Goal: Task Accomplishment & Management: Manage account settings

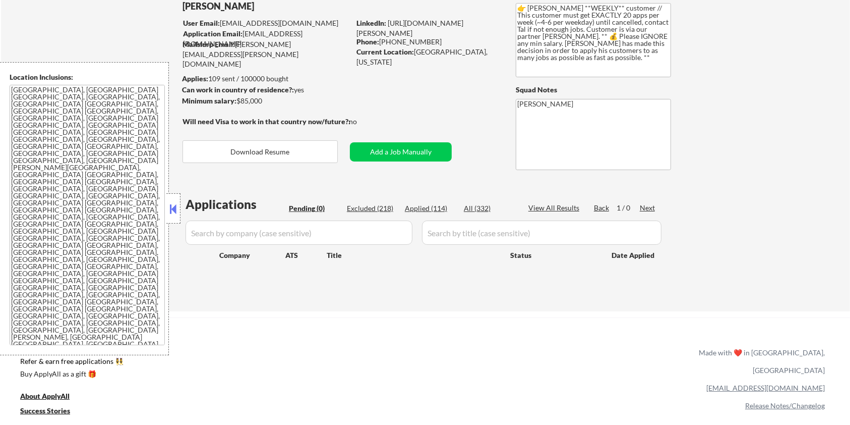
scroll to position [66, 0]
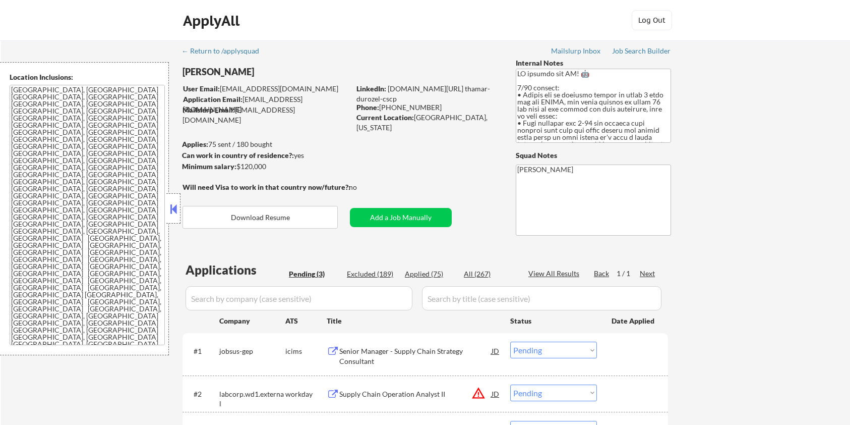
select select ""pending""
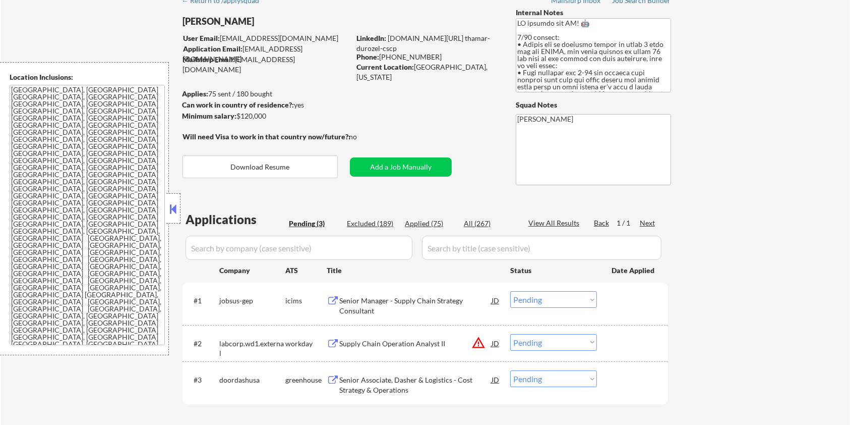
scroll to position [67, 0]
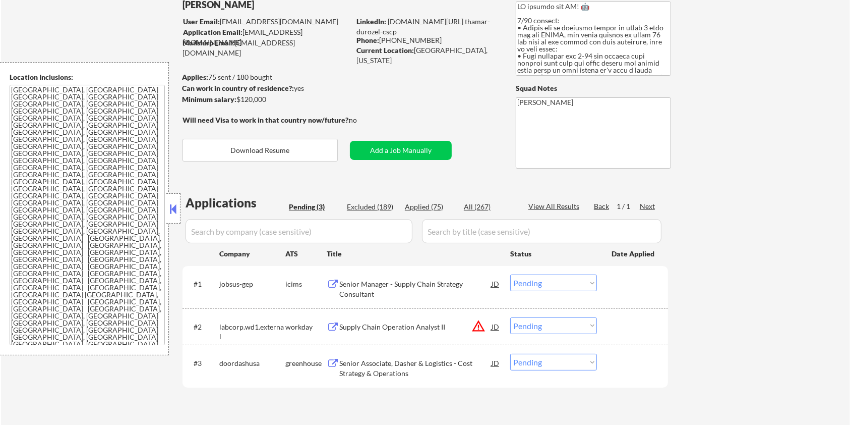
click at [392, 280] on div "Senior Manager - Supply Chain Strategy Consultant" at bounding box center [415, 289] width 152 height 20
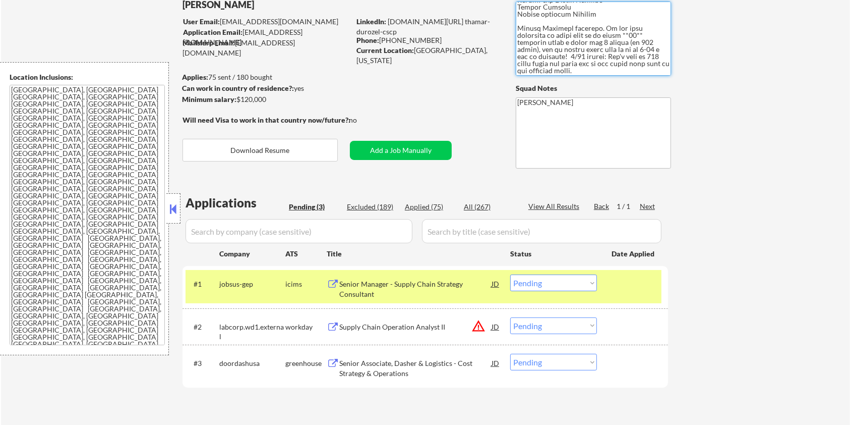
scroll to position [161, 0]
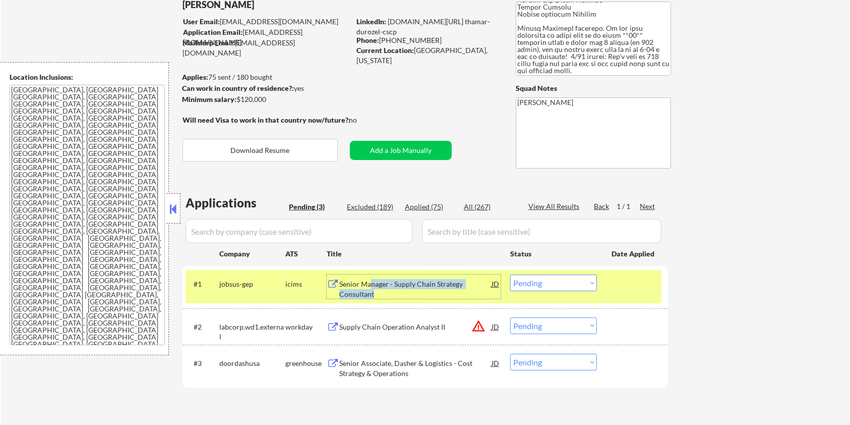
drag, startPoint x: 369, startPoint y: 280, endPoint x: 438, endPoint y: 296, distance: 70.6
click at [438, 296] on div "Senior Manager - Supply Chain Strategy Consultant" at bounding box center [415, 289] width 152 height 20
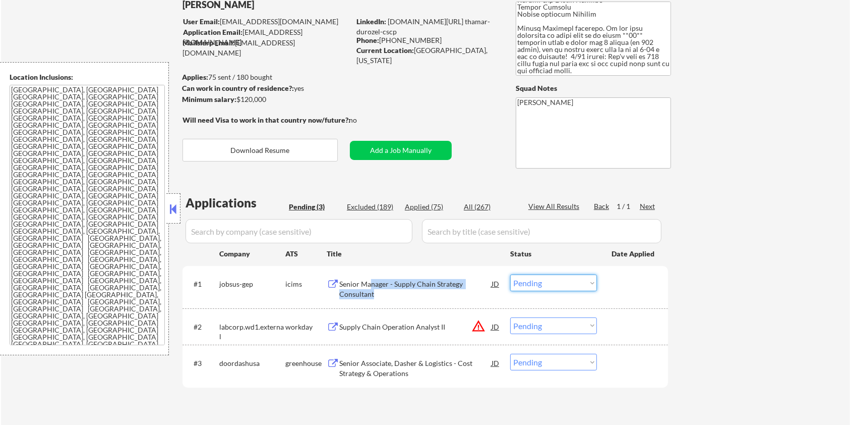
click at [569, 284] on select "Choose an option... Pending Applied Excluded (Questions) Excluded (Expired) Exc…" at bounding box center [553, 282] width 87 height 17
click at [510, 274] on select "Choose an option... Pending Applied Excluded (Questions) Excluded (Expired) Exc…" at bounding box center [553, 282] width 87 height 17
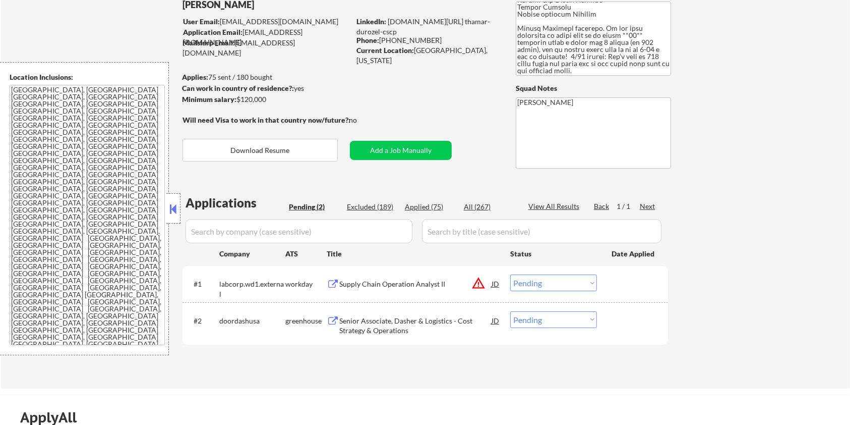
click at [363, 284] on div "Supply Chain Operation Analyst II" at bounding box center [415, 284] width 152 height 10
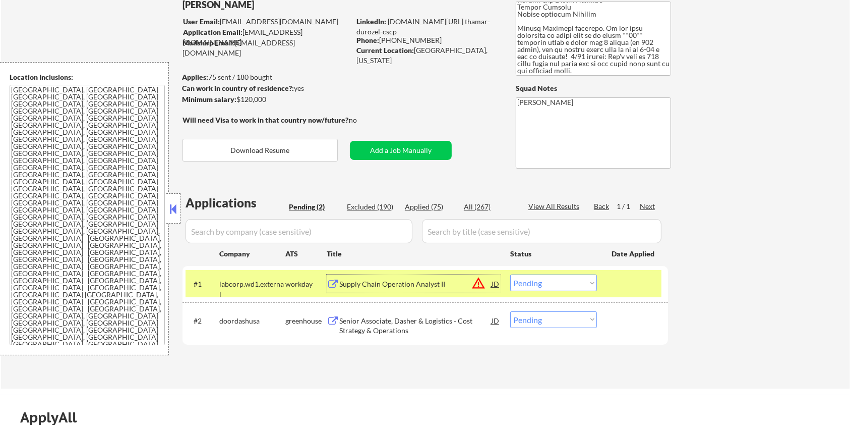
click at [564, 280] on select "Choose an option... Pending Applied Excluded (Questions) Excluded (Expired) Exc…" at bounding box center [553, 282] width 87 height 17
click at [510, 274] on select "Choose an option... Pending Applied Excluded (Questions) Excluded (Expired) Exc…" at bounding box center [553, 282] width 87 height 17
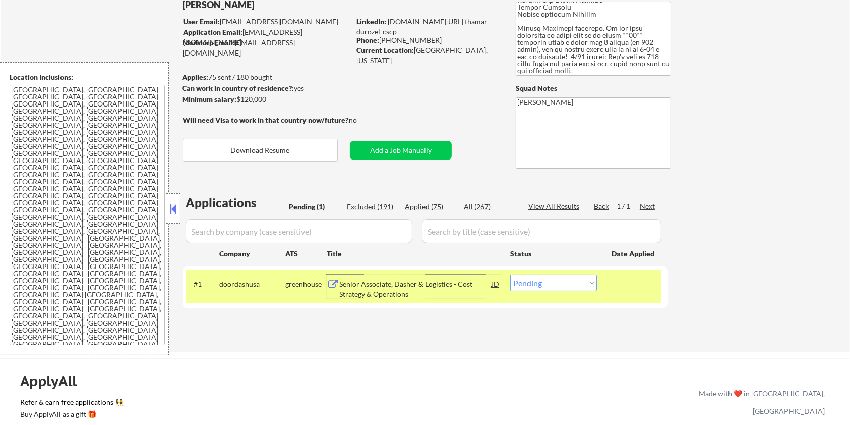
click at [385, 283] on div "Senior Associate, Dasher & Logistics - Cost Strategy & Operations" at bounding box center [415, 289] width 152 height 20
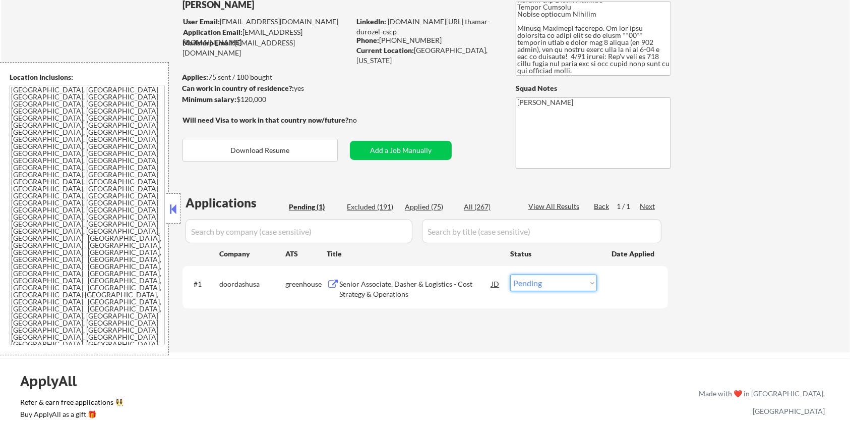
click at [546, 285] on select "Choose an option... Pending Applied Excluded (Questions) Excluded (Expired) Exc…" at bounding box center [553, 282] width 87 height 17
click at [510, 274] on select "Choose an option... Pending Applied Excluded (Questions) Excluded (Expired) Exc…" at bounding box center [553, 282] width 87 height 17
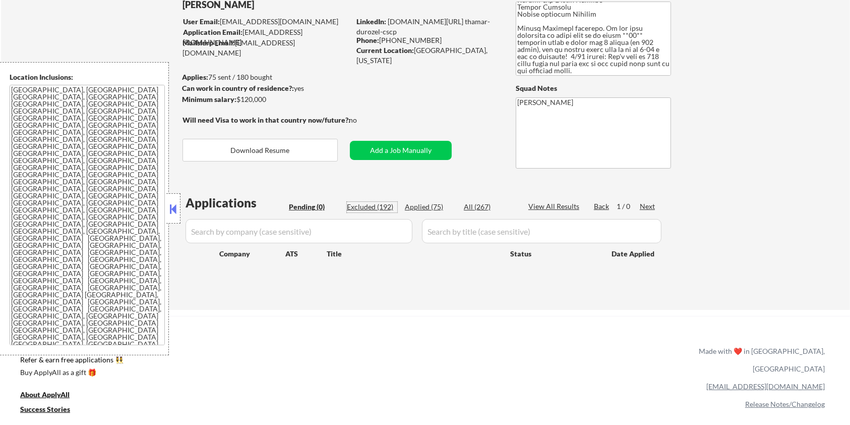
click at [377, 204] on div "Excluded (192)" at bounding box center [372, 207] width 50 height 10
select select ""excluded__other_""
select select ""excluded__salary_""
select select ""excluded__bad_match_""
select select ""excluded__location_""
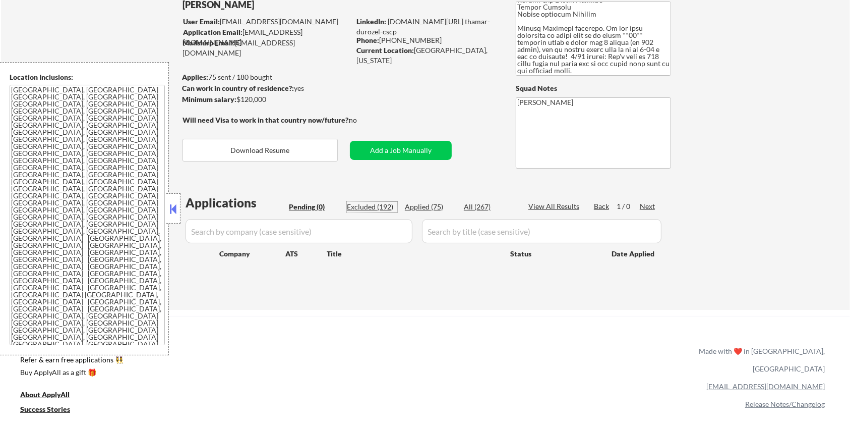
select select ""excluded__salary_""
select select ""excluded__expired_""
select select ""excluded__salary_""
select select ""excluded__bad_match_""
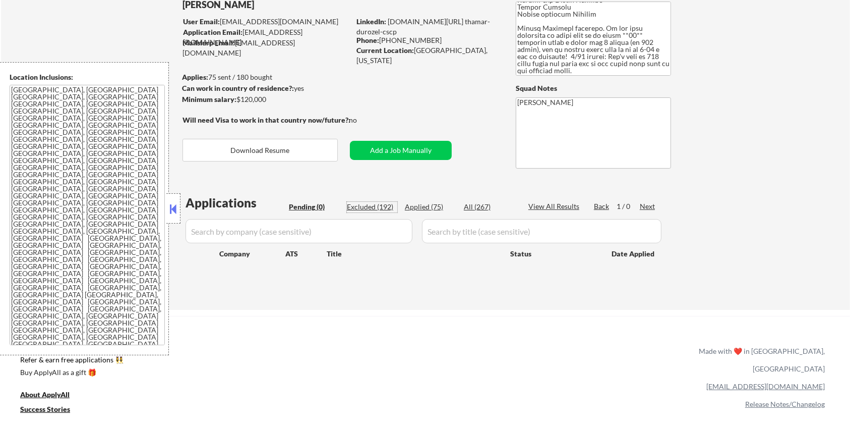
select select ""excluded__bad_match_""
select select ""excluded__salary_""
select select ""excluded__bad_match_""
select select ""excluded__location_""
select select ""excluded__bad_match_""
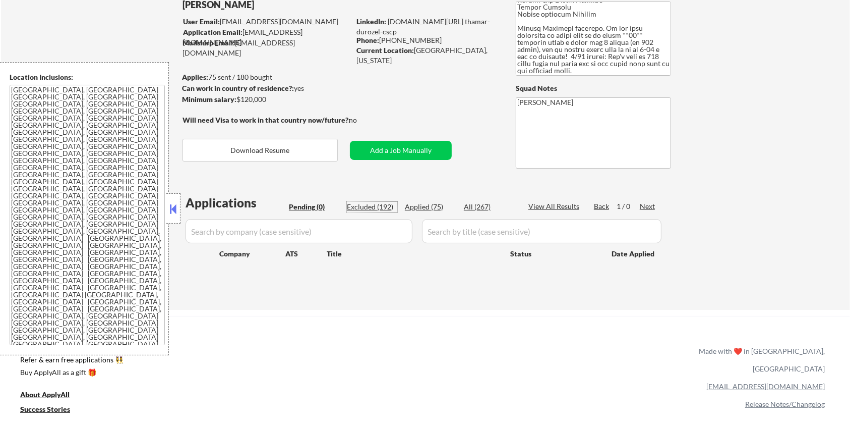
select select ""excluded__salary_""
select select ""excluded__other_""
select select ""excluded__expired_""
select select ""excluded__bad_match_""
select select ""excluded__other_""
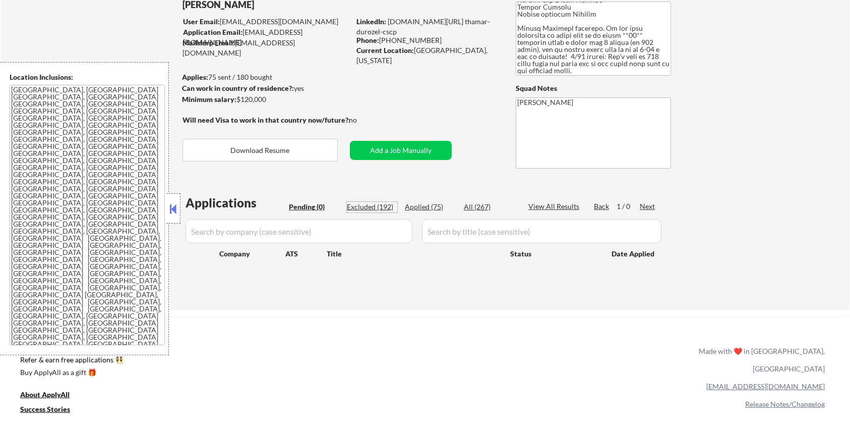
select select ""excluded__bad_match_""
select select ""excluded__expired_""
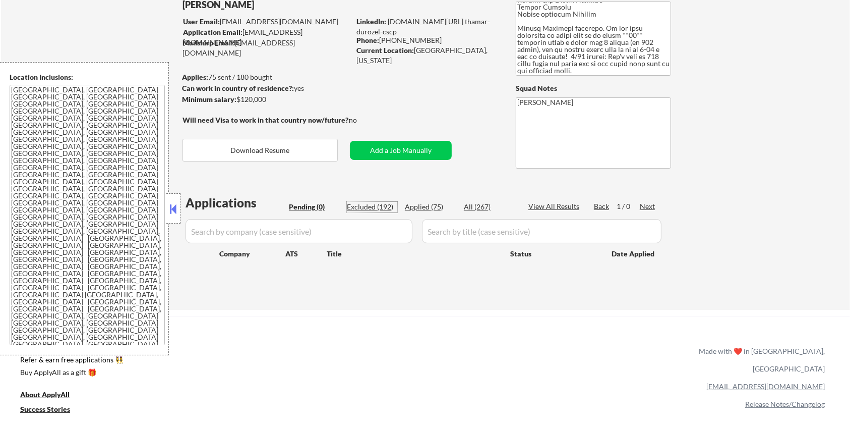
select select ""excluded__bad_match_""
select select ""excluded__other_""
select select ""excluded__location_""
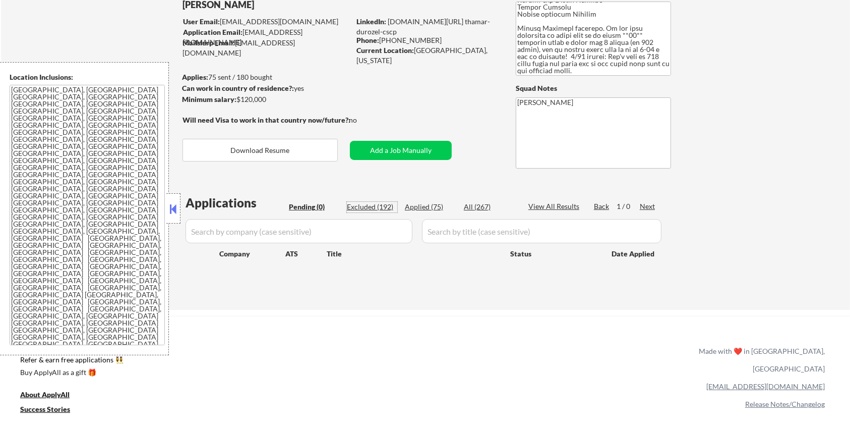
select select ""excluded__bad_match_""
select select ""excluded__salary_""
select select ""excluded__expired_""
select select ""excluded__bad_match_""
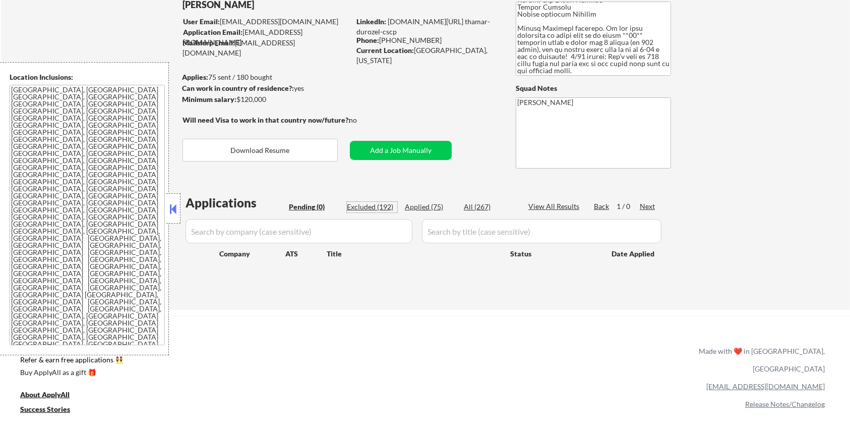
select select ""excluded__location_""
select select ""excluded__salary_""
select select ""excluded__location_""
select select ""excluded__expired_""
select select ""excluded__salary_""
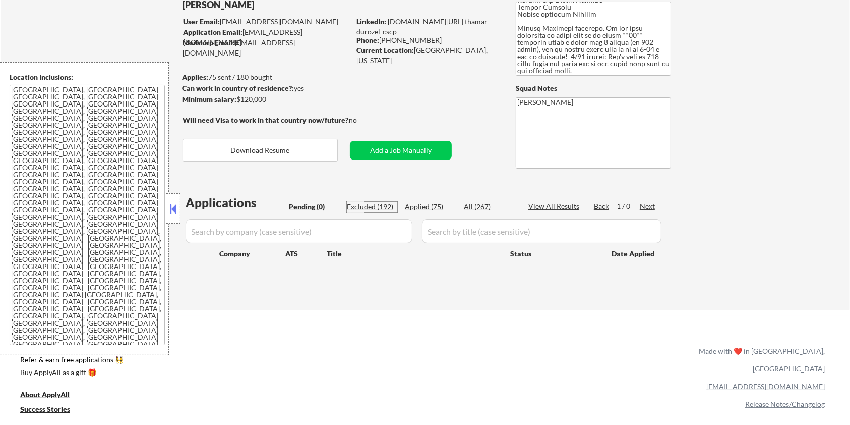
select select ""excluded__location_""
select select ""excluded__salary_""
select select ""excluded__other_""
select select ""excluded__salary_""
select select ""excluded__bad_match_""
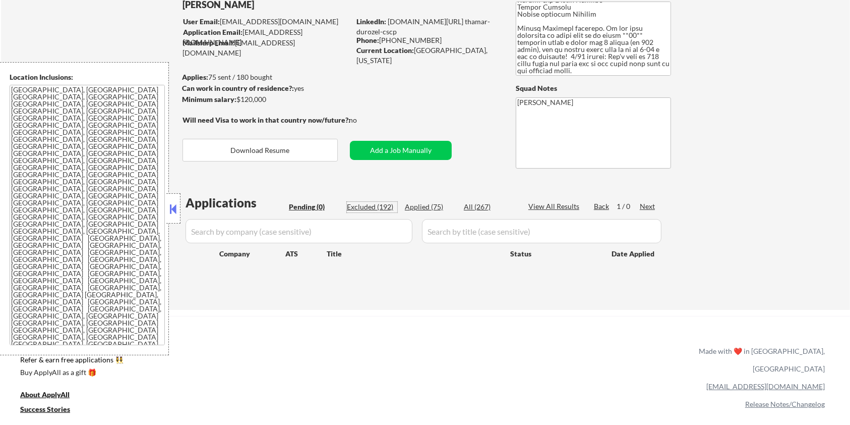
select select ""excluded__expired_""
select select ""excluded__other_""
select select ""excluded__bad_match_""
select select ""excluded__salary_""
select select ""excluded__expired_""
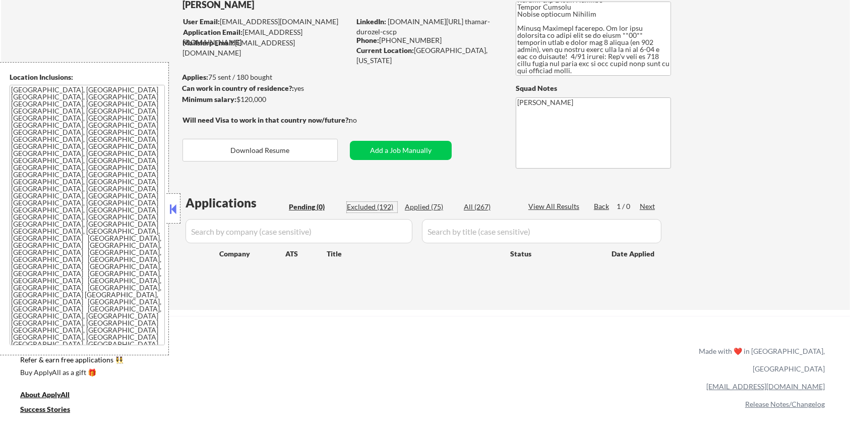
select select ""excluded__bad_match_""
select select ""excluded__expired_""
select select ""excluded__bad_match_""
select select ""excluded""
select select ""excluded__bad_match_""
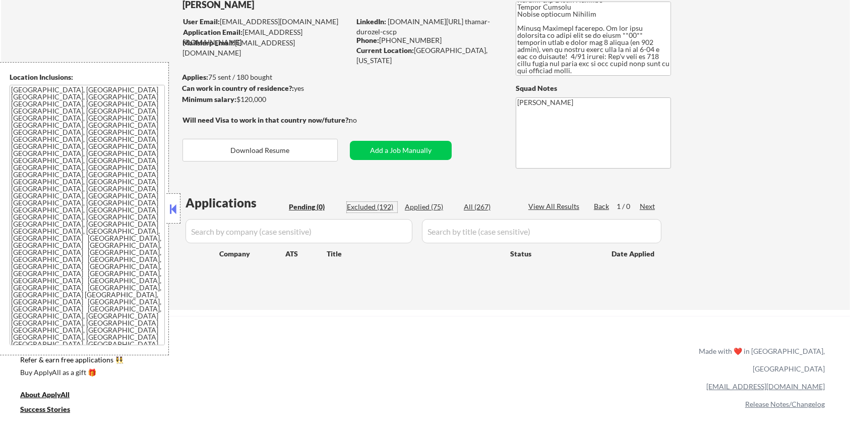
select select ""excluded__expired_""
select select ""excluded__other_""
select select ""excluded__location_""
select select ""excluded__other_""
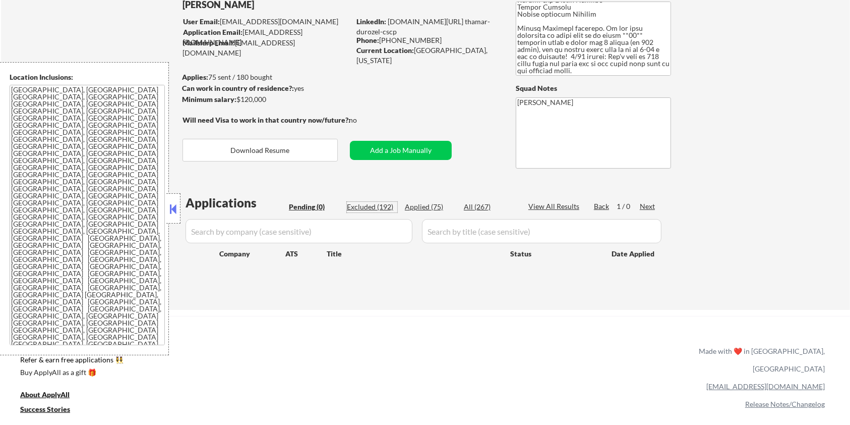
select select ""excluded__expired_""
select select ""excluded__location_""
select select ""excluded__expired_""
select select ""excluded__salary_""
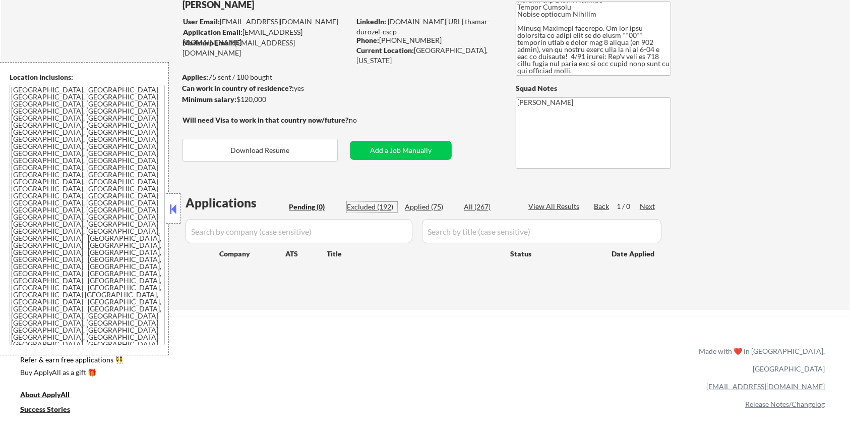
select select ""excluded__expired_""
select select ""excluded__other_""
select select ""excluded__expired_""
select select ""excluded__bad_match_""
select select ""excluded__expired_""
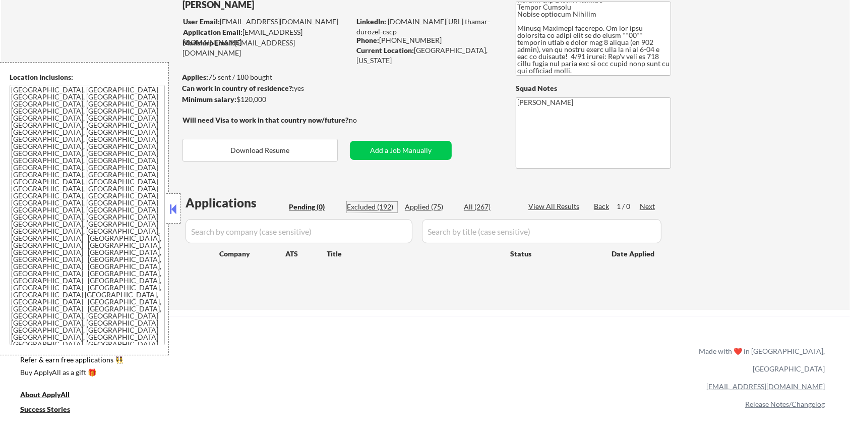
select select ""excluded__expired_""
select select ""excluded__salary_""
select select ""excluded__bad_match_""
select select ""excluded__expired_""
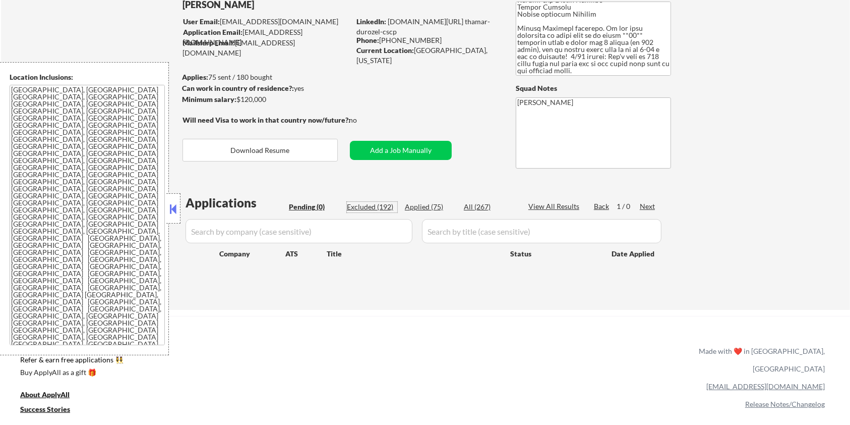
select select ""excluded__bad_match_""
select select ""excluded__location_""
select select ""excluded__salary_""
select select ""excluded__bad_match_""
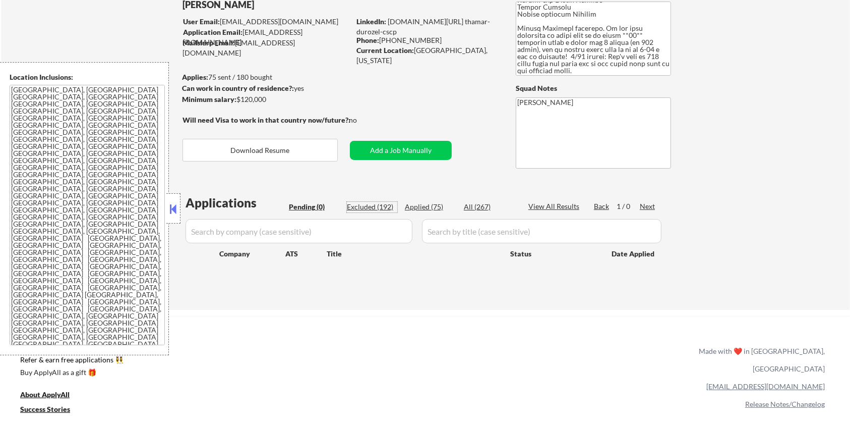
select select ""excluded__location_""
select select ""excluded__bad_match_""
select select ""excluded__expired_""
select select ""excluded__bad_match_""
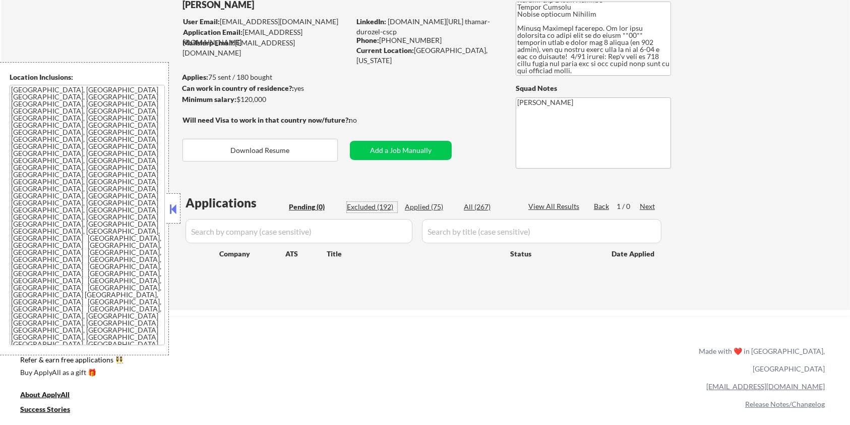
select select ""excluded__expired_""
select select ""excluded__bad_match_""
select select ""excluded""
select select ""excluded__expired_""
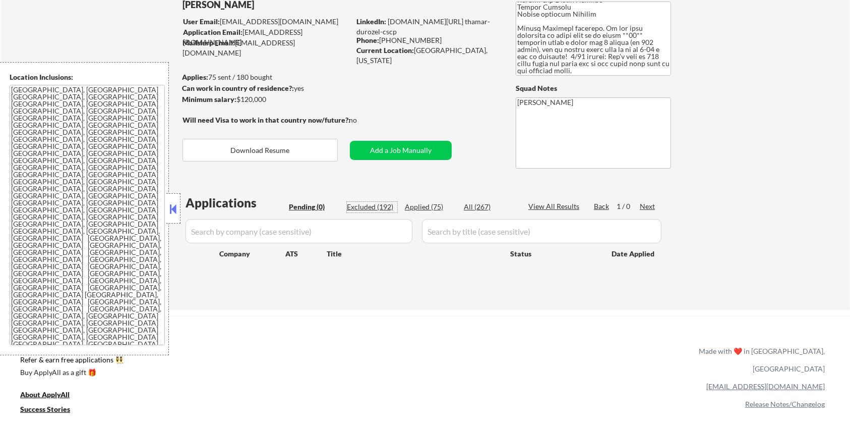
select select ""excluded__bad_match_""
select select ""excluded""
select select ""excluded__bad_match_""
select select ""excluded__salary_""
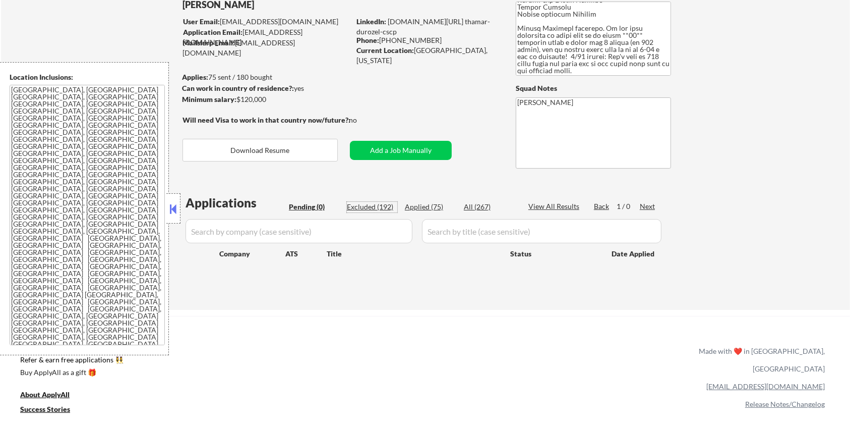
select select ""excluded__bad_match_""
select select ""excluded__salary_""
select select ""excluded__bad_match_""
select select ""excluded__expired_""
select select ""excluded__other_""
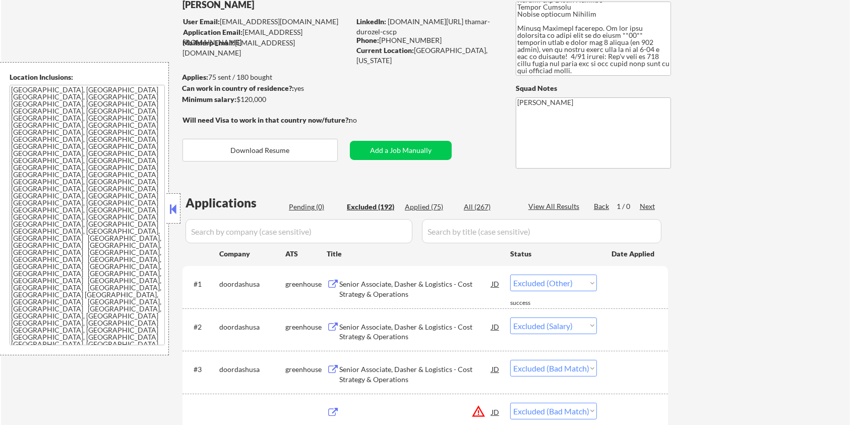
click at [366, 203] on div "Excluded (192)" at bounding box center [372, 207] width 50 height 10
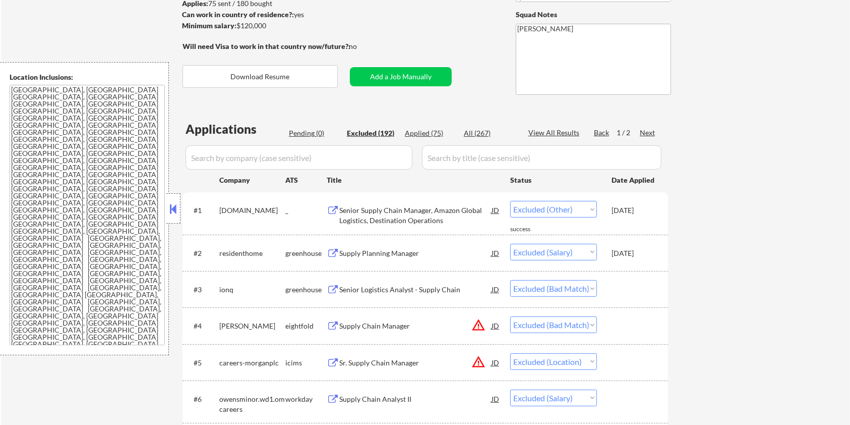
scroll to position [202, 0]
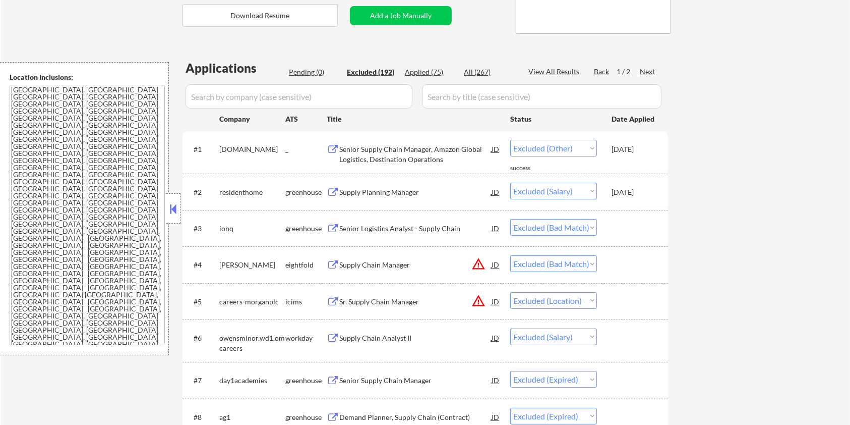
click at [402, 151] on div "Senior Supply Chain Manager, Amazon Global Logistics, Destination Operations" at bounding box center [415, 154] width 152 height 20
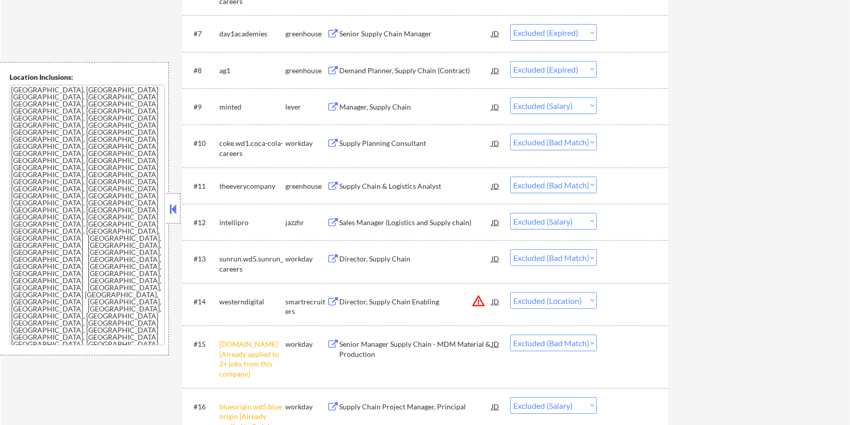
scroll to position [605, 0]
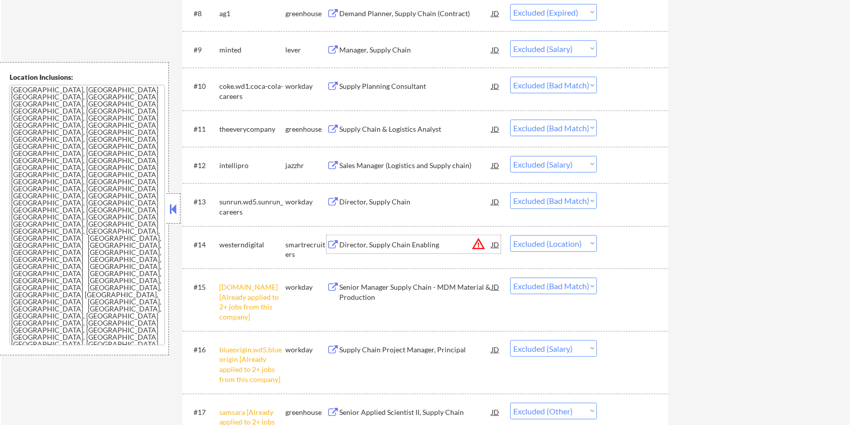
click at [375, 244] on div "Director, Supply Chain Enabling" at bounding box center [415, 245] width 152 height 10
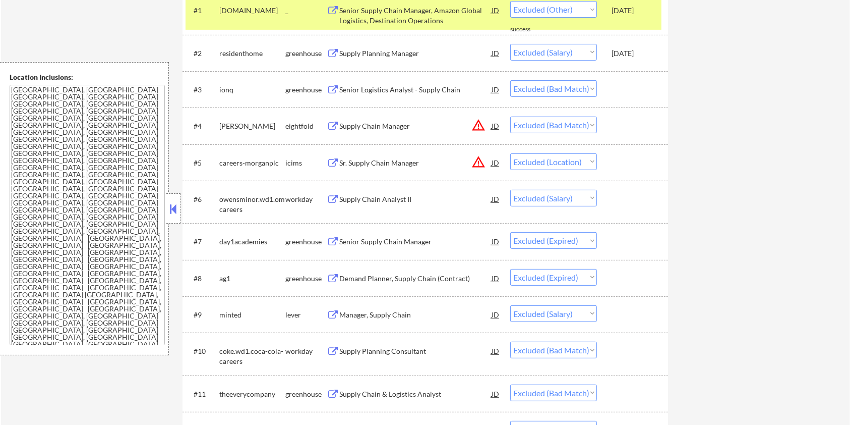
scroll to position [269, 0]
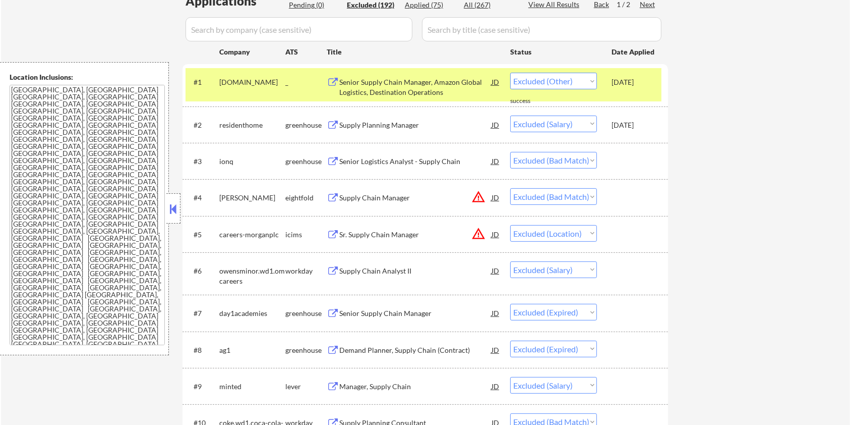
click at [613, 82] on div "Aug 2, 2025" at bounding box center [634, 82] width 44 height 10
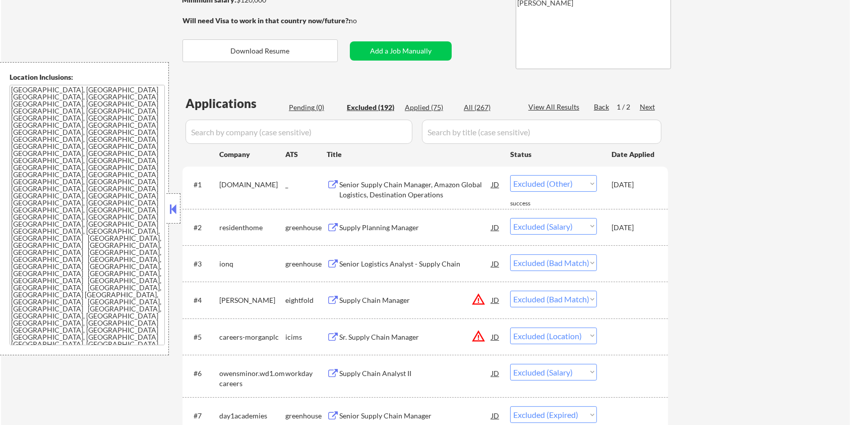
scroll to position [134, 0]
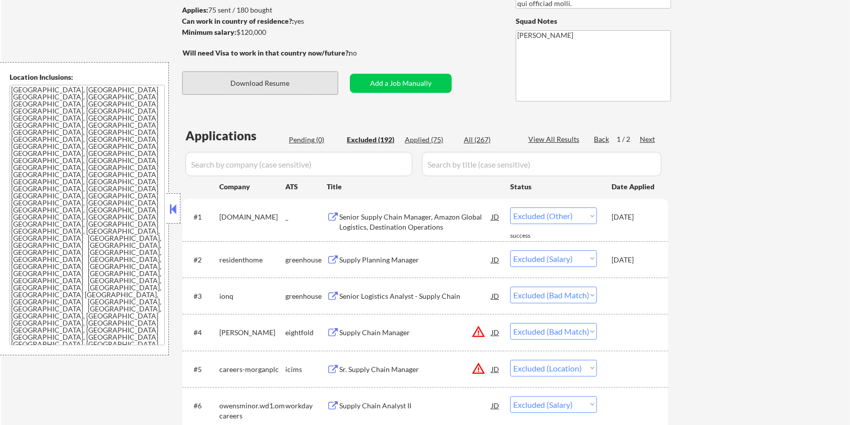
click at [293, 84] on button "Download Resume" at bounding box center [260, 83] width 155 height 23
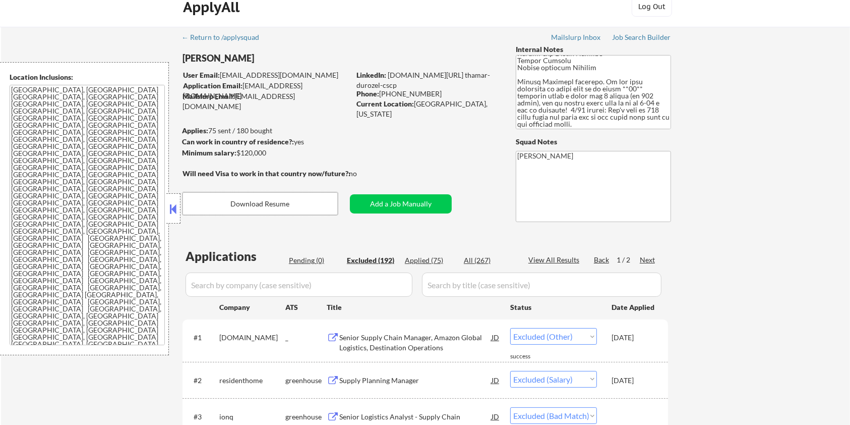
scroll to position [0, 0]
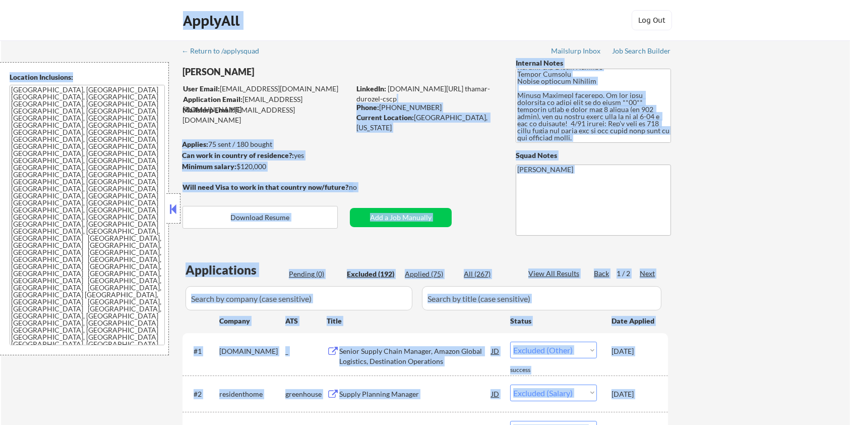
drag, startPoint x: 404, startPoint y: 97, endPoint x: 47, endPoint y: 140, distance: 359.5
click at [46, 140] on body "← Return to /applysquad Mailslurp Inbox Job Search Builder Thamar Durozel User …" at bounding box center [425, 212] width 850 height 425
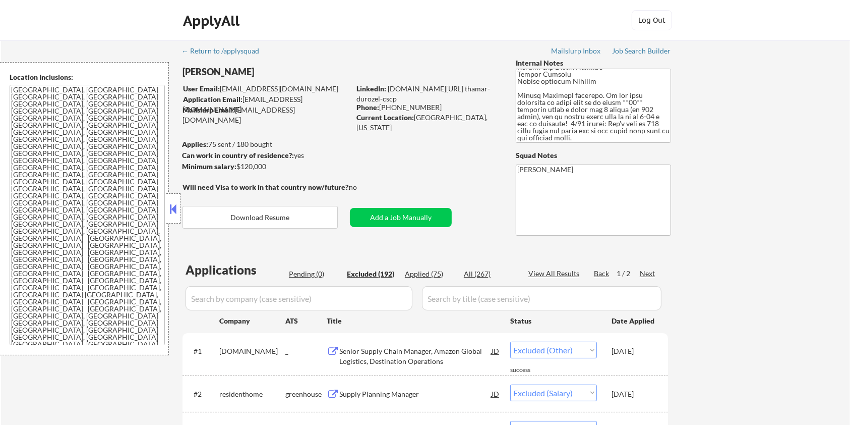
drag, startPoint x: 401, startPoint y: 98, endPoint x: 385, endPoint y: 89, distance: 18.3
click at [385, 89] on div "LinkedIn: www.linkedin.com/in/ thamar-durozel-cscp" at bounding box center [429, 94] width 144 height 20
copy div "www.linkedin.com/in/ thamar-durozel-cscp"
click at [420, 98] on div "LinkedIn: www.linkedin.com/in/ thamar-durozel-cscp" at bounding box center [429, 94] width 144 height 20
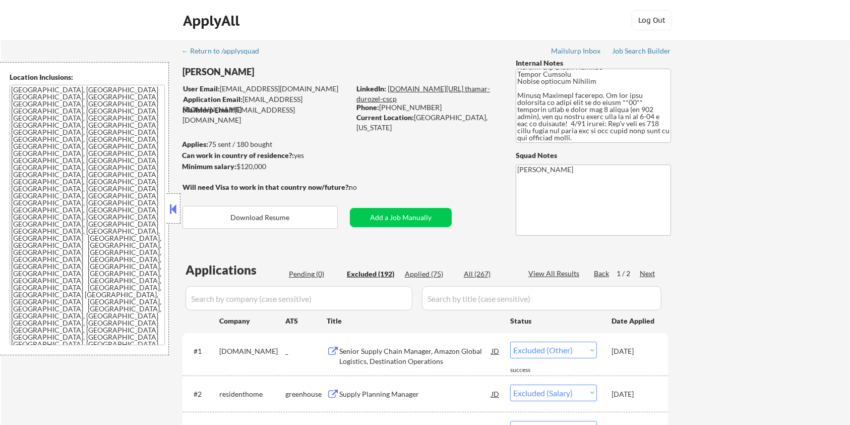
click at [412, 84] on link "www.linkedin.com/in/ thamar-durozel-cscp" at bounding box center [424, 93] width 134 height 19
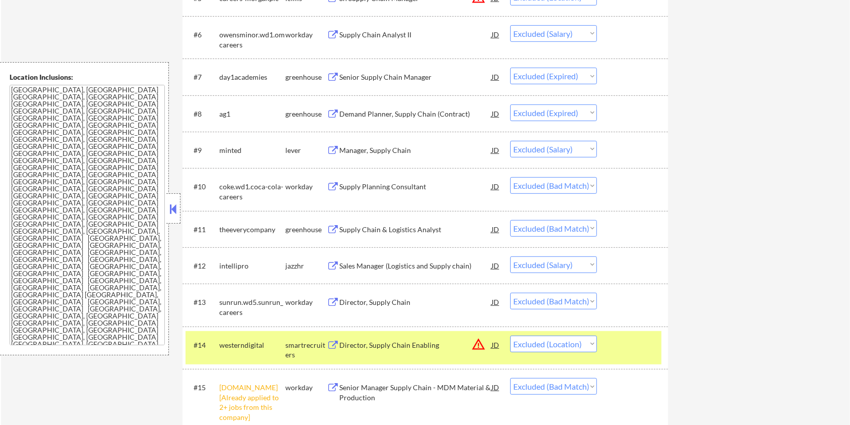
scroll to position [605, 0]
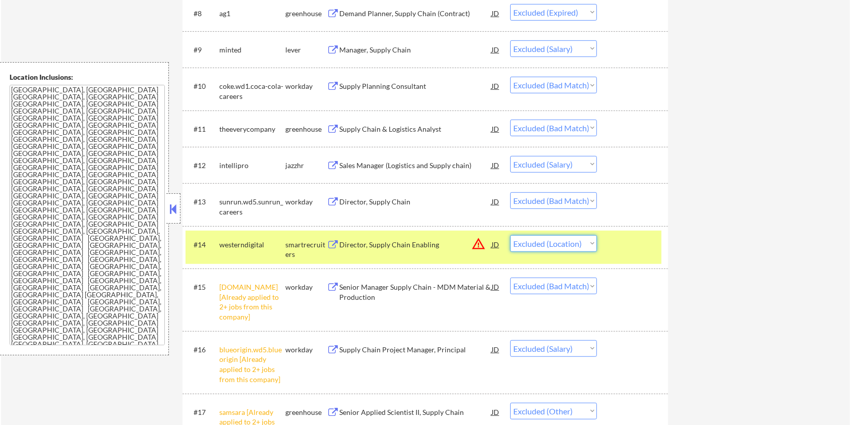
click at [553, 241] on select "Choose an option... Pending Applied Excluded (Questions) Excluded (Expired) Exc…" at bounding box center [553, 243] width 87 height 17
click at [510, 235] on select "Choose an option... Pending Applied Excluded (Questions) Excluded (Expired) Exc…" at bounding box center [553, 243] width 87 height 17
select select ""excluded__bad_match_""
select select ""excluded__salary_""
select select ""excluded__other_""
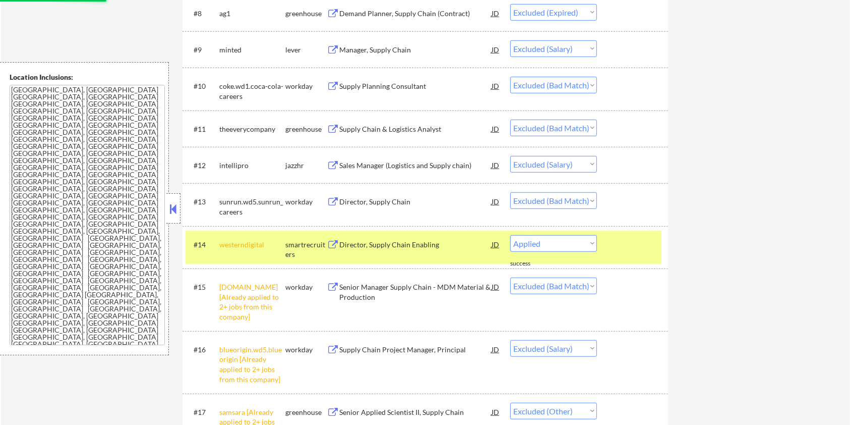
select select ""excluded__expired_""
select select ""excluded__bad_match_""
select select ""excluded__other_""
select select ""excluded__bad_match_""
select select ""excluded__expired_""
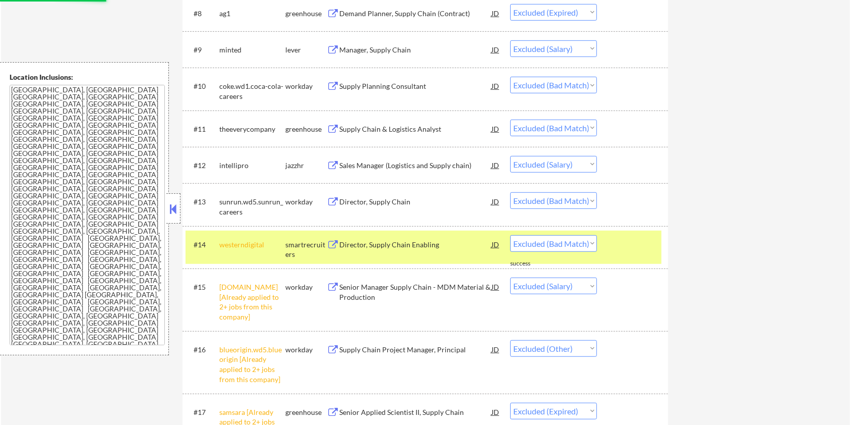
select select ""excluded__bad_match_""
select select ""excluded__other_""
select select ""excluded__location_""
select select ""excluded__bad_match_""
select select ""excluded__salary_""
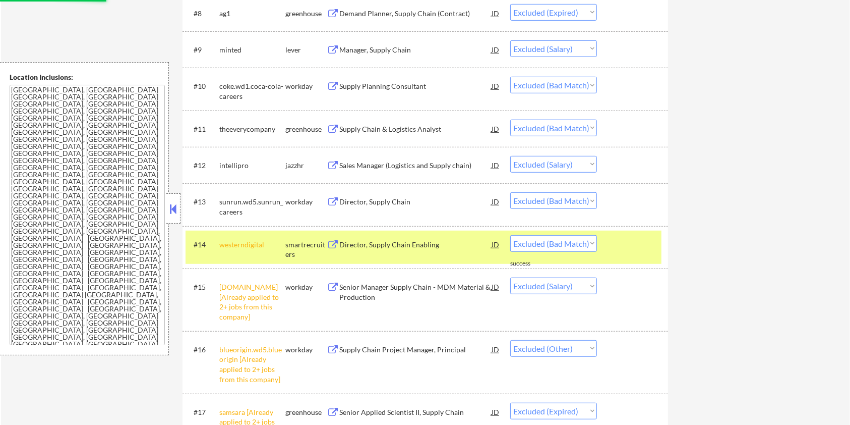
select select ""excluded__expired_""
select select ""excluded__bad_match_""
select select ""excluded__location_""
select select ""excluded__salary_""
select select ""excluded__location_""
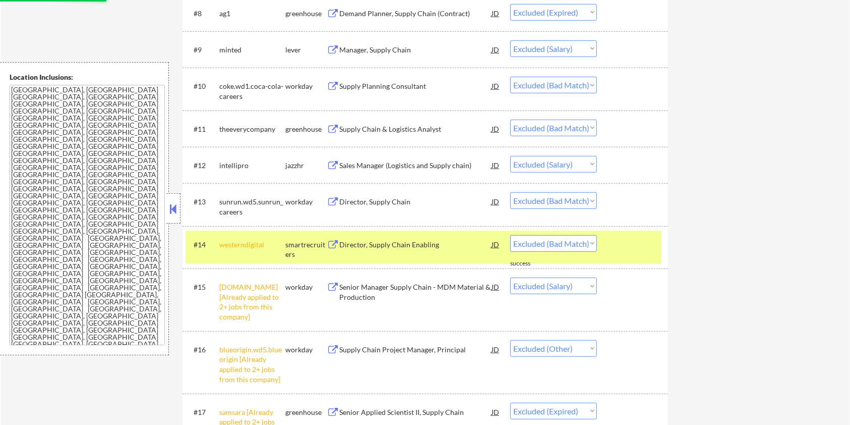
select select ""excluded__expired_""
select select ""excluded__salary_""
select select ""excluded__location_""
select select ""excluded__salary_""
select select ""excluded__other_""
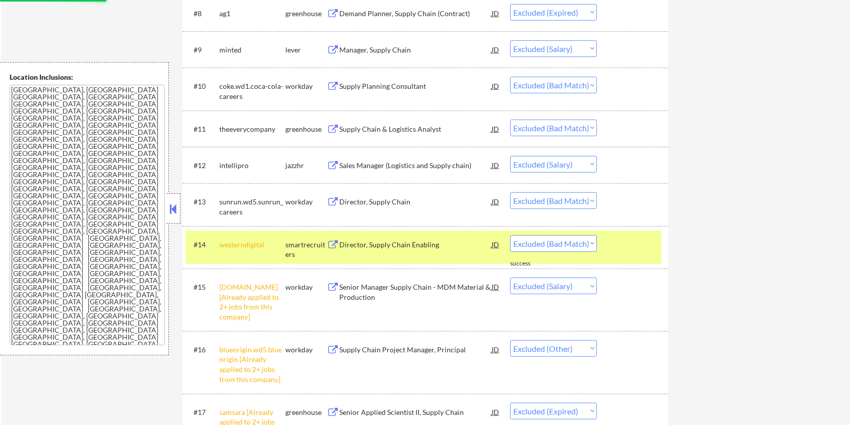
select select ""excluded__salary_""
select select ""excluded__bad_match_""
select select ""excluded__expired_""
select select ""excluded__other_""
select select ""excluded__bad_match_""
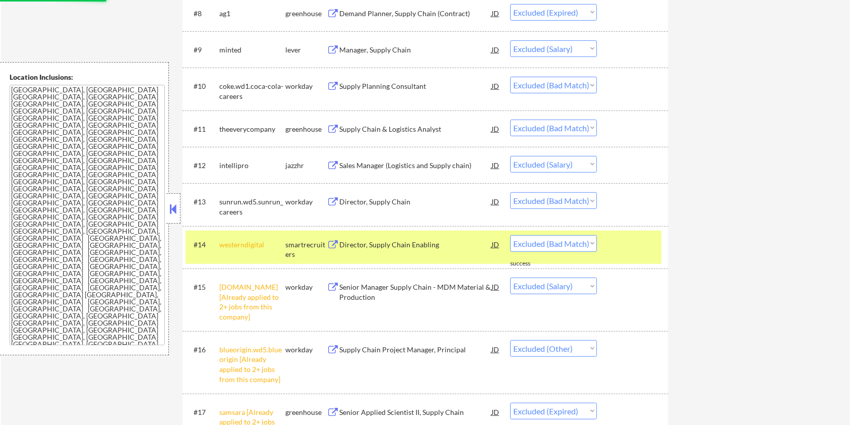
select select ""excluded__salary_""
select select ""excluded__expired_""
select select ""excluded__bad_match_""
select select ""excluded__expired_""
select select ""excluded__bad_match_""
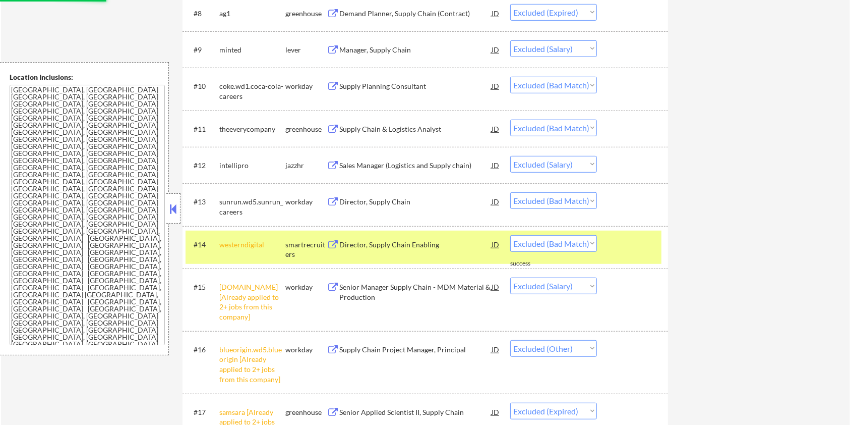
select select ""excluded""
select select ""excluded__bad_match_""
select select ""excluded__expired_""
select select ""excluded__other_""
select select ""excluded__location_""
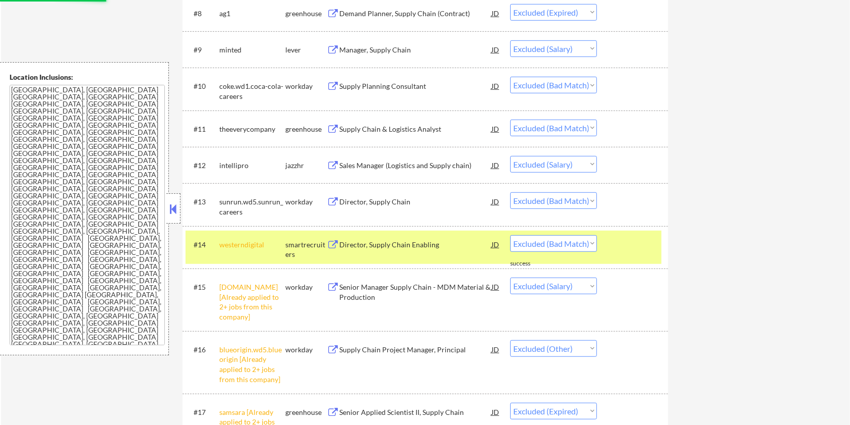
select select ""excluded__other_""
select select ""excluded__expired_""
select select ""excluded__location_""
select select ""excluded__expired_""
select select ""excluded__salary_""
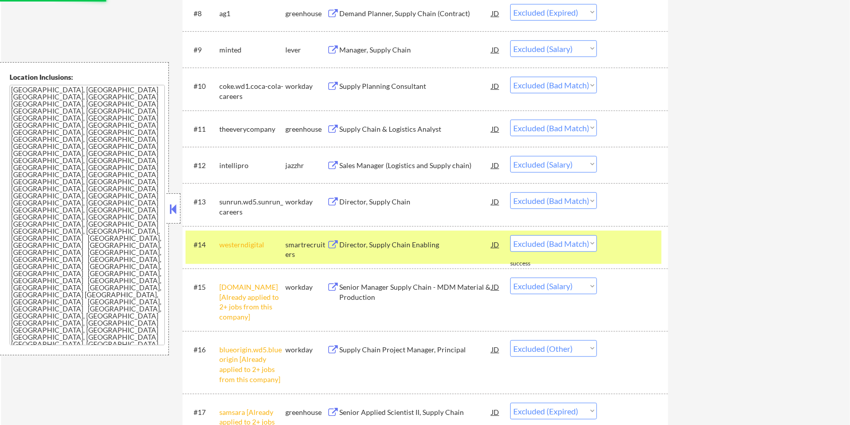
select select ""excluded__expired_""
select select ""excluded__other_""
select select ""excluded__expired_""
select select ""excluded__bad_match_""
select select ""excluded__expired_""
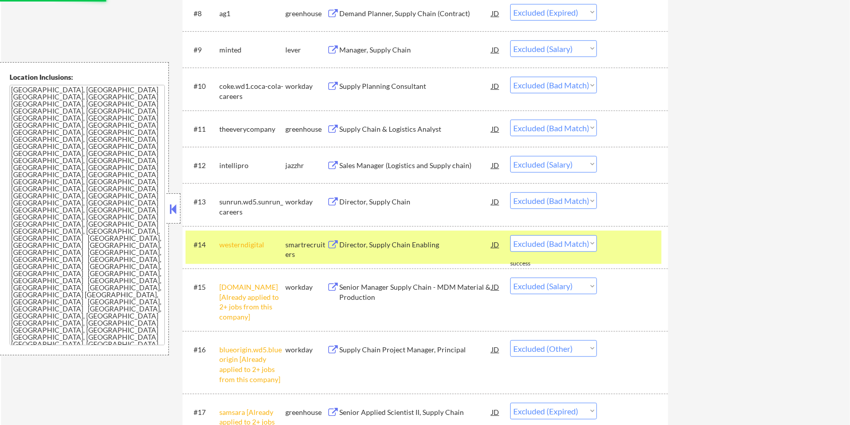
select select ""excluded__salary_""
select select ""excluded__bad_match_""
select select ""excluded__expired_""
select select ""excluded__bad_match_""
select select ""excluded__location_""
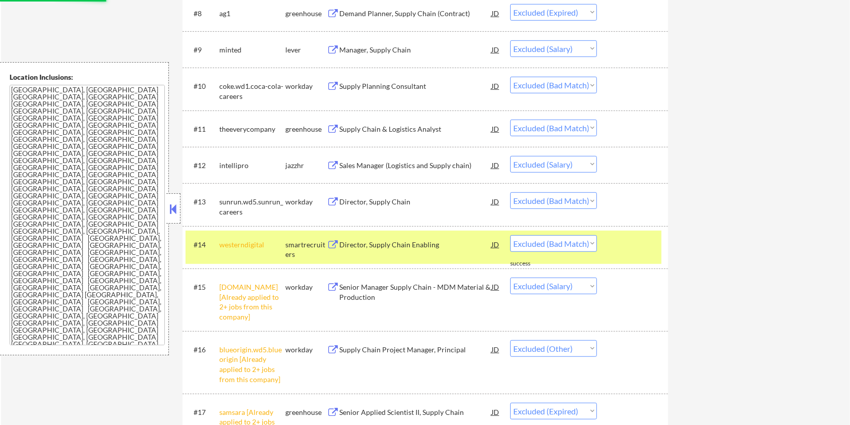
select select ""excluded__salary_""
select select ""excluded__bad_match_""
select select ""excluded__location_""
select select ""excluded__bad_match_""
select select ""excluded__expired_""
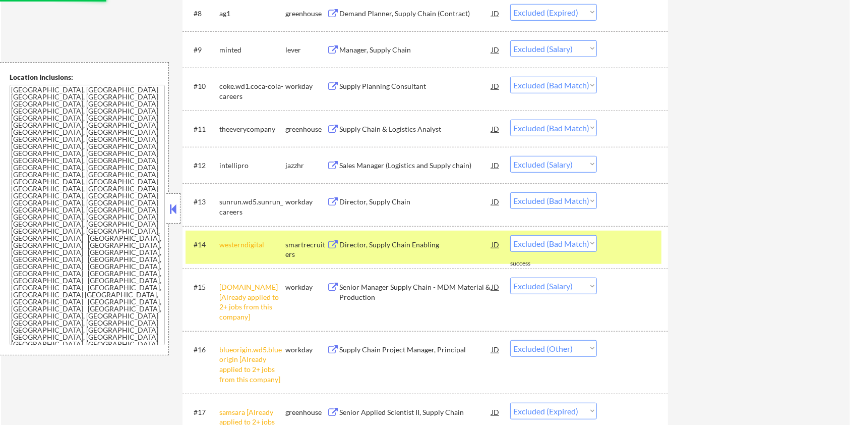
select select ""excluded__bad_match_""
select select ""excluded__expired_""
select select ""excluded__bad_match_""
select select ""excluded""
select select ""excluded__expired_""
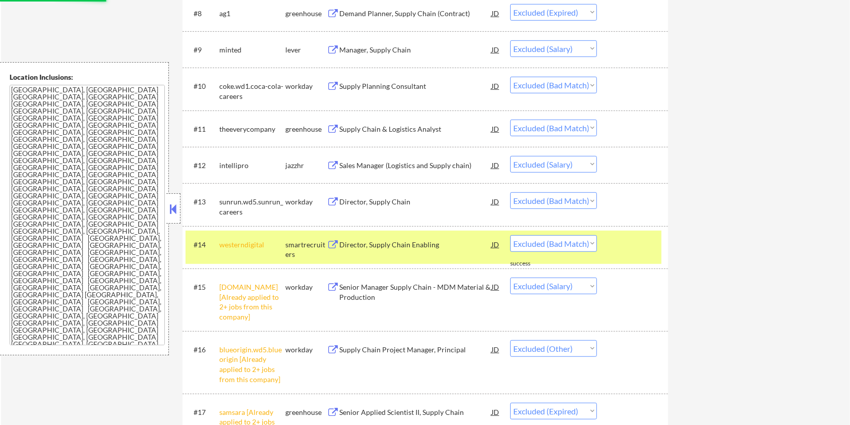
select select ""excluded__bad_match_""
select select ""excluded""
select select ""excluded__bad_match_""
select select ""excluded__salary_""
select select ""excluded__bad_match_""
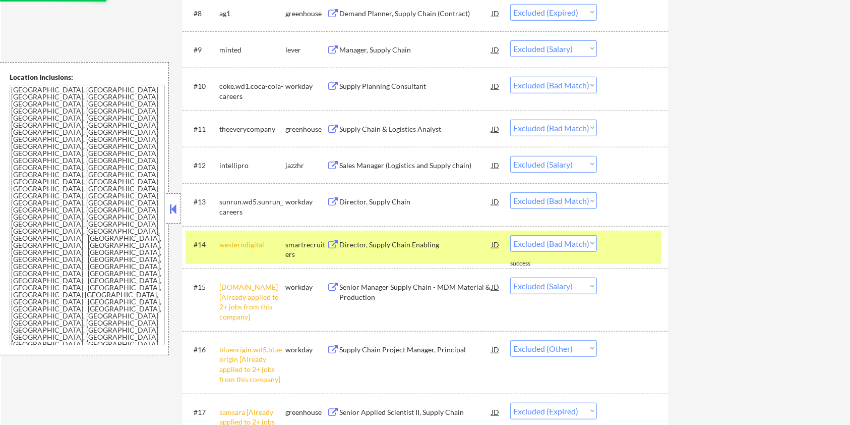
select select ""excluded__salary_""
select select ""excluded__bad_match_""
select select ""excluded__expired_""
select select ""excluded__other_""
select select ""excluded__expired_""
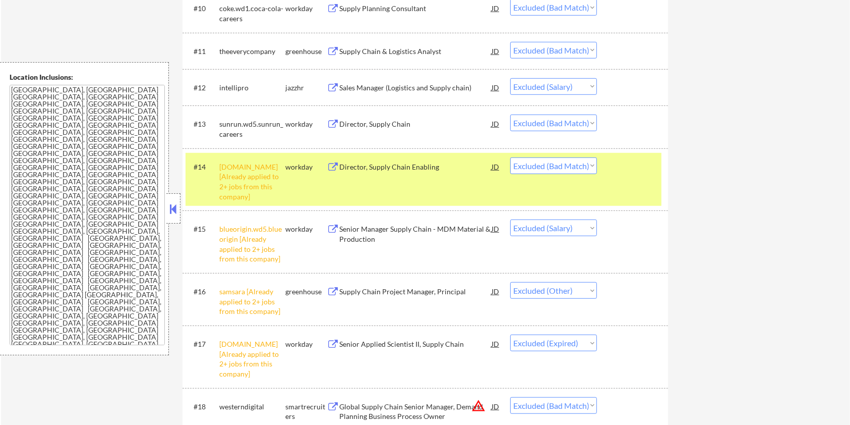
scroll to position [739, 0]
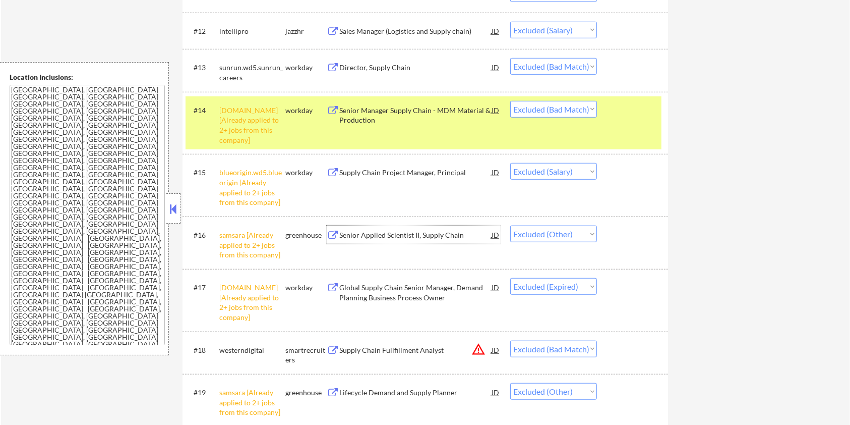
click at [387, 232] on div "Senior Applied Scientist II, Supply Chain" at bounding box center [415, 235] width 152 height 10
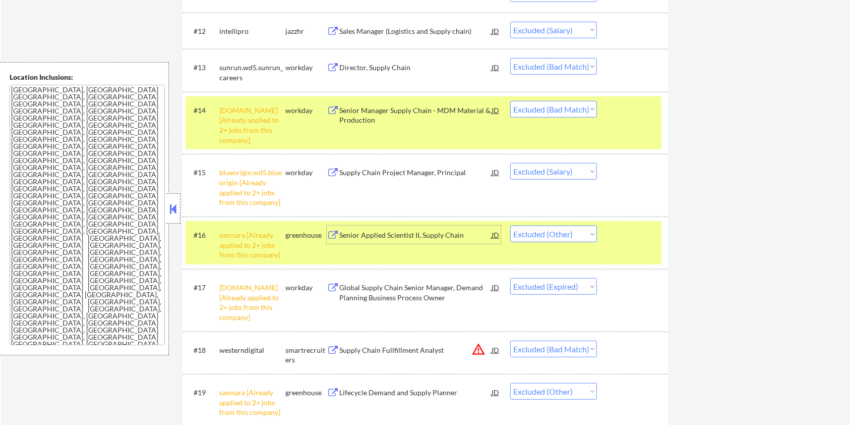
click at [581, 238] on select "Choose an option... Pending Applied Excluded (Questions) Excluded (Expired) Exc…" at bounding box center [553, 233] width 87 height 17
select select ""excluded__bad_match_""
click at [510, 225] on select "Choose an option... Pending Applied Excluded (Questions) Excluded (Expired) Exc…" at bounding box center [553, 233] width 87 height 17
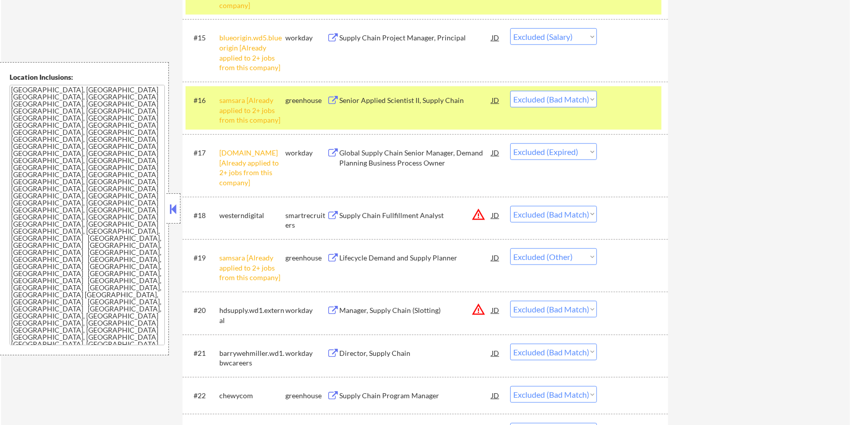
click at [365, 254] on div "Lifecycle Demand and Supply Planner" at bounding box center [415, 258] width 152 height 10
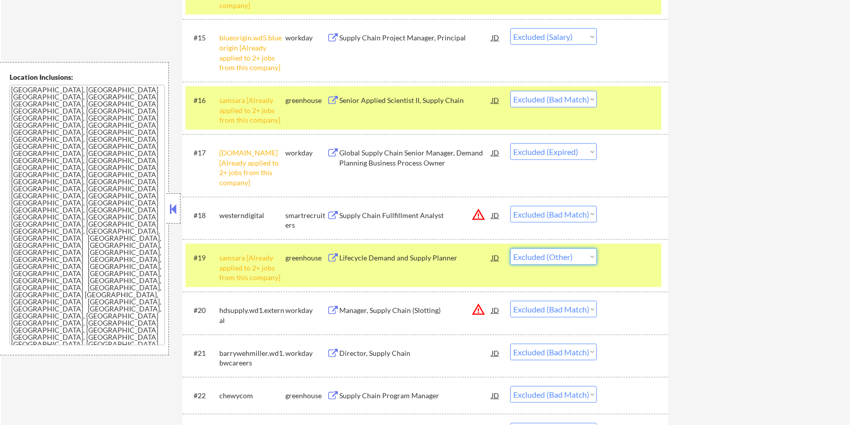
click at [557, 261] on select "Choose an option... Pending Applied Excluded (Questions) Excluded (Expired) Exc…" at bounding box center [553, 256] width 87 height 17
click at [510, 248] on select "Choose an option... Pending Applied Excluded (Questions) Excluded (Expired) Exc…" at bounding box center [553, 256] width 87 height 17
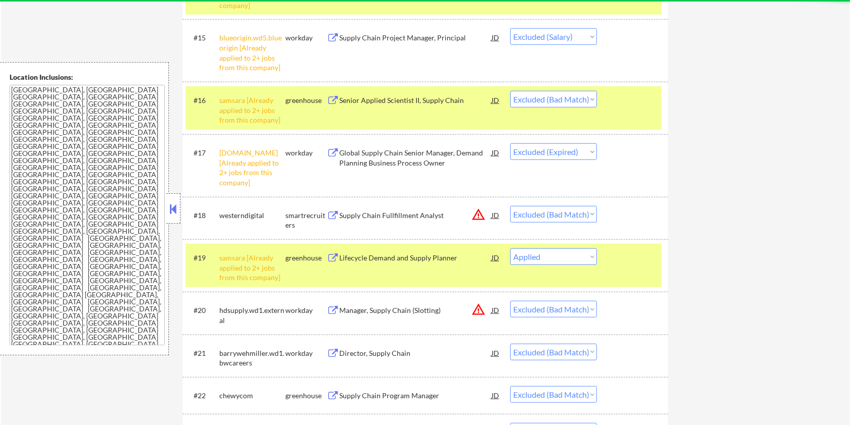
select select ""excluded__bad_match_""
select select ""excluded__expired_""
select select ""excluded__bad_match_""
select select ""excluded__other_""
select select ""excluded__location_""
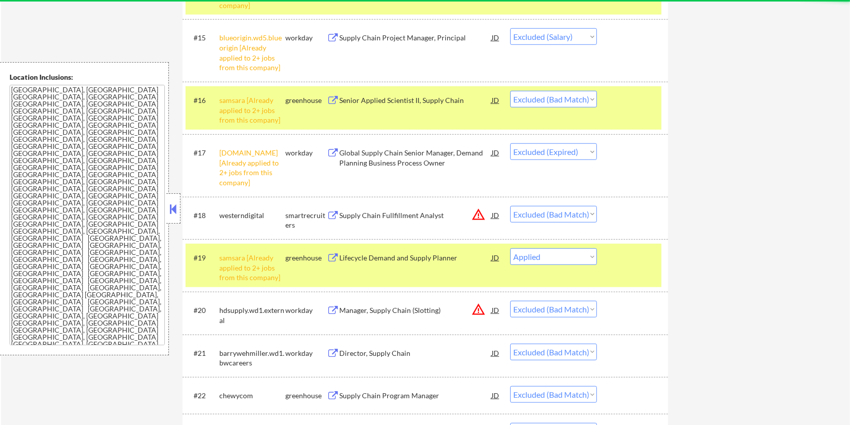
select select ""excluded__bad_match_""
select select ""excluded__salary_""
select select ""excluded__expired_""
select select ""excluded__bad_match_""
select select ""excluded__location_""
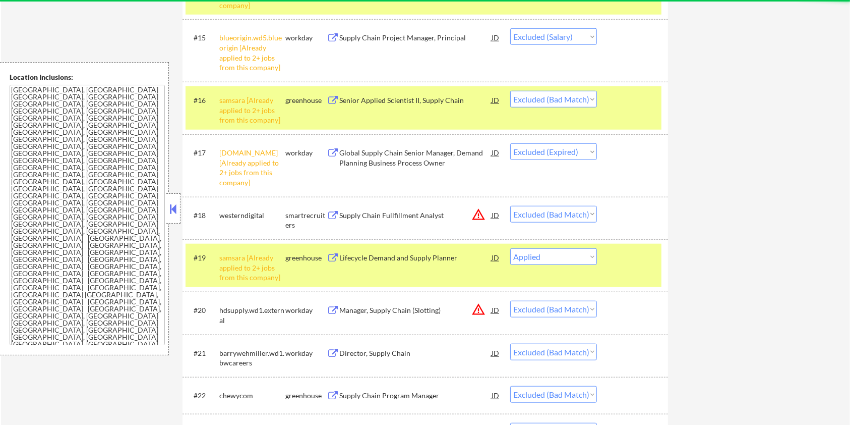
select select ""excluded__salary_""
select select ""excluded__location_""
select select ""excluded__expired_""
select select ""excluded__salary_""
select select ""excluded__location_""
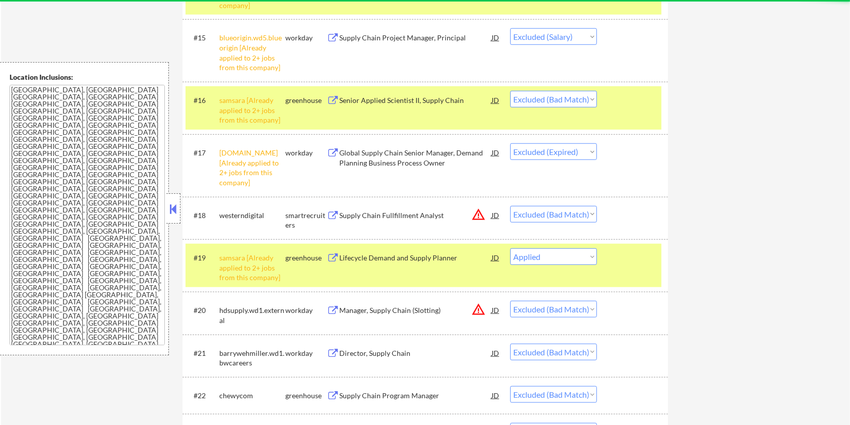
select select ""excluded__salary_""
select select ""excluded__other_""
select select ""excluded__salary_""
select select ""excluded__bad_match_""
select select ""excluded__expired_""
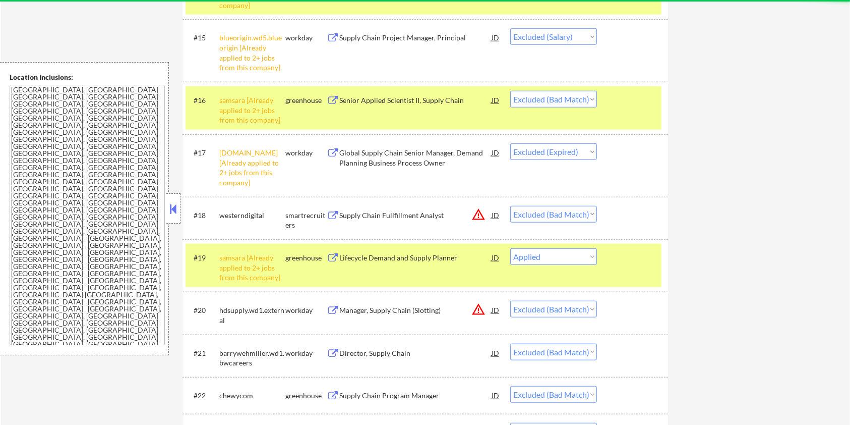
select select ""excluded__other_""
select select ""excluded__bad_match_""
select select ""excluded__salary_""
select select ""excluded__expired_""
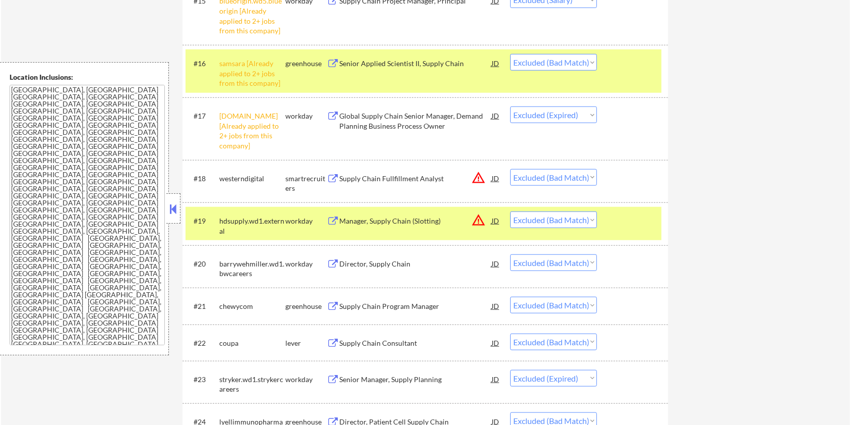
scroll to position [1008, 0]
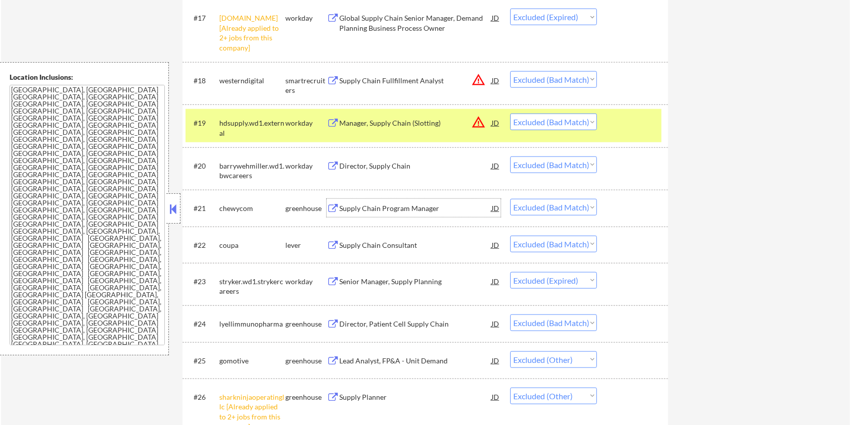
click at [383, 208] on div "Supply Chain Program Manager" at bounding box center [415, 208] width 152 height 10
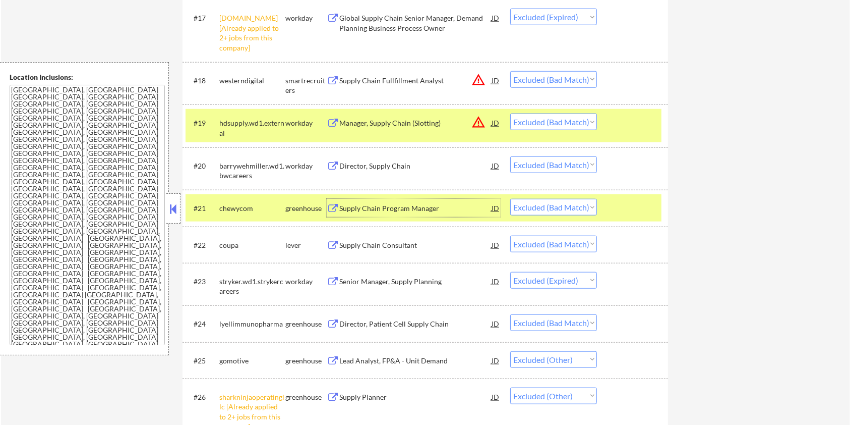
click at [552, 210] on select "Choose an option... Pending Applied Excluded (Questions) Excluded (Expired) Exc…" at bounding box center [553, 207] width 87 height 17
click at [510, 199] on select "Choose an option... Pending Applied Excluded (Questions) Excluded (Expired) Exc…" at bounding box center [553, 207] width 87 height 17
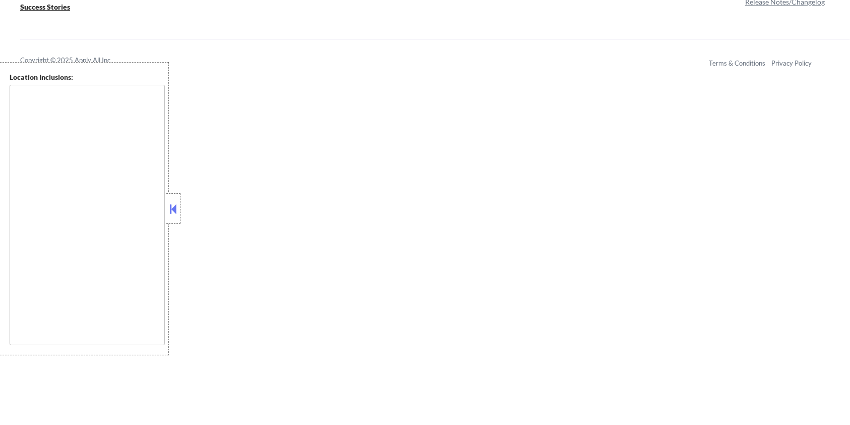
scroll to position [469, 0]
type textarea "[GEOGRAPHIC_DATA], [GEOGRAPHIC_DATA] [GEOGRAPHIC_DATA], [GEOGRAPHIC_DATA] [GEOG…"
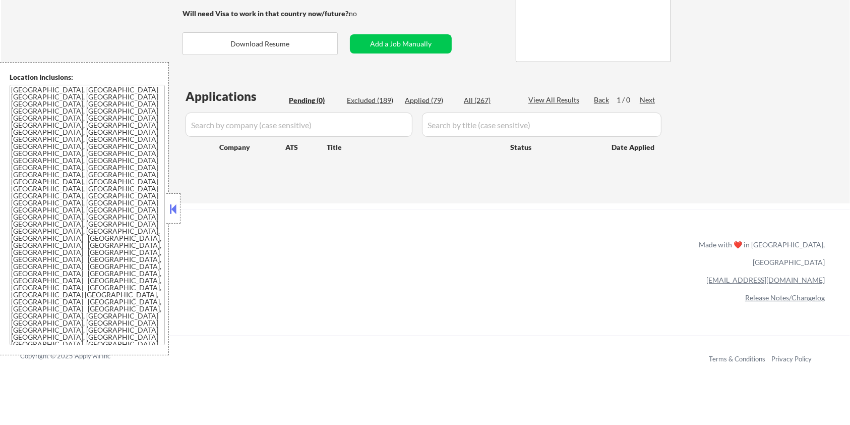
scroll to position [66, 0]
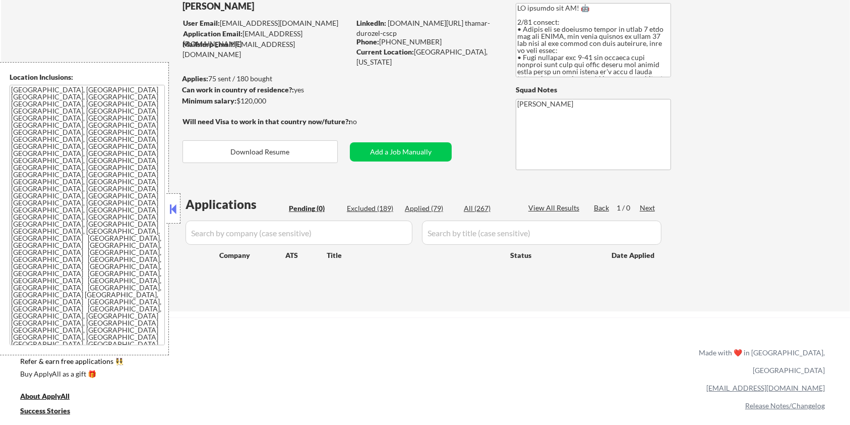
click at [362, 206] on div "Excluded (189)" at bounding box center [372, 208] width 50 height 10
click at [373, 205] on div "Excluded (189)" at bounding box center [372, 208] width 50 height 10
select select ""excluded__other_""
select select ""excluded__salary_""
select select ""excluded__bad_match_""
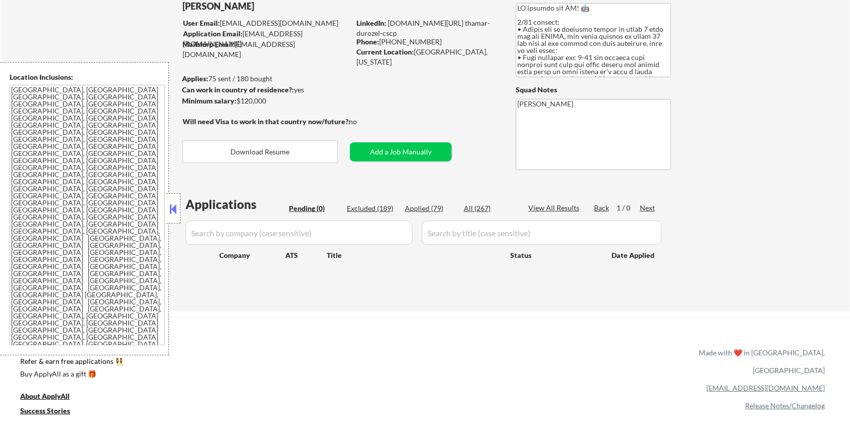
select select ""excluded__bad_match_""
select select ""excluded__location_""
select select ""excluded__salary_""
select select ""excluded__expired_""
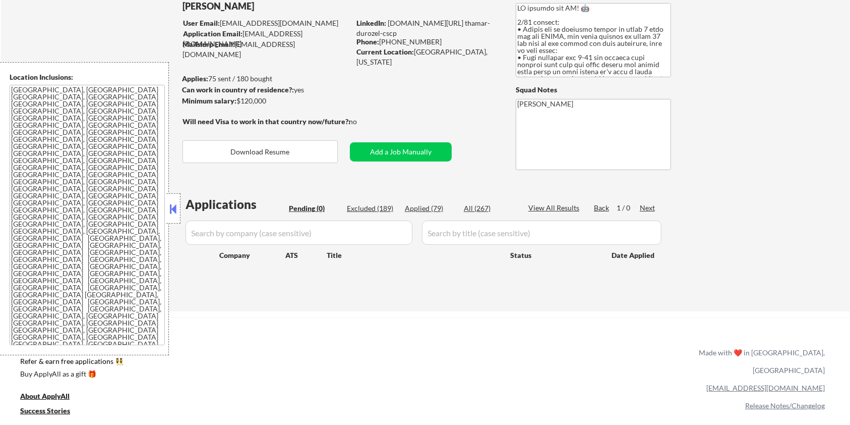
select select ""excluded__salary_""
select select ""excluded__bad_match_""
select select ""excluded__salary_""
select select ""excluded__bad_match_""
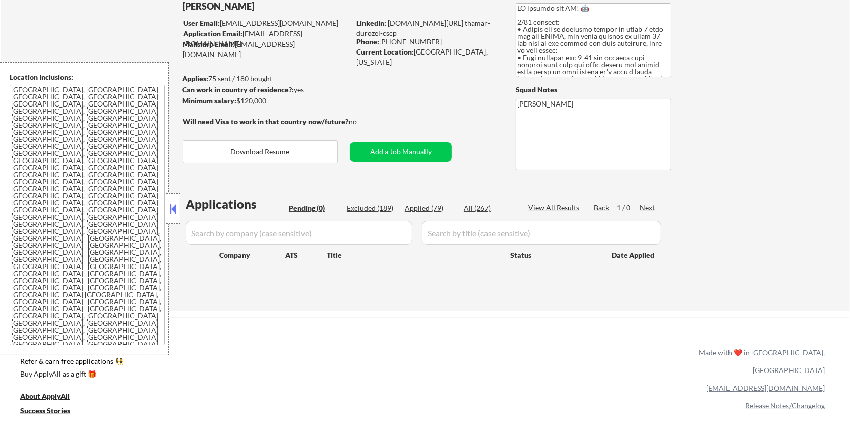
select select ""excluded__bad_match_""
select select ""excluded__salary_""
select select ""excluded__bad_match_""
select select ""excluded__expired_""
select select ""excluded__bad_match_""
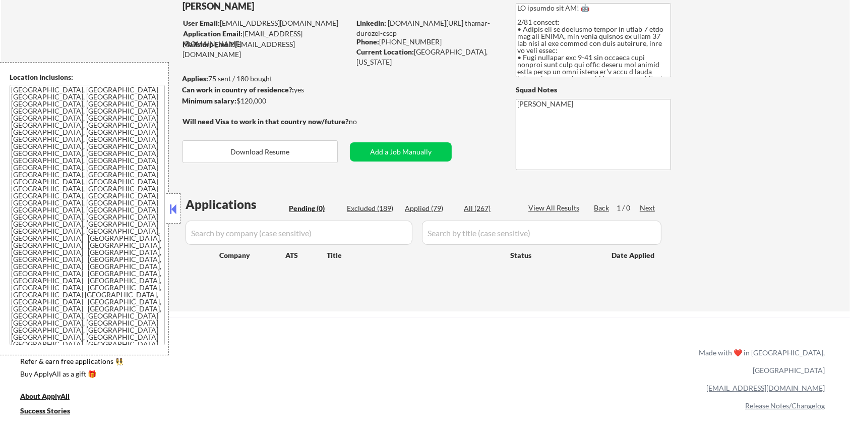
select select ""excluded__bad_match_""
select select ""excluded__expired_""
select select ""excluded__bad_match_""
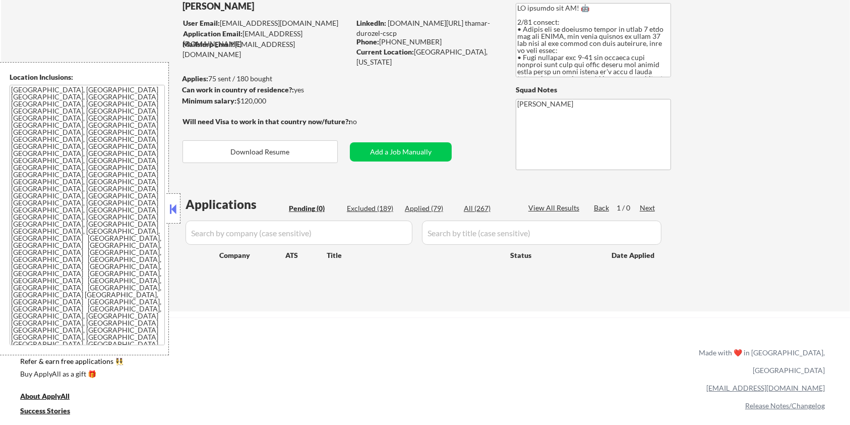
select select ""excluded__other_""
select select ""excluded__location_""
select select ""excluded__bad_match_""
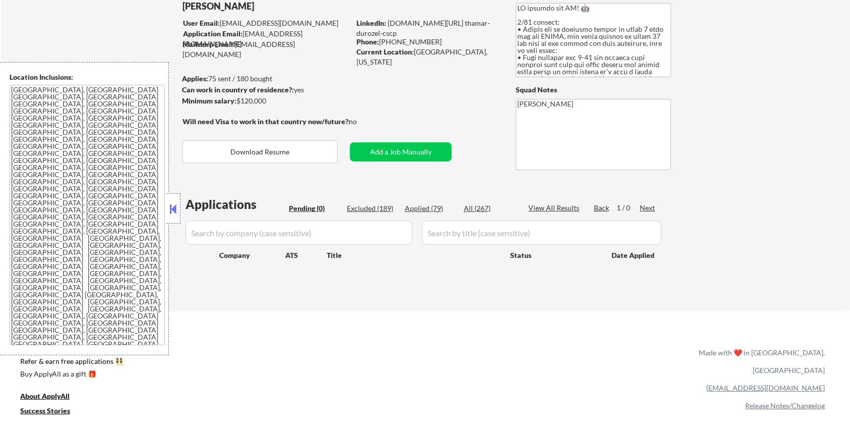
select select ""excluded__bad_match_""
select select ""excluded__salary_""
select select ""excluded__expired_""
select select ""excluded__bad_match_""
select select ""excluded__location_""
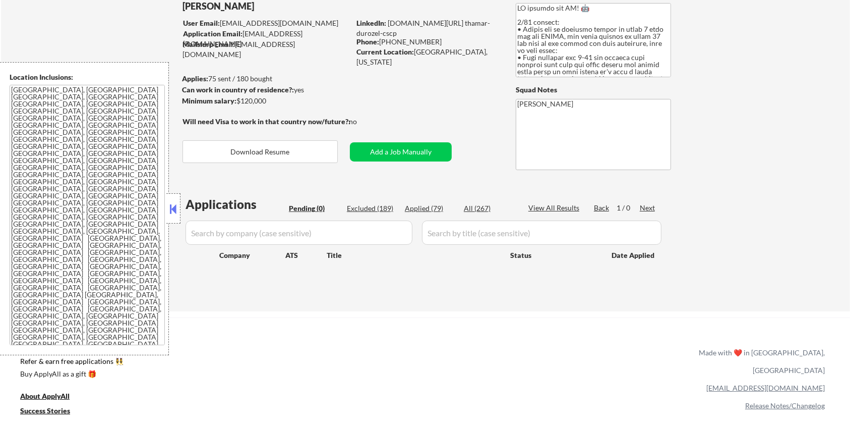
select select ""excluded__salary_""
select select ""excluded__location_""
select select ""excluded__expired_""
select select ""excluded__salary_""
select select ""excluded__location_""
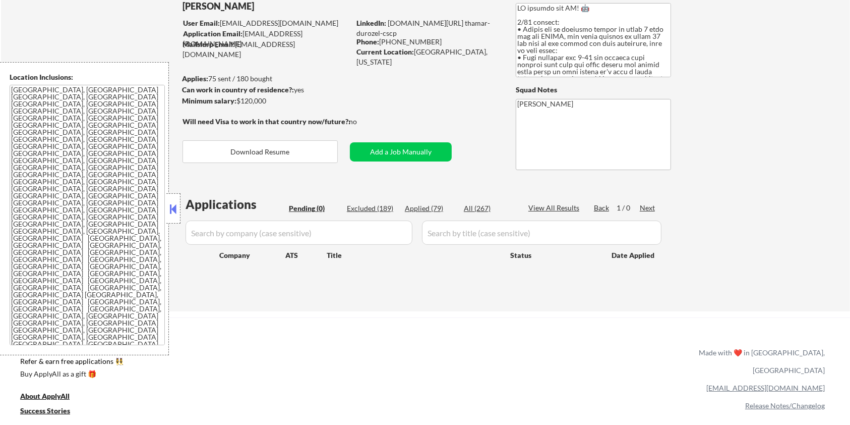
select select ""excluded__salary_""
select select ""excluded__other_""
select select ""excluded__salary_""
select select ""excluded__bad_match_""
select select ""excluded__expired_""
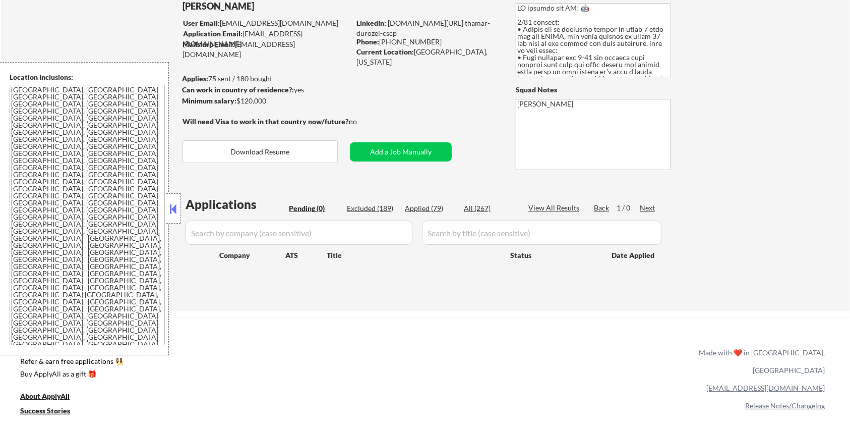
select select ""excluded__other_""
select select ""excluded__bad_match_""
select select ""excluded__salary_""
select select ""excluded__expired_""
select select ""excluded__bad_match_""
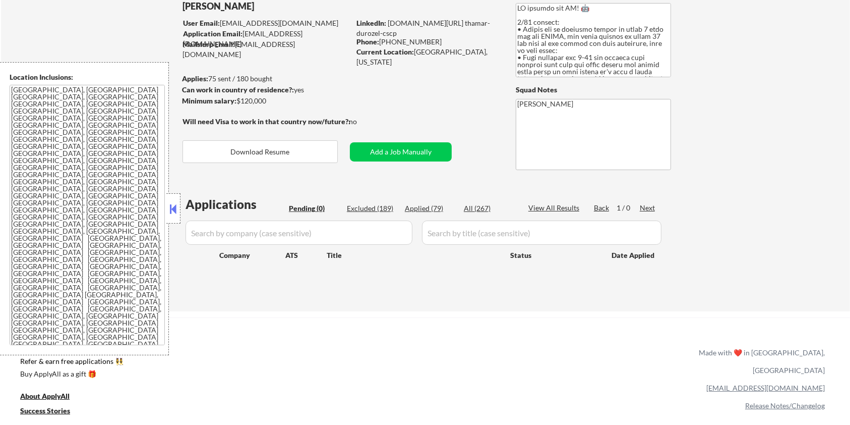
select select ""excluded__expired_""
select select ""excluded__bad_match_""
select select ""excluded""
select select ""excluded__bad_match_""
select select ""excluded__expired_""
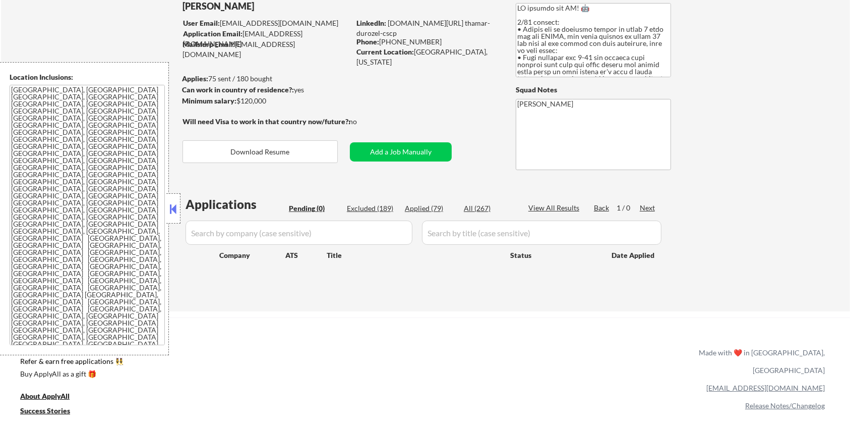
select select ""excluded__expired_""
select select ""excluded__other_""
select select ""excluded__location_""
select select ""excluded__other_""
select select ""excluded__expired_""
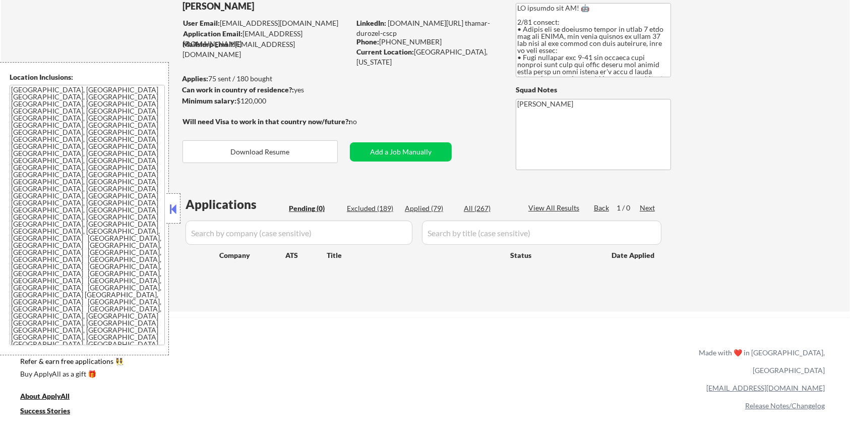
select select ""excluded__location_""
select select ""excluded__expired_""
select select ""excluded__salary_""
select select ""excluded__expired_""
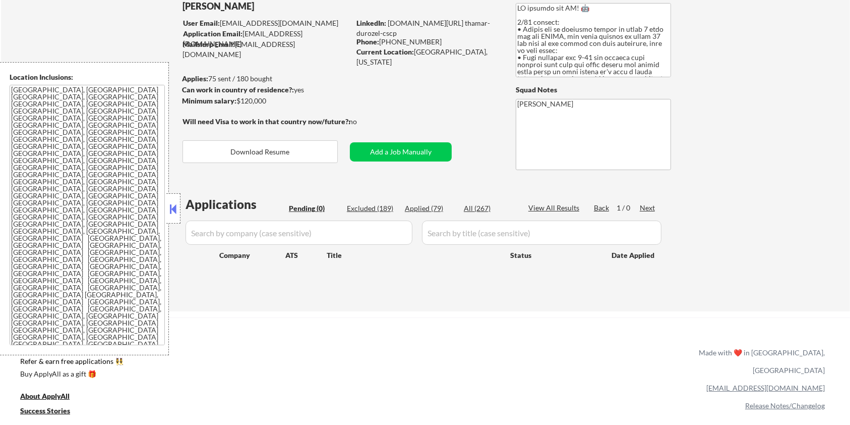
select select ""excluded__other_""
select select ""excluded__expired_""
select select ""excluded__bad_match_""
select select ""excluded__expired_""
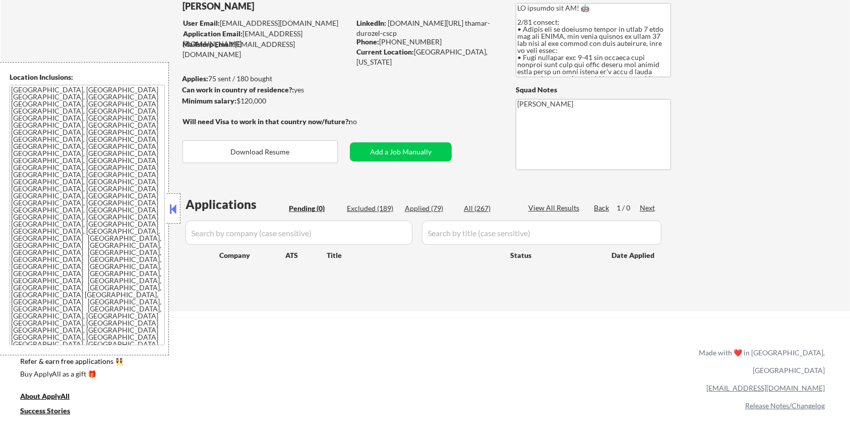
select select ""excluded__salary_""
select select ""excluded__bad_match_""
select select ""excluded__expired_""
select select ""excluded__bad_match_""
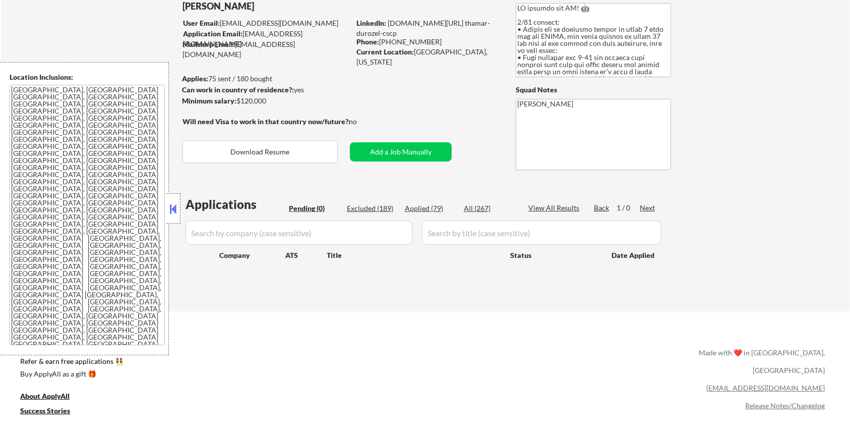
select select ""excluded__location_""
select select ""excluded__salary_""
select select ""excluded__bad_match_""
select select ""excluded__location_""
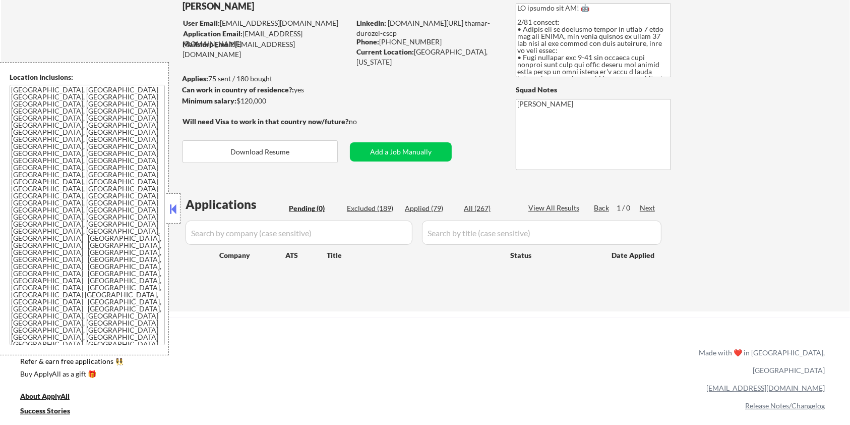
select select ""excluded__bad_match_""
select select ""excluded__expired_""
select select ""excluded__bad_match_""
select select ""excluded__expired_""
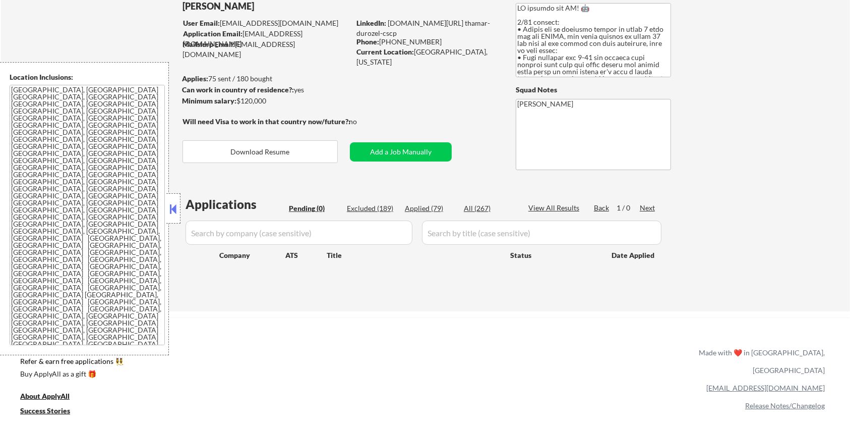
select select ""excluded__expired_""
select select ""excluded__bad_match_""
select select ""excluded""
select select ""excluded__expired_""
select select ""excluded__bad_match_""
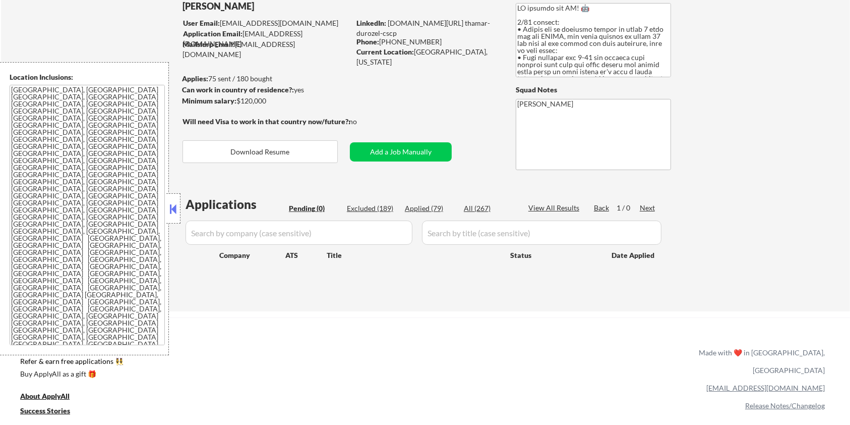
select select ""excluded""
select select ""excluded__bad_match_""
select select ""excluded__salary_""
select select ""excluded__bad_match_""
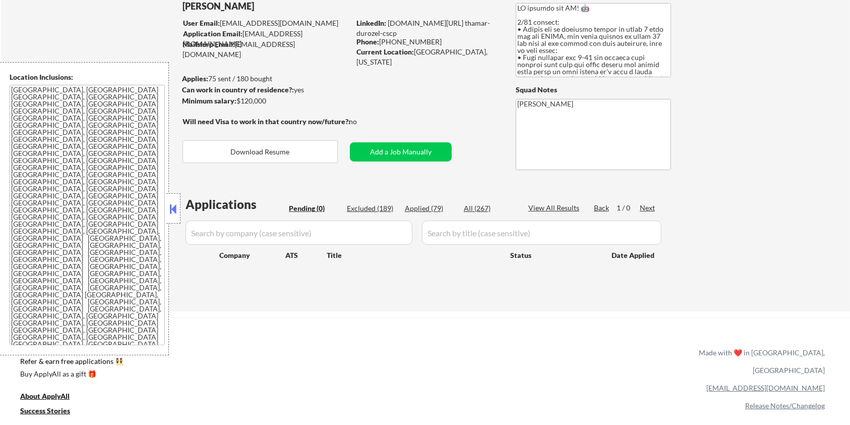
select select ""excluded__salary_""
select select ""excluded__bad_match_""
select select ""excluded__expired_""
select select ""excluded__other_""
select select ""excluded__expired_""
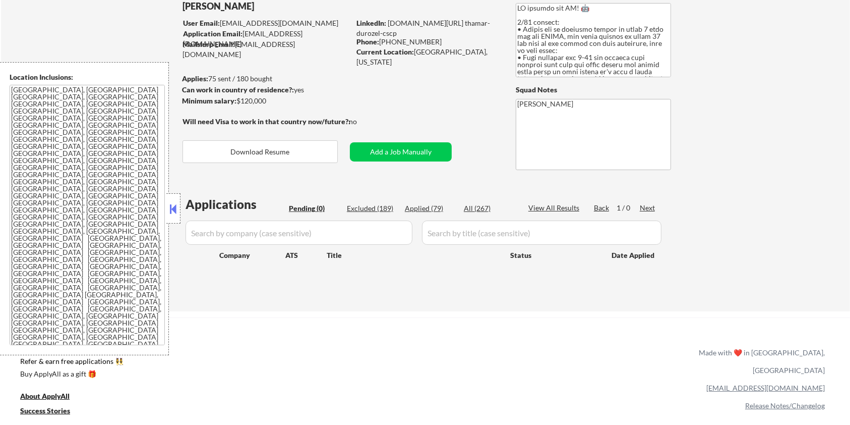
select select ""excluded__other_""
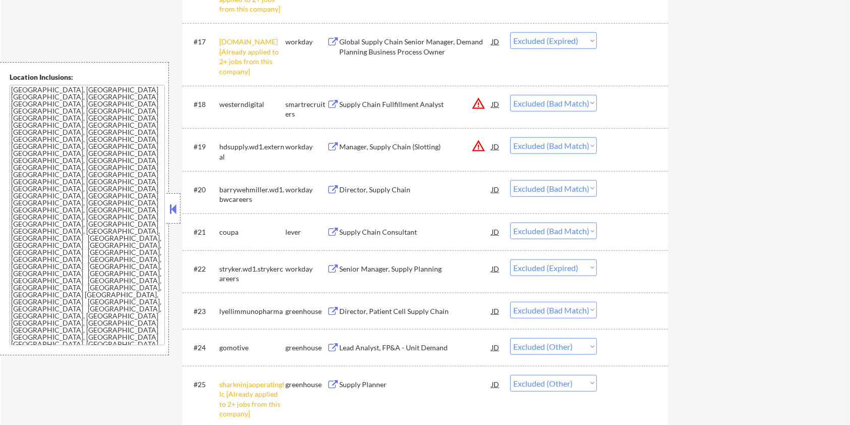
scroll to position [1007, 0]
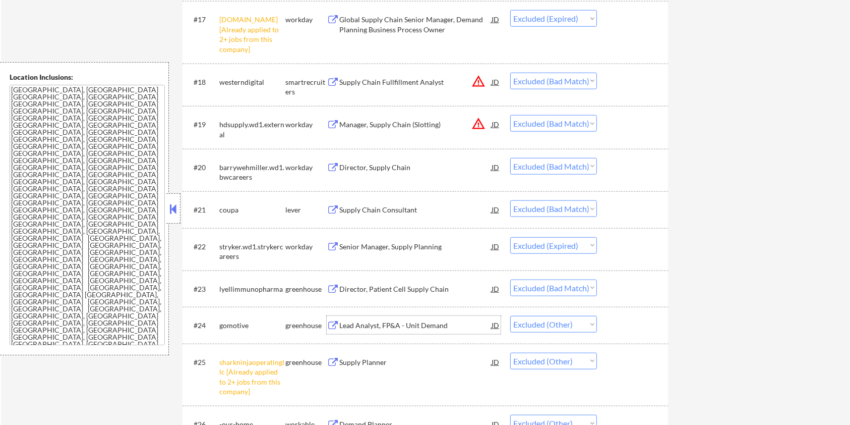
click at [426, 320] on div "Lead Analyst, FP&A - Unit Demand" at bounding box center [415, 325] width 152 height 10
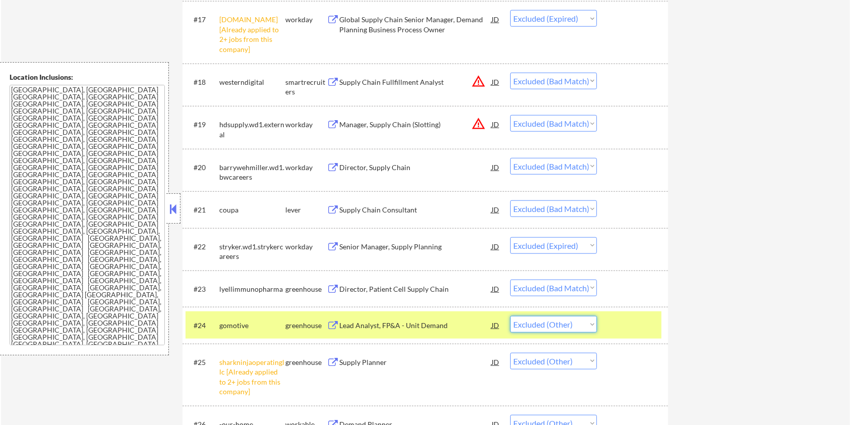
click at [538, 323] on select "Choose an option... Pending Applied Excluded (Questions) Excluded (Expired) Exc…" at bounding box center [553, 324] width 87 height 17
select select ""excluded__bad_match_""
click at [510, 316] on select "Choose an option... Pending Applied Excluded (Questions) Excluded (Expired) Exc…" at bounding box center [553, 324] width 87 height 17
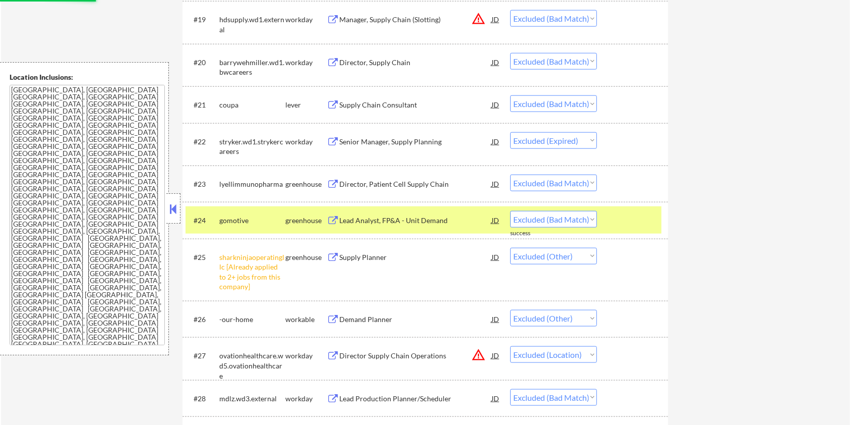
scroll to position [1142, 0]
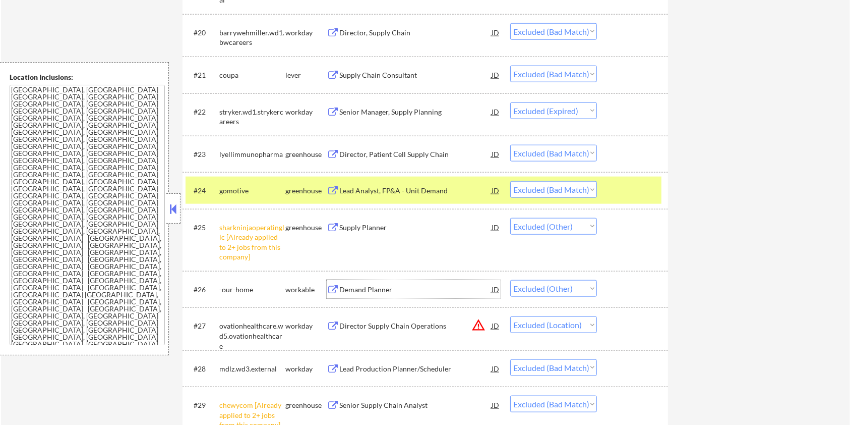
click at [380, 292] on div "Demand Planner" at bounding box center [415, 289] width 152 height 10
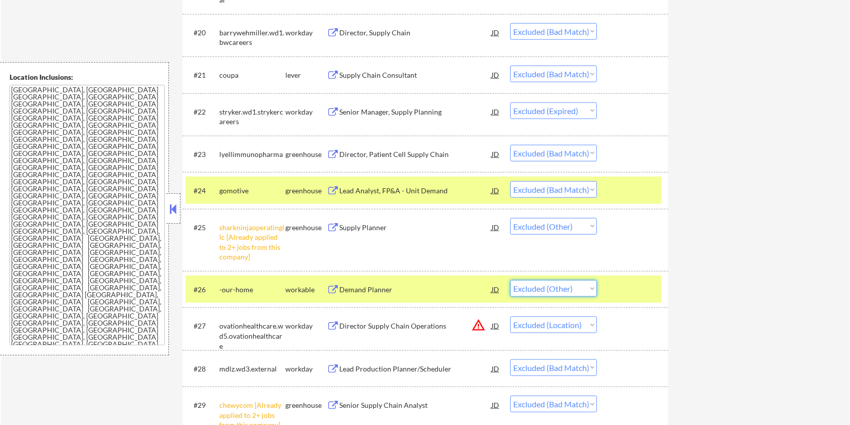
click at [529, 288] on select "Choose an option... Pending Applied Excluded (Questions) Excluded (Expired) Exc…" at bounding box center [553, 288] width 87 height 17
select select ""excluded__expired_""
click at [510, 280] on select "Choose an option... Pending Applied Excluded (Questions) Excluded (Expired) Exc…" at bounding box center [553, 288] width 87 height 17
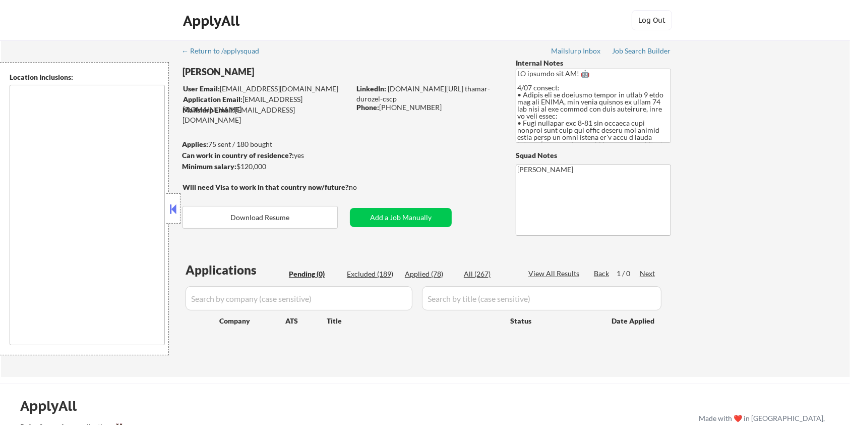
type textarea "[GEOGRAPHIC_DATA], [GEOGRAPHIC_DATA] [GEOGRAPHIC_DATA], [GEOGRAPHIC_DATA] [GEOG…"
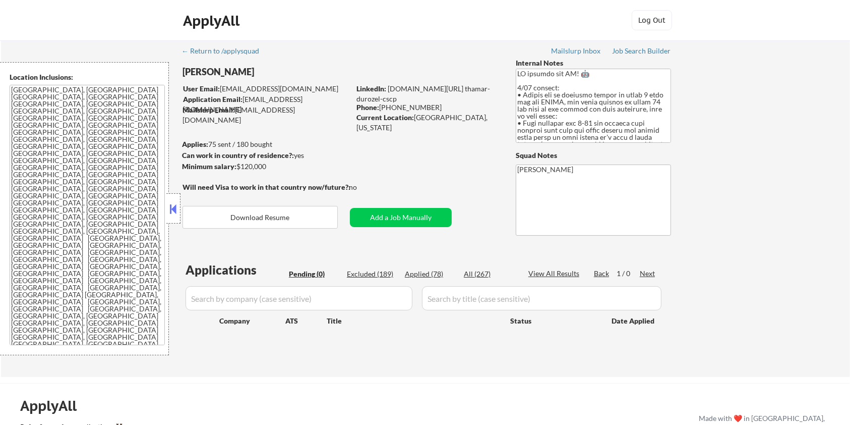
click at [376, 274] on div "Excluded (189)" at bounding box center [372, 274] width 50 height 10
click at [373, 272] on div "Excluded (189)" at bounding box center [372, 274] width 50 height 10
select select ""excluded__other_""
select select ""excluded__salary_""
select select ""excluded__bad_match_""
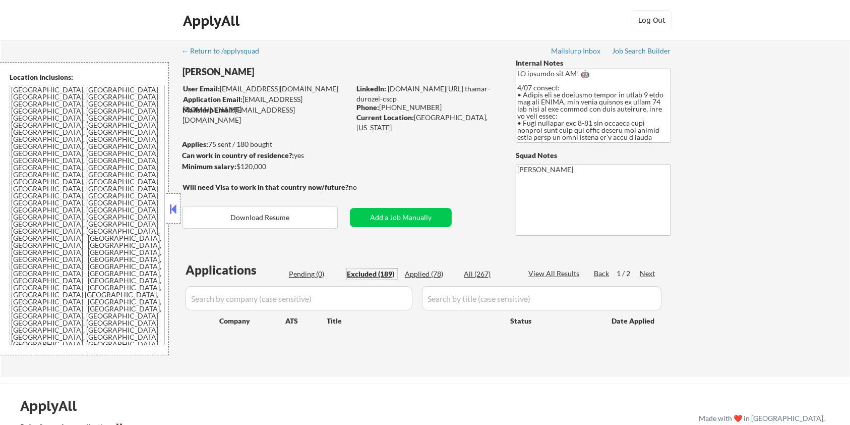
select select ""excluded__bad_match_""
select select ""excluded__location_""
select select ""excluded__salary_""
select select ""excluded__expired_""
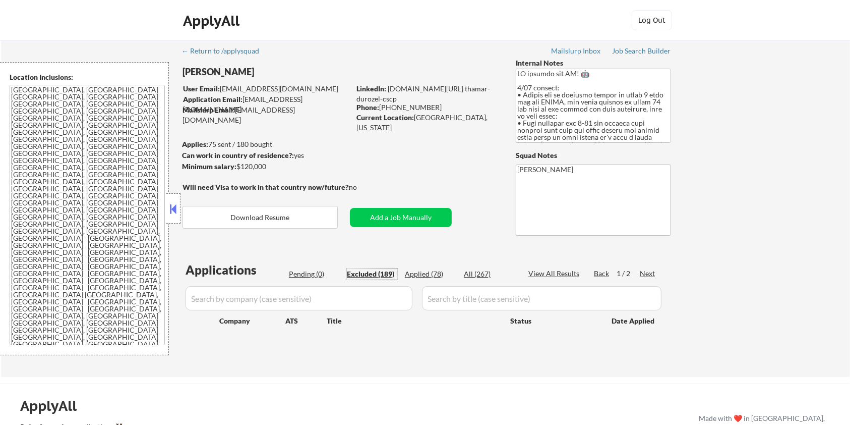
select select ""excluded__salary_""
select select ""excluded__bad_match_""
select select ""excluded__salary_""
select select ""excluded__bad_match_""
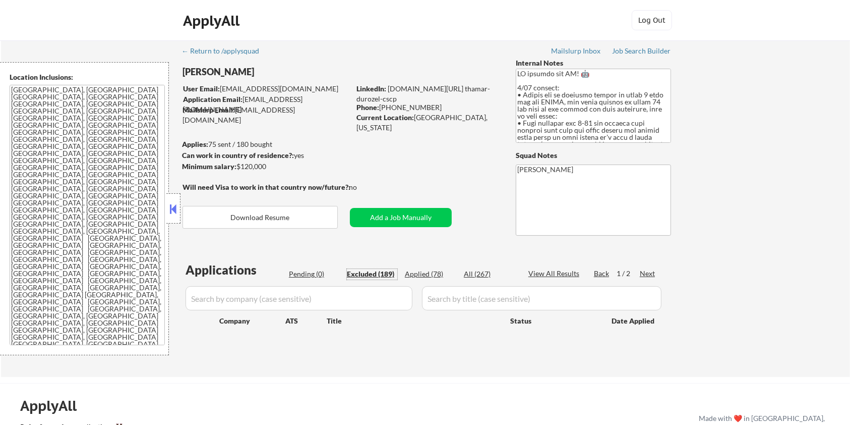
select select ""excluded__bad_match_""
select select ""excluded__salary_""
select select ""excluded__bad_match_""
select select ""excluded__expired_""
select select ""excluded__bad_match_""
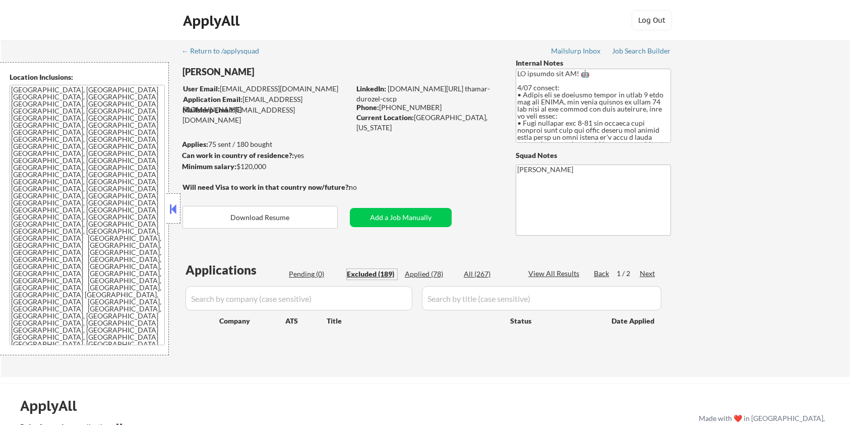
select select ""excluded__bad_match_""
select select ""excluded__expired_""
select select ""excluded__bad_match_""
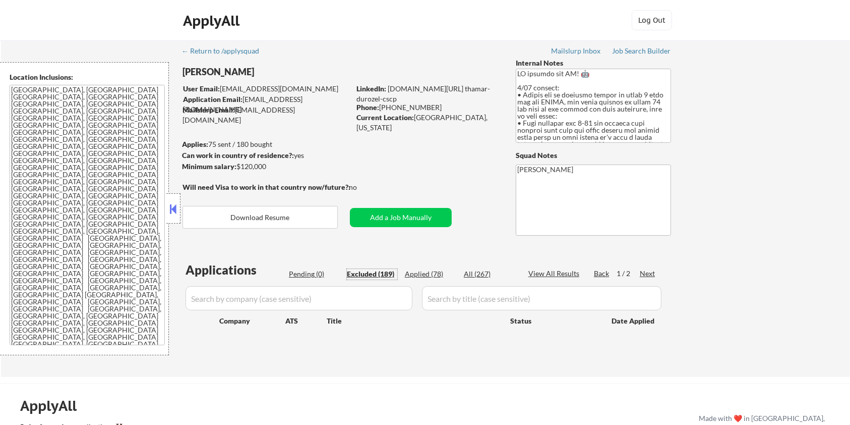
select select ""excluded__bad_match_""
select select ""excluded__other_""
select select ""excluded__expired_""
select select ""excluded__location_""
select select ""excluded__bad_match_""
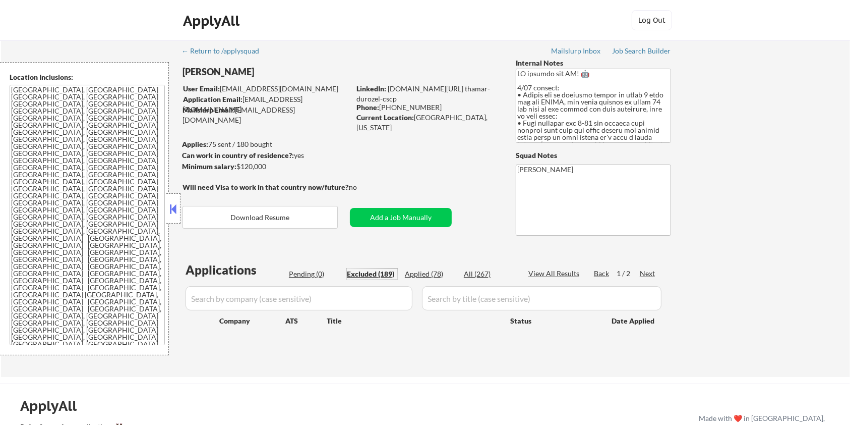
select select ""excluded__bad_match_""
select select ""excluded__salary_""
select select ""excluded__expired_""
select select ""excluded__bad_match_""
select select ""excluded__location_""
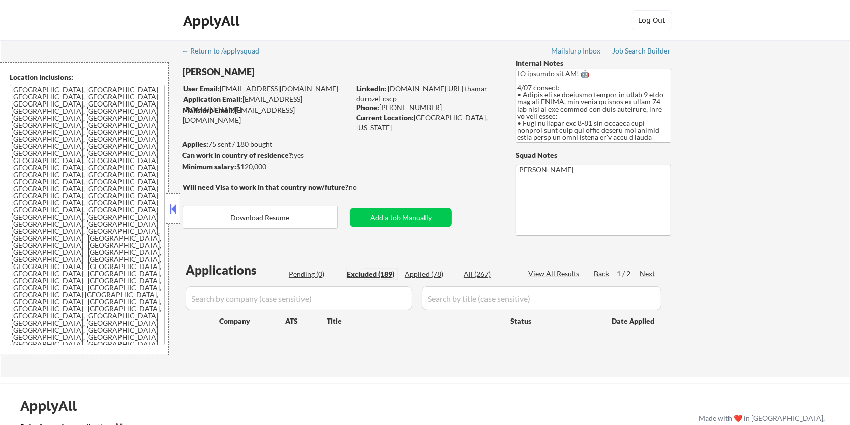
select select ""excluded__salary_""
select select ""excluded__location_""
select select ""excluded__expired_""
select select ""excluded__salary_""
select select ""excluded__location_""
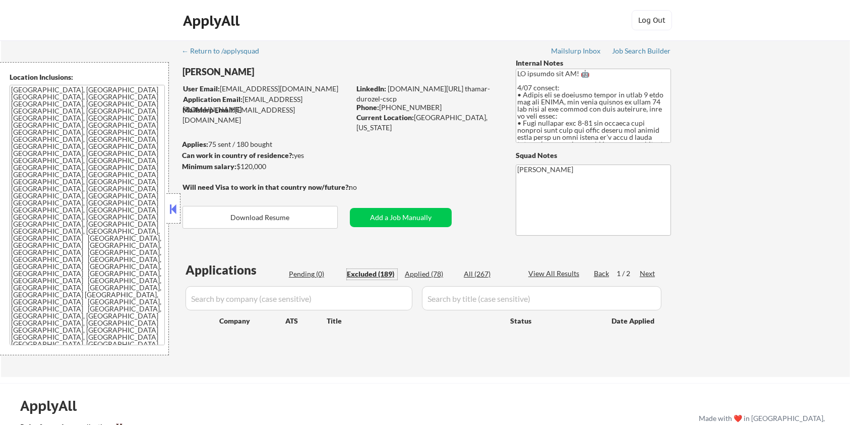
select select ""excluded__salary_""
select select ""excluded__other_""
select select ""excluded__salary_""
select select ""excluded__bad_match_""
select select ""excluded__expired_""
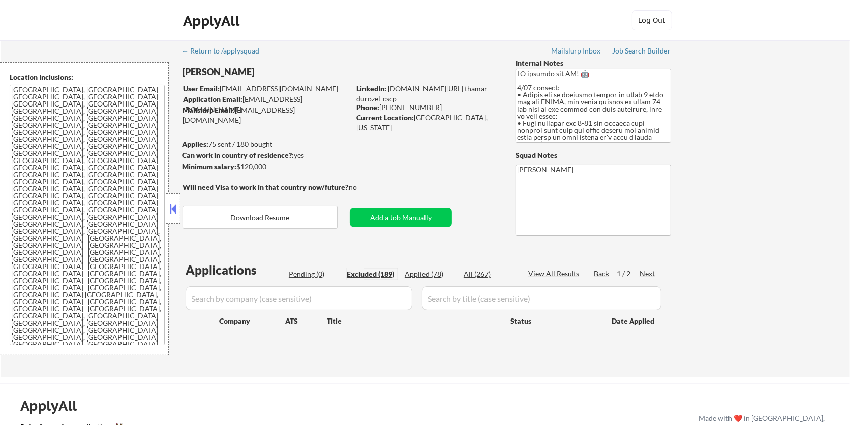
select select ""excluded__other_""
select select ""excluded__bad_match_""
select select ""excluded__salary_""
select select ""excluded__expired_""
select select ""excluded__bad_match_""
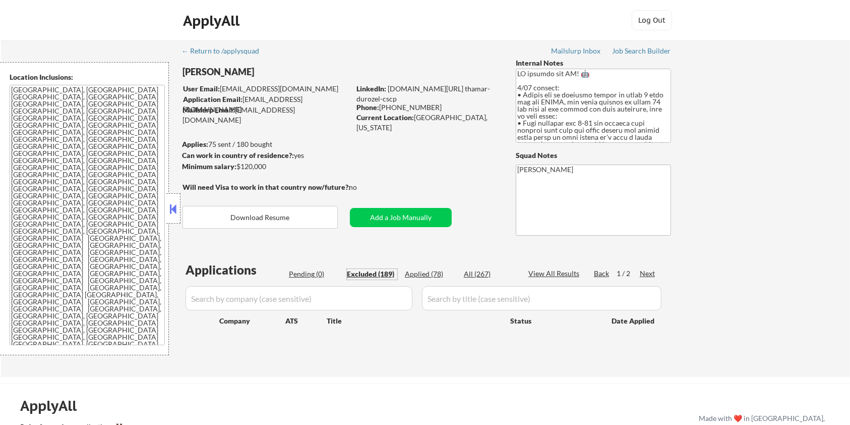
select select ""excluded__expired_""
select select ""excluded__bad_match_""
select select ""excluded""
select select ""excluded__bad_match_""
select select ""excluded__expired_""
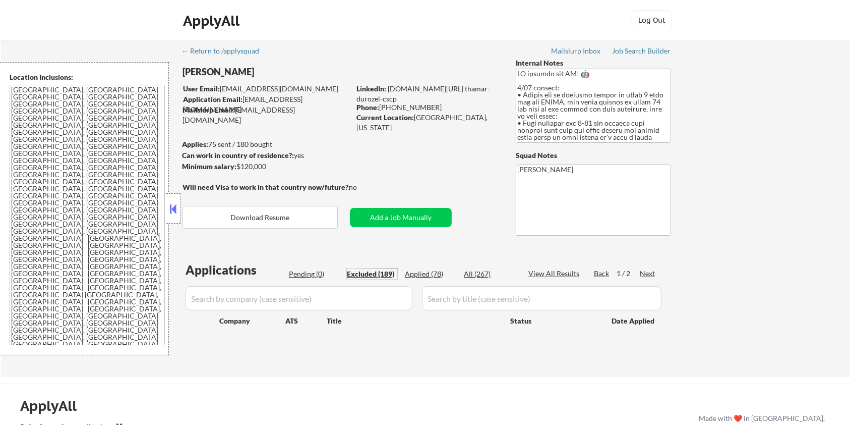
select select ""excluded__expired_""
select select ""excluded__other_""
select select ""excluded__location_""
select select ""excluded__other_""
select select ""excluded__expired_""
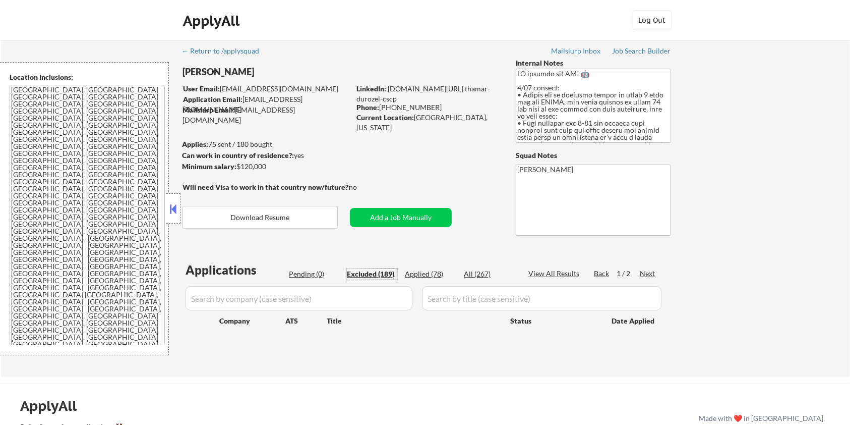
select select ""excluded__location_""
select select ""excluded__expired_""
select select ""excluded__salary_""
select select ""excluded__expired_""
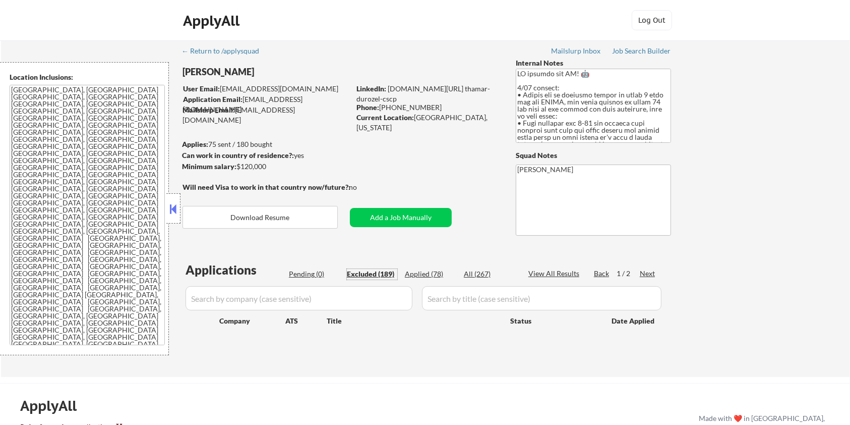
select select ""excluded__other_""
select select ""excluded__expired_""
select select ""excluded__bad_match_""
select select ""excluded__expired_""
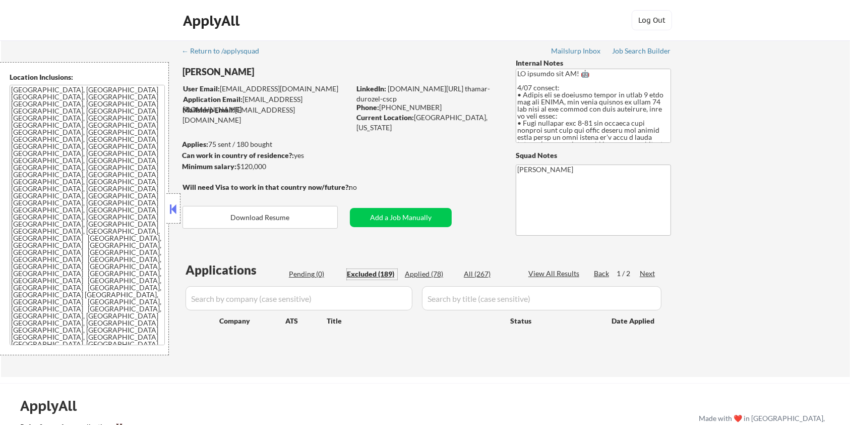
select select ""excluded__salary_""
select select ""excluded__bad_match_""
select select ""excluded__expired_""
select select ""excluded__bad_match_""
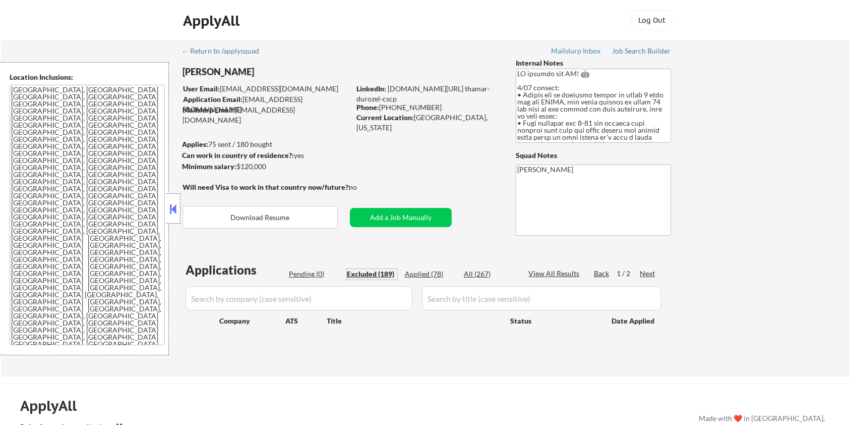
select select ""excluded__location_""
select select ""excluded__salary_""
select select ""excluded__bad_match_""
select select ""excluded__location_""
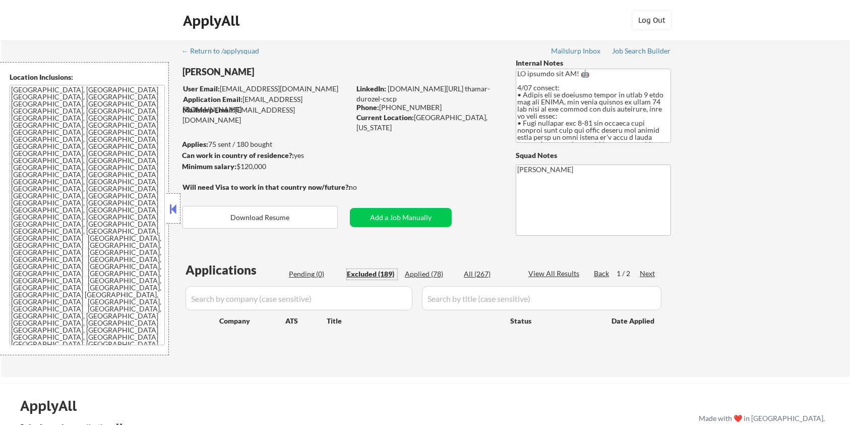
select select ""excluded__bad_match_""
select select ""excluded__expired_""
select select ""excluded__bad_match_""
select select ""excluded__expired_""
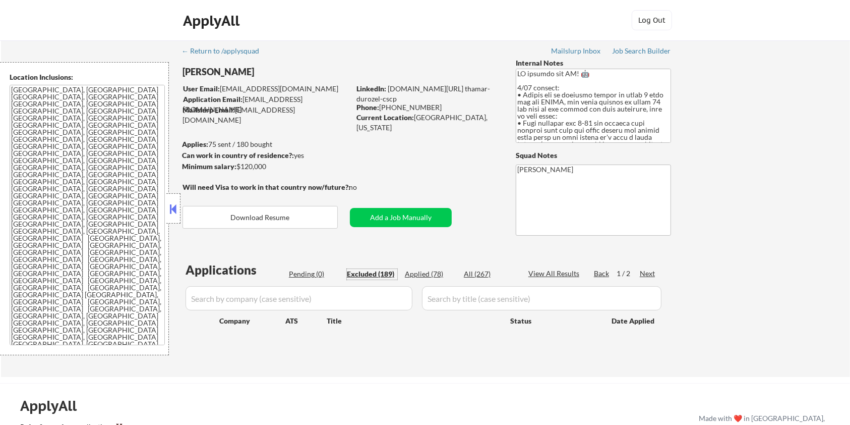
select select ""excluded__expired_""
select select ""excluded__bad_match_""
select select ""excluded""
select select ""excluded__expired_""
select select ""excluded__bad_match_""
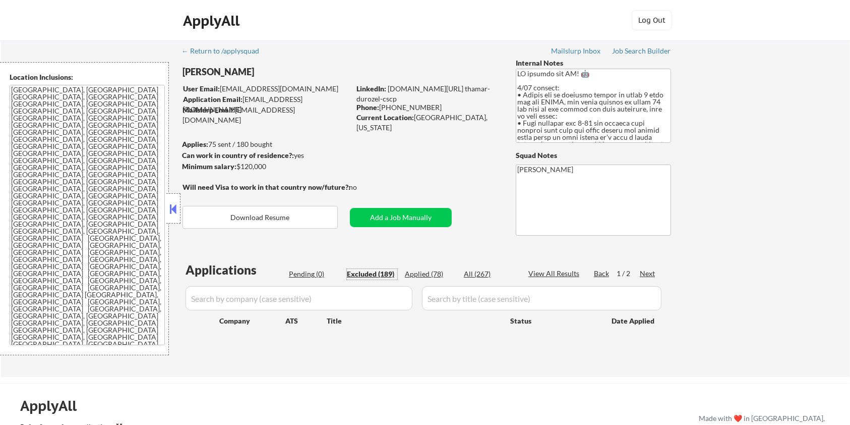
select select ""excluded""
select select ""excluded__bad_match_""
select select ""excluded__salary_""
select select ""excluded__bad_match_""
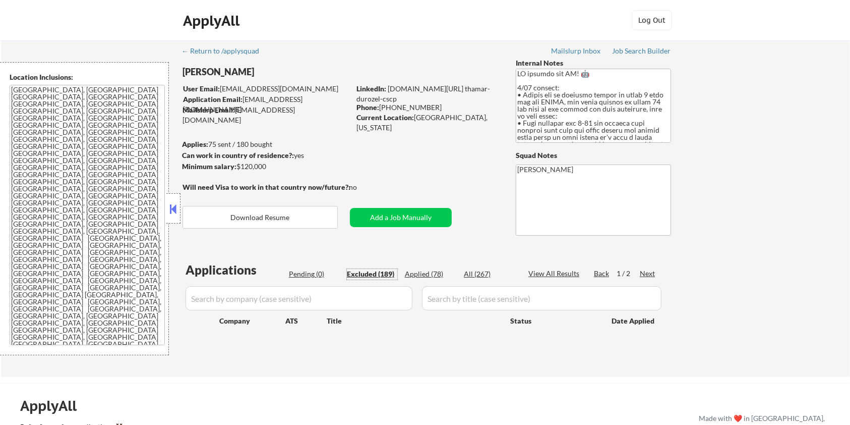
select select ""excluded__salary_""
select select ""excluded__bad_match_""
select select ""excluded__expired_""
select select ""excluded__other_""
select select ""excluded__expired_""
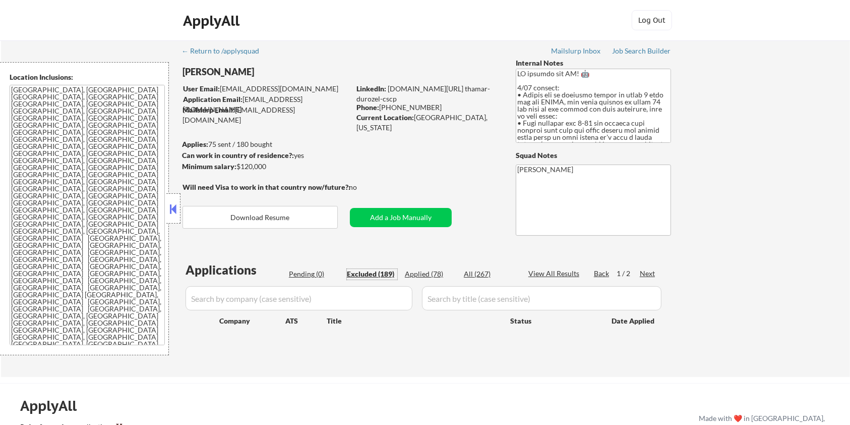
select select ""excluded__other_""
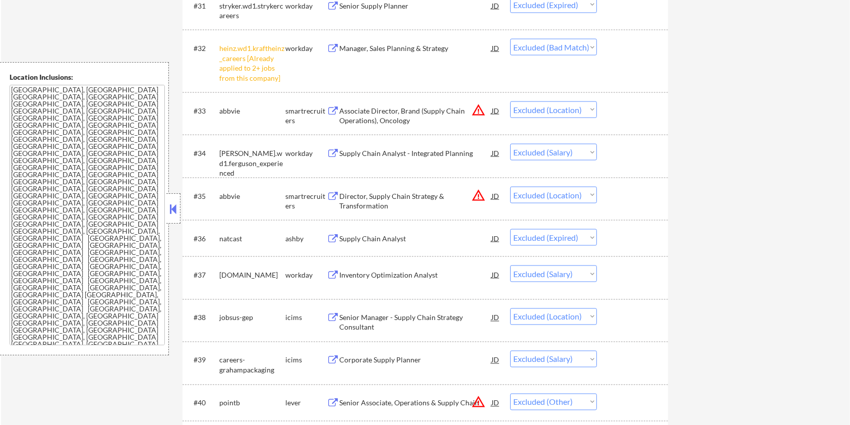
scroll to position [1614, 0]
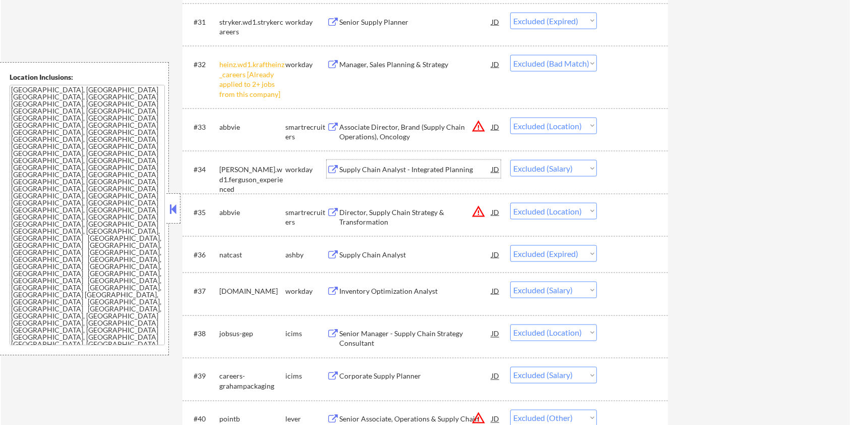
click at [387, 164] on div "Supply Chain Analyst - Integrated Planning" at bounding box center [415, 169] width 152 height 10
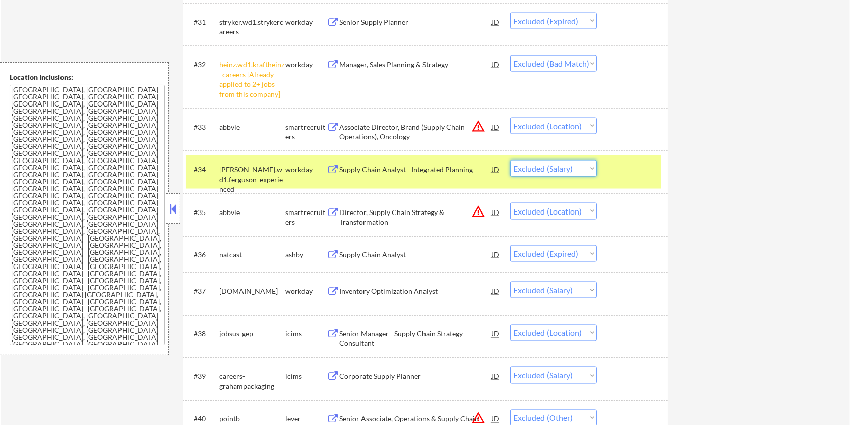
click at [570, 167] on select "Choose an option... Pending Applied Excluded (Questions) Excluded (Expired) Exc…" at bounding box center [553, 168] width 87 height 17
select select ""excluded__expired_""
click at [510, 160] on select "Choose an option... Pending Applied Excluded (Questions) Excluded (Expired) Exc…" at bounding box center [553, 168] width 87 height 17
click at [358, 253] on div "Supply Chain Analyst" at bounding box center [415, 255] width 152 height 10
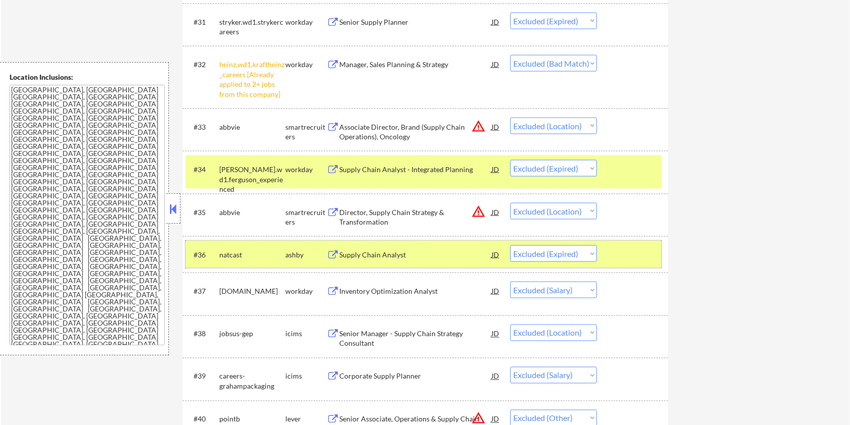
click at [630, 247] on div at bounding box center [634, 254] width 44 height 18
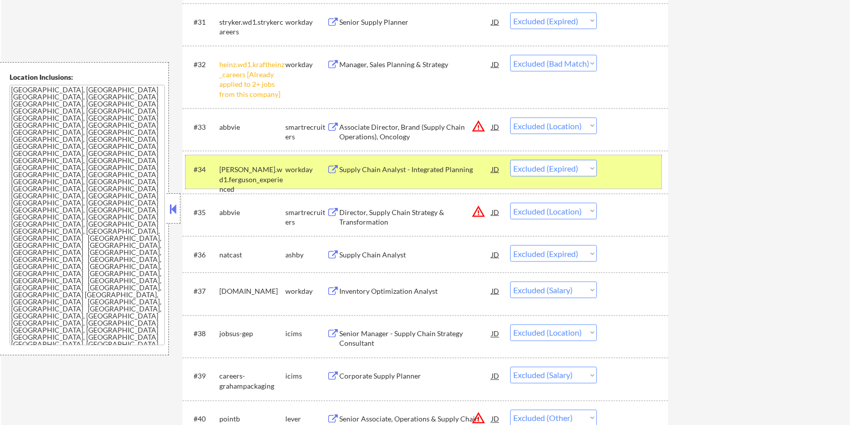
click at [624, 177] on div at bounding box center [634, 169] width 44 height 18
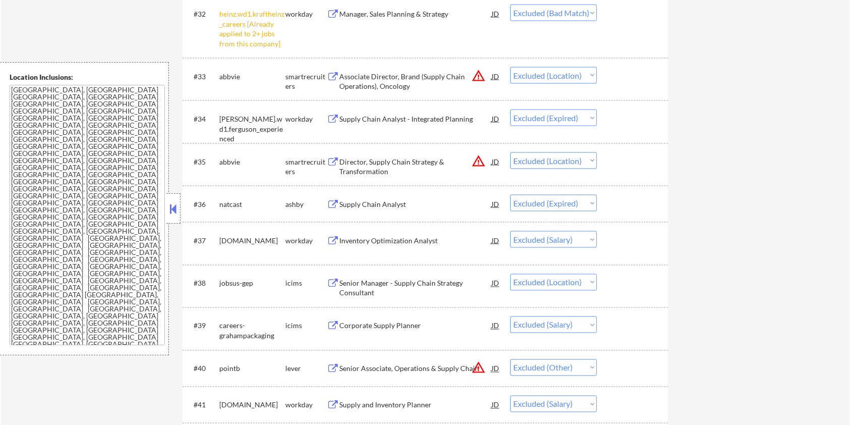
scroll to position [1681, 0]
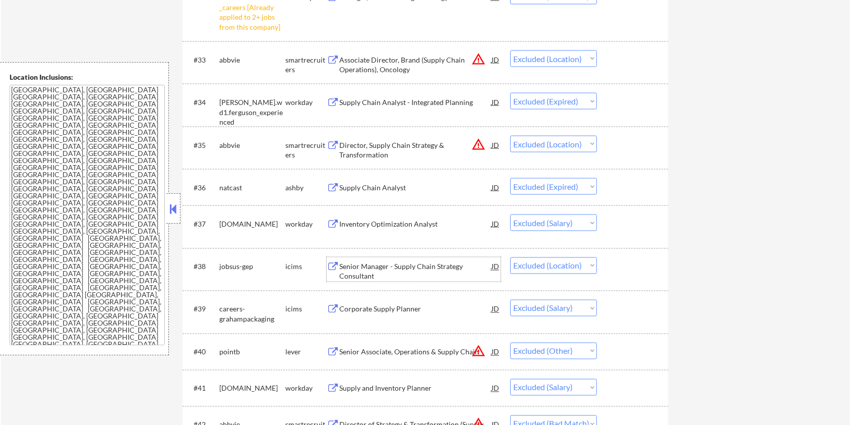
click at [387, 267] on div "Senior Manager - Supply Chain Strategy Consultant" at bounding box center [415, 272] width 152 height 20
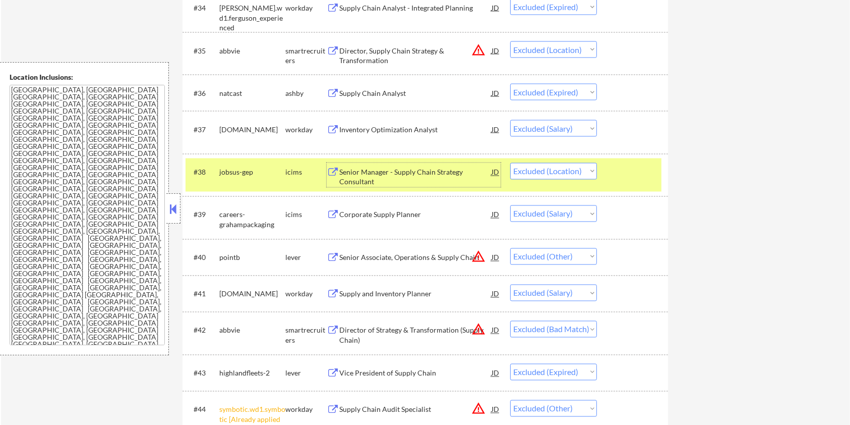
scroll to position [1815, 0]
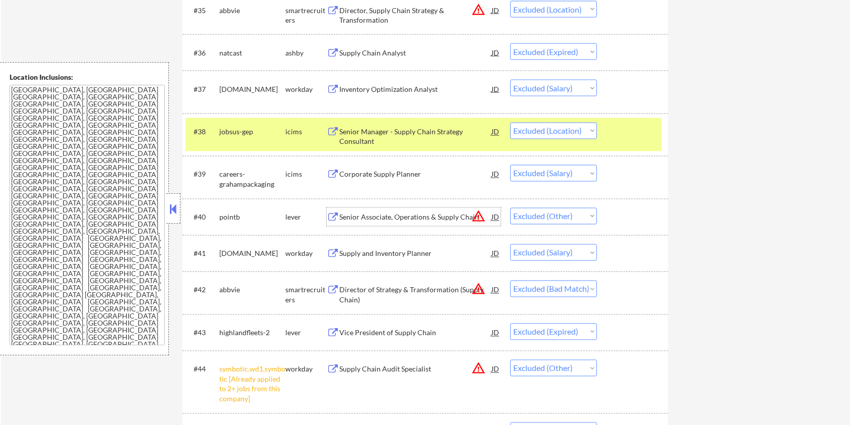
click at [379, 220] on div "Senior Associate, Operations & Supply Chain" at bounding box center [415, 217] width 152 height 10
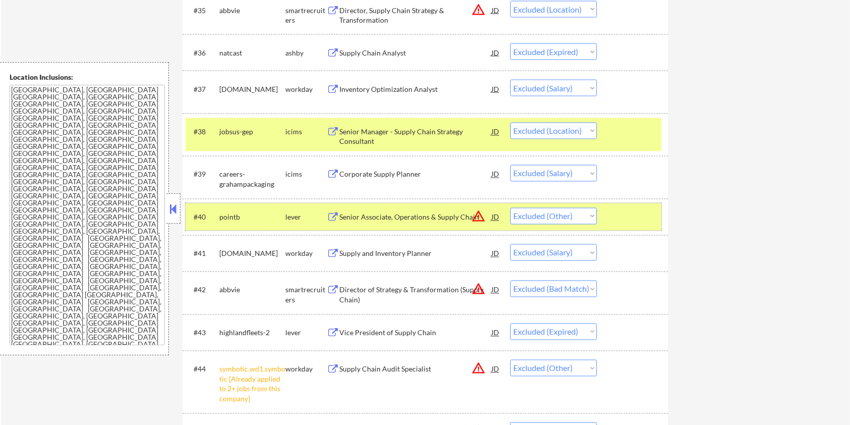
click at [642, 222] on div at bounding box center [634, 217] width 44 height 18
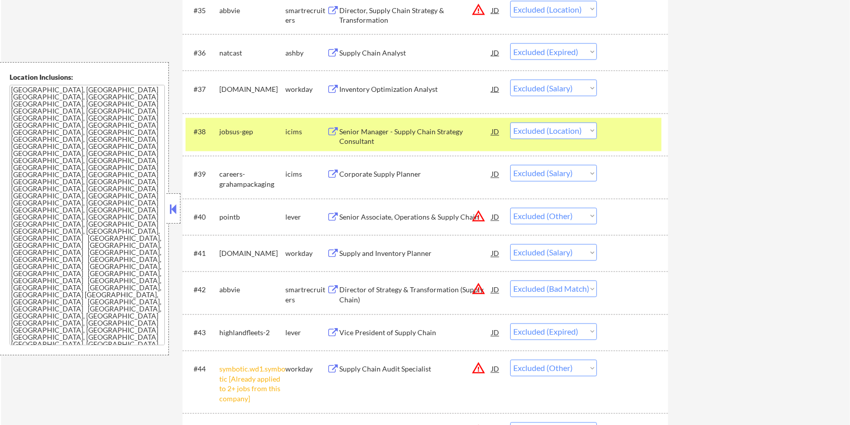
click at [634, 142] on div "#38 jobsus-gep icims Senior Manager - Supply Chain Strategy Consultant JD Choos…" at bounding box center [424, 134] width 476 height 33
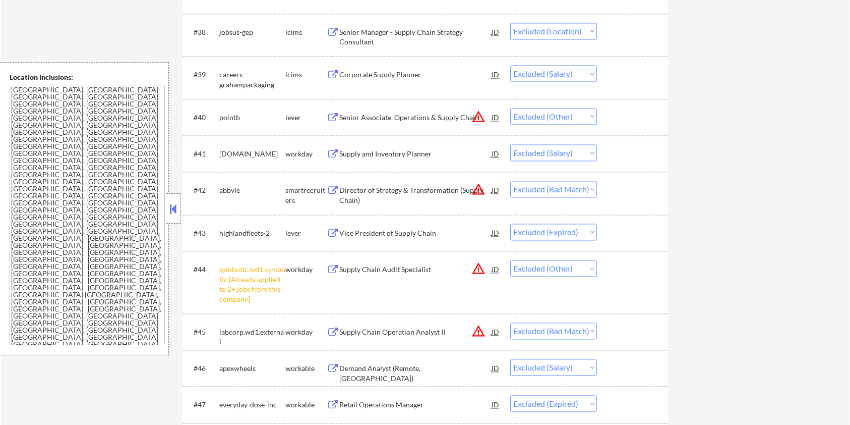
scroll to position [1949, 0]
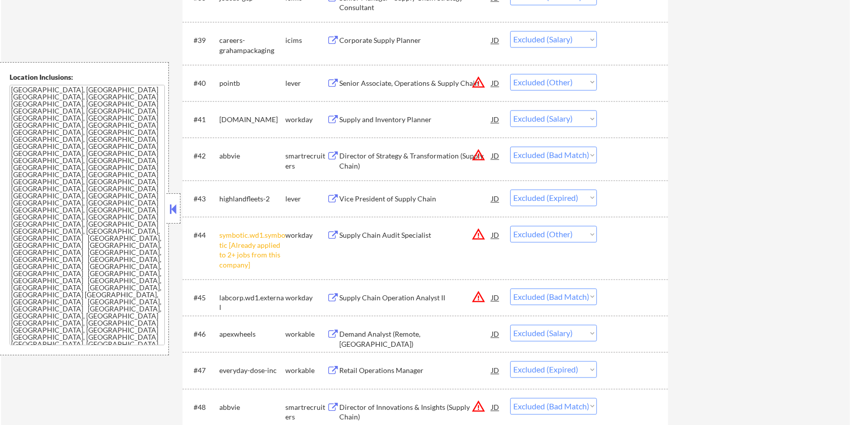
click at [367, 230] on div "Supply Chain Audit Specialist" at bounding box center [415, 235] width 152 height 10
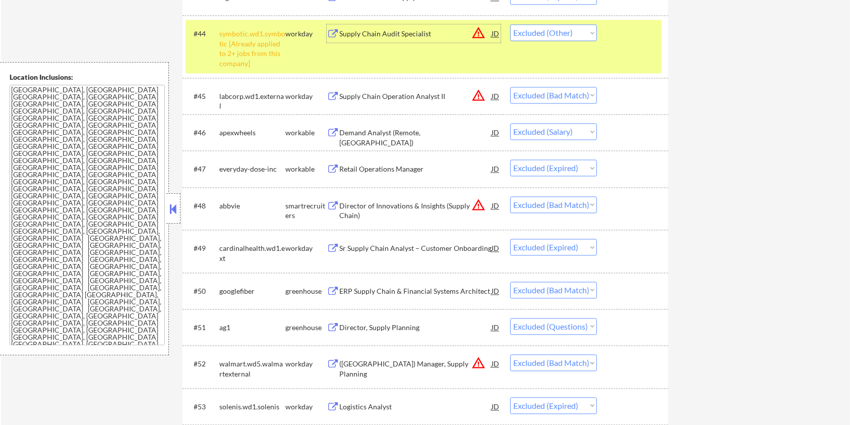
scroll to position [2151, 0]
click at [375, 324] on div "Director, Supply Planning" at bounding box center [415, 327] width 152 height 10
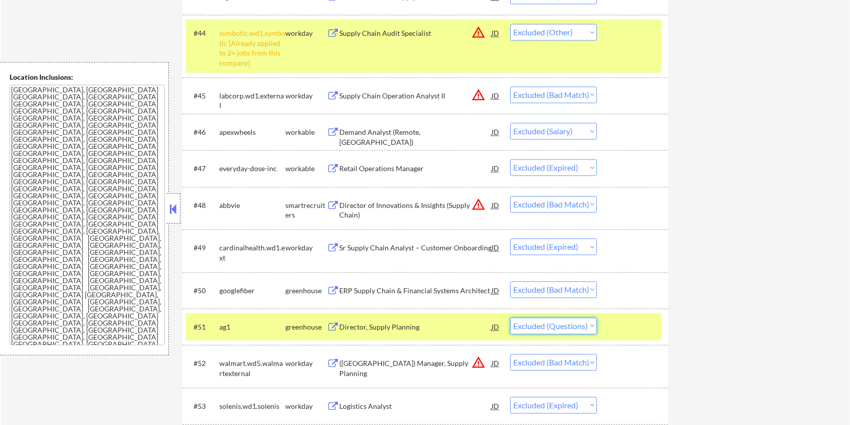
click at [571, 325] on select "Choose an option... Pending Applied Excluded (Questions) Excluded (Expired) Exc…" at bounding box center [553, 325] width 87 height 17
select select ""excluded__expired_""
click at [510, 317] on select "Choose an option... Pending Applied Excluded (Questions) Excluded (Expired) Exc…" at bounding box center [553, 325] width 87 height 17
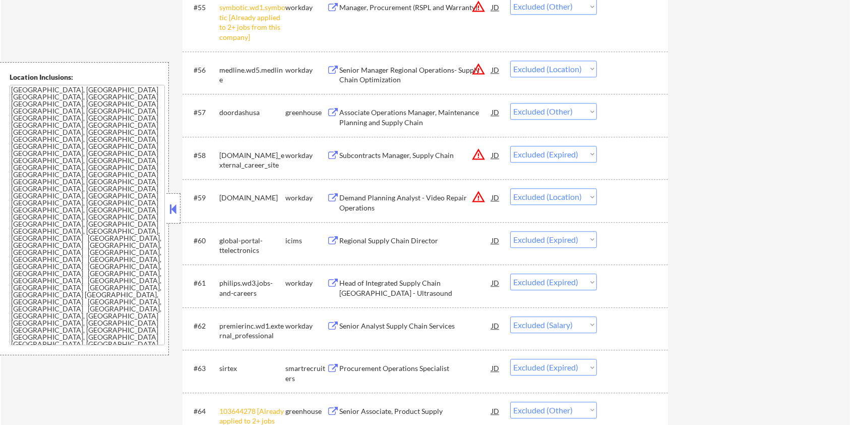
scroll to position [2689, 0]
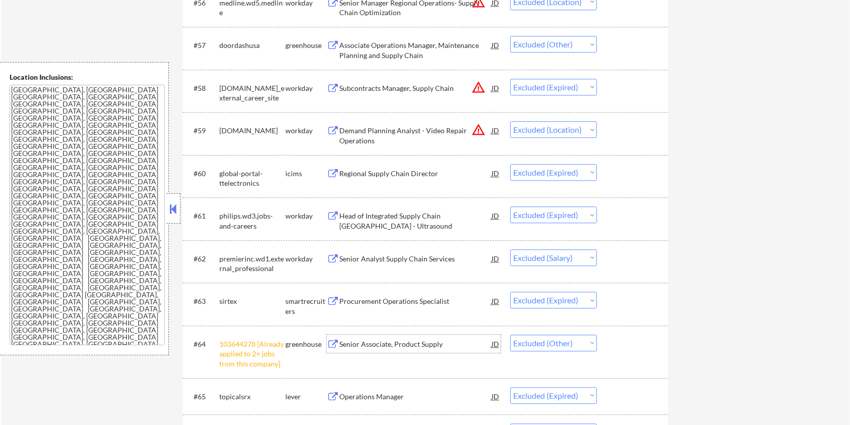
click at [419, 342] on div "Senior Associate, Product Supply" at bounding box center [415, 344] width 152 height 10
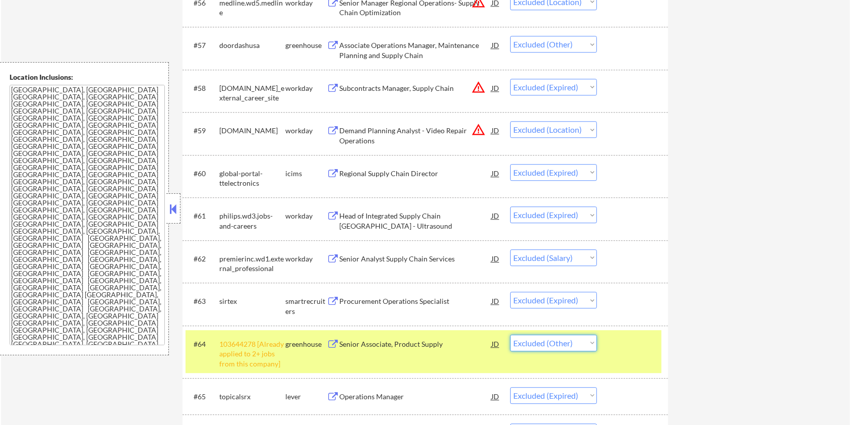
click at [557, 344] on select "Choose an option... Pending Applied Excluded (Questions) Excluded (Expired) Exc…" at bounding box center [553, 342] width 87 height 17
select select ""excluded__bad_match_""
click at [510, 334] on select "Choose an option... Pending Applied Excluded (Questions) Excluded (Expired) Exc…" at bounding box center [553, 342] width 87 height 17
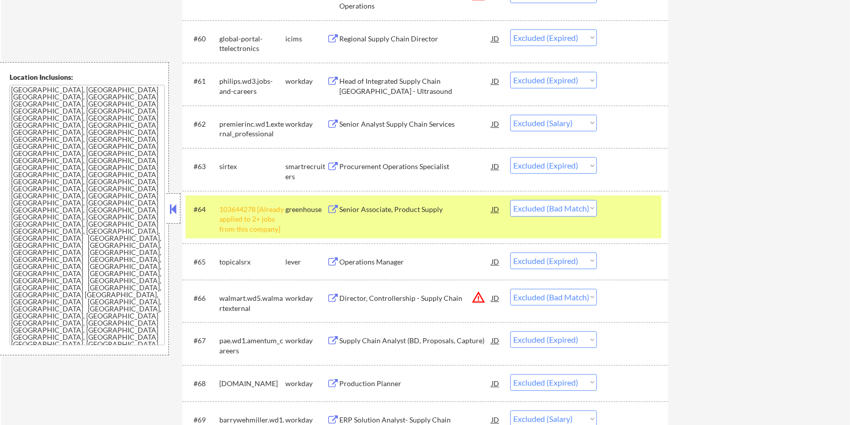
scroll to position [2891, 0]
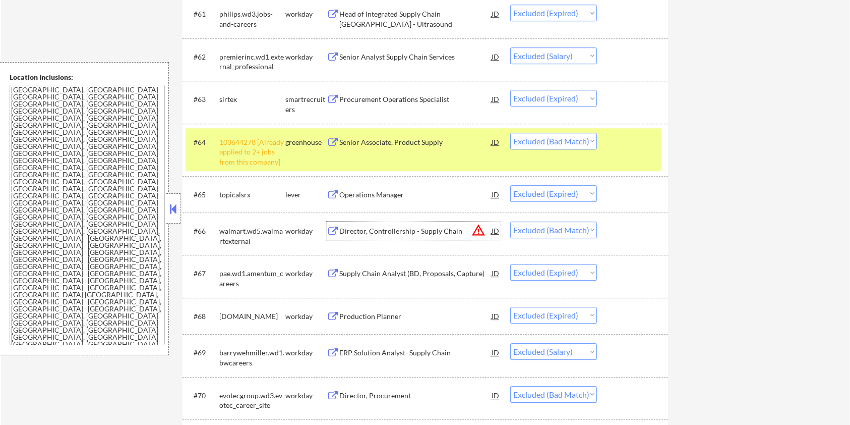
click at [428, 229] on div "Director, Controllership - Supply Chain" at bounding box center [415, 231] width 152 height 10
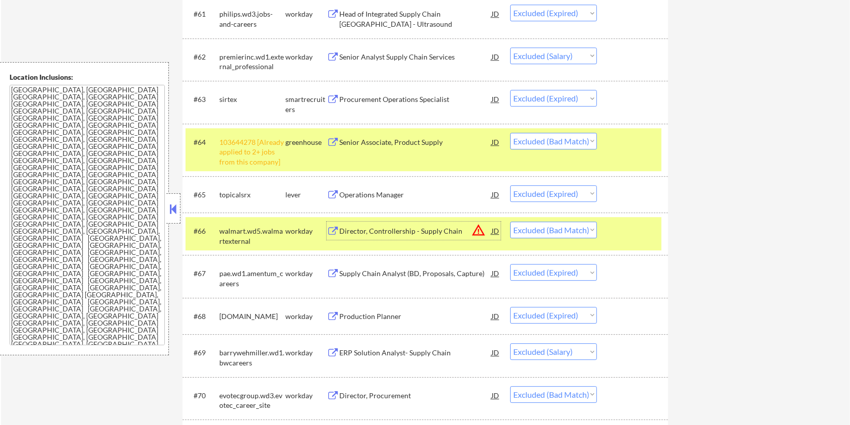
click at [617, 223] on div at bounding box center [634, 230] width 44 height 18
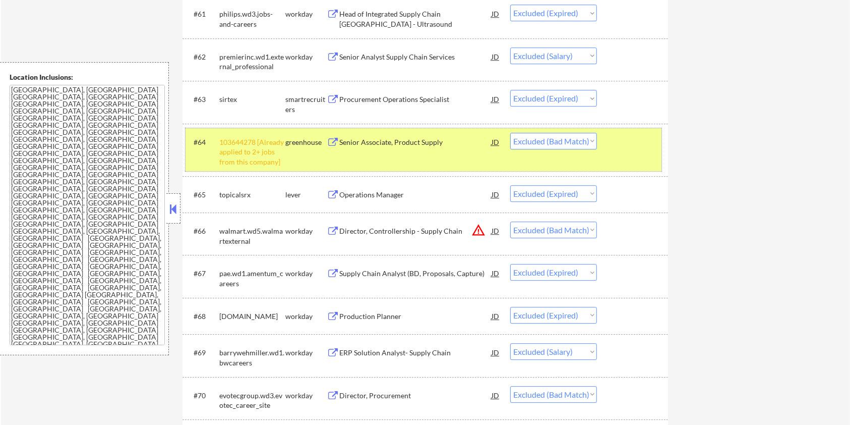
click at [624, 153] on div "#64 103644278 [Already applied to 2+ jobs from this company] greenhouse Senior …" at bounding box center [424, 149] width 476 height 43
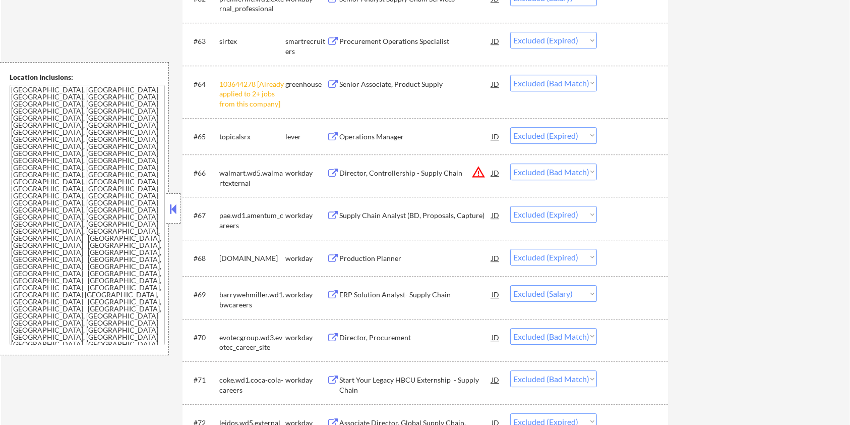
scroll to position [2958, 0]
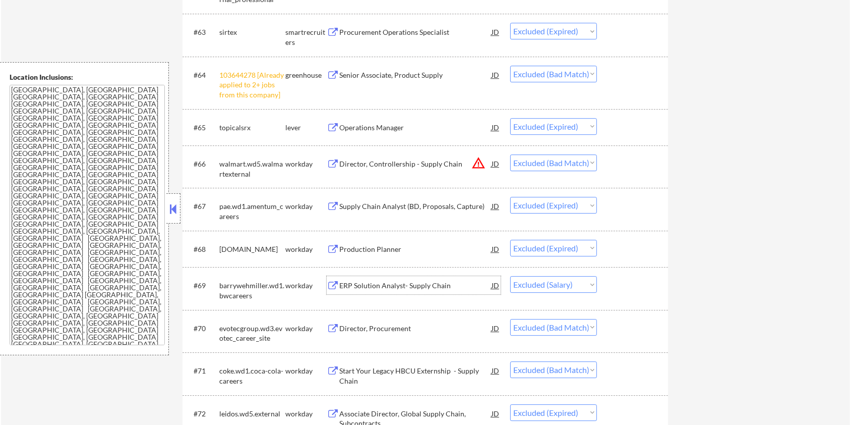
click at [399, 284] on div "ERP Solution Analyst- Supply Chain" at bounding box center [415, 285] width 152 height 10
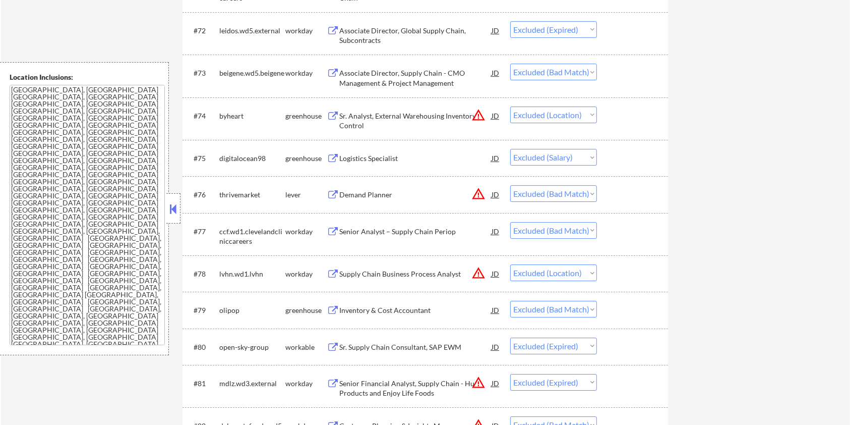
scroll to position [3361, 0]
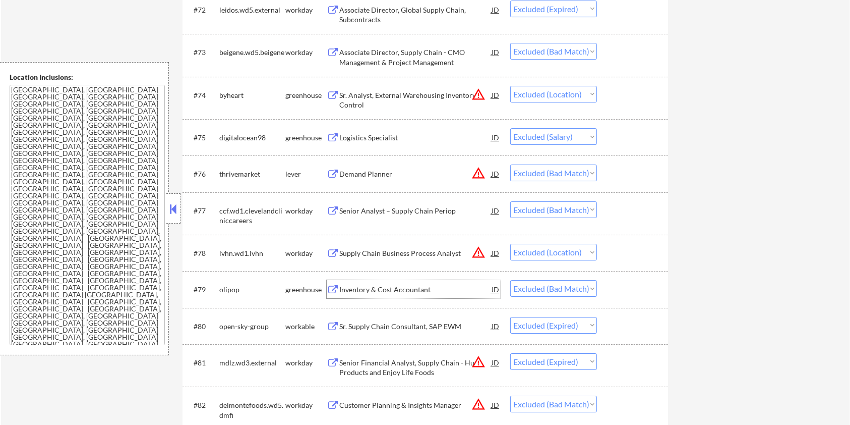
click at [368, 289] on div "Inventory & Cost Accountant" at bounding box center [415, 289] width 152 height 10
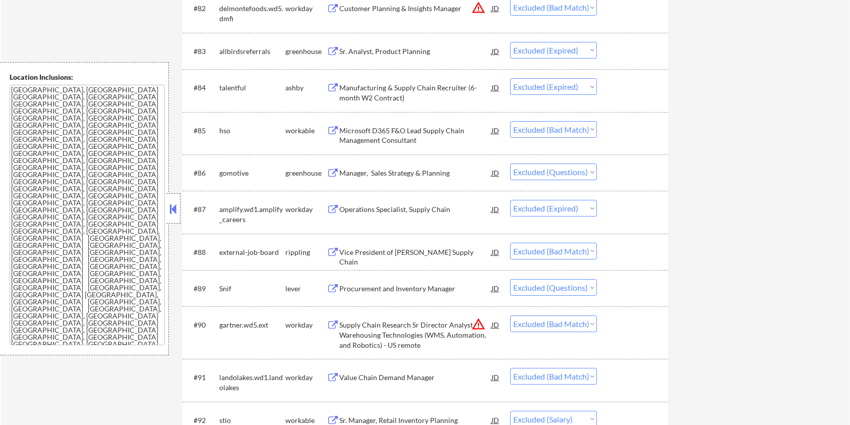
scroll to position [3765, 0]
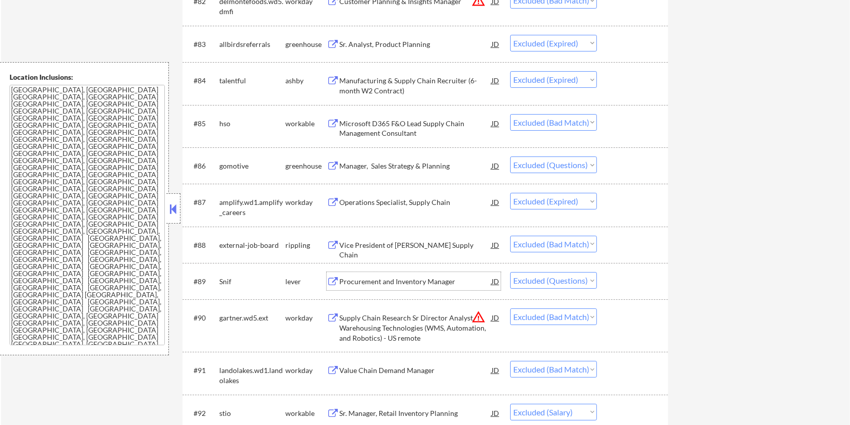
click at [384, 279] on div "Procurement and Inventory Manager" at bounding box center [415, 281] width 152 height 10
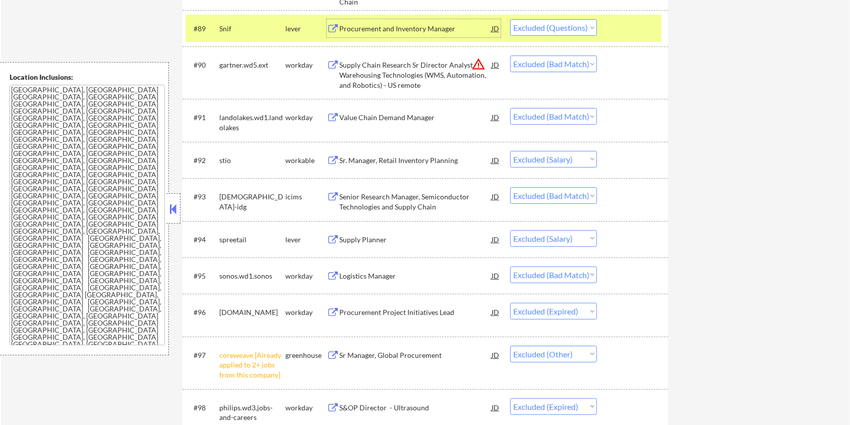
scroll to position [4034, 0]
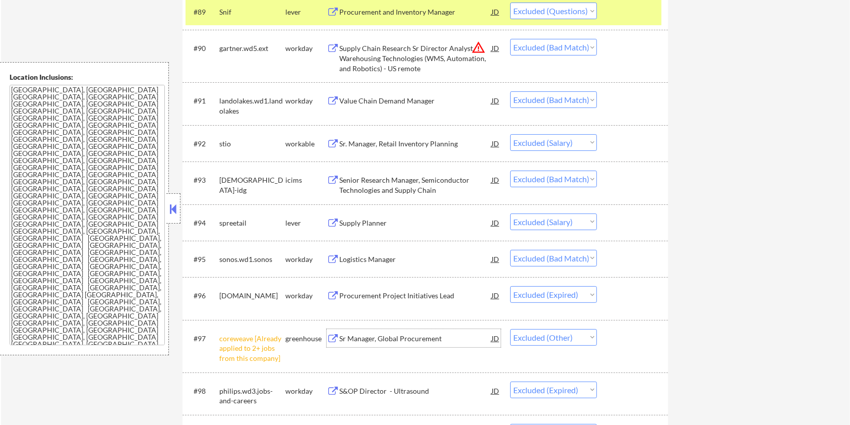
click at [369, 338] on div "Sr Manager, Global Procurement" at bounding box center [415, 338] width 152 height 10
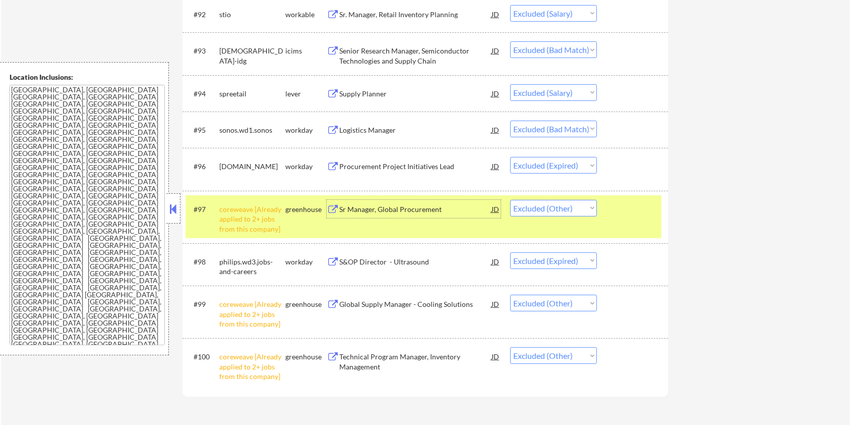
scroll to position [4168, 0]
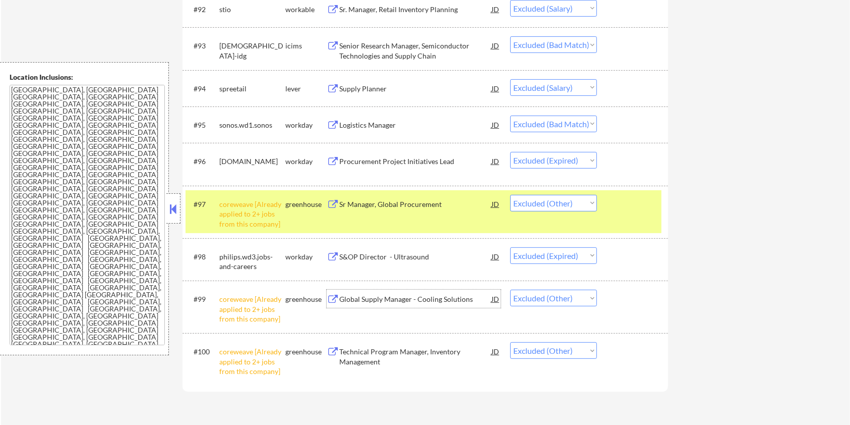
click at [393, 296] on div "Global Supply Manager - Cooling Solutions" at bounding box center [415, 299] width 152 height 10
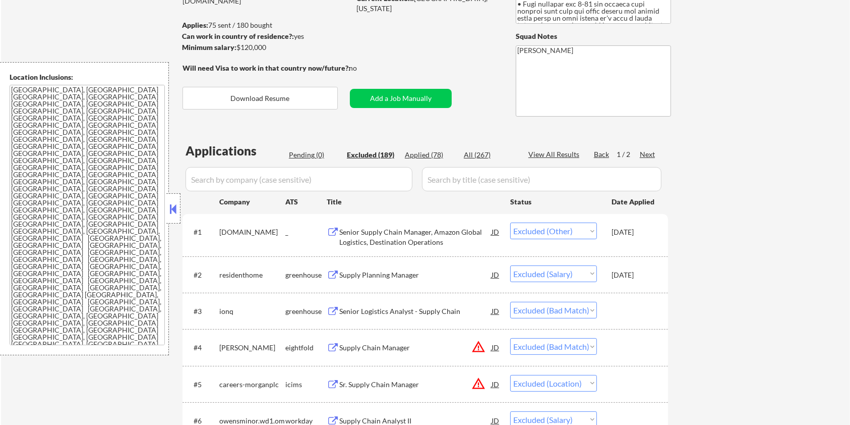
scroll to position [90, 0]
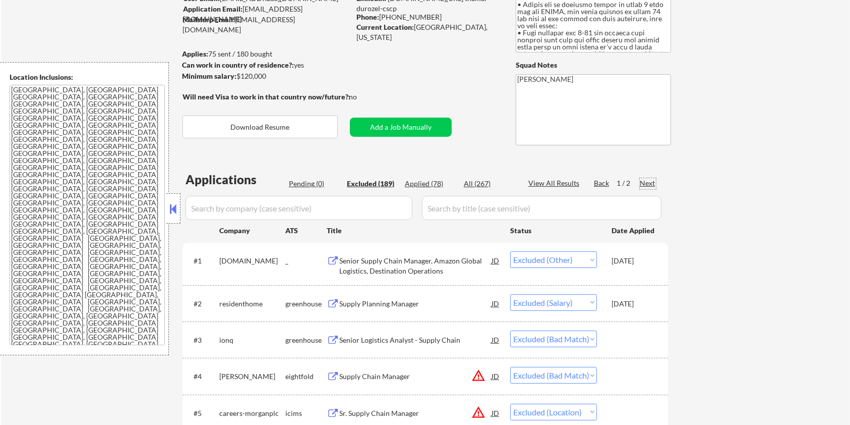
click at [651, 180] on div "Next" at bounding box center [648, 183] width 16 height 10
select select ""excluded__location_""
select select ""excluded__other_""
select select ""excluded__bad_match_""
select select ""excluded__expired_""
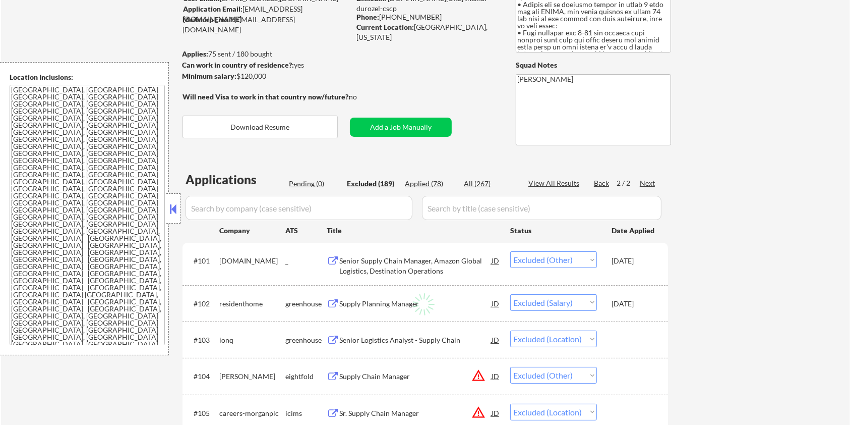
select select ""excluded__other_""
select select ""excluded__bad_match_""
select select ""excluded__salary_""
select select ""excluded__expired_""
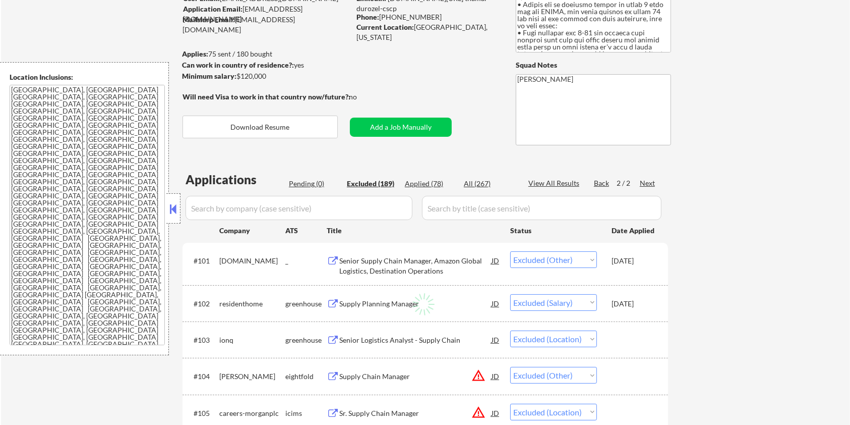
select select ""excluded__expired_""
select select ""excluded__other_""
select select ""excluded__expired_""
select select ""excluded__other_""
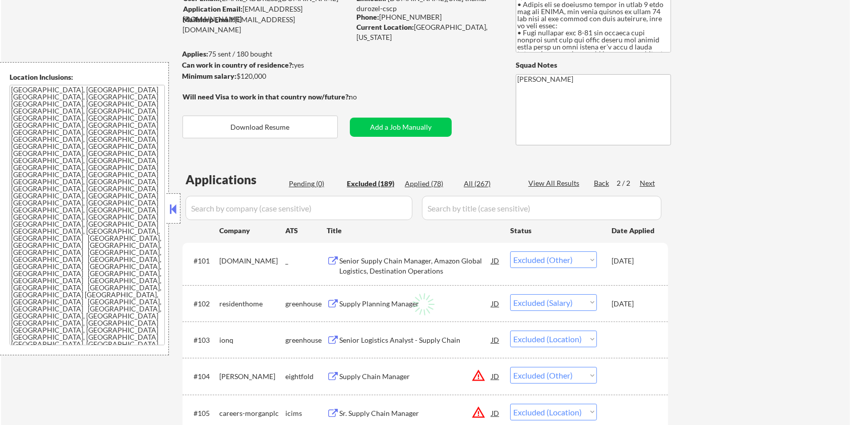
select select ""excluded__expired_""
select select ""excluded__salary_""
select select ""excluded__expired_""
select select ""excluded__salary_""
select select ""excluded__bad_match_""
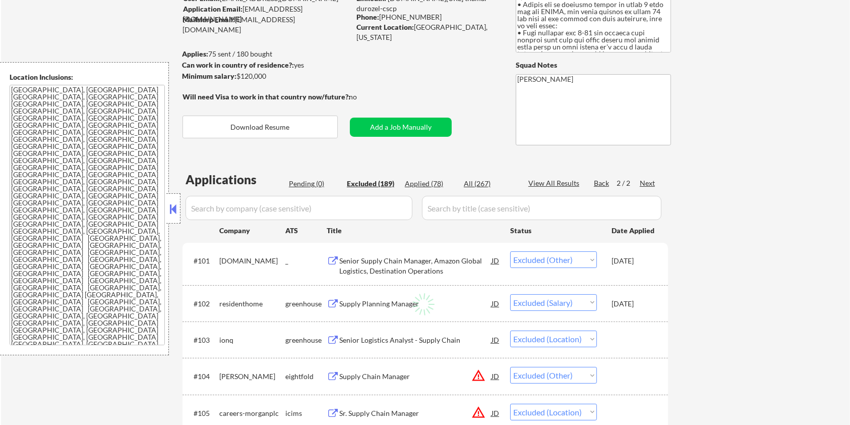
select select ""excluded__expired_""
select select ""excluded__bad_match_""
select select ""excluded__expired_""
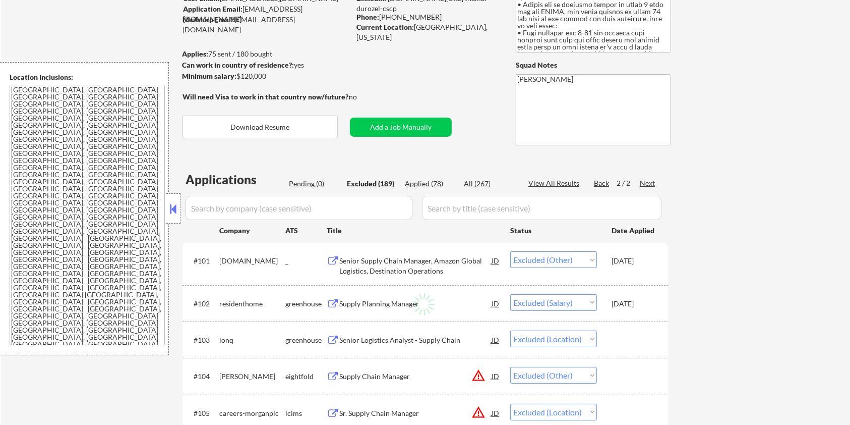
select select ""excluded__other_""
select select ""excluded__bad_match_""
select select ""excluded__salary_""
select select ""excluded__bad_match_""
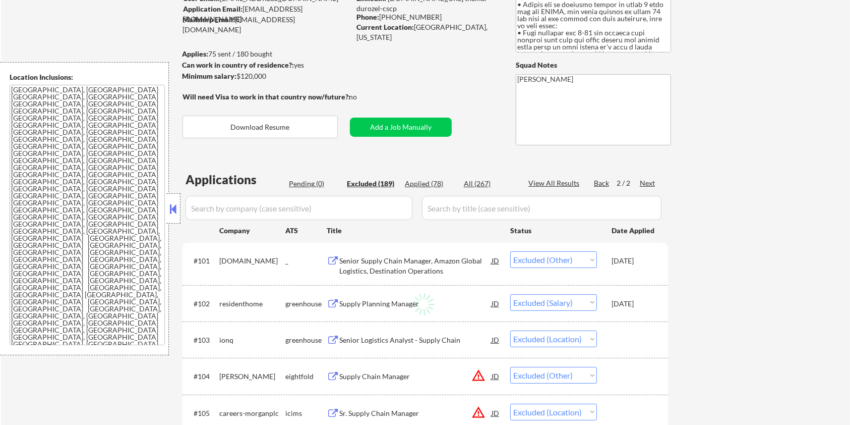
select select ""excluded__salary_""
select select ""excluded__expired_""
select select ""excluded__bad_match_""
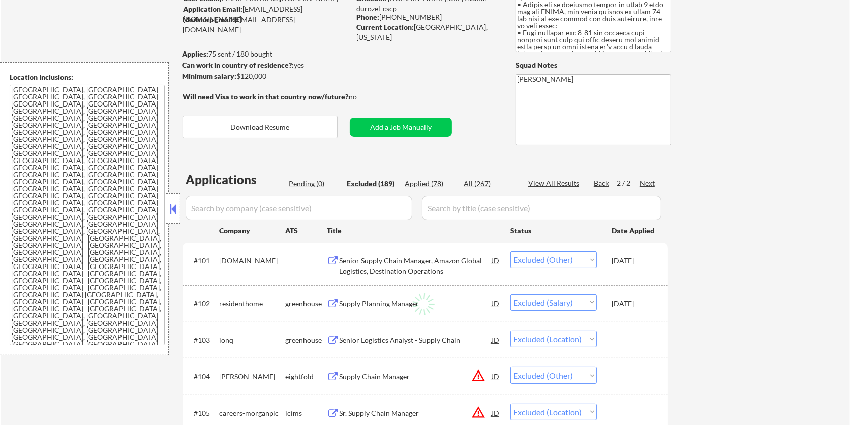
select select ""excluded__expired_""
select select ""excluded__salary_""
select select ""excluded__bad_match_""
select select ""excluded__salary_""
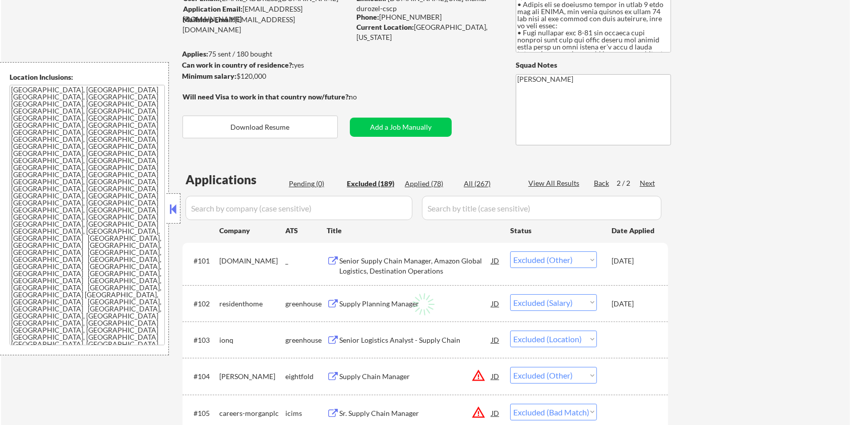
select select ""excluded__expired_""
select select ""excluded__bad_match_""
select select ""excluded__expired_""
select select ""excluded__other_""
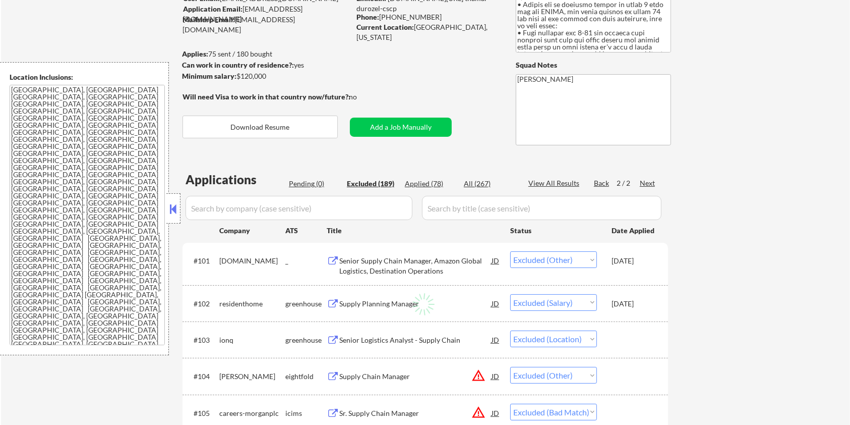
select select ""excluded__other_""
select select ""excluded__expired_""
select select ""excluded__bad_match_""
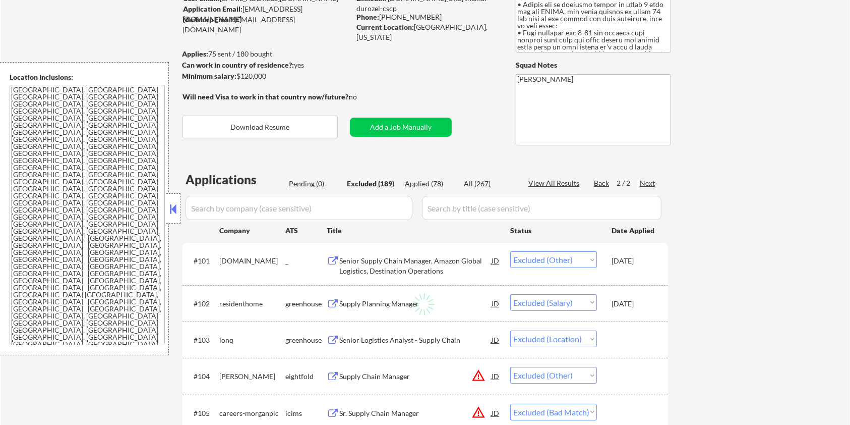
select select ""excluded__bad_match_""
select select ""excluded__other_""
select select ""excluded__bad_match_""
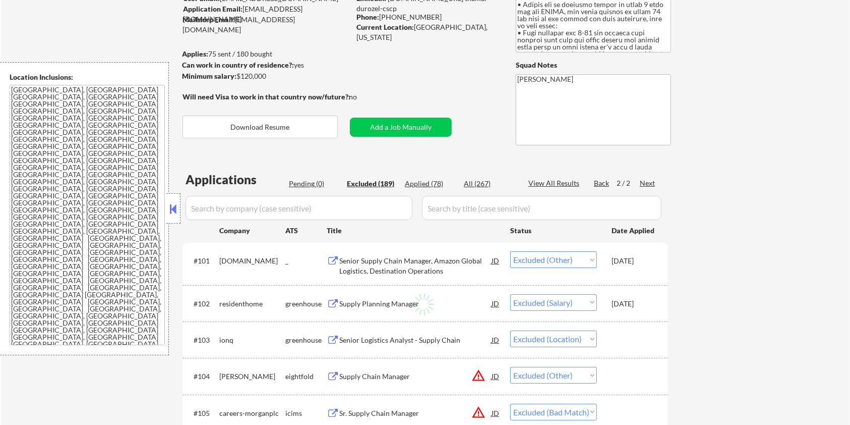
select select ""excluded__other_""
select select ""excluded__bad_match_""
select select ""excluded__expired_""
select select ""excluded__other_""
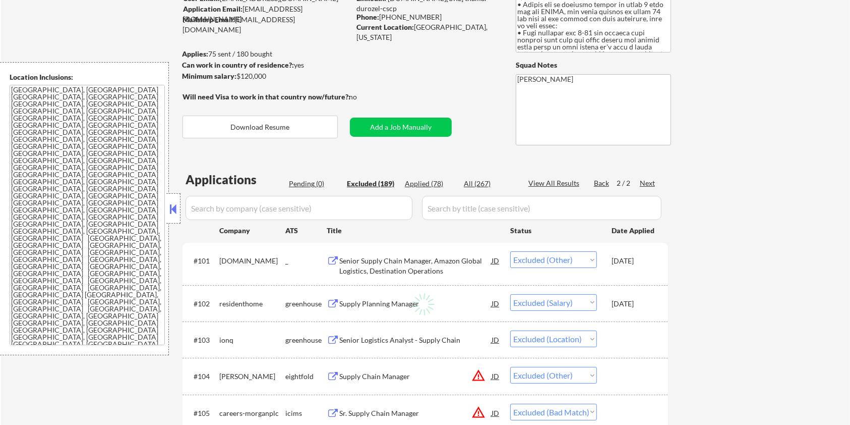
select select ""excluded__other_""
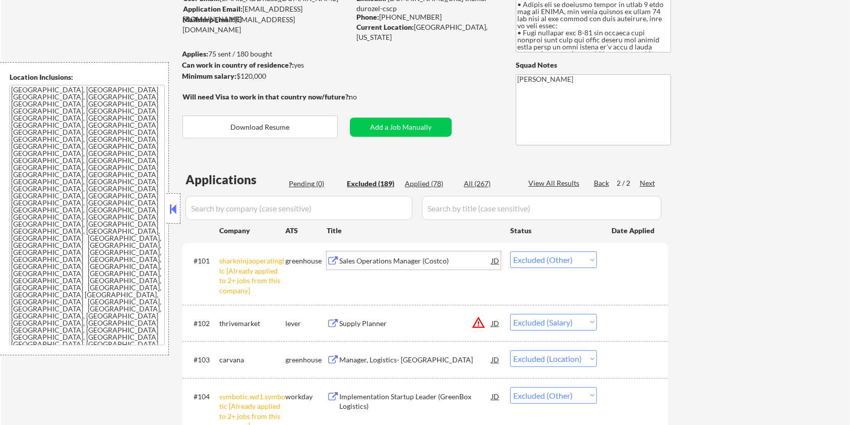
click at [383, 260] on div "Sales Operations Manager (Costco)" at bounding box center [415, 261] width 152 height 10
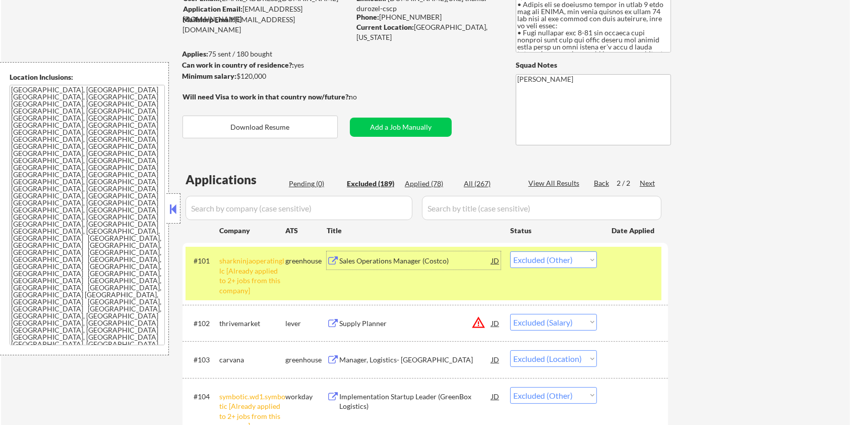
click at [559, 259] on select "Choose an option... Pending Applied Excluded (Questions) Excluded (Expired) Exc…" at bounding box center [553, 259] width 87 height 17
select select ""excluded__expired_""
click at [510, 251] on select "Choose an option... Pending Applied Excluded (Questions) Excluded (Expired) Exc…" at bounding box center [553, 259] width 87 height 17
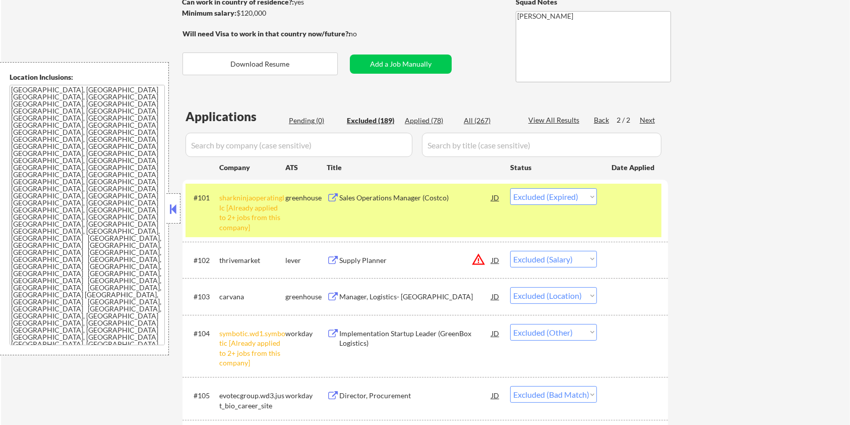
scroll to position [157, 0]
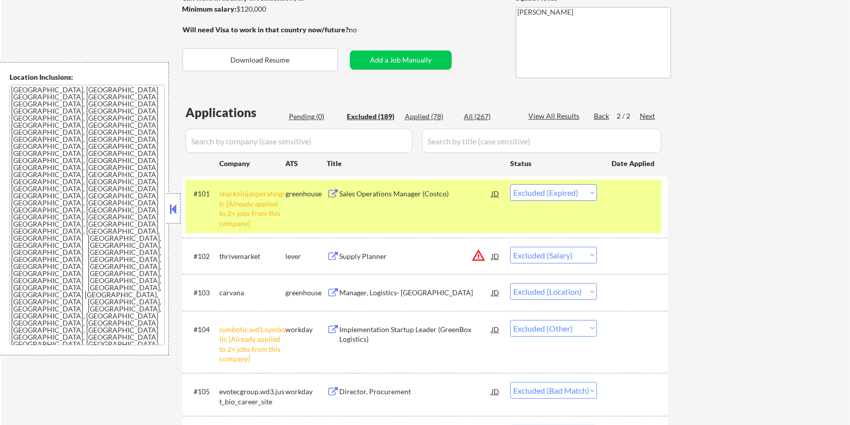
click at [380, 287] on div "Manager, Logistics- Seattle" at bounding box center [415, 292] width 152 height 10
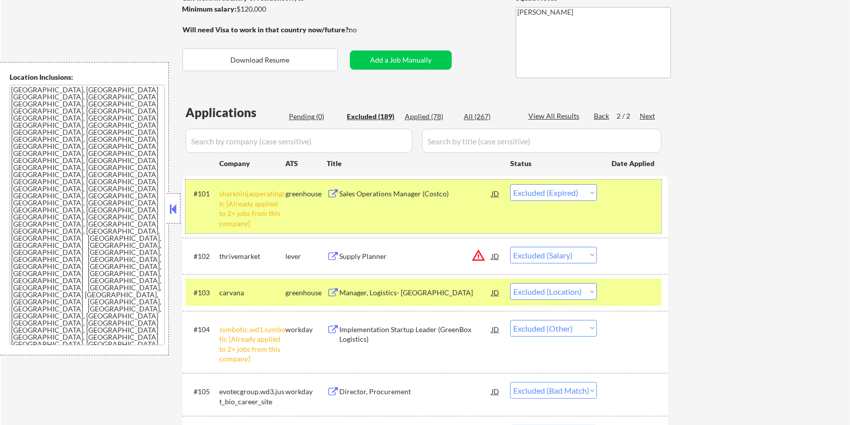
click at [631, 201] on div at bounding box center [634, 193] width 44 height 18
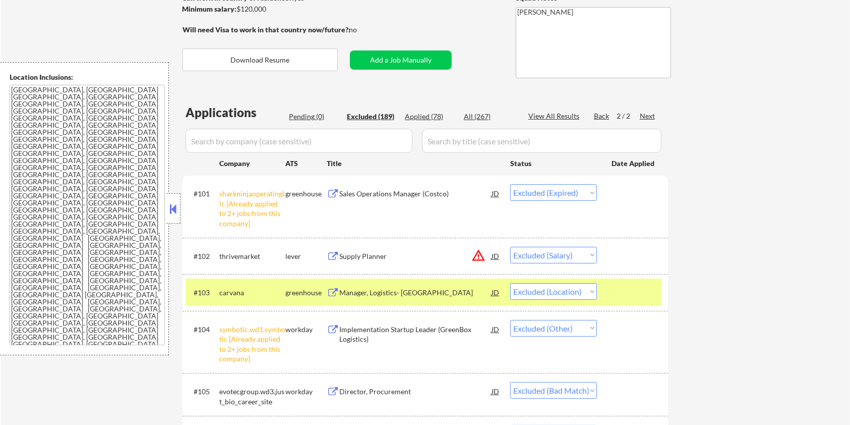
click at [622, 294] on div at bounding box center [634, 292] width 44 height 18
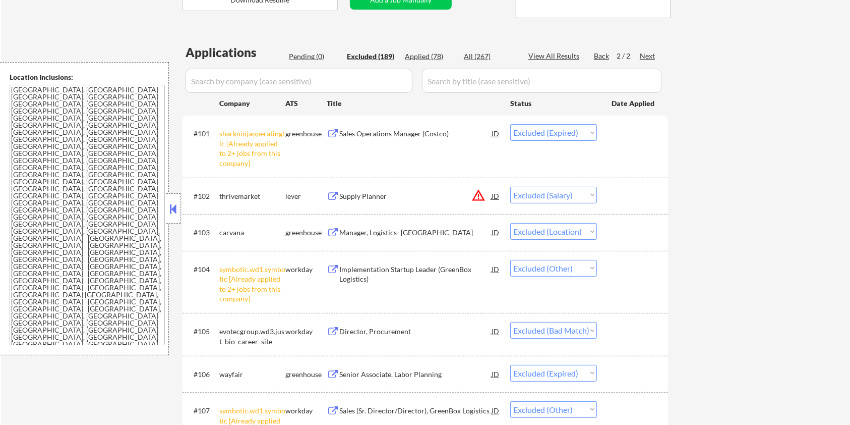
scroll to position [225, 0]
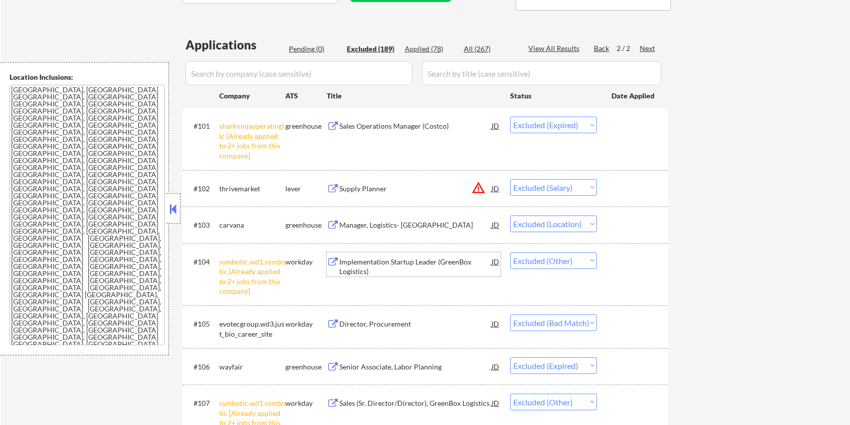
click at [386, 264] on div "Implementation Startup Leader (GreenBox Logistics)" at bounding box center [415, 267] width 152 height 20
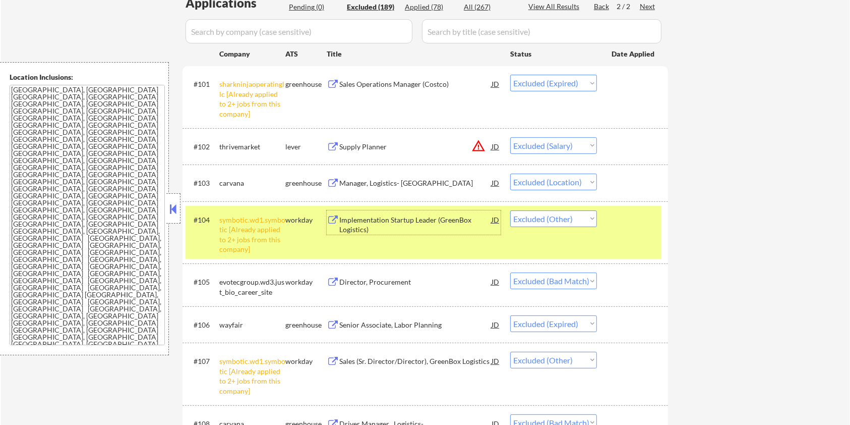
scroll to position [292, 0]
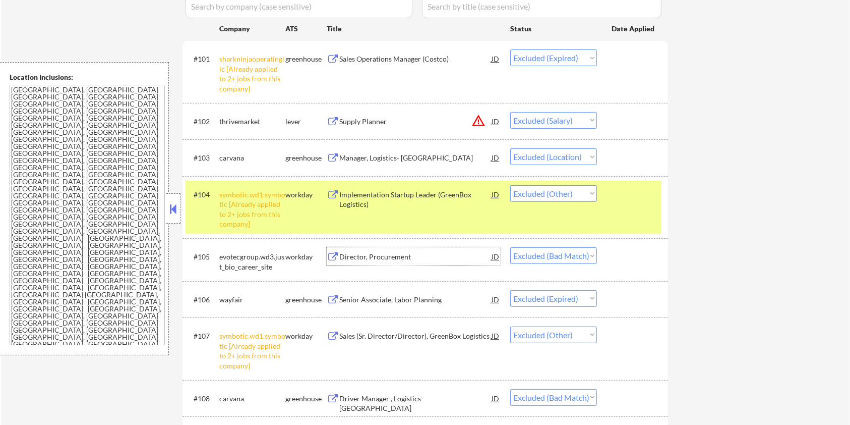
click at [391, 257] on div "Director, Procurement" at bounding box center [415, 257] width 152 height 10
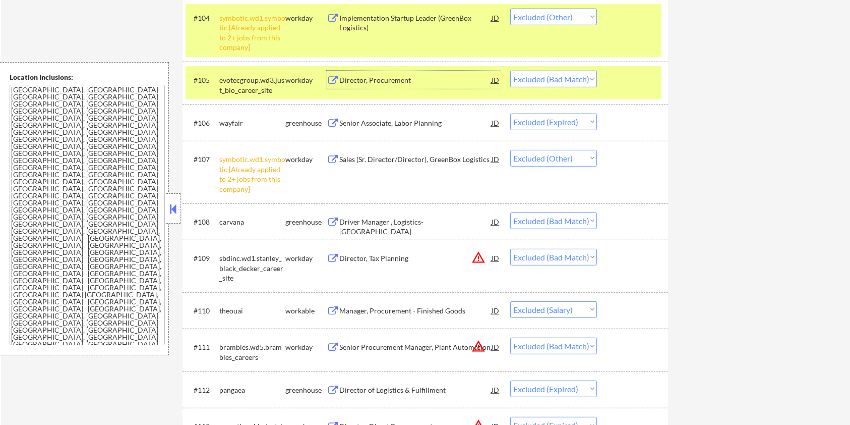
scroll to position [494, 0]
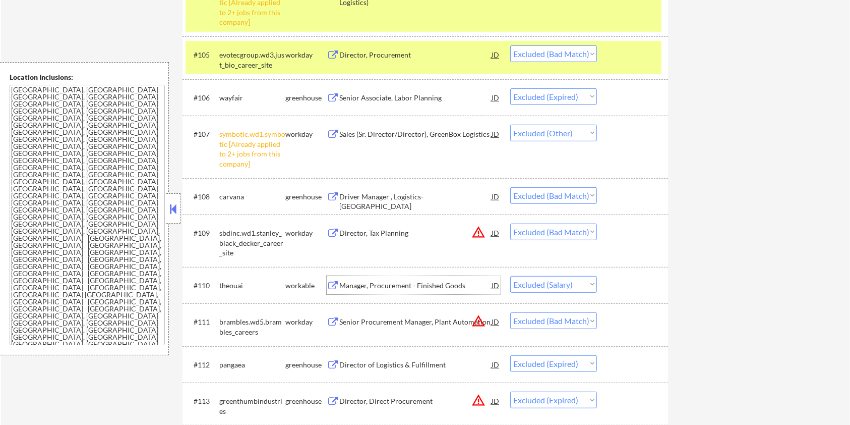
click at [396, 284] on div "Manager, Procurement - Finished Goods" at bounding box center [415, 285] width 152 height 10
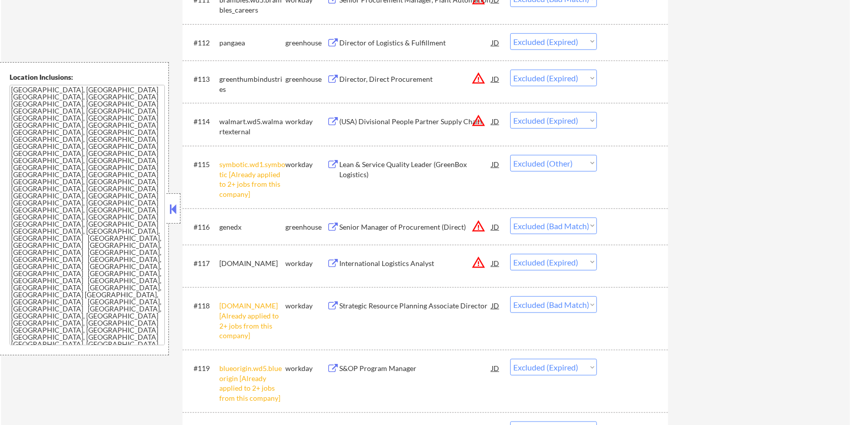
scroll to position [830, 0]
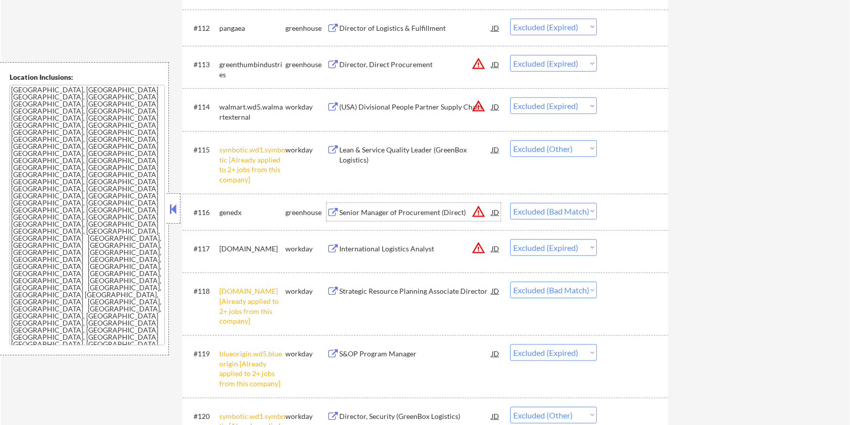
click at [370, 211] on div "Senior Manager of Procurement (Direct)" at bounding box center [415, 212] width 152 height 10
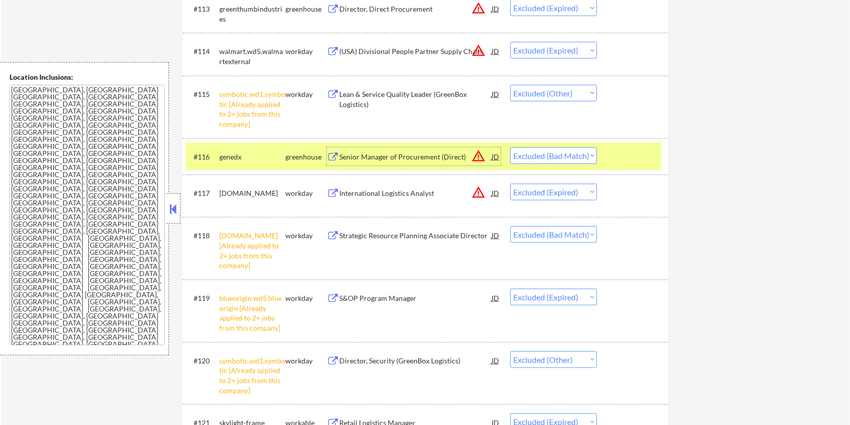
scroll to position [897, 0]
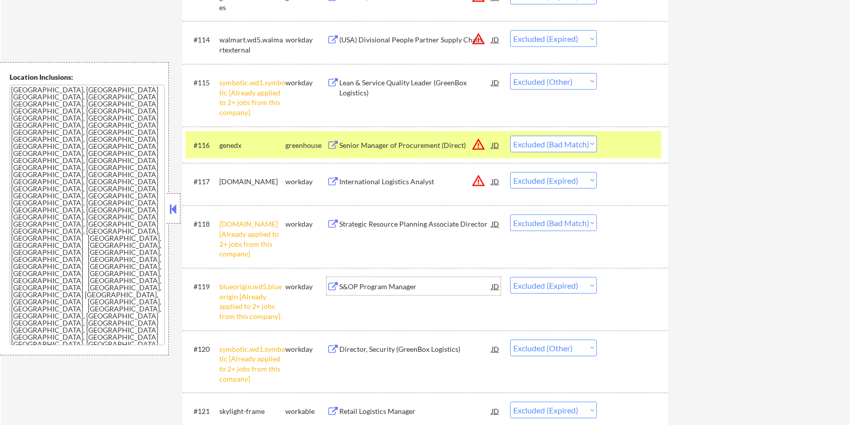
click at [386, 284] on div "S&OP Program Manager" at bounding box center [415, 286] width 152 height 10
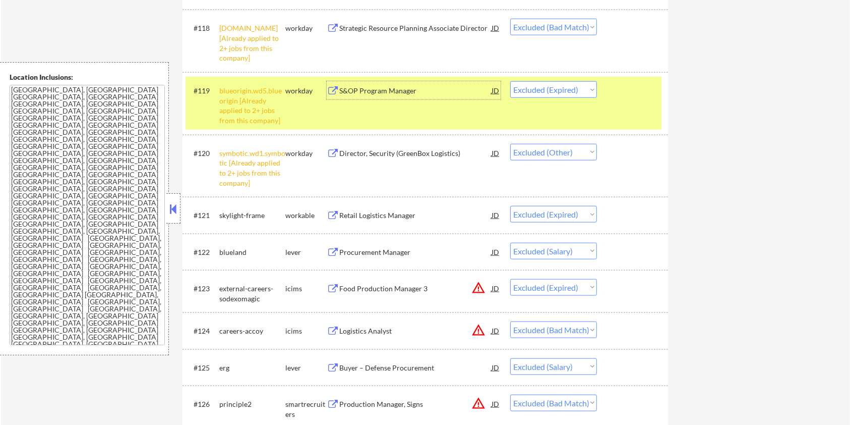
scroll to position [1099, 0]
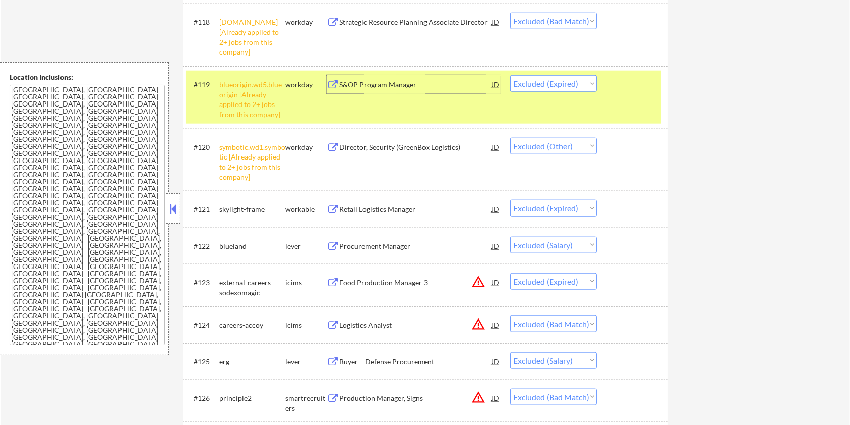
click at [378, 242] on div "Procurement Manager" at bounding box center [415, 246] width 152 height 10
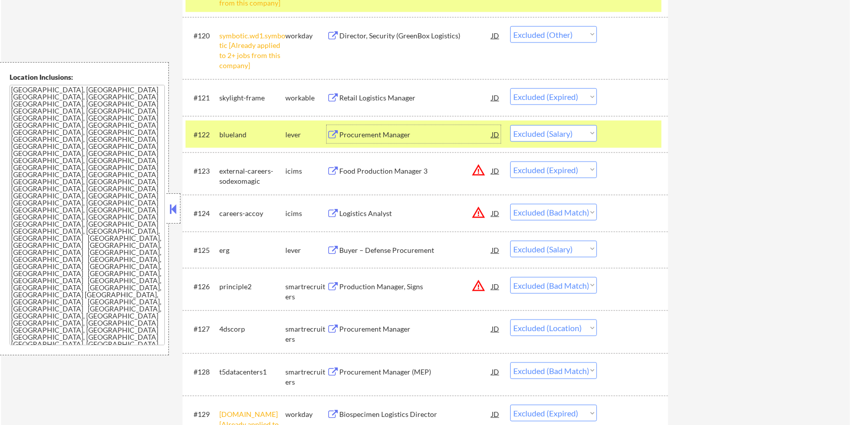
scroll to position [1233, 0]
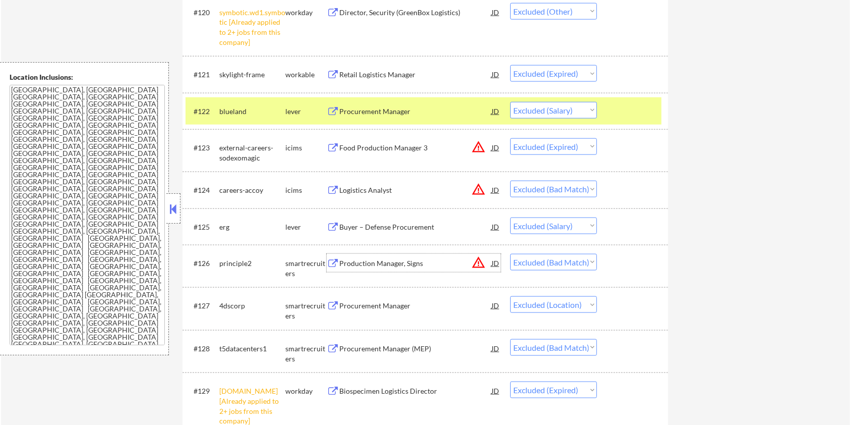
click at [357, 261] on div "Production Manager, Signs" at bounding box center [415, 263] width 152 height 10
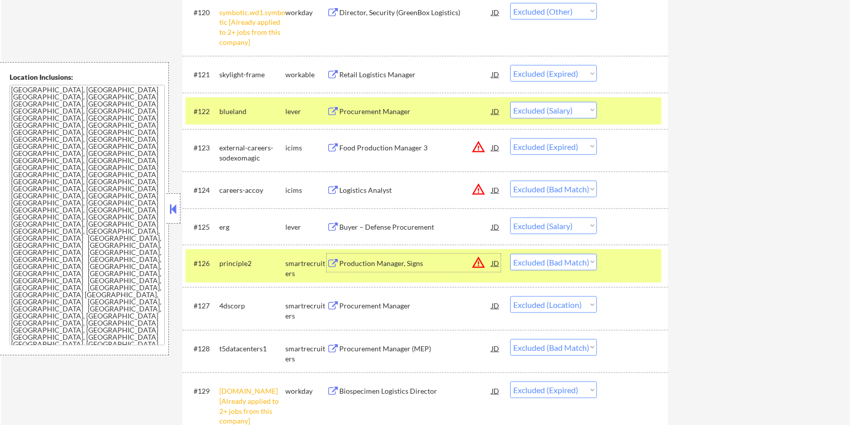
click at [637, 265] on div at bounding box center [634, 263] width 44 height 18
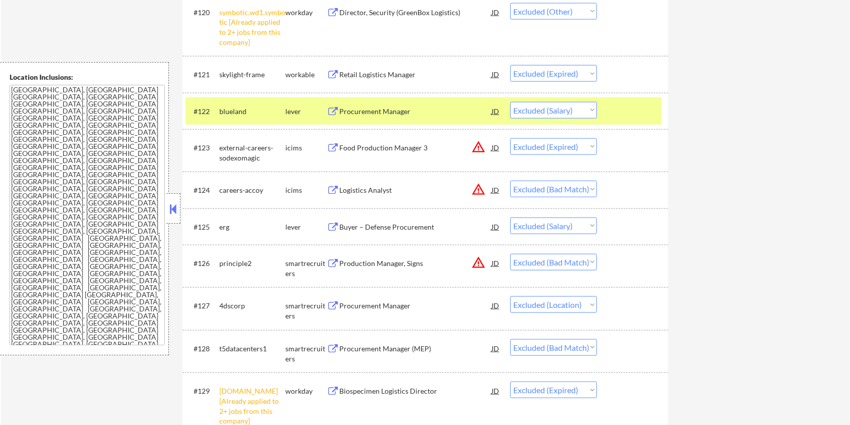
click at [619, 104] on div at bounding box center [634, 111] width 44 height 18
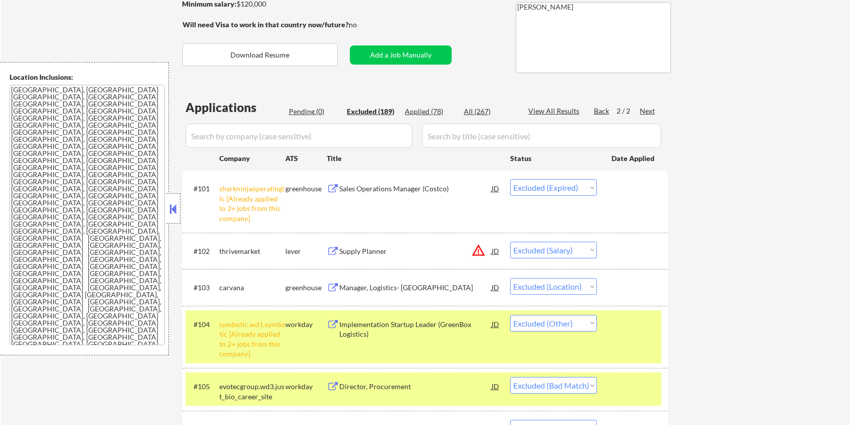
scroll to position [54, 0]
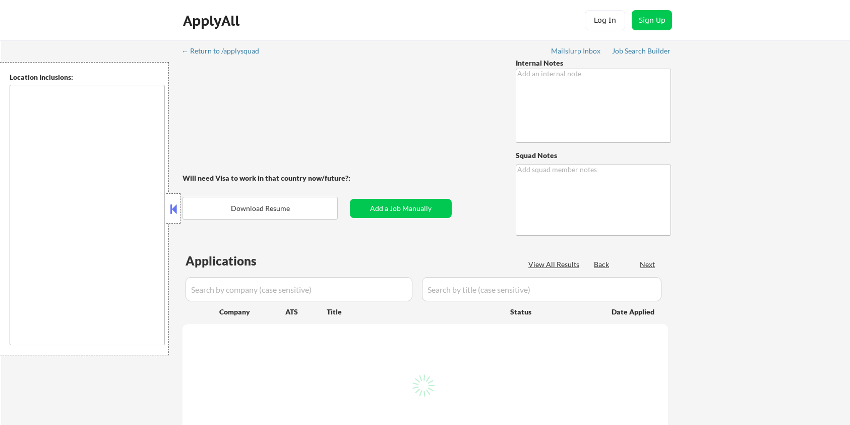
type textarea "resume tweaks outreach - 7/21 AB Asked about AI - 8/11 AB"
type textarea "[PERSON_NAME]"
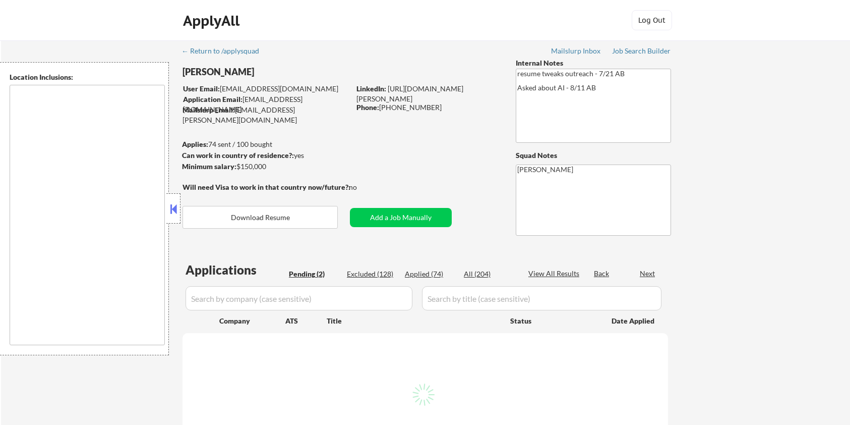
select select ""pending""
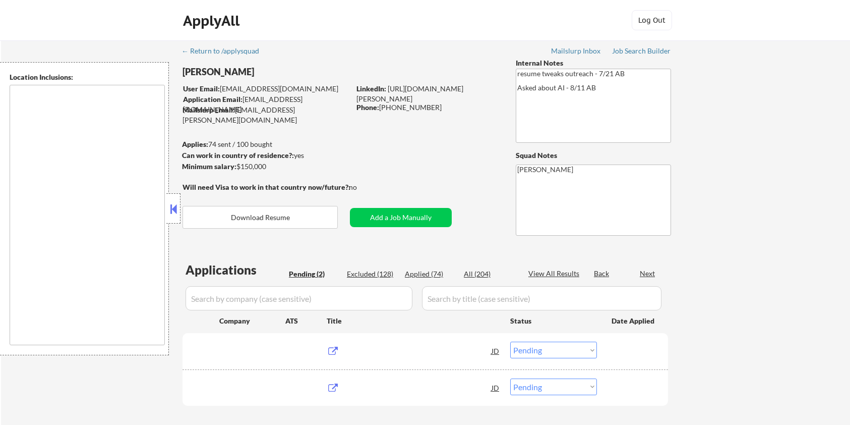
type textarea "remote"
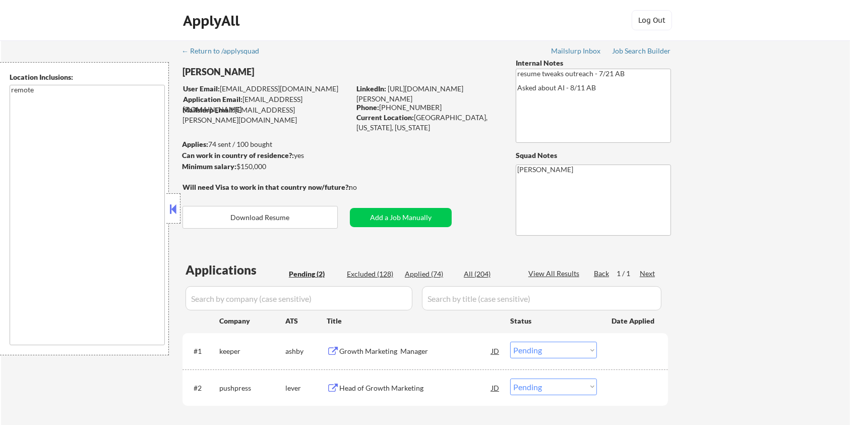
scroll to position [67, 0]
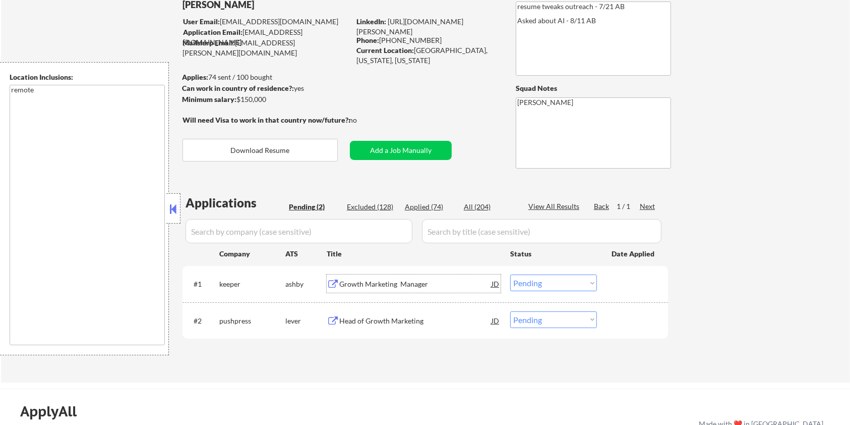
click at [379, 283] on div "Growth Marketing Manager" at bounding box center [415, 284] width 152 height 10
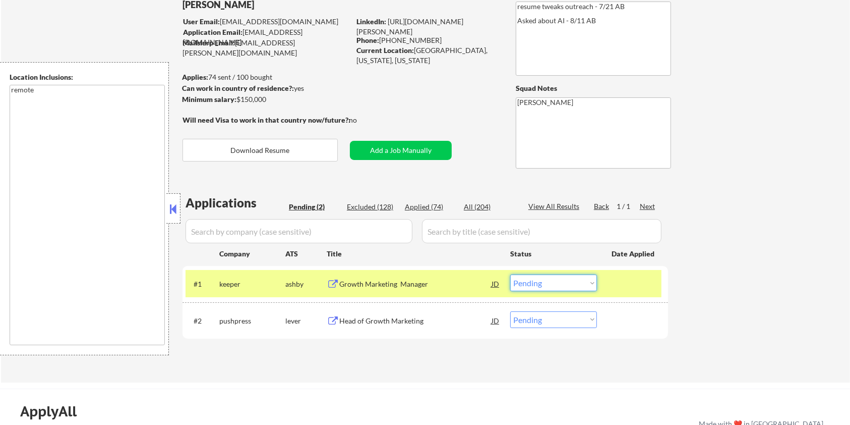
click at [565, 282] on select "Choose an option... Pending Applied Excluded (Questions) Excluded (Expired) Exc…" at bounding box center [553, 282] width 87 height 17
click at [510, 274] on select "Choose an option... Pending Applied Excluded (Questions) Excluded (Expired) Exc…" at bounding box center [553, 282] width 87 height 17
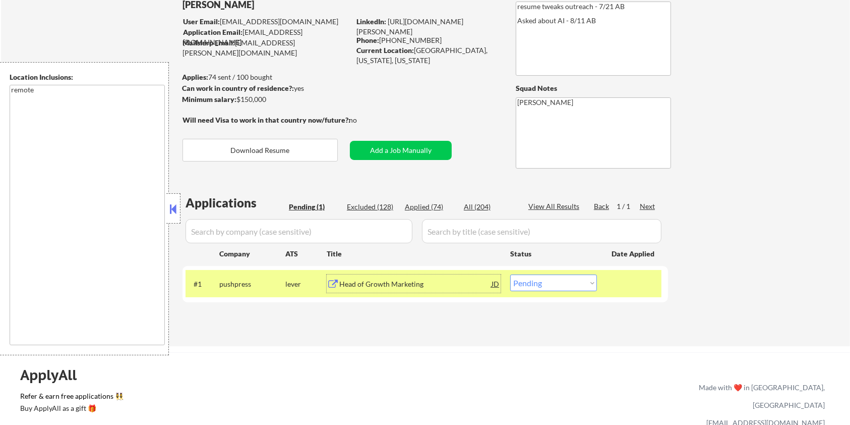
click at [387, 278] on div "Head of Growth Marketing" at bounding box center [415, 283] width 152 height 18
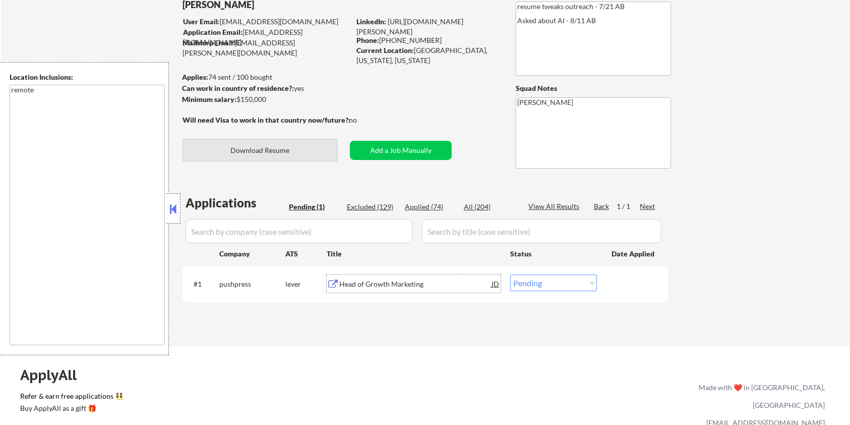
click at [291, 148] on button "Download Resume" at bounding box center [260, 150] width 155 height 23
click at [429, 21] on link "https://www.linkedin.com/in/austin-furey/" at bounding box center [410, 26] width 107 height 19
click at [549, 284] on select "Choose an option... Pending Applied Excluded (Questions) Excluded (Expired) Exc…" at bounding box center [553, 282] width 87 height 17
select select ""applied""
click at [510, 274] on select "Choose an option... Pending Applied Excluded (Questions) Excluded (Expired) Exc…" at bounding box center [553, 282] width 87 height 17
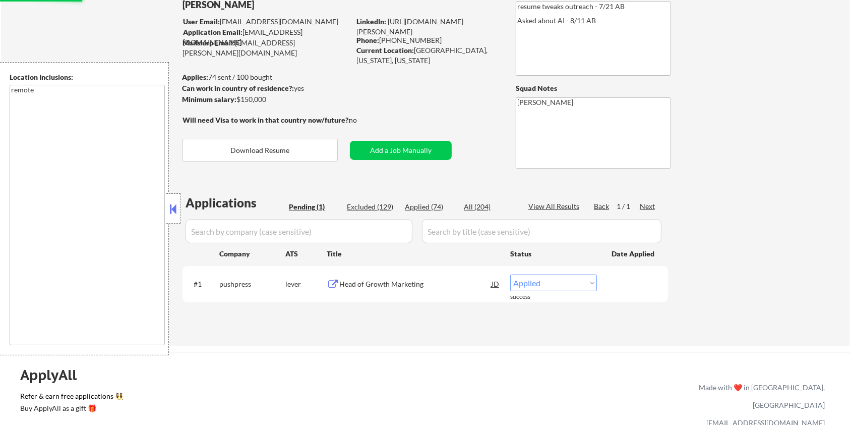
select select ""applied""
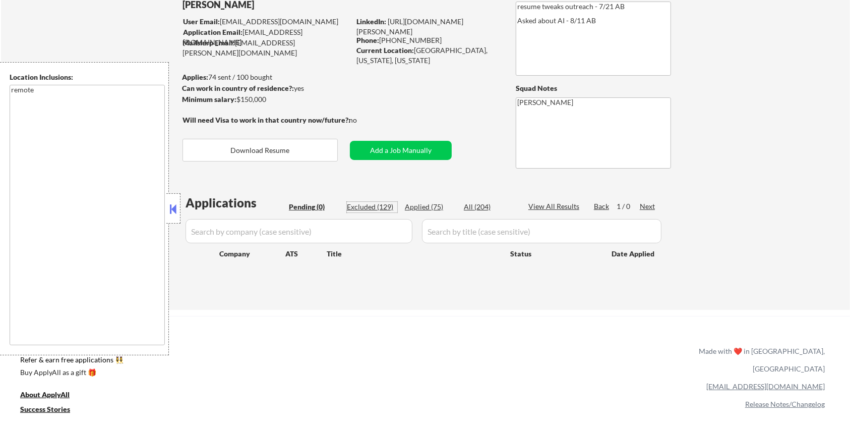
click at [381, 204] on div "Excluded (129)" at bounding box center [372, 207] width 50 height 10
select select ""excluded__expired_""
select select ""excluded__salary_""
select select ""excluded__bad_match_""
select select ""excluded__salary_""
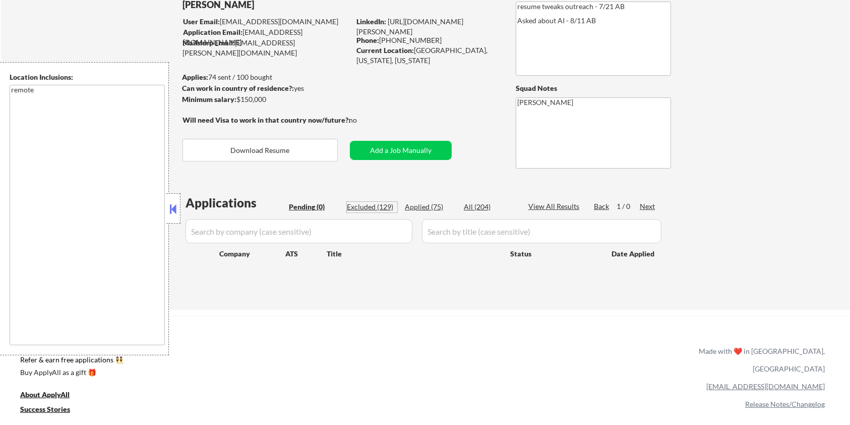
select select ""excluded__location_""
select select ""excluded__salary_""
select select ""excluded__expired_""
select select ""excluded__salary_""
select select ""excluded__blocklist_""
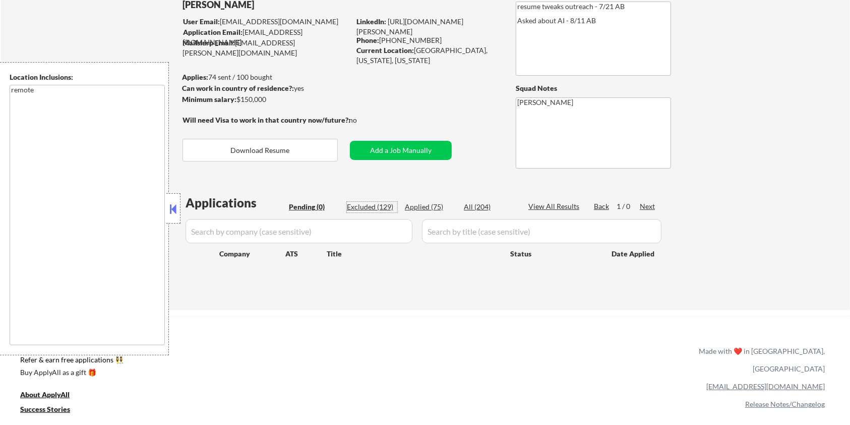
select select ""excluded__salary_""
select select ""excluded__location_""
select select ""excluded__expired_""
select select ""excluded__salary_""
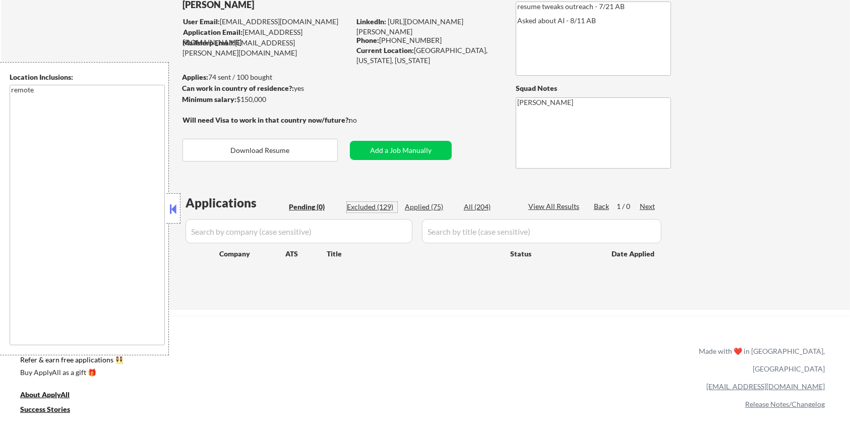
select select ""excluded__location_""
select select ""excluded__expired_""
select select ""excluded__location_""
select select ""excluded__bad_match_""
select select ""excluded__location_""
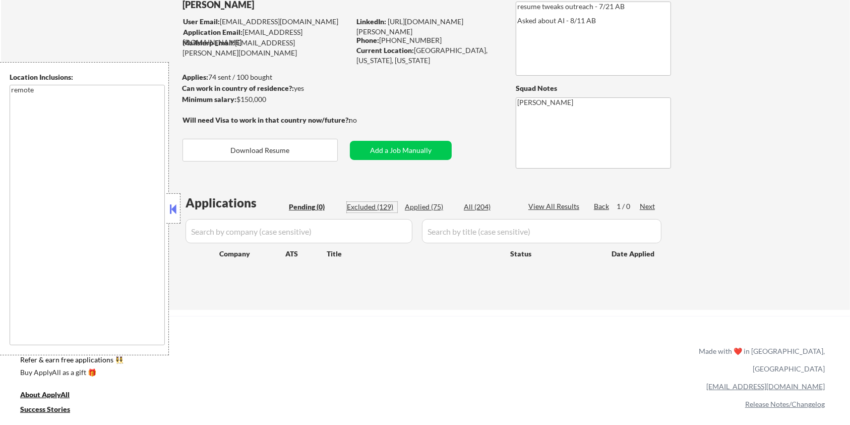
select select ""excluded__bad_match_""
select select ""excluded__salary_""
select select ""excluded__location_""
select select ""excluded__salary_""
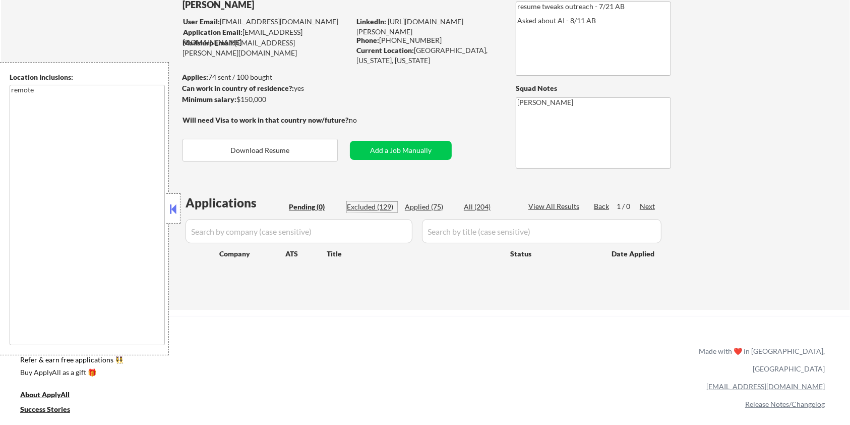
select select ""excluded""
select select ""excluded__expired_""
select select ""excluded__salary_""
select select ""excluded__bad_match_""
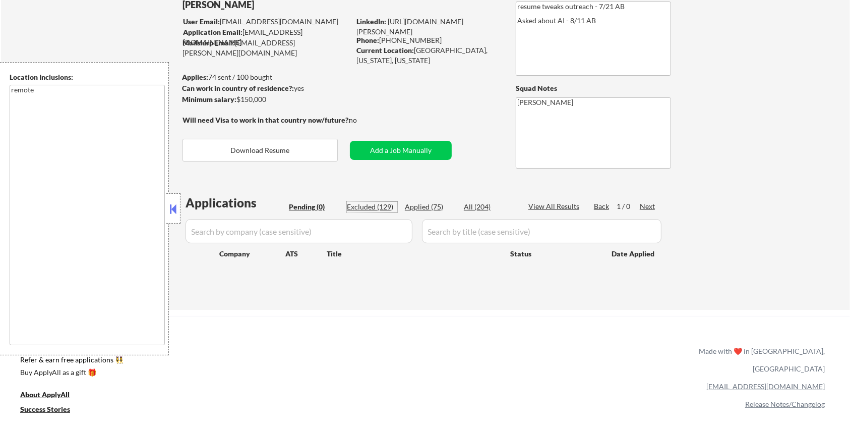
select select ""excluded""
select select ""excluded__expired_""
select select ""excluded__location_""
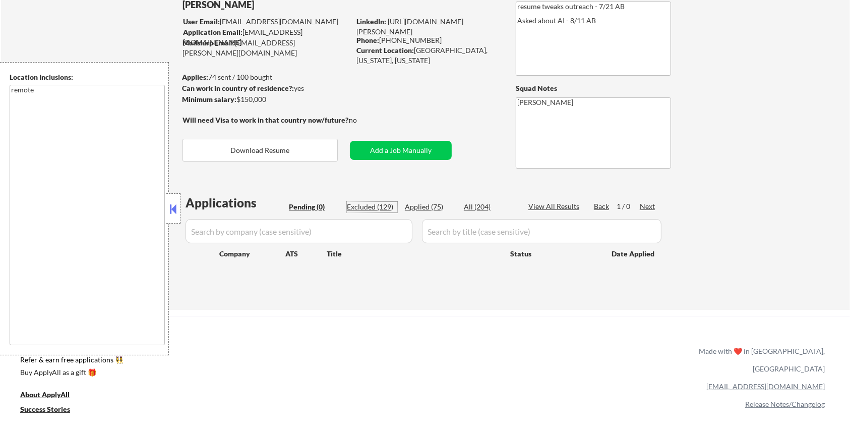
select select ""excluded""
select select ""excluded__expired_""
select select ""excluded__salary_""
select select ""excluded__expired_""
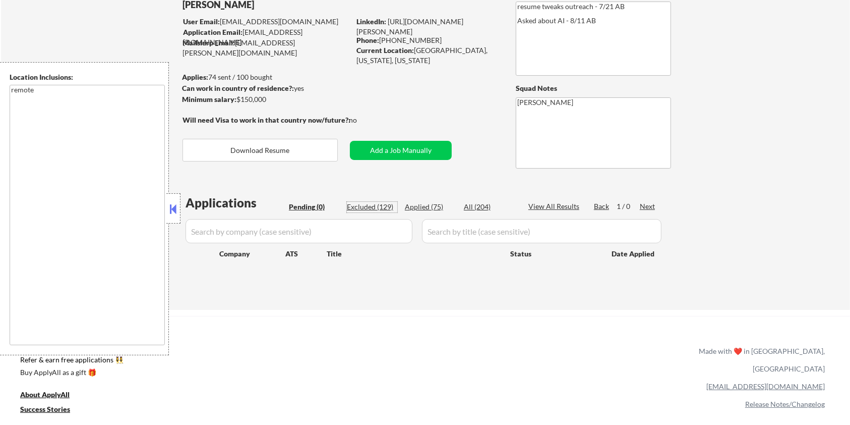
select select ""excluded__expired_""
select select ""excluded__salary_""
select select ""excluded__other_""
select select ""excluded__expired_""
select select ""excluded__other_""
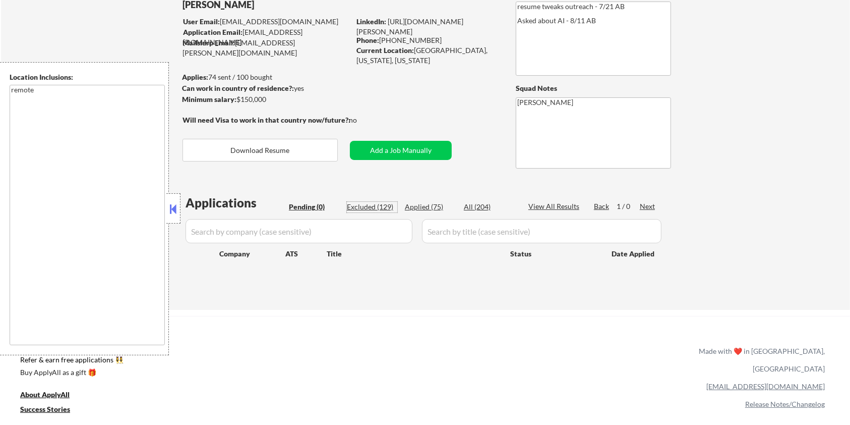
select select ""excluded""
select select ""excluded__expired_""
select select ""excluded""
select select ""excluded__salary_""
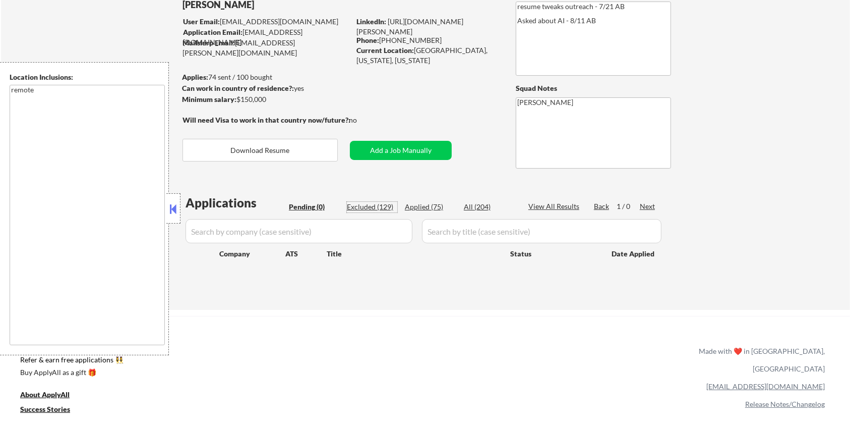
select select ""excluded""
select select ""excluded__salary_""
select select ""excluded__location_""
select select ""excluded__salary_""
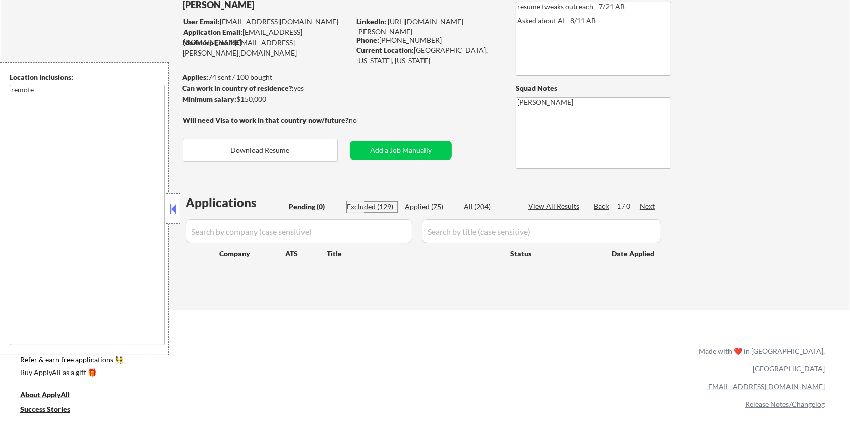
select select ""excluded__location_""
select select ""excluded""
select select ""excluded__salary_""
select select ""excluded__expired_""
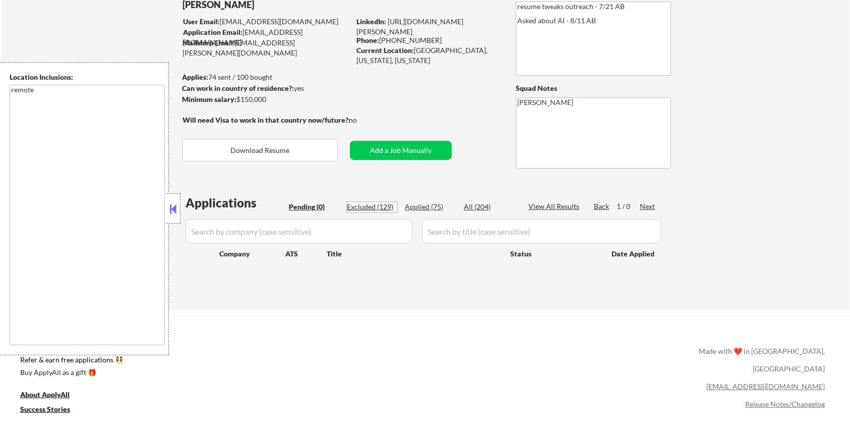
select select ""excluded""
select select ""excluded__location_""
select select ""excluded__salary_""
select select ""excluded__expired_""
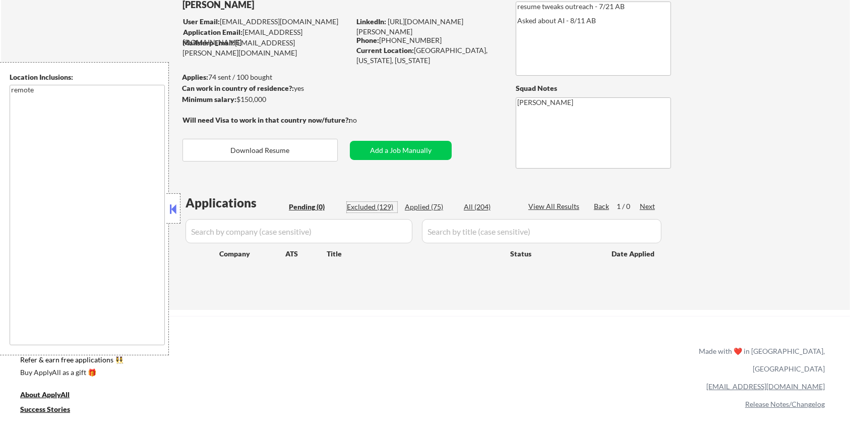
select select ""excluded__expired_""
select select ""excluded__salary_""
select select ""excluded__bad_match_""
select select ""excluded__salary_""
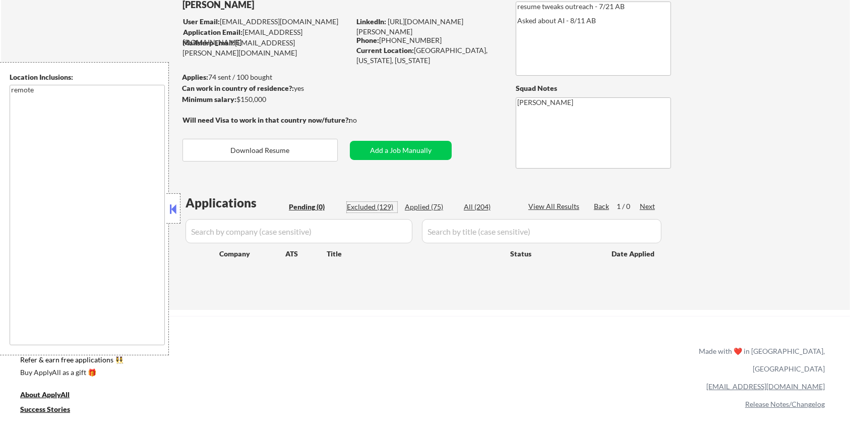
select select ""excluded__expired_""
select select ""excluded""
select select ""excluded__location_""
select select ""excluded__expired_""
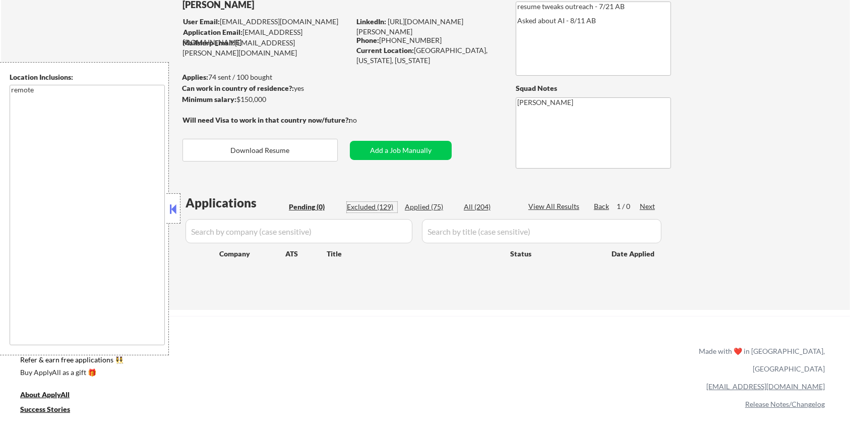
select select ""excluded""
select select ""excluded__location_""
select select ""excluded""
select select ""excluded__bad_match_""
select select ""excluded""
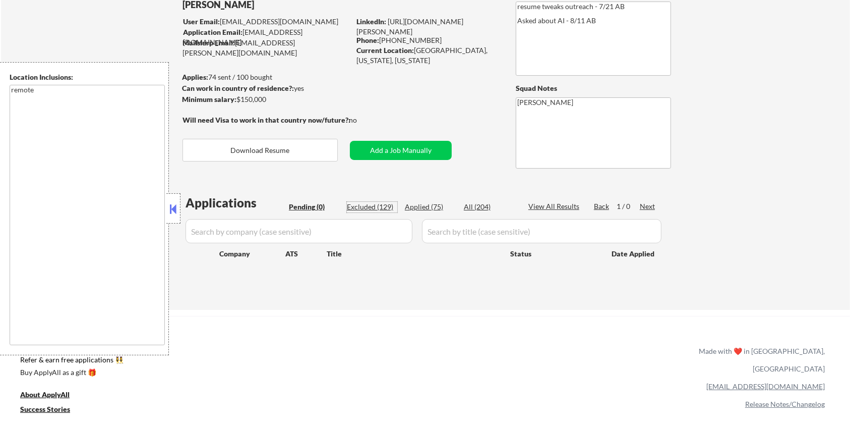
select select ""excluded__bad_match_""
select select ""excluded__expired_""
select select ""excluded__salary_""
select select ""excluded__bad_match_""
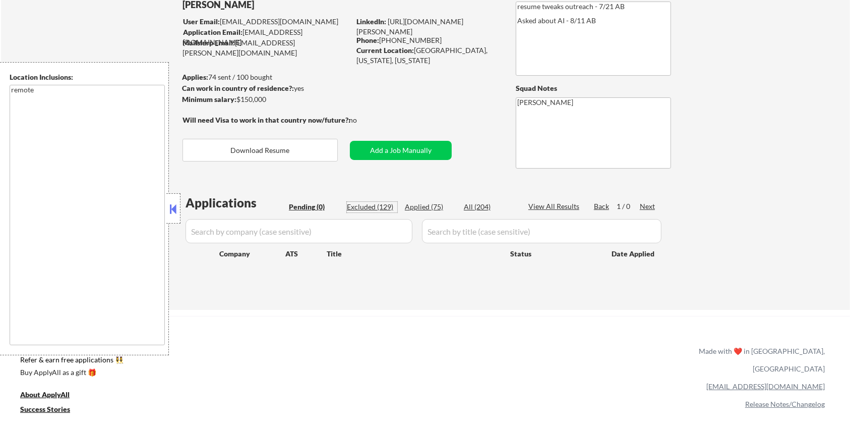
select select ""excluded__location_""
select select ""excluded__expired_""
select select ""excluded""
select select ""excluded__location_""
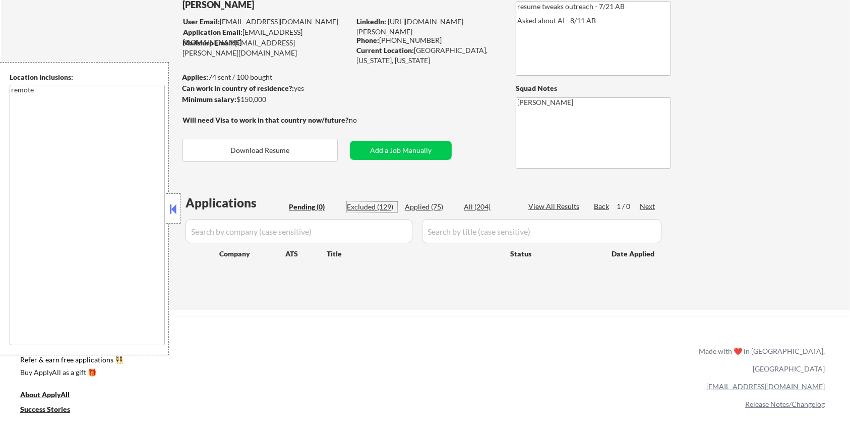
select select ""excluded__expired_""
select select ""excluded__salary_""
select select ""excluded__expired_""
select select ""excluded__location_""
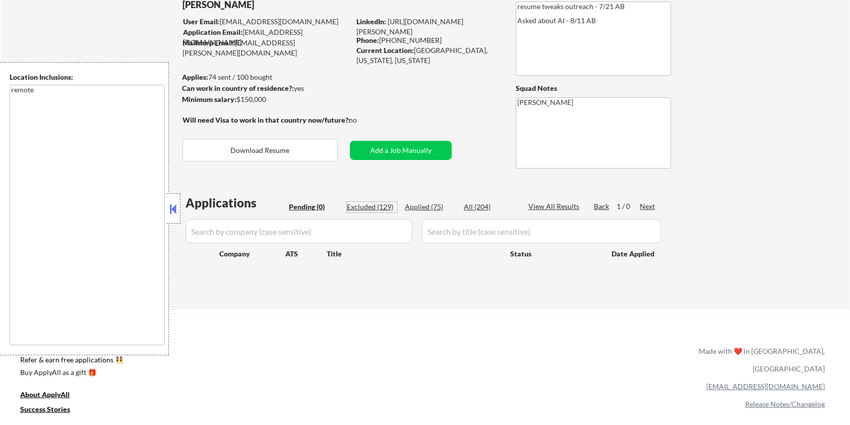
select select ""excluded""
select select ""excluded__bad_match_""
select select ""excluded__expired_""
select select ""excluded__bad_match_""
select select ""excluded__location_""
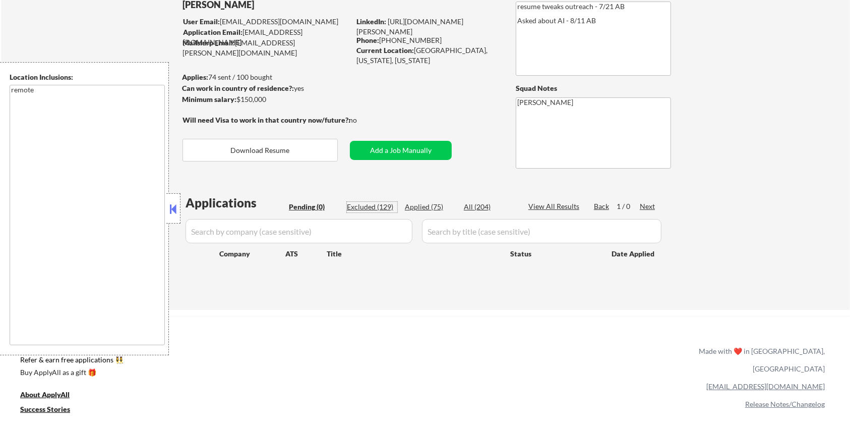
select select ""excluded__location_""
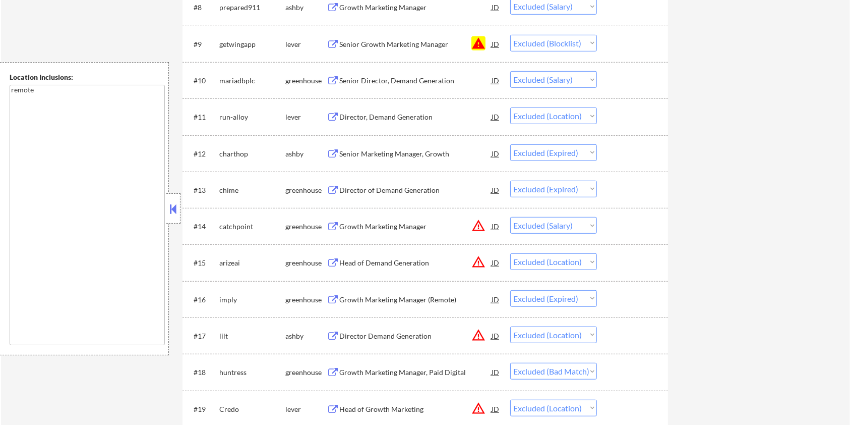
scroll to position [605, 0]
click at [372, 336] on div "Director Demand Generation" at bounding box center [415, 335] width 152 height 10
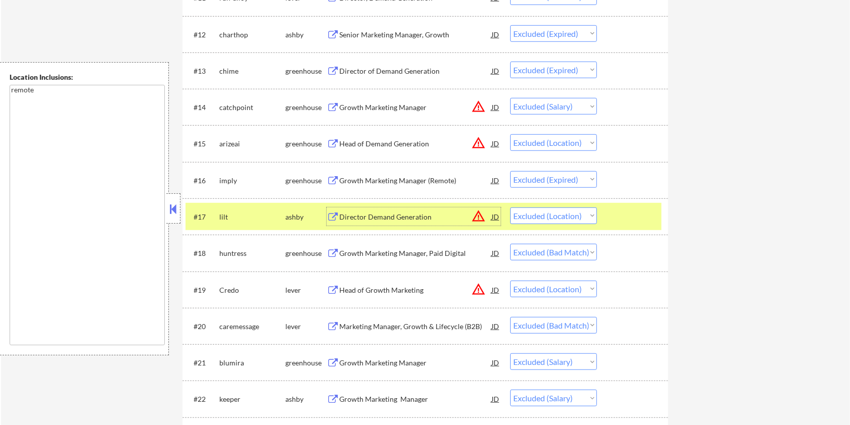
scroll to position [739, 0]
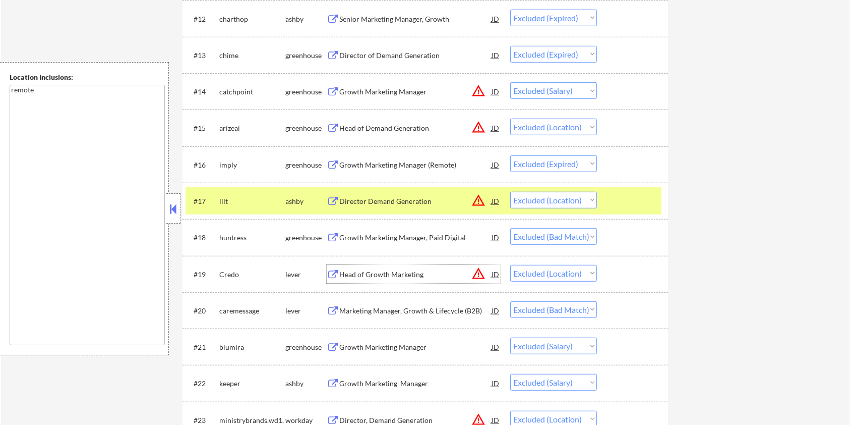
click at [362, 272] on div "Head of Growth Marketing" at bounding box center [415, 274] width 152 height 10
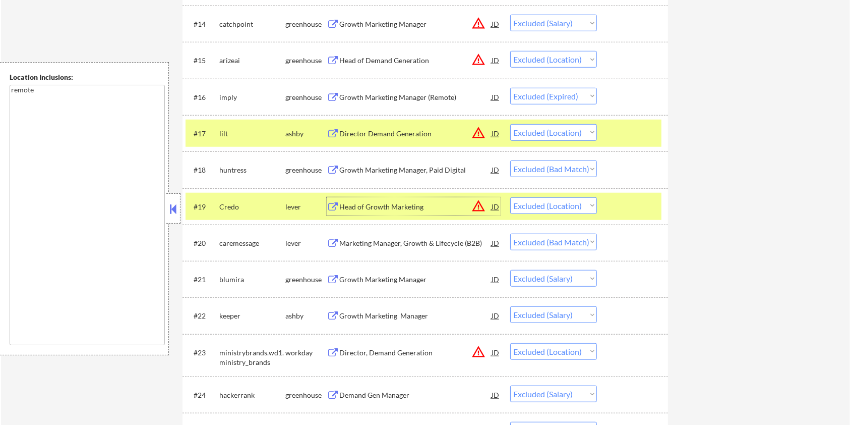
scroll to position [874, 0]
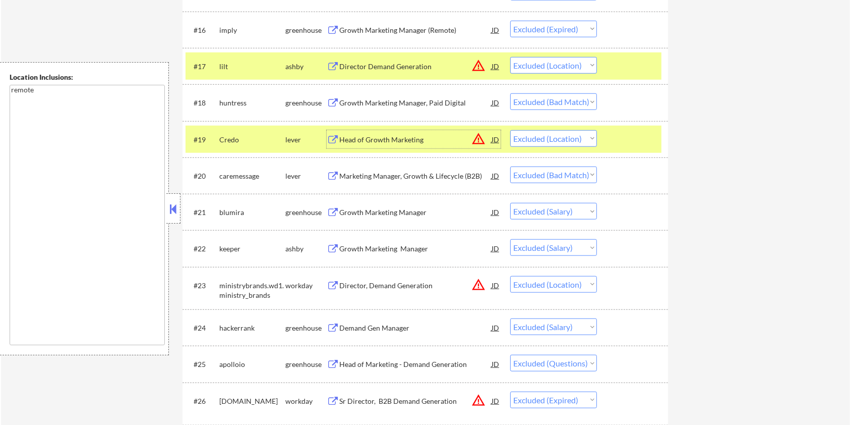
click at [361, 361] on div "Head of Marketing - Demand Generation" at bounding box center [415, 364] width 152 height 10
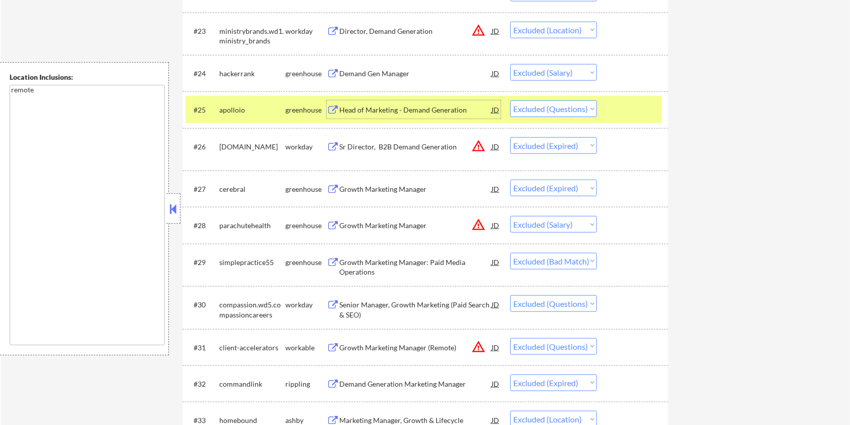
scroll to position [1143, 0]
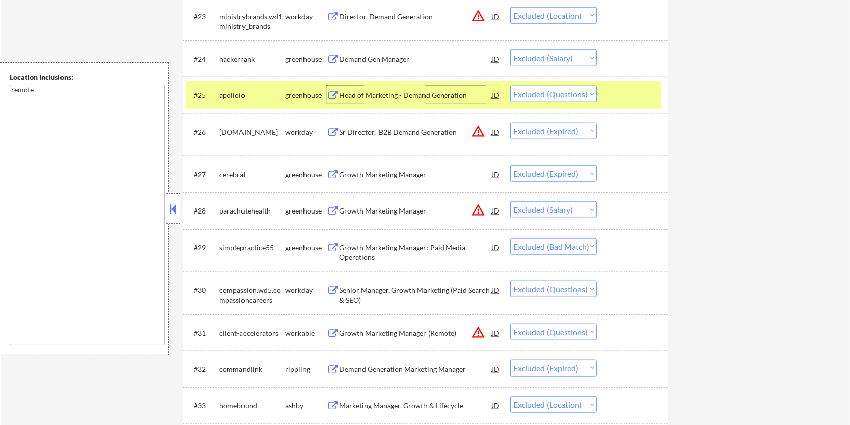
click at [386, 326] on div "Growth Marketing Manager (Remote)" at bounding box center [415, 332] width 152 height 18
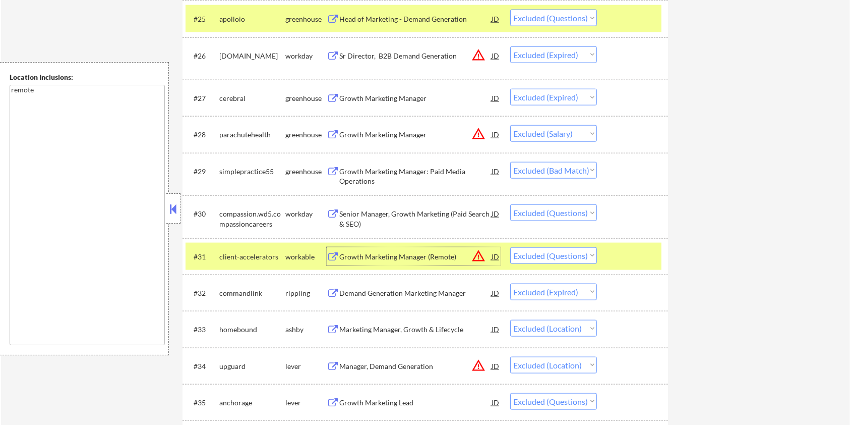
scroll to position [1277, 0]
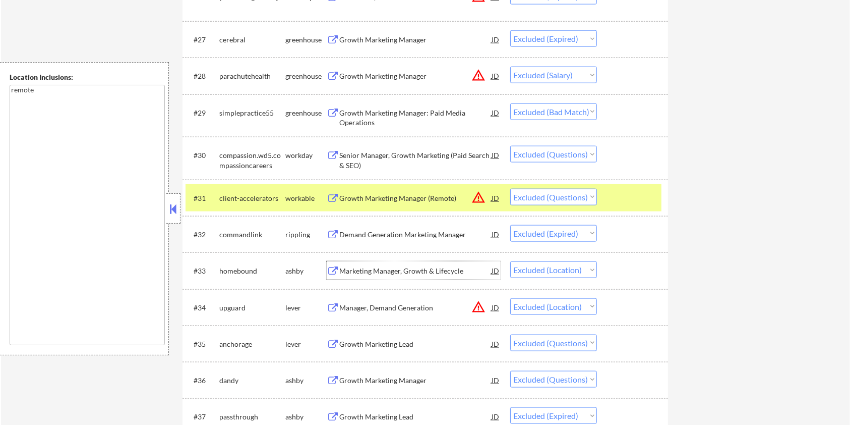
click at [383, 267] on div "Marketing Manager, Growth & Lifecycle" at bounding box center [415, 271] width 152 height 10
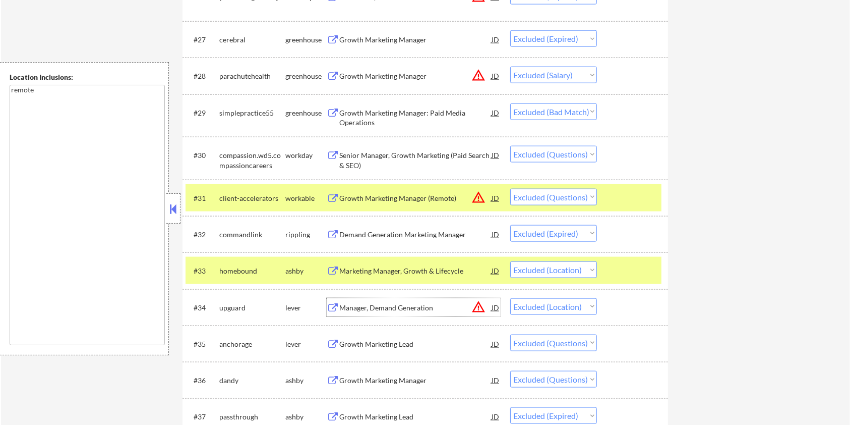
click at [384, 308] on div "Manager, Demand Generation" at bounding box center [415, 308] width 152 height 10
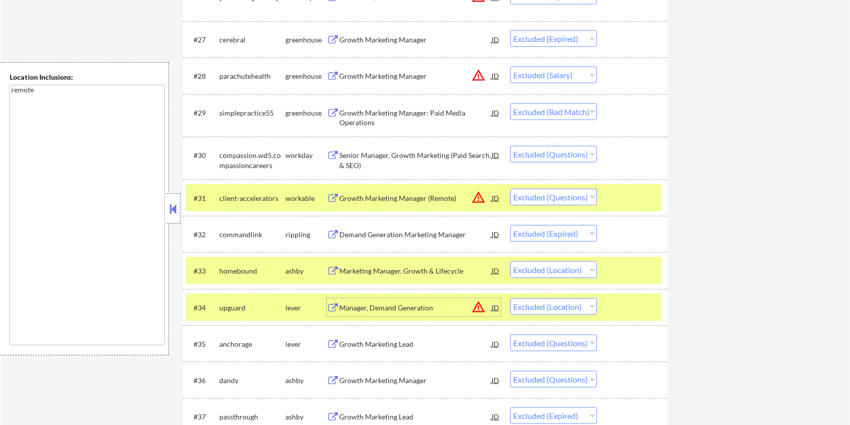
click at [637, 302] on div at bounding box center [634, 307] width 44 height 18
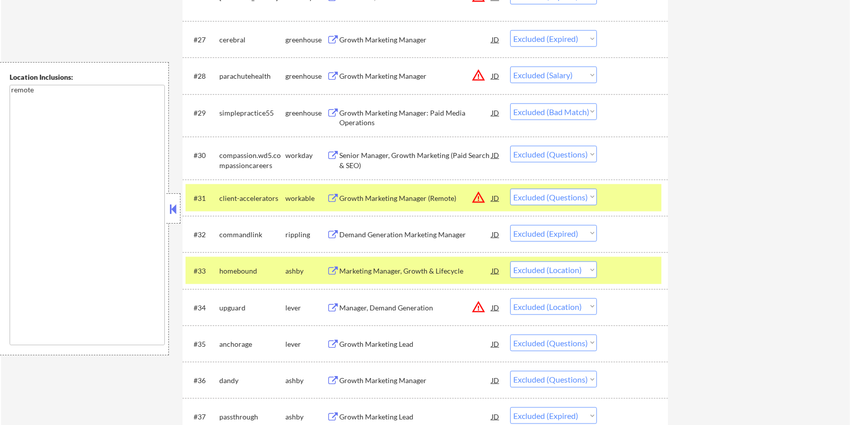
click at [635, 265] on div at bounding box center [634, 270] width 44 height 18
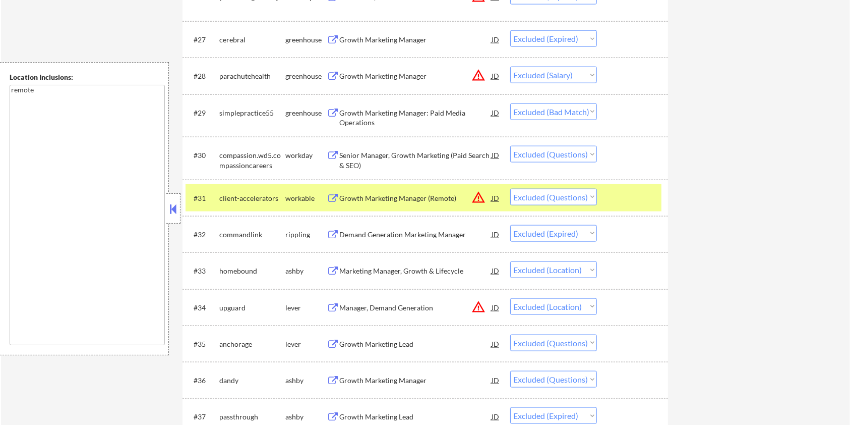
click at [620, 189] on div at bounding box center [634, 198] width 44 height 18
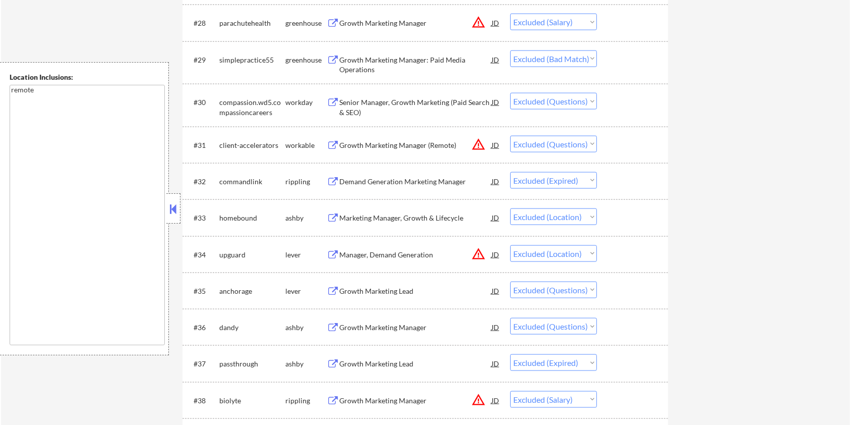
scroll to position [1344, 0]
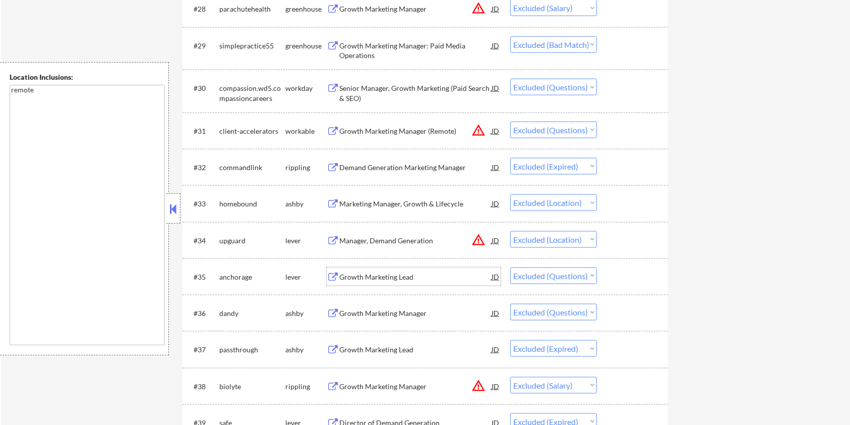
click at [395, 276] on div "Growth Marketing Lead" at bounding box center [415, 277] width 152 height 10
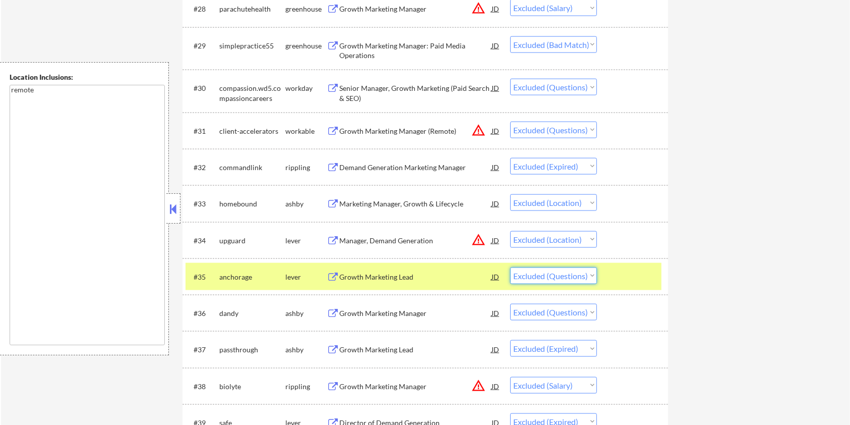
click at [555, 277] on select "Choose an option... Pending Applied Excluded (Questions) Excluded (Expired) Exc…" at bounding box center [553, 275] width 87 height 17
select select ""excluded__bad_match_""
click at [510, 267] on select "Choose an option... Pending Applied Excluded (Questions) Excluded (Expired) Exc…" at bounding box center [553, 275] width 87 height 17
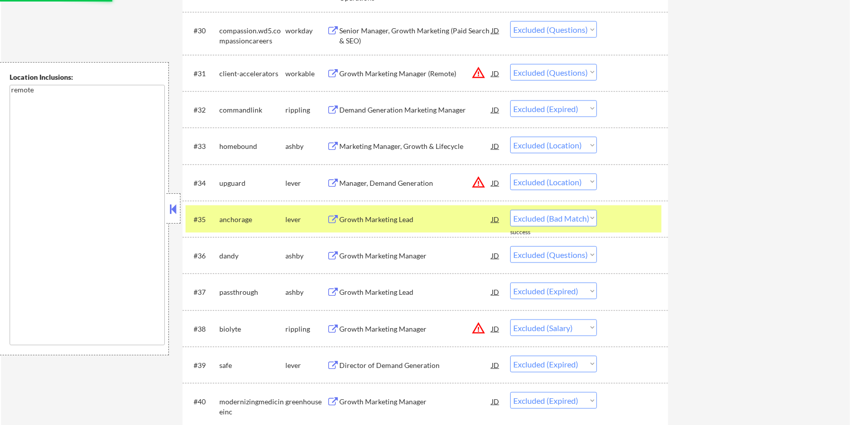
scroll to position [1412, 0]
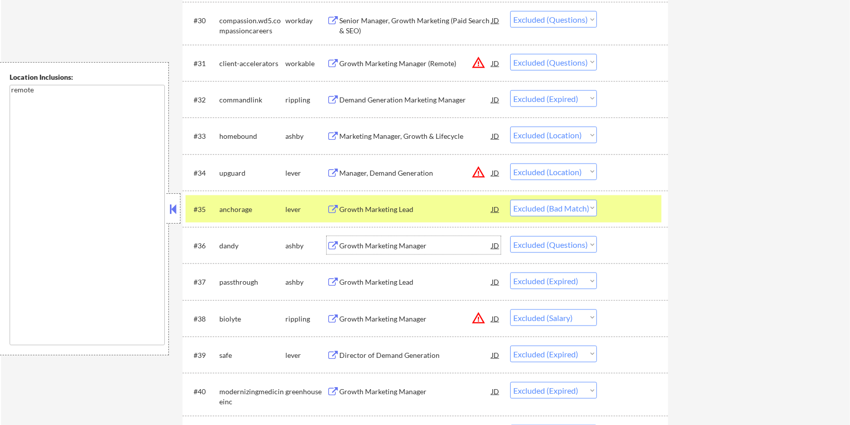
click at [395, 244] on div "Growth Marketing Manager" at bounding box center [415, 246] width 152 height 10
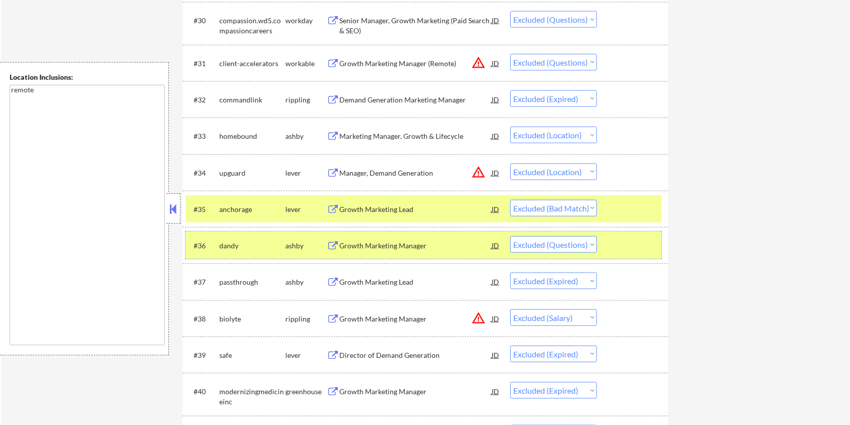
click at [655, 236] on div at bounding box center [634, 245] width 44 height 18
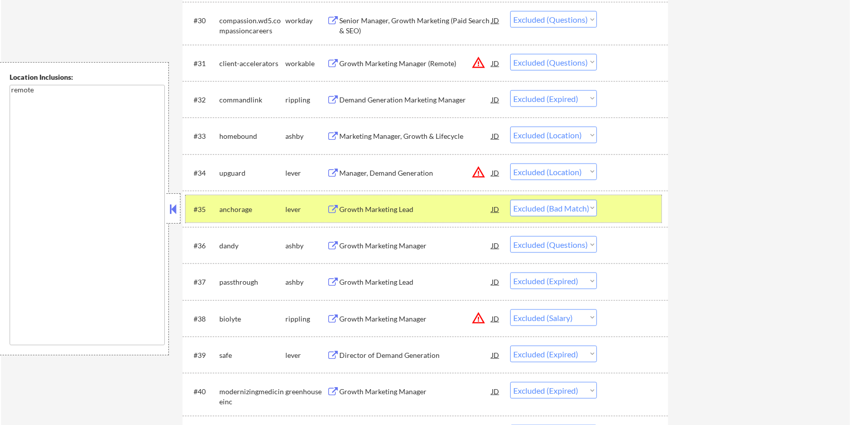
click at [656, 206] on div "#35 anchorage lever Growth Marketing Lead JD Choose an option... Pending Applie…" at bounding box center [424, 208] width 476 height 27
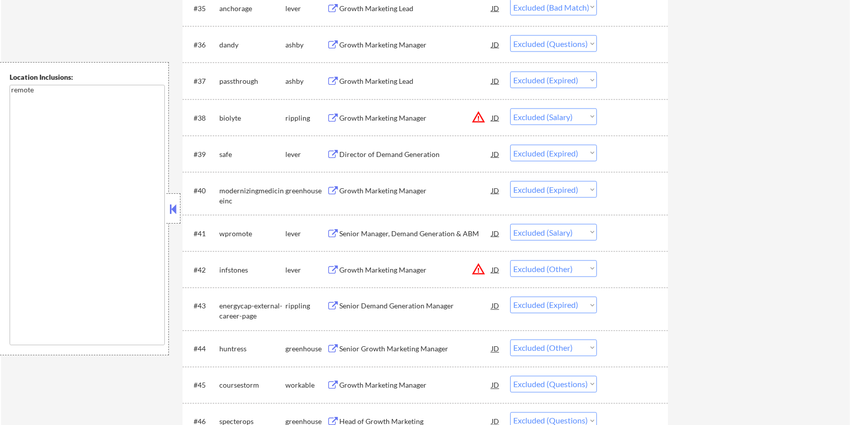
scroll to position [1614, 0]
click at [399, 271] on div "Growth Marketing Manager" at bounding box center [415, 269] width 152 height 10
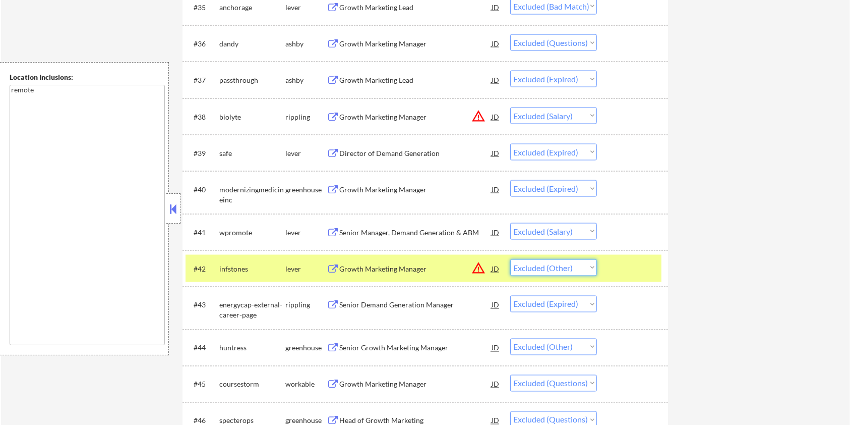
click at [569, 264] on select "Choose an option... Pending Applied Excluded (Questions) Excluded (Expired) Exc…" at bounding box center [553, 267] width 87 height 17
select select ""excluded__location_""
click at [510, 259] on select "Choose an option... Pending Applied Excluded (Questions) Excluded (Expired) Exc…" at bounding box center [553, 267] width 87 height 17
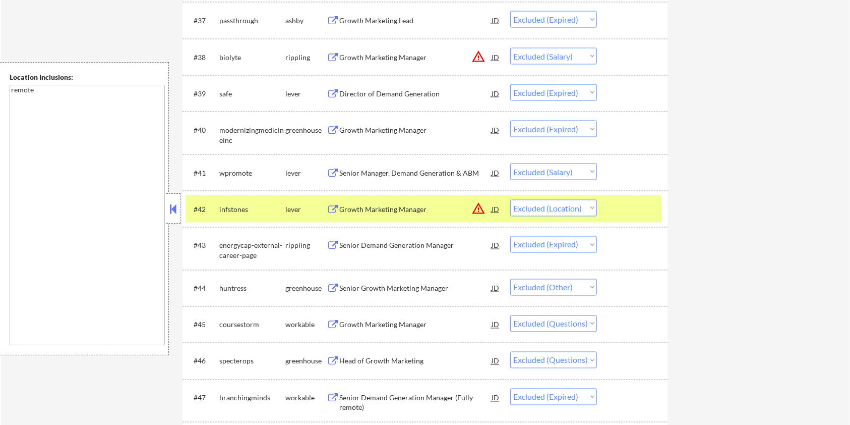
scroll to position [1681, 0]
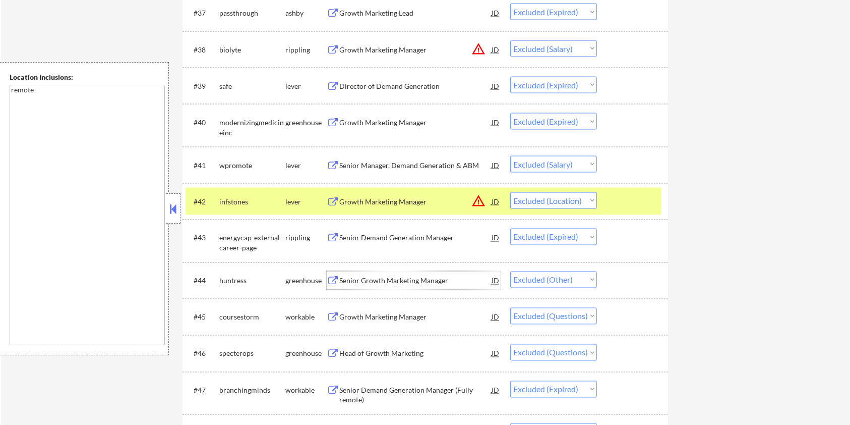
click at [410, 278] on div "Senior Growth Marketing Manager" at bounding box center [415, 281] width 152 height 10
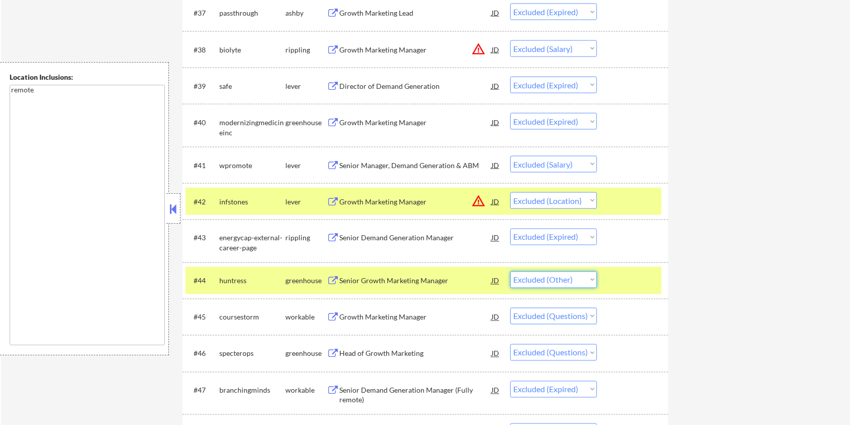
click at [582, 280] on select "Choose an option... Pending Applied Excluded (Questions) Excluded (Expired) Exc…" at bounding box center [553, 279] width 87 height 17
select select ""excluded__expired_""
click at [510, 271] on select "Choose an option... Pending Applied Excluded (Questions) Excluded (Expired) Exc…" at bounding box center [553, 279] width 87 height 17
click at [618, 272] on div at bounding box center [634, 280] width 44 height 18
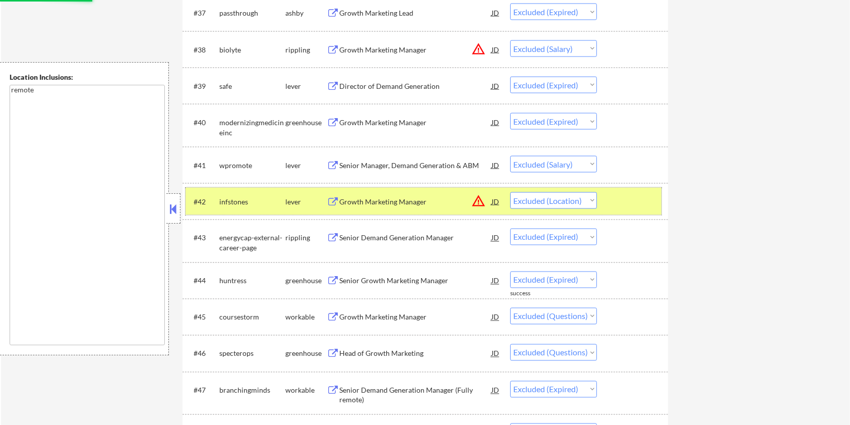
click at [623, 200] on div at bounding box center [634, 201] width 44 height 18
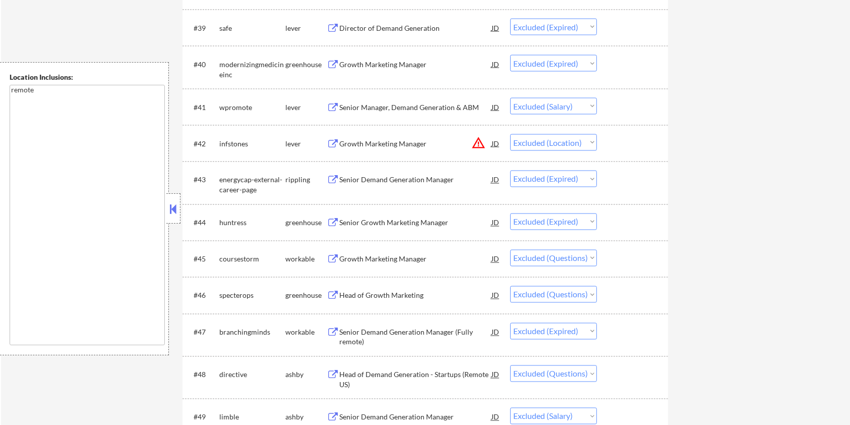
scroll to position [1748, 0]
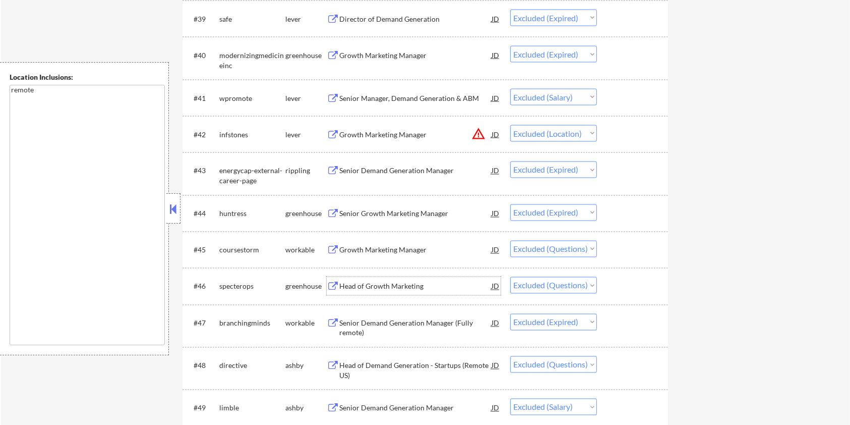
click at [407, 286] on div "Head of Growth Marketing" at bounding box center [415, 286] width 152 height 10
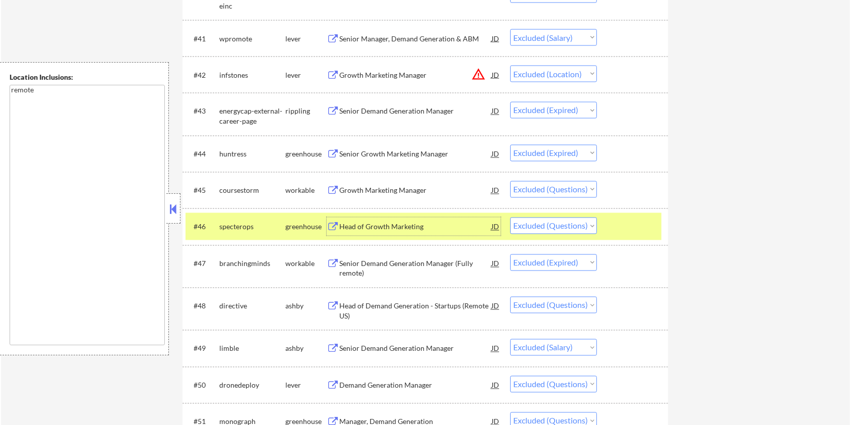
scroll to position [1815, 0]
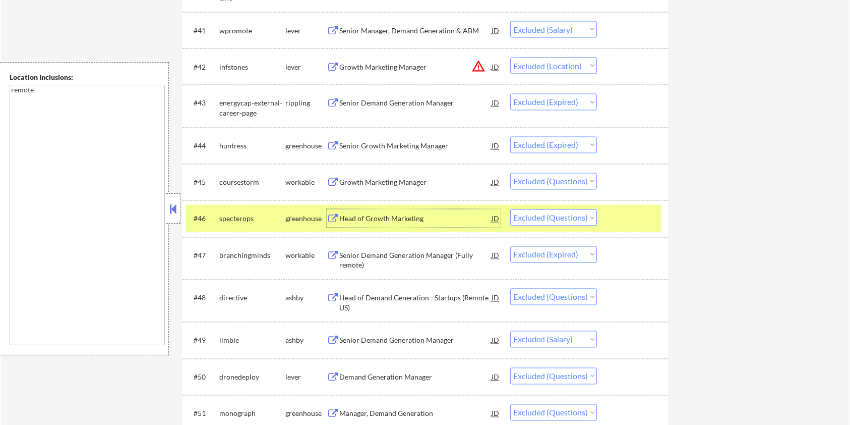
click at [420, 294] on div "Head of Demand Generation - Startups (Remote US)" at bounding box center [415, 303] width 152 height 20
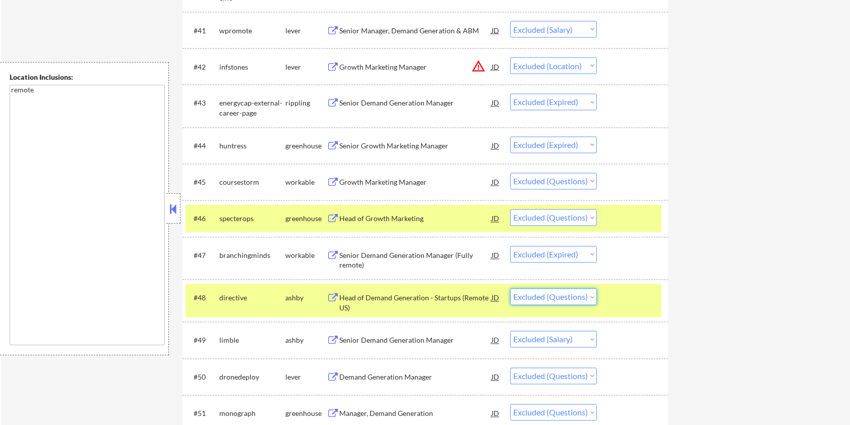
click at [581, 302] on select "Choose an option... Pending Applied Excluded (Questions) Excluded (Expired) Exc…" at bounding box center [553, 296] width 87 height 17
click at [510, 288] on select "Choose an option... Pending Applied Excluded (Questions) Excluded (Expired) Exc…" at bounding box center [553, 296] width 87 height 17
select select ""excluded__salary_""
select select ""excluded""
select select ""excluded__salary_""
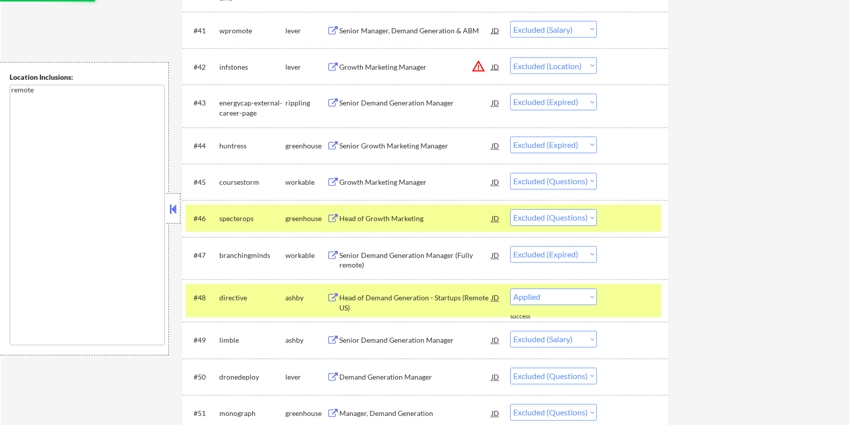
select select ""excluded__location_""
select select ""excluded__salary_""
select select ""excluded__location_""
select select ""excluded""
select select ""excluded__salary_""
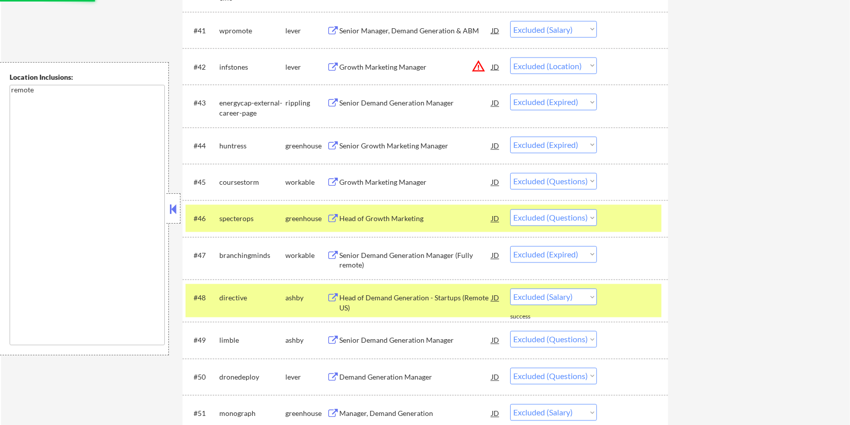
select select ""excluded__expired_""
select select ""excluded""
select select ""excluded__location_""
select select ""excluded__salary_""
select select ""excluded__expired_""
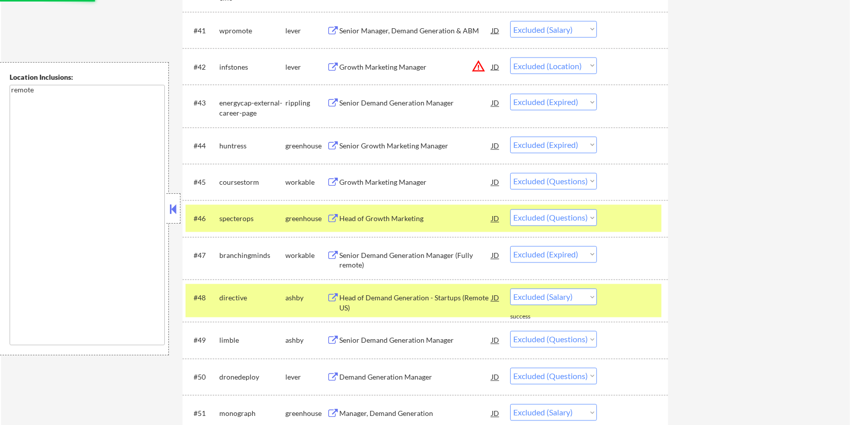
select select ""excluded__salary_""
select select ""excluded__bad_match_""
select select ""excluded__salary_""
select select ""excluded__expired_""
select select ""excluded""
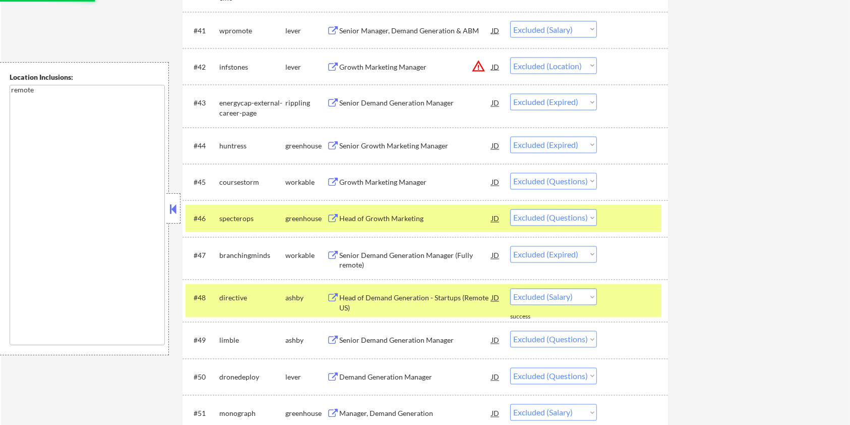
select select ""excluded__location_""
select select ""excluded__expired_""
select select ""excluded""
select select ""excluded__location_""
select select ""excluded""
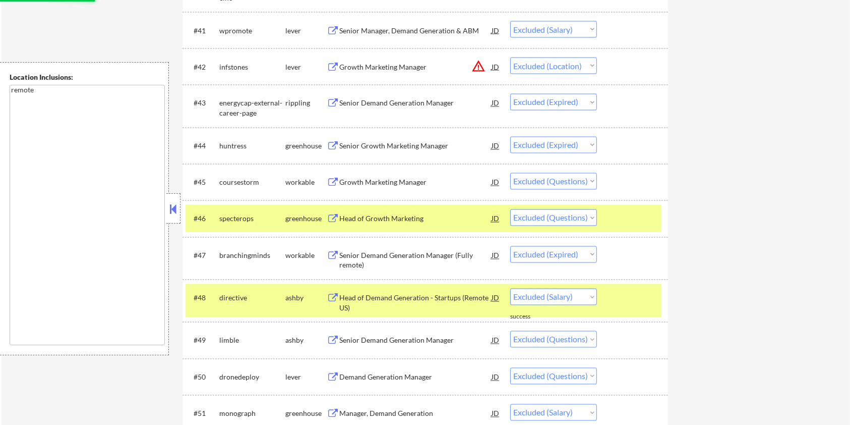
select select ""excluded__bad_match_""
select select ""excluded""
select select ""excluded__bad_match_""
select select ""excluded__expired_""
select select ""excluded__salary_""
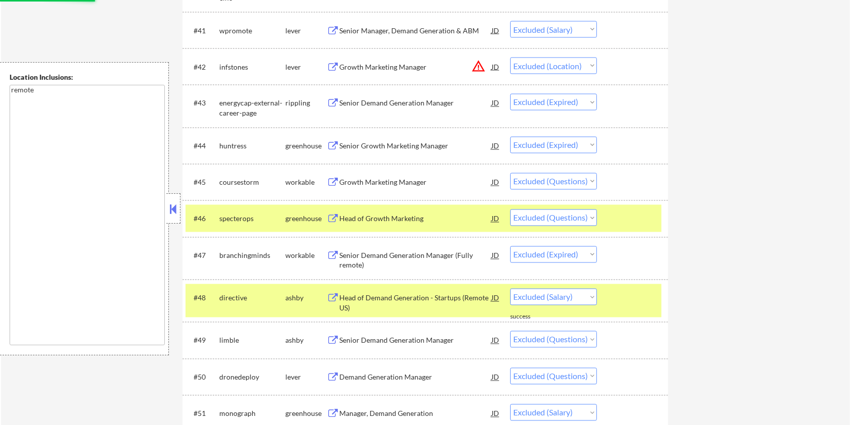
select select ""excluded__bad_match_""
select select ""excluded__location_""
select select ""excluded__expired_""
select select ""excluded""
select select ""excluded__location_""
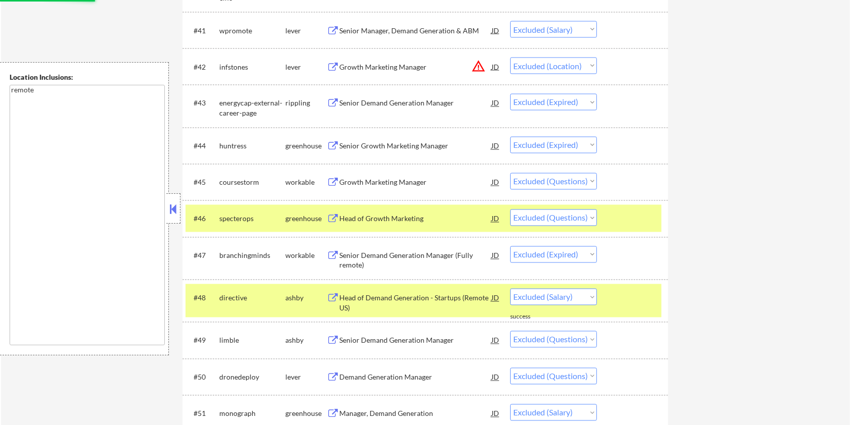
select select ""excluded__expired_""
select select ""excluded__salary_""
select select ""excluded__expired_""
select select ""excluded__location_""
select select ""excluded""
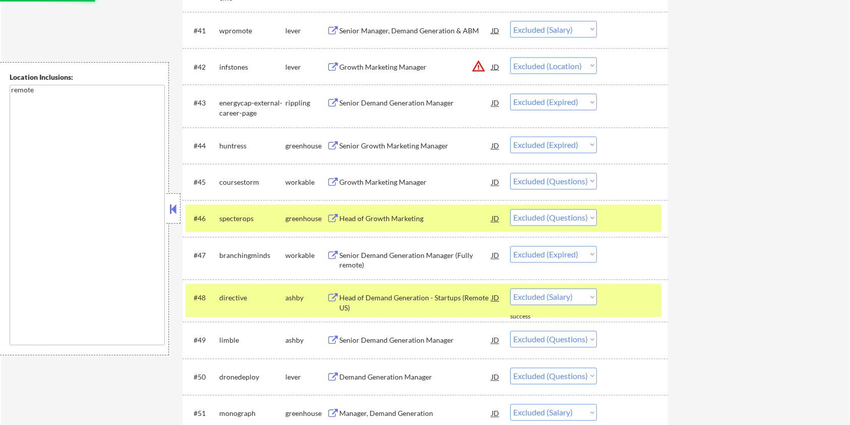
select select ""excluded__bad_match_""
select select ""excluded__expired_""
select select ""excluded__bad_match_""
select select ""excluded__location_""
select select ""excluded__bad_match_""
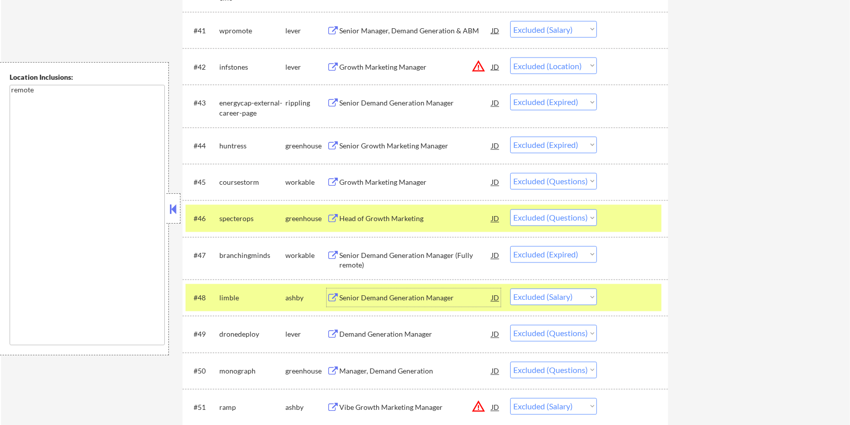
click at [372, 295] on div "Senior Demand Generation Manager" at bounding box center [415, 298] width 152 height 10
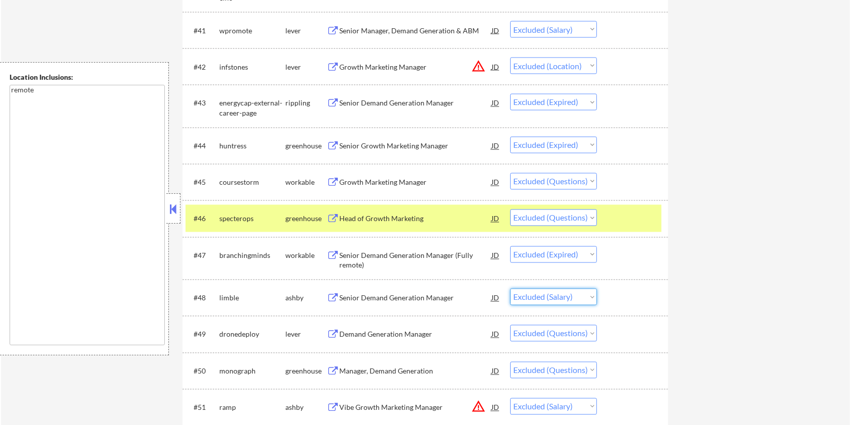
click at [562, 299] on select "Choose an option... Pending Applied Excluded (Questions) Excluded (Expired) Exc…" at bounding box center [553, 296] width 87 height 17
click at [510, 288] on select "Choose an option... Pending Applied Excluded (Questions) Excluded (Expired) Exc…" at bounding box center [553, 296] width 87 height 17
select select ""excluded""
select select ""excluded__salary_""
select select ""excluded__location_""
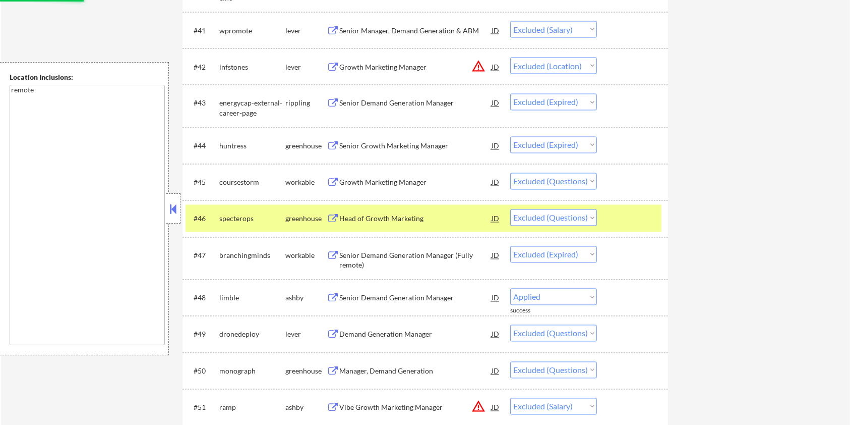
select select ""excluded__salary_""
select select ""excluded__location_""
select select ""excluded""
select select ""excluded__salary_""
select select ""excluded__expired_""
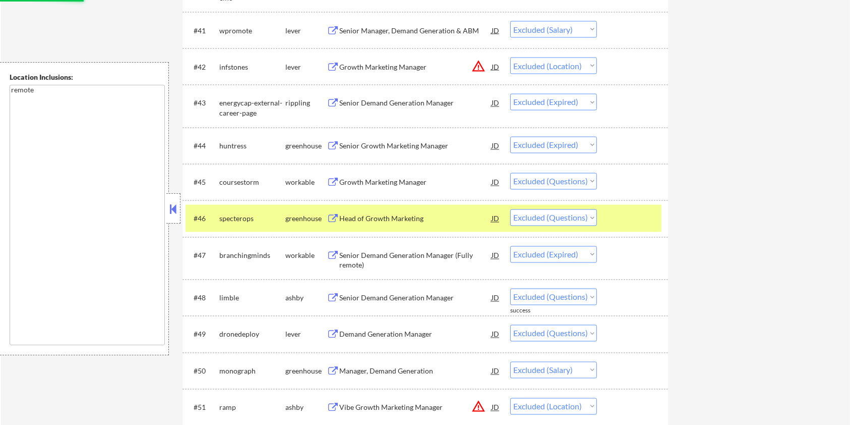
select select ""excluded""
select select ""excluded__location_""
select select ""excluded__salary_""
select select ""excluded__expired_""
select select ""excluded__salary_""
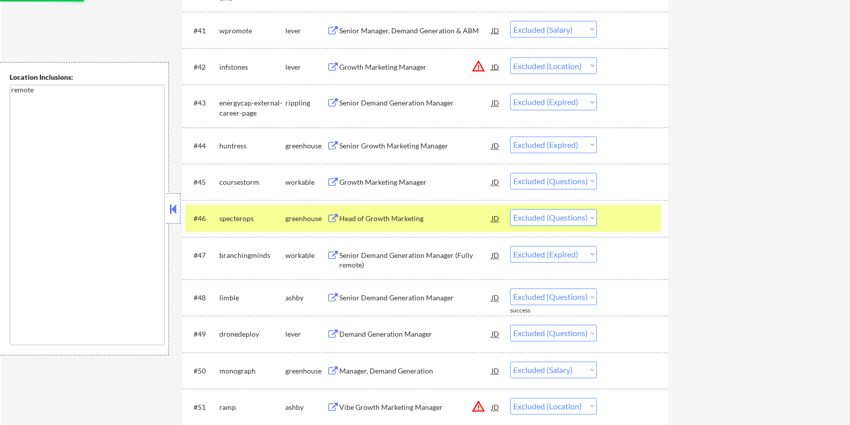
select select ""excluded__bad_match_""
select select ""excluded__salary_""
select select ""excluded__expired_""
select select ""excluded""
select select ""excluded__location_""
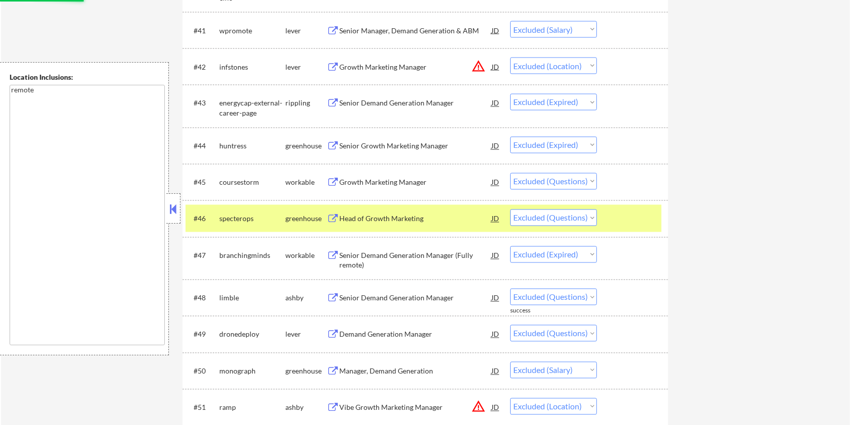
select select ""excluded__expired_""
select select ""excluded""
select select ""excluded__location_""
select select ""excluded""
select select ""excluded__bad_match_""
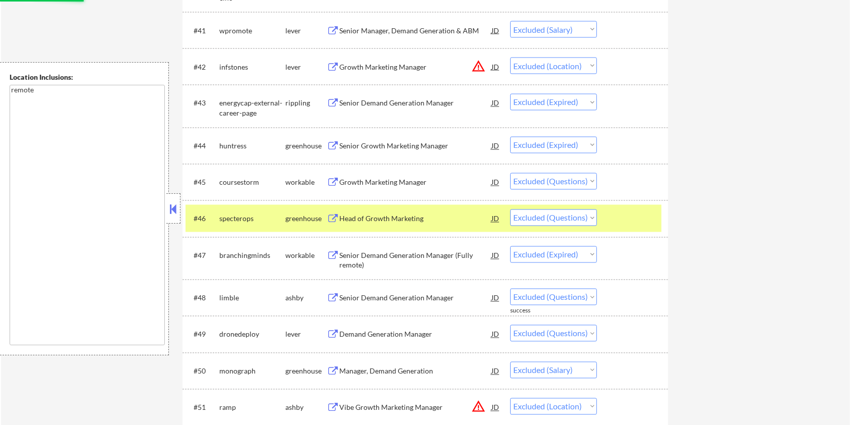
select select ""excluded""
select select ""excluded__bad_match_""
select select ""excluded__expired_""
select select ""excluded__salary_""
select select ""excluded__bad_match_""
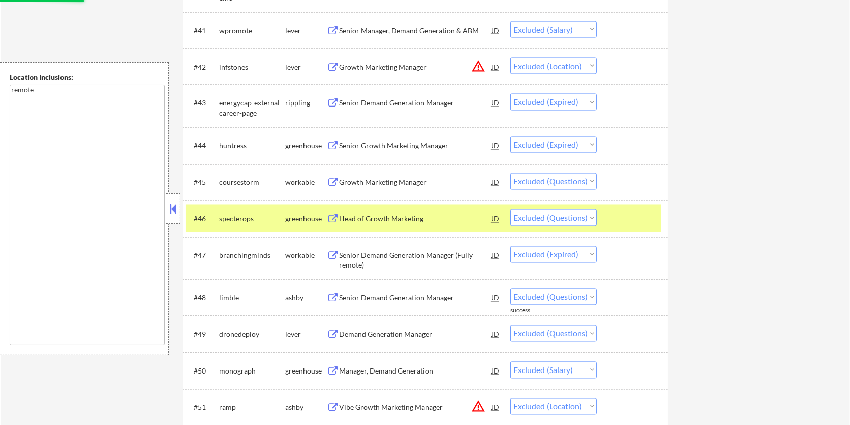
select select ""excluded__location_""
select select ""excluded__expired_""
select select ""excluded""
select select ""excluded__location_""
select select ""excluded__expired_""
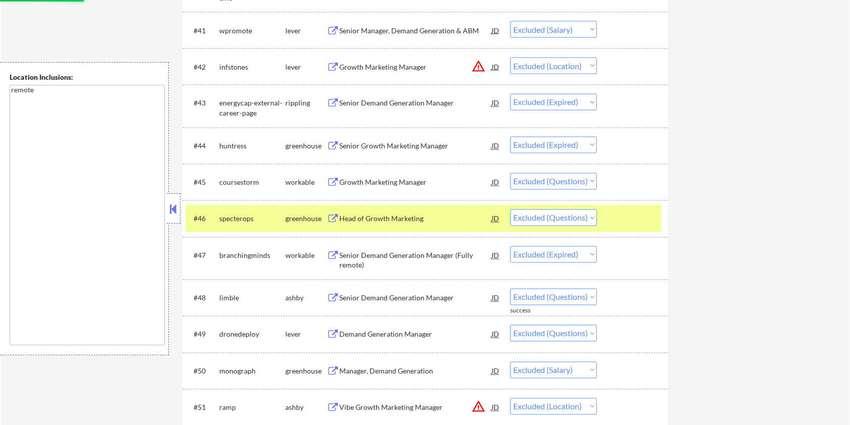
select select ""excluded__salary_""
select select ""excluded__expired_""
select select ""excluded__location_""
select select ""excluded""
select select ""excluded__bad_match_""
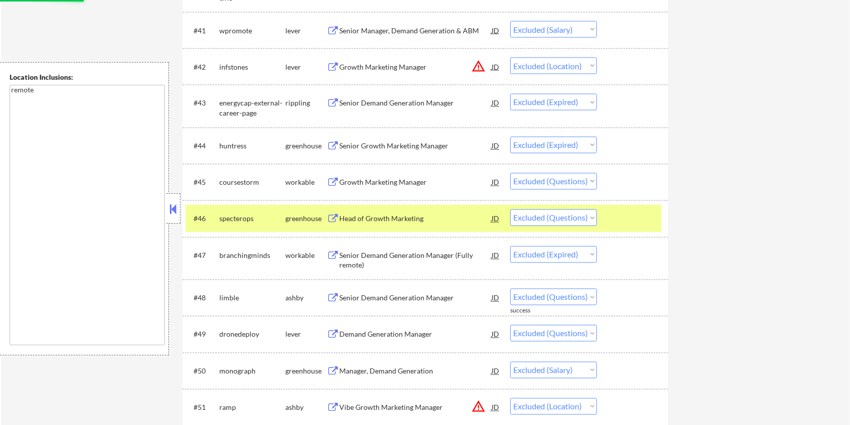
select select ""excluded__expired_""
select select ""excluded__bad_match_""
select select ""excluded__location_""
select select ""excluded__bad_match_""
select select ""excluded__salary_""
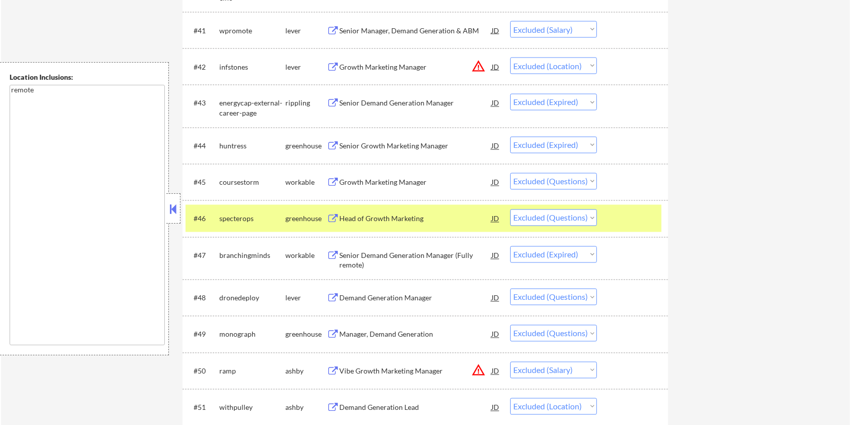
click at [367, 181] on div "Growth Marketing Manager" at bounding box center [415, 182] width 152 height 10
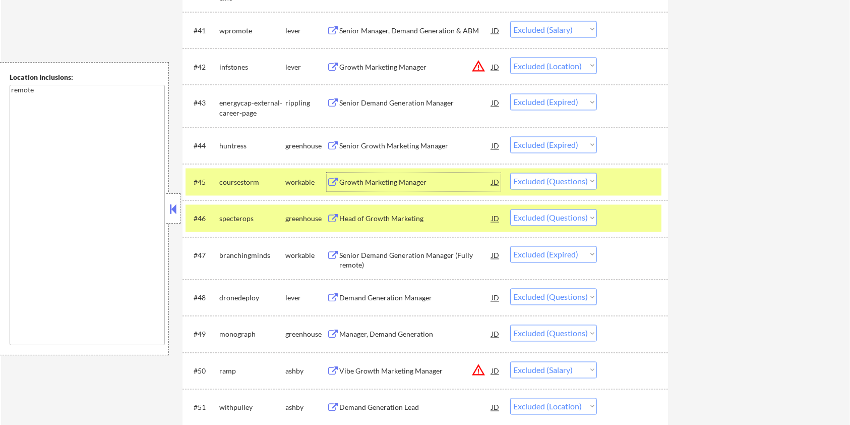
click at [381, 217] on div "Head of Growth Marketing" at bounding box center [415, 219] width 152 height 10
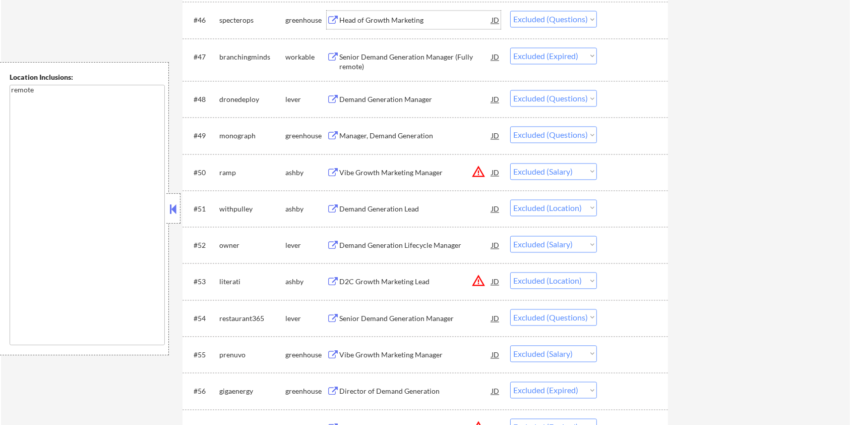
scroll to position [2017, 0]
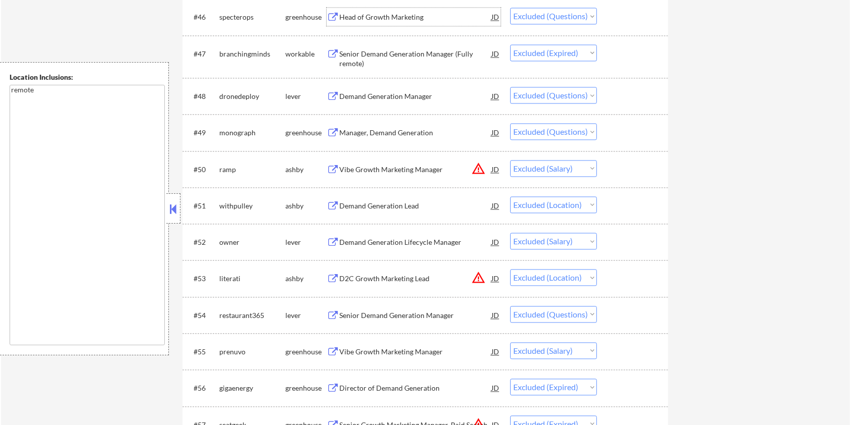
click at [383, 168] on div "Vibe Growth Marketing Manager" at bounding box center [415, 169] width 152 height 10
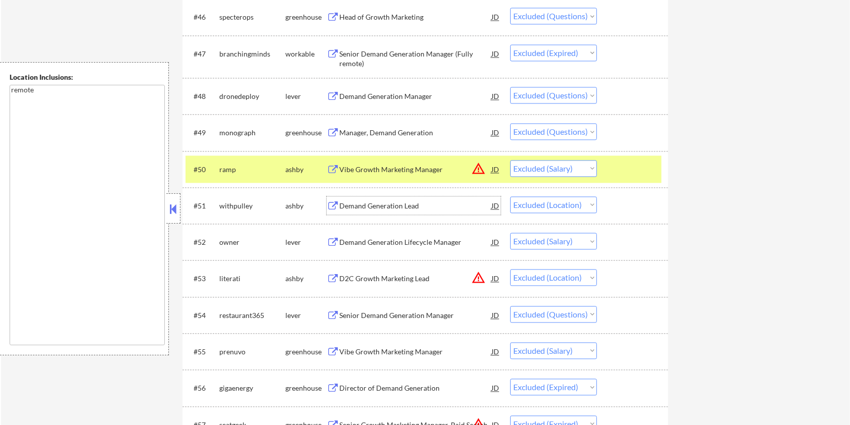
click at [387, 206] on div "Demand Generation Lead" at bounding box center [415, 206] width 152 height 10
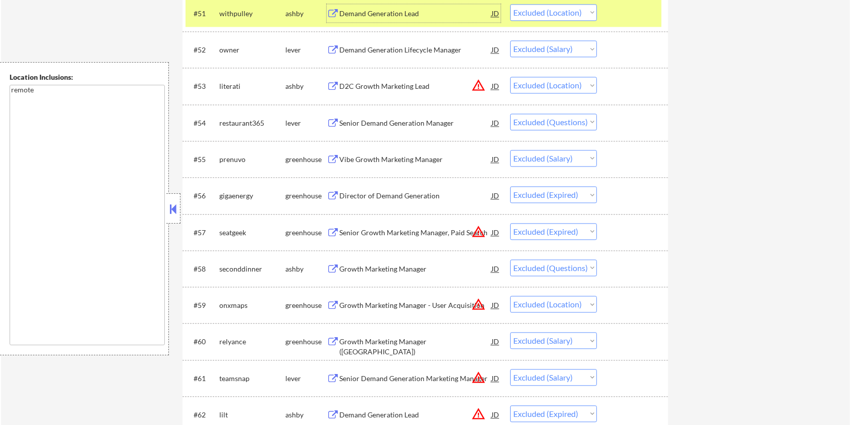
scroll to position [2219, 0]
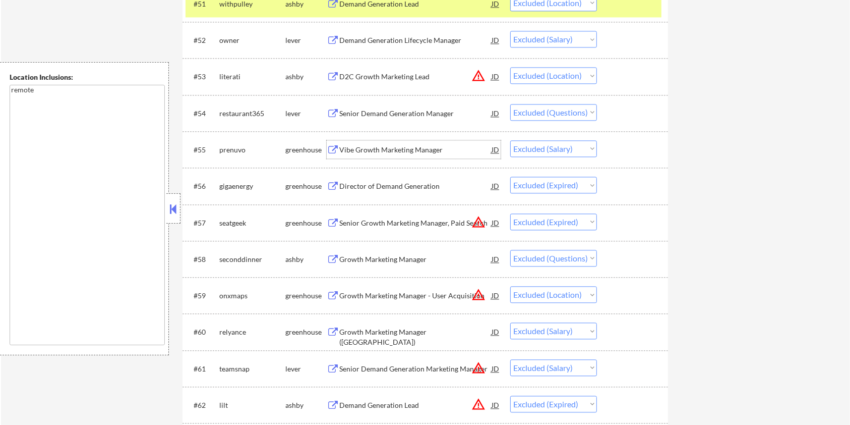
click at [396, 147] on div "Vibe Growth Marketing Manager" at bounding box center [415, 150] width 152 height 10
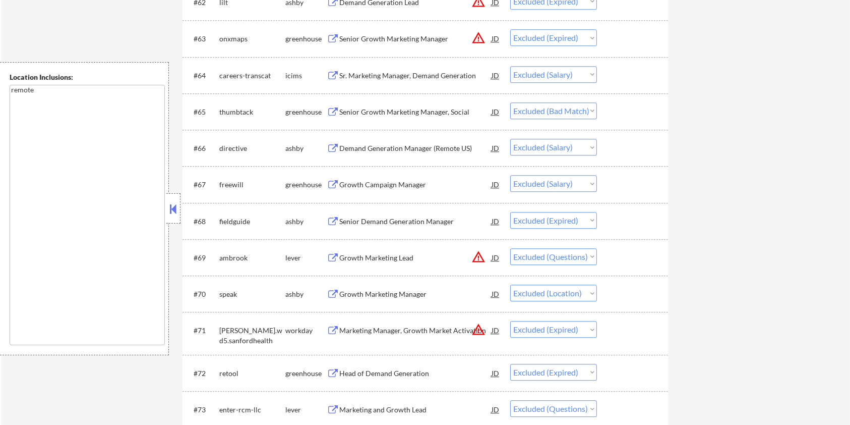
scroll to position [2622, 0]
click at [363, 255] on div "Growth Marketing Lead" at bounding box center [415, 257] width 152 height 10
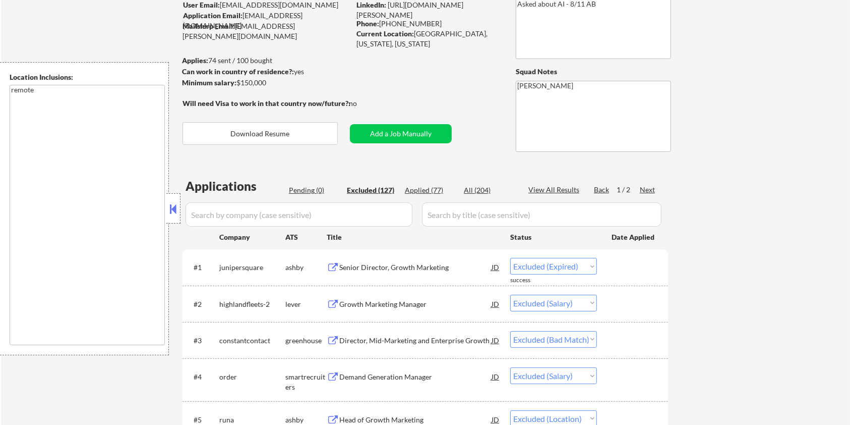
scroll to position [73, 0]
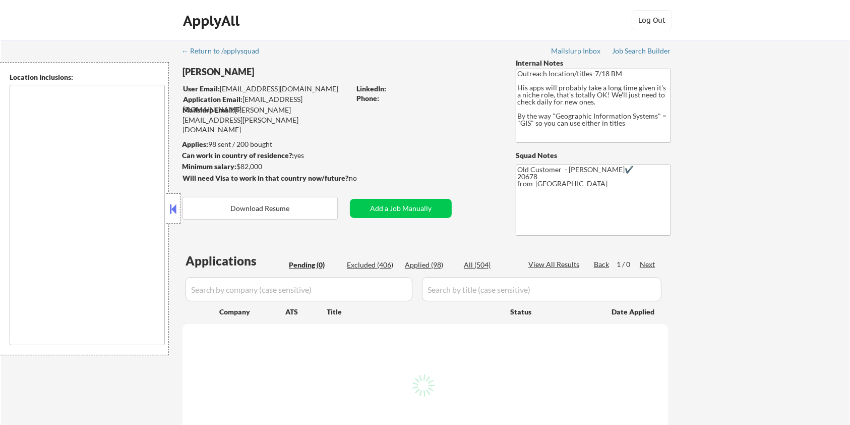
type textarea "Remote [GEOGRAPHIC_DATA] [US_STATE] [GEOGRAPHIC_DATA] [GEOGRAPHIC_DATA] [GEOGRA…"
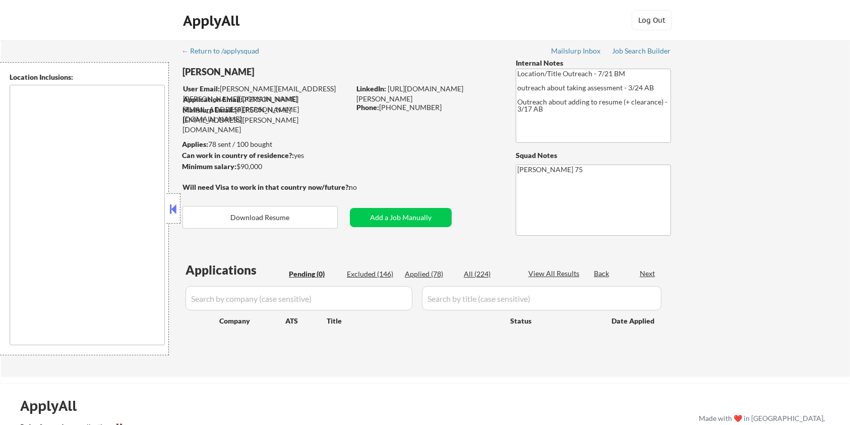
type textarea "remote"
click at [636, 47] on div "Job Search Builder" at bounding box center [641, 50] width 59 height 7
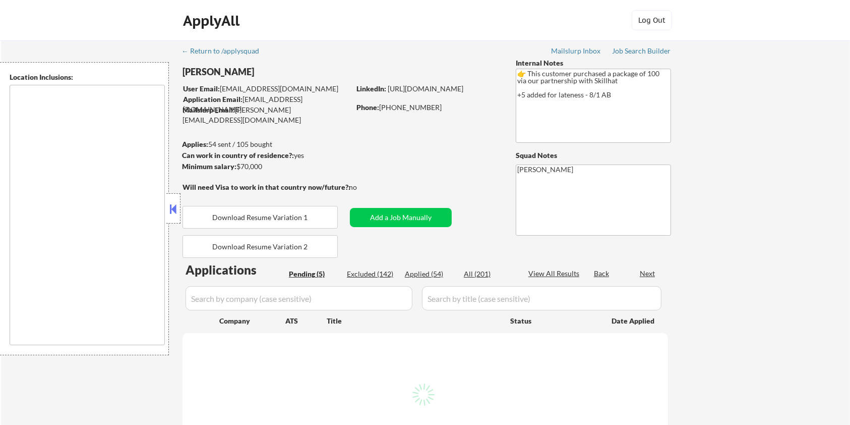
select select ""pending""
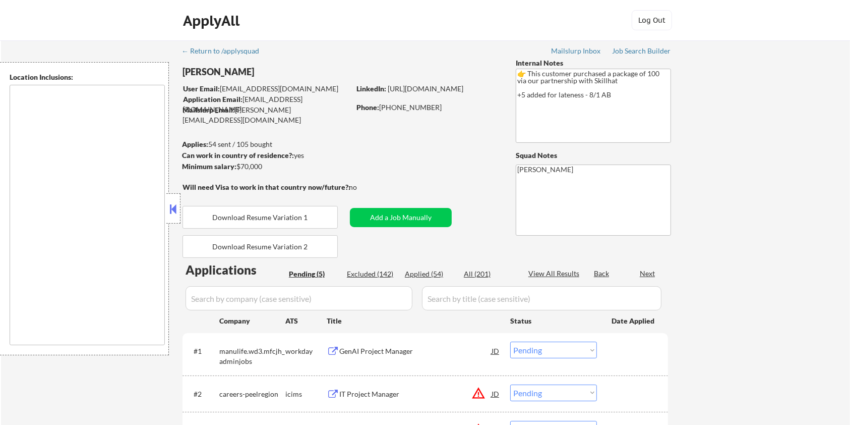
type textarea "country:[GEOGRAPHIC_DATA]"
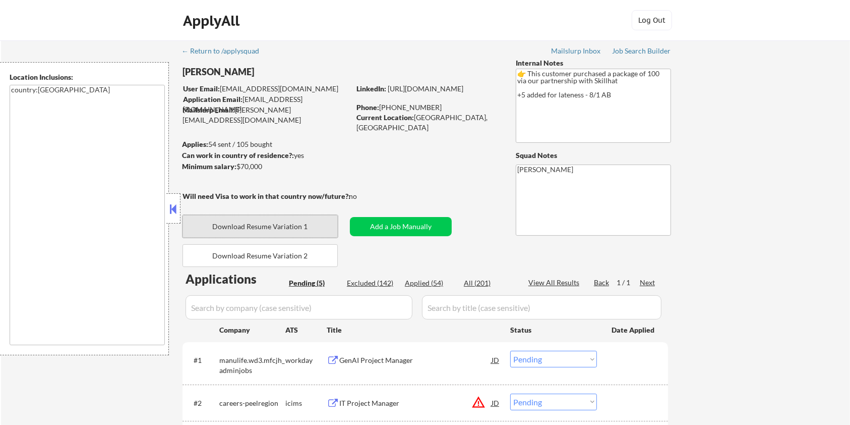
click at [307, 225] on button "Download Resume Variation 1" at bounding box center [260, 226] width 155 height 23
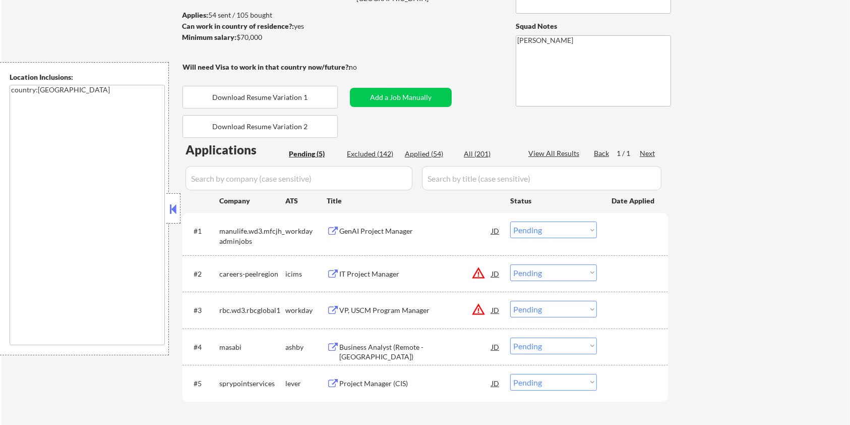
scroll to position [134, 0]
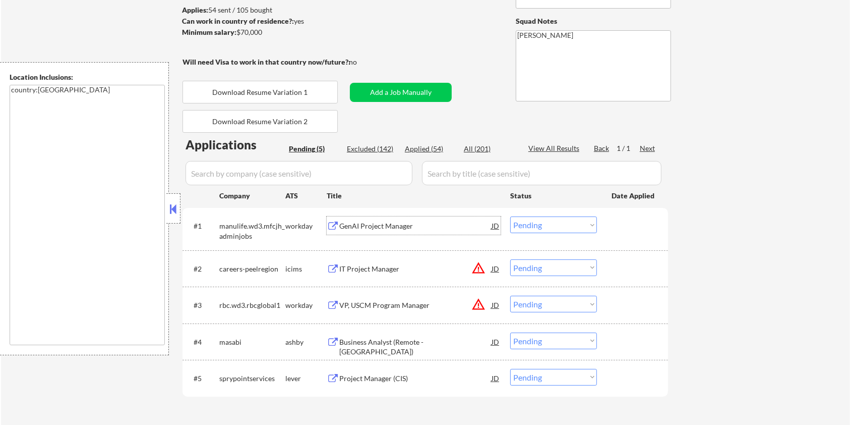
click at [367, 223] on div "GenAI Project Manager" at bounding box center [415, 226] width 152 height 10
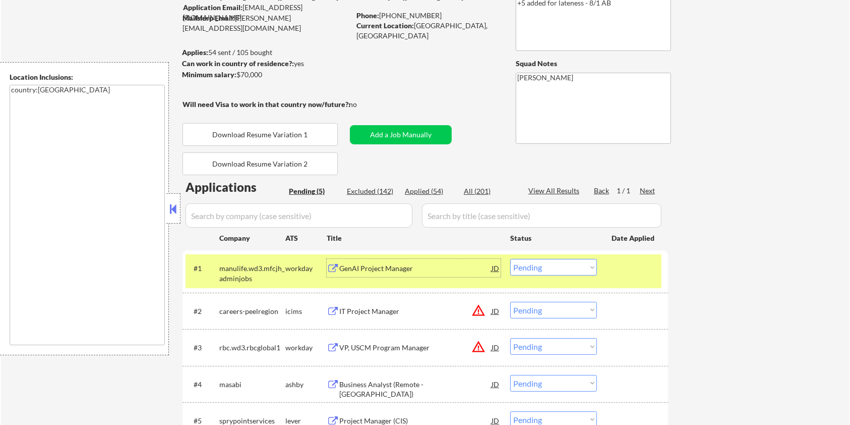
scroll to position [67, 0]
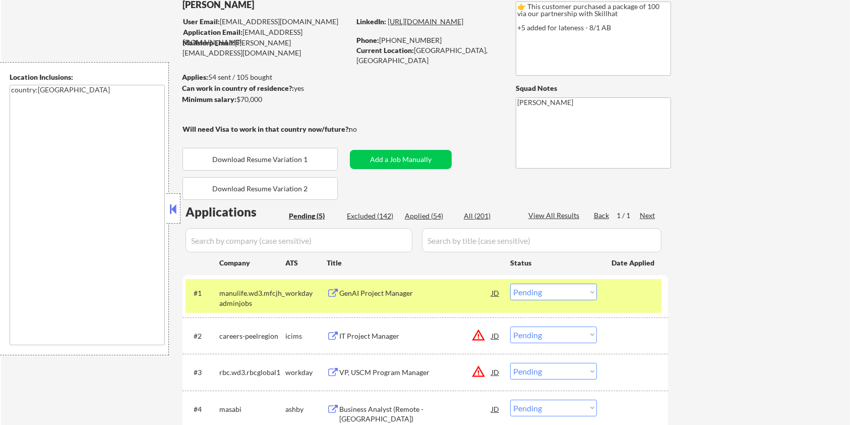
click at [413, 26] on link "[URL][DOMAIN_NAME]" at bounding box center [426, 21] width 76 height 9
click at [524, 290] on select "Choose an option... Pending Applied Excluded (Questions) Excluded (Expired) Exc…" at bounding box center [553, 291] width 87 height 17
click at [510, 283] on select "Choose an option... Pending Applied Excluded (Questions) Excluded (Expired) Exc…" at bounding box center [553, 291] width 87 height 17
select select ""pending""
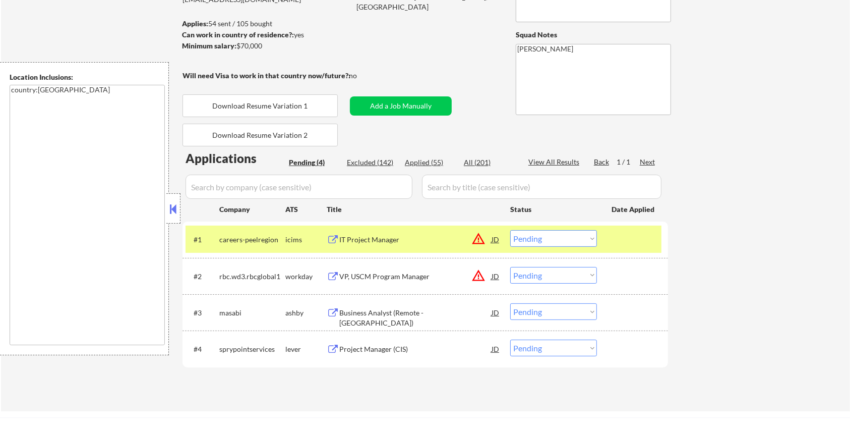
scroll to position [134, 0]
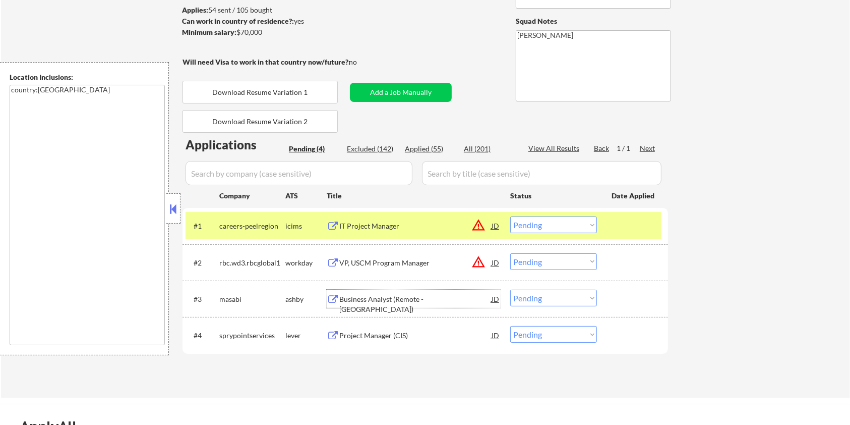
click at [344, 292] on div "Business Analyst (Remote - [GEOGRAPHIC_DATA])" at bounding box center [415, 298] width 152 height 18
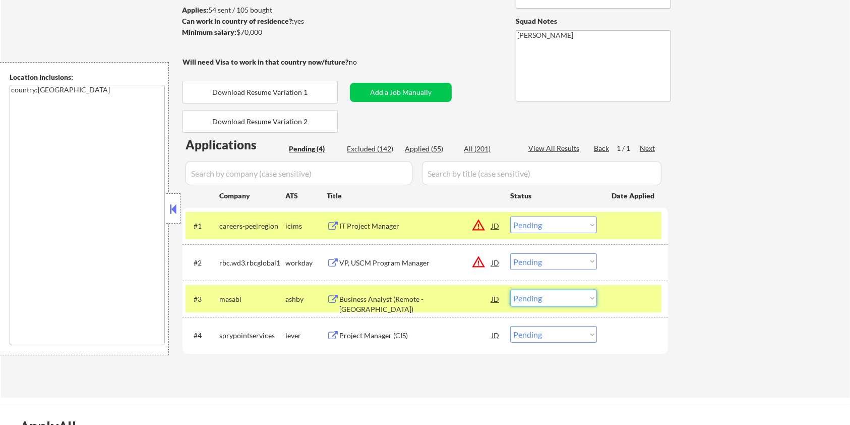
click at [573, 304] on select "Choose an option... Pending Applied Excluded (Questions) Excluded (Expired) Exc…" at bounding box center [553, 297] width 87 height 17
click at [510, 289] on select "Choose an option... Pending Applied Excluded (Questions) Excluded (Expired) Exc…" at bounding box center [553, 297] width 87 height 17
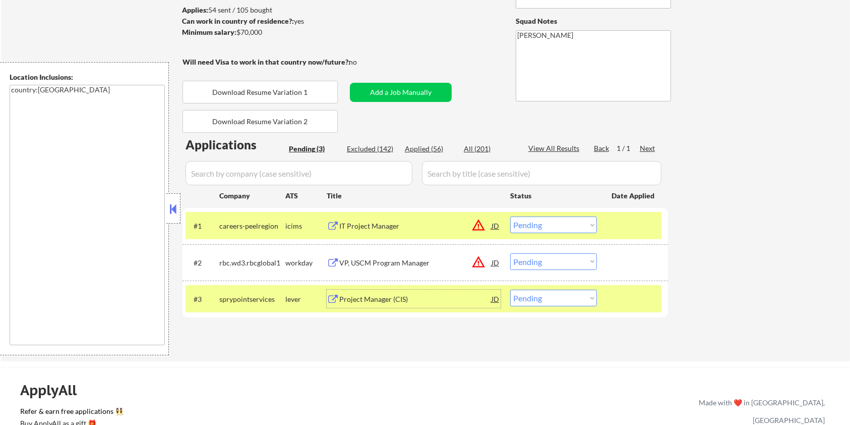
click at [369, 295] on div "Project Manager (CIS)" at bounding box center [415, 299] width 152 height 10
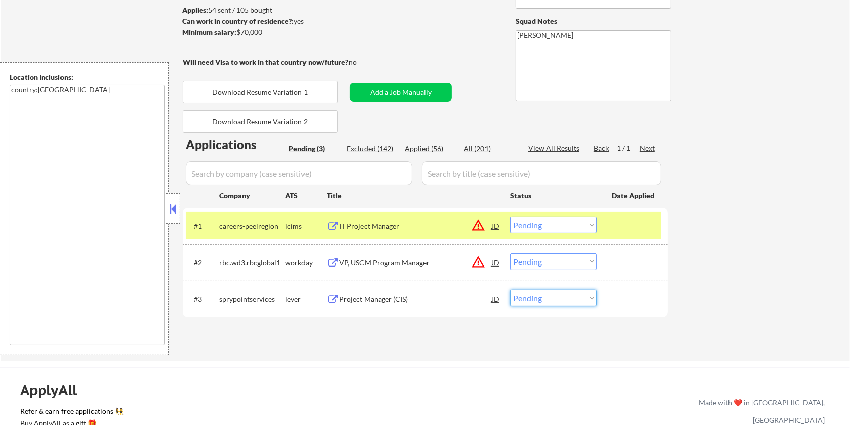
click at [535, 303] on select "Choose an option... Pending Applied Excluded (Questions) Excluded (Expired) Exc…" at bounding box center [553, 297] width 87 height 17
select select ""excluded__bad_match_""
click at [510, 289] on select "Choose an option... Pending Applied Excluded (Questions) Excluded (Expired) Exc…" at bounding box center [553, 297] width 87 height 17
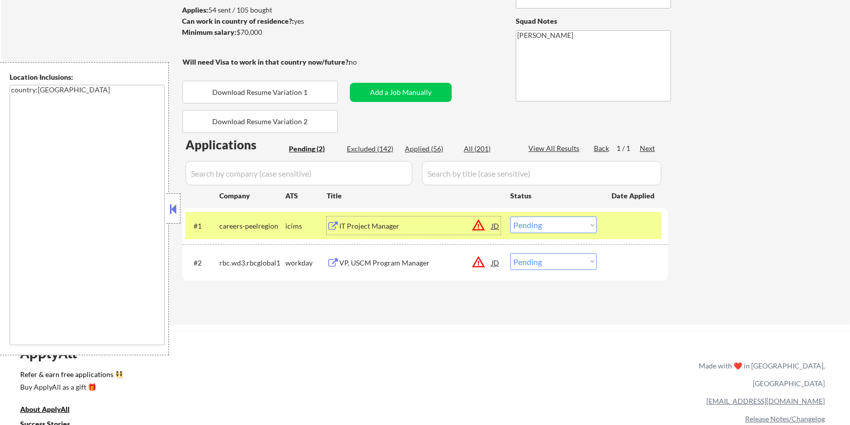
click at [367, 229] on div "IT Project Manager" at bounding box center [415, 226] width 152 height 10
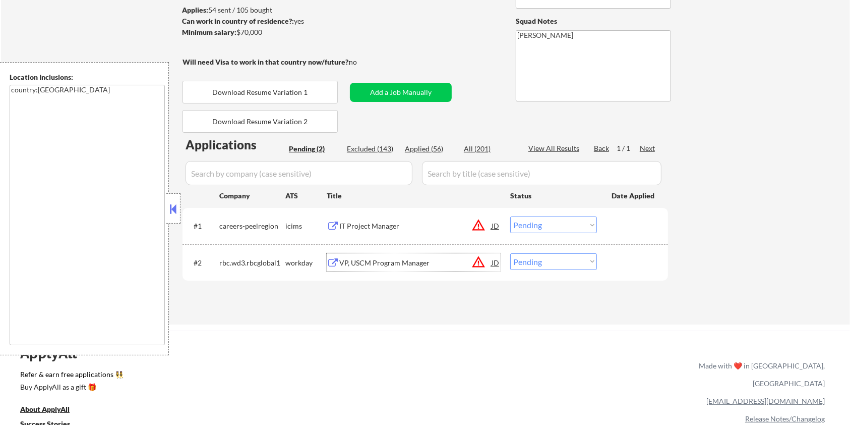
click at [351, 264] on div "VP, USCM Program Manager" at bounding box center [415, 263] width 152 height 10
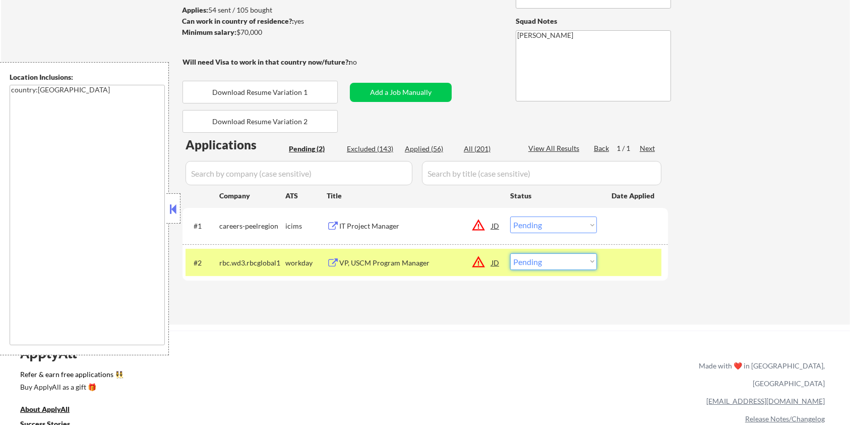
click at [532, 262] on select "Choose an option... Pending Applied Excluded (Questions) Excluded (Expired) Exc…" at bounding box center [553, 261] width 87 height 17
select select ""excluded__bad_match_""
click at [510, 253] on select "Choose an option... Pending Applied Excluded (Questions) Excluded (Expired) Exc…" at bounding box center [553, 261] width 87 height 17
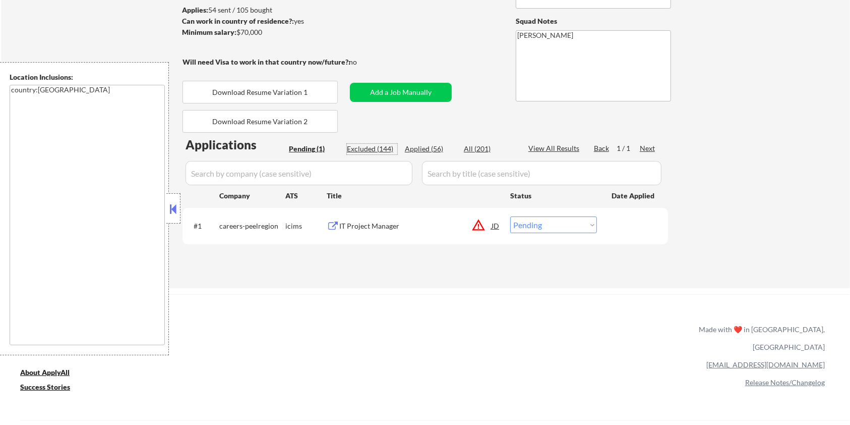
click at [368, 145] on div "Excluded (144)" at bounding box center [372, 149] width 50 height 10
select select ""excluded__bad_match_""
select select ""excluded__expired_""
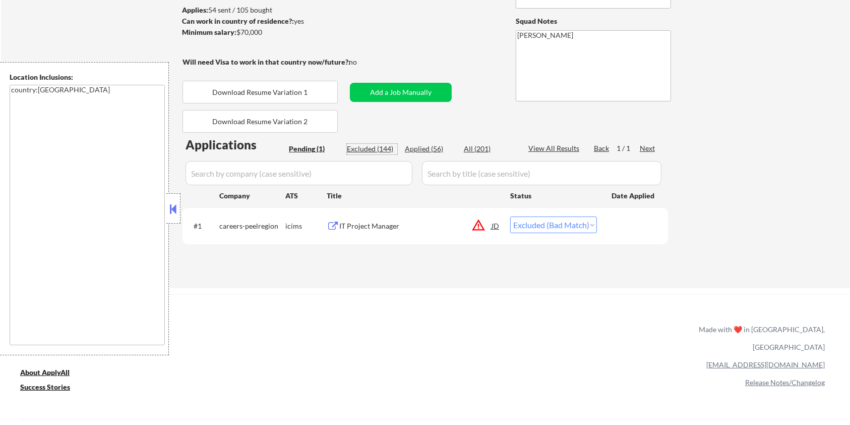
select select ""excluded""
select select ""excluded__bad_match_""
select select ""excluded__blocklist_""
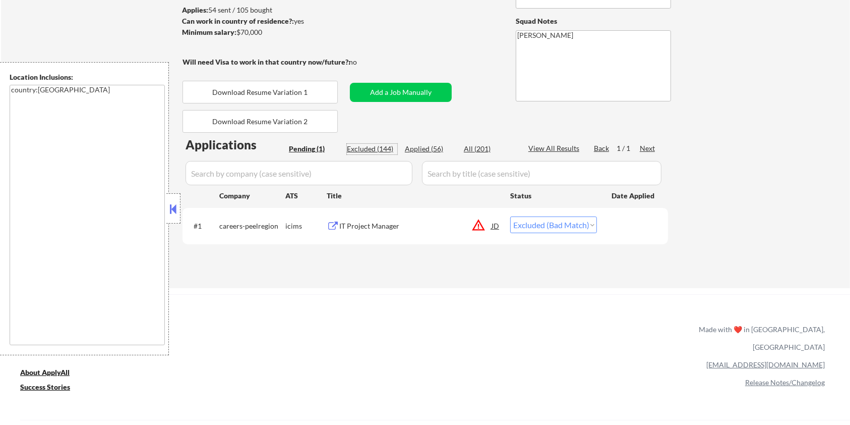
select select ""excluded__bad_match_""
select select ""excluded__expired_""
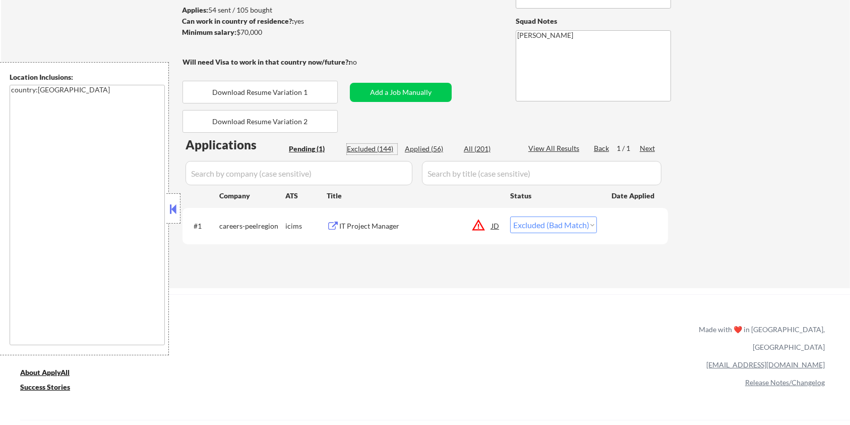
select select ""excluded__expired_""
select select ""excluded__bad_match_""
select select ""excluded__expired_""
select select ""excluded__bad_match_""
select select ""excluded__expired_""
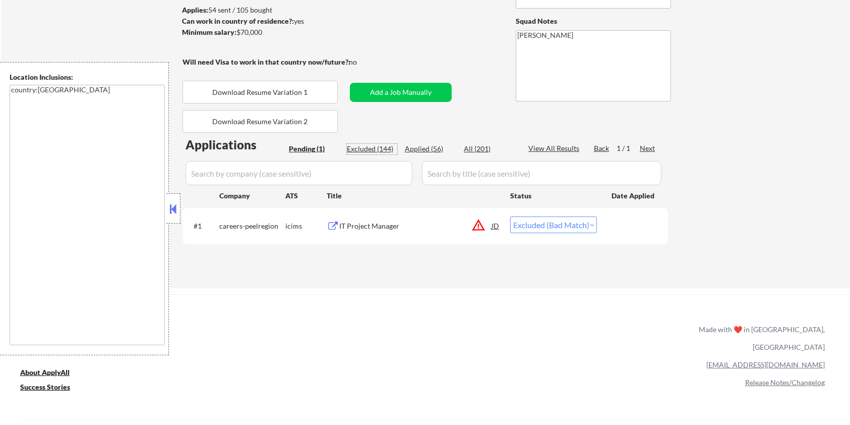
select select ""excluded__bad_match_""
select select ""excluded__expired_""
select select ""excluded__bad_match_""
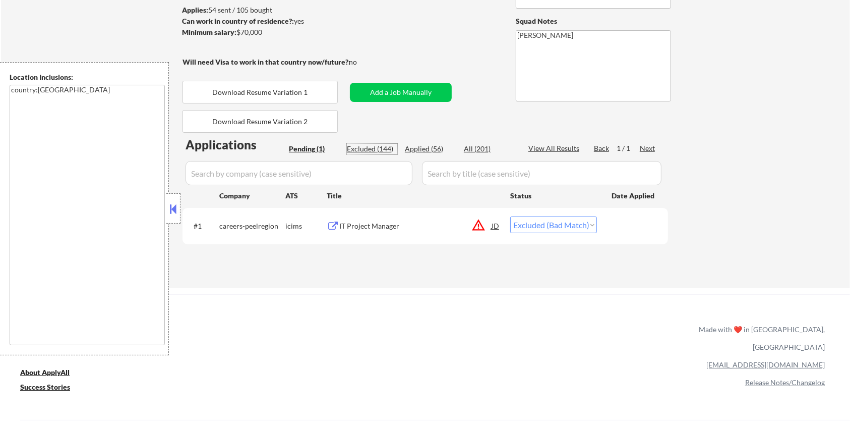
select select ""excluded__expired_""
select select ""excluded__bad_match_""
select select ""excluded__expired_""
select select ""excluded__bad_match_""
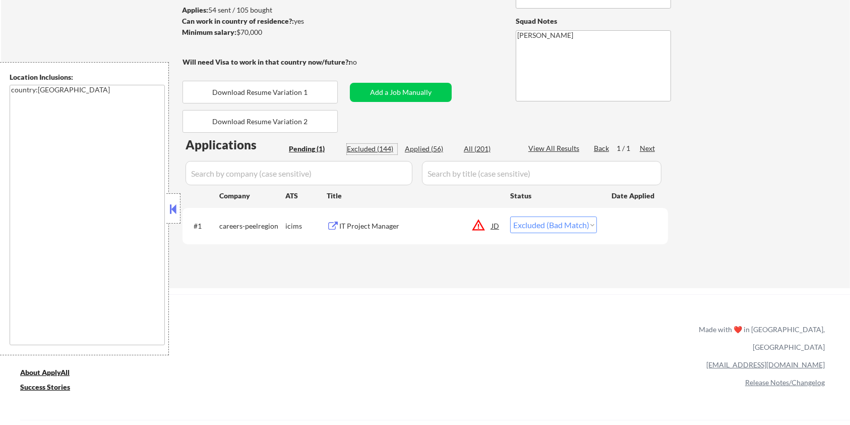
select select ""excluded__expired_""
select select ""excluded__bad_match_""
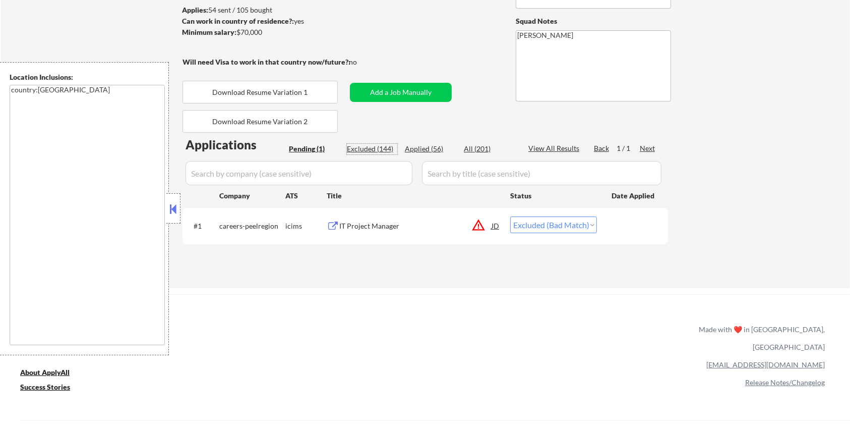
select select ""excluded__bad_match_""
select select ""excluded__expired_""
select select ""excluded__bad_match_""
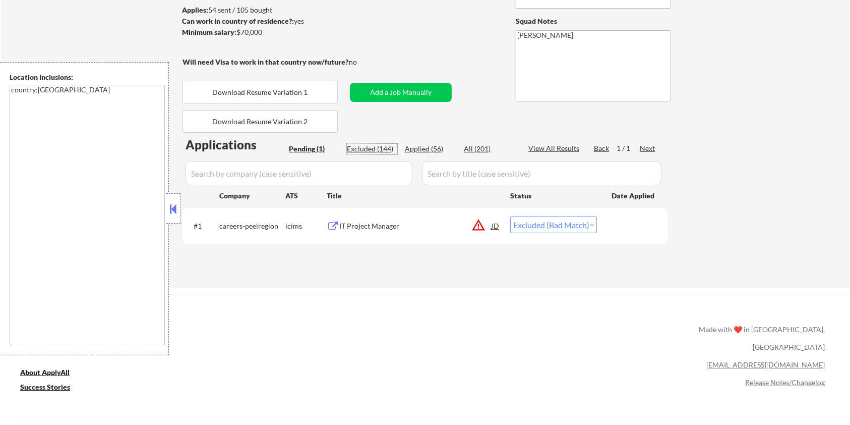
select select ""excluded__bad_match_""
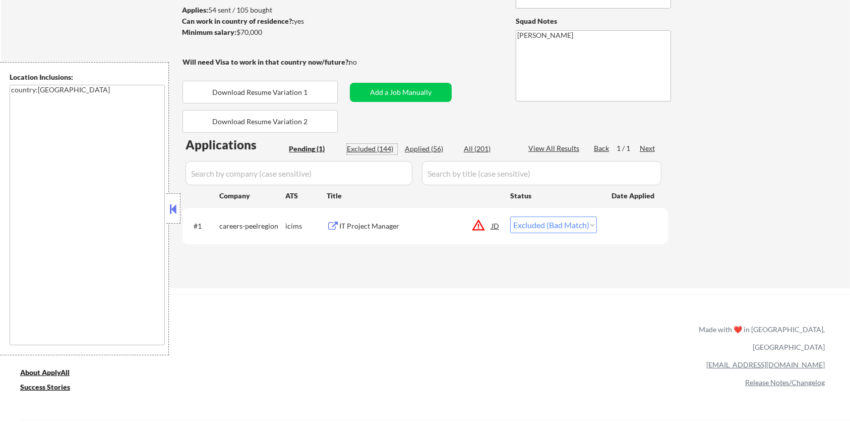
select select ""excluded__bad_match_""
select select ""excluded__expired_""
select select ""excluded__bad_match_""
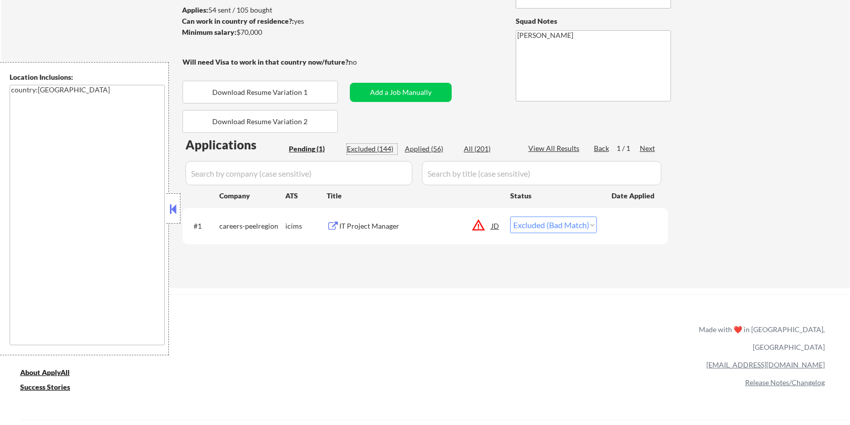
select select ""excluded__bad_match_""
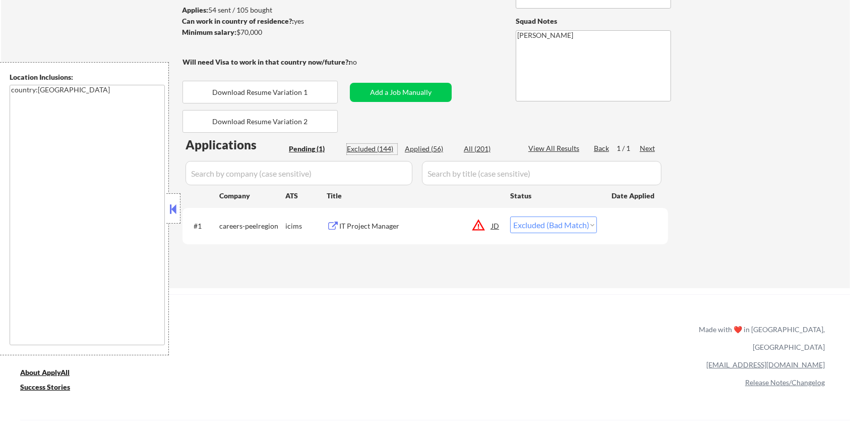
select select ""excluded__expired_""
select select ""excluded__bad_match_""
select select ""excluded""
select select ""excluded__expired_""
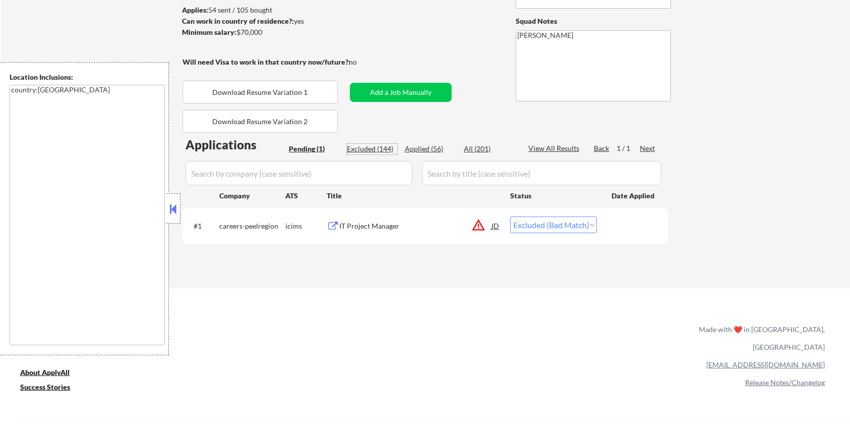
select select ""excluded__bad_match_""
select select ""excluded__expired_""
select select ""excluded__bad_match_""
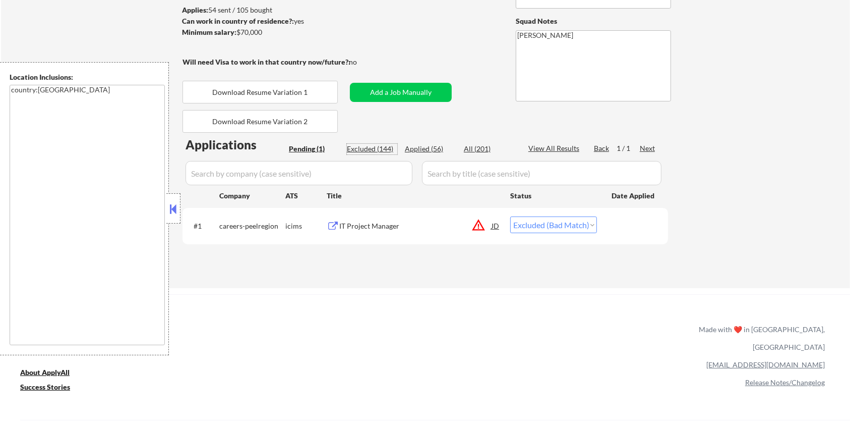
select select ""excluded__expired_""
select select ""excluded__bad_match_""
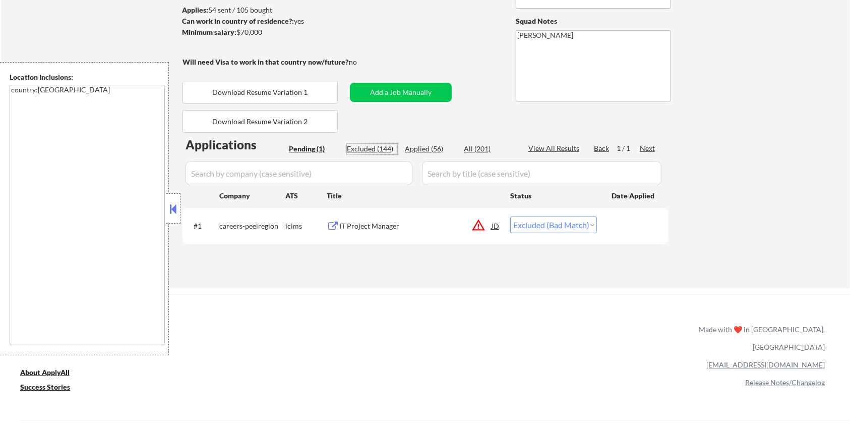
select select ""excluded__bad_match_""
select select ""excluded__blocklist_""
select select ""excluded__expired_""
select select ""excluded__bad_match_""
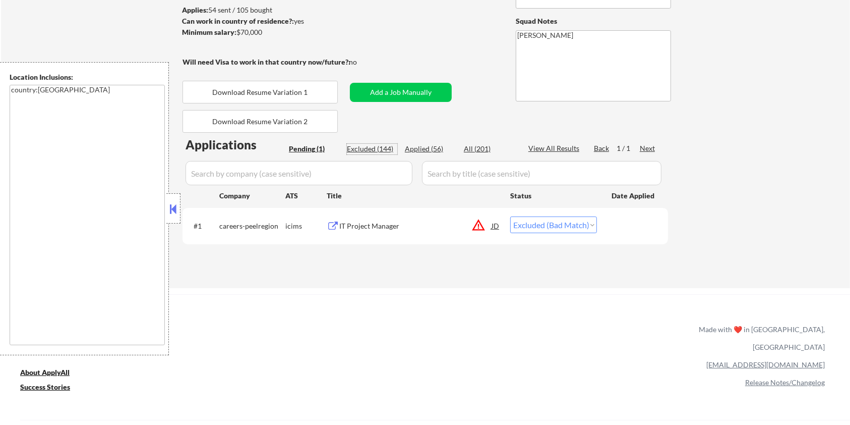
select select ""excluded__expired_""
select select ""excluded__bad_match_""
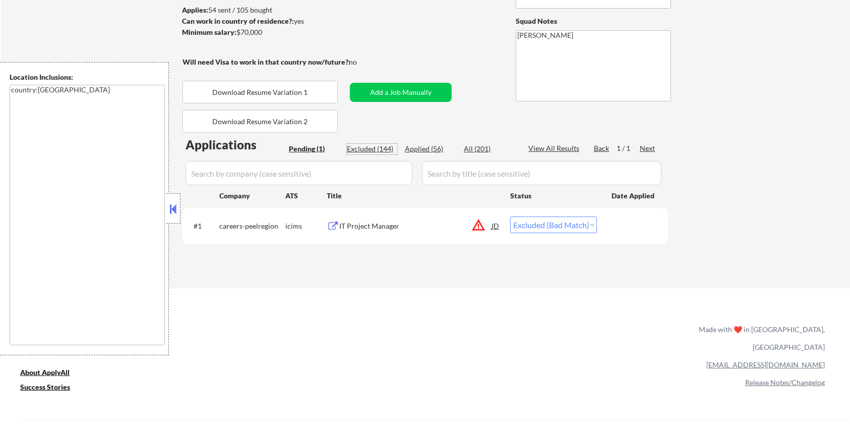
select select ""excluded__bad_match_""
select select ""excluded__expired_""
select select ""excluded__bad_match_""
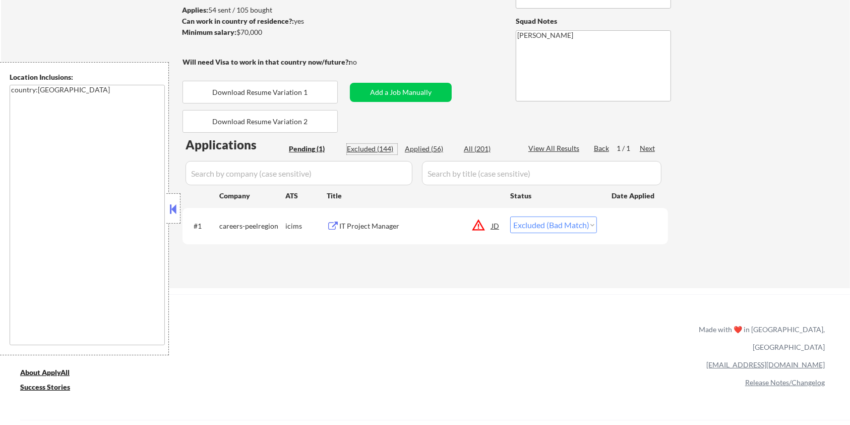
select select ""excluded__bad_match_""
select select ""excluded__expired_""
select select ""excluded__bad_match_""
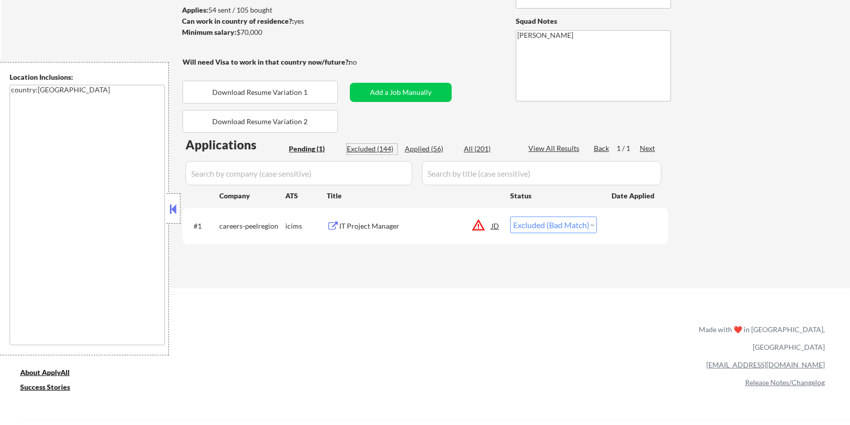
select select ""excluded__bad_match_""
select select ""excluded__expired_""
select select ""excluded__bad_match_""
select select ""excluded__expired_""
select select ""excluded__bad_match_""
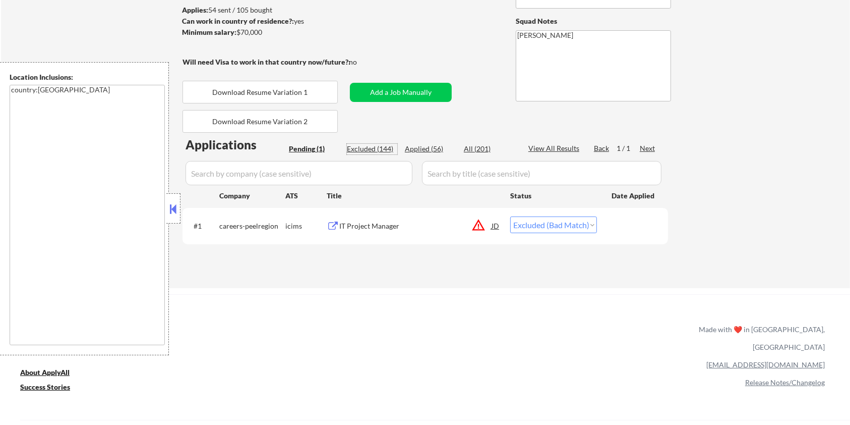
select select ""excluded__bad_match_""
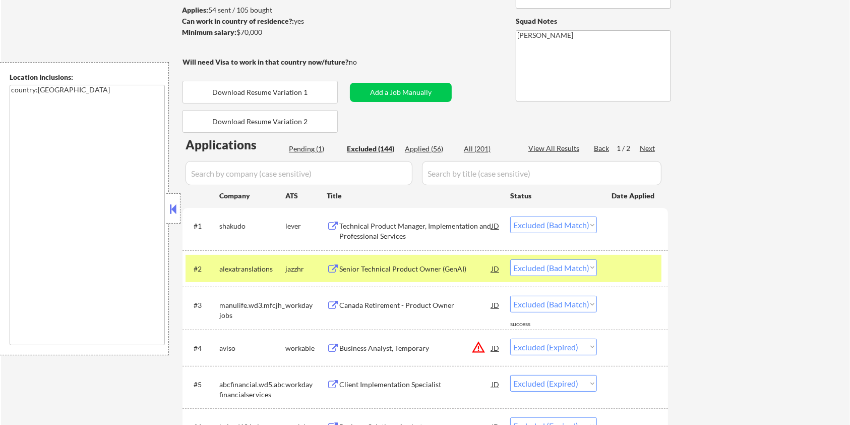
click at [405, 266] on div "Senior Technical Product Owner (GenAI)" at bounding box center [415, 269] width 152 height 10
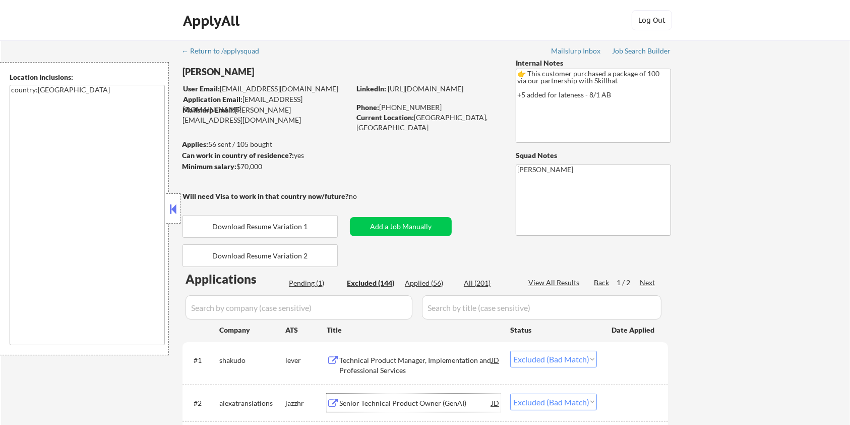
scroll to position [0, 0]
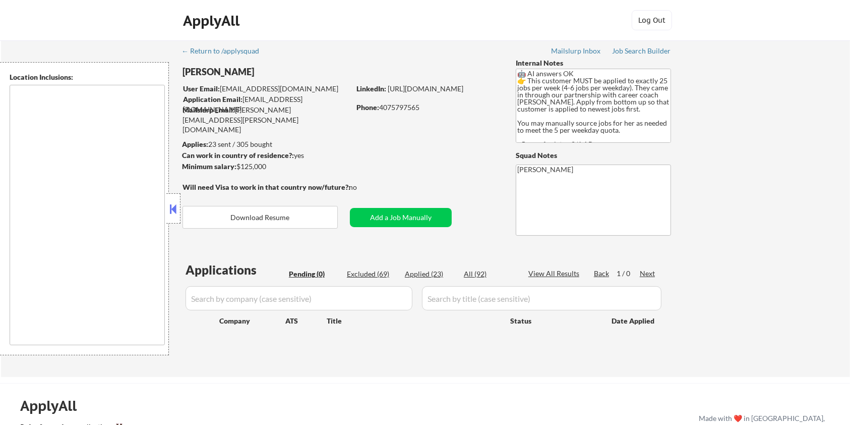
type textarea "[GEOGRAPHIC_DATA], [GEOGRAPHIC_DATA] [GEOGRAPHIC_DATA], [GEOGRAPHIC_DATA] [GEOG…"
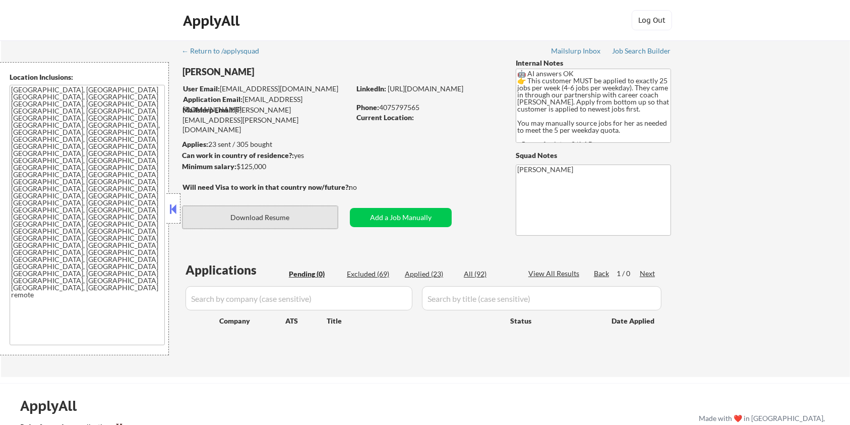
click at [278, 216] on button "Download Resume" at bounding box center [260, 217] width 155 height 23
click at [295, 216] on button "Download Resume" at bounding box center [260, 217] width 155 height 23
click at [368, 274] on div "Excluded (69)" at bounding box center [372, 274] width 50 height 10
select select ""excluded__bad_match_""
select select ""excluded__expired_""
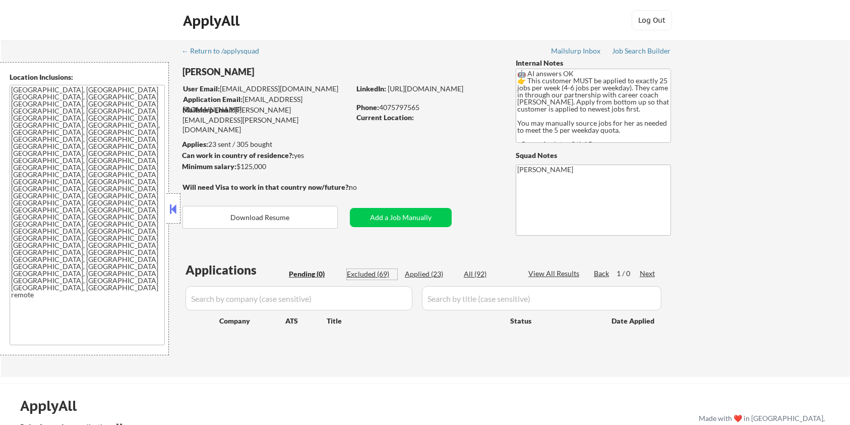
select select ""excluded__salary_""
select select ""excluded__location_""
select select ""excluded__expired_""
select select ""excluded__bad_match_""
select select ""excluded__expired_""
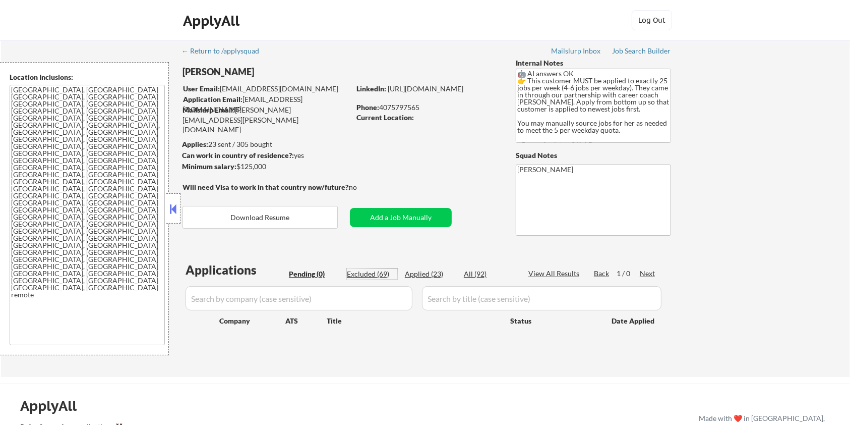
select select ""excluded__expired_""
select select ""excluded__bad_match_""
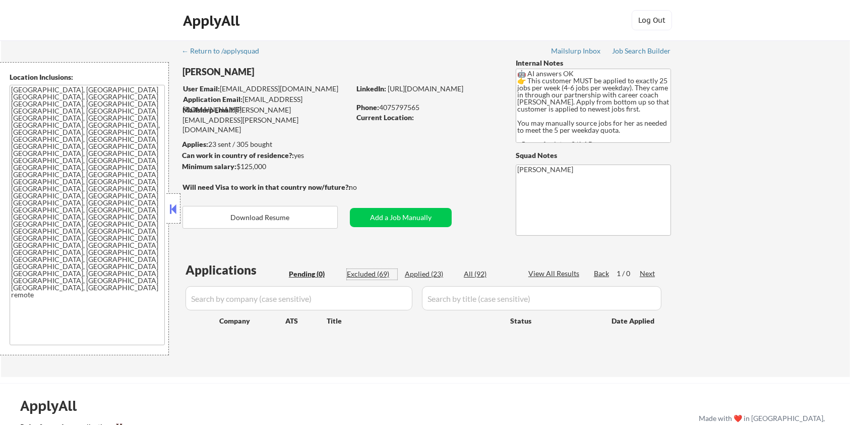
select select ""excluded__bad_match_""
select select ""excluded__expired_""
select select ""excluded__salary_""
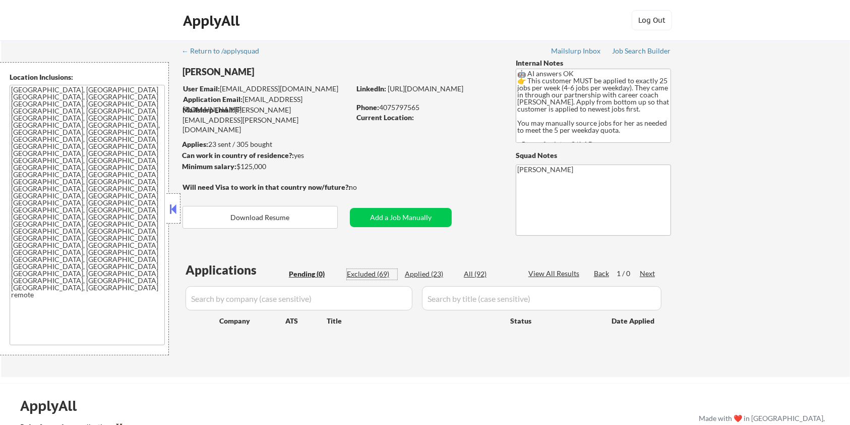
select select ""excluded__bad_match_""
select select ""excluded__salary_""
select select ""excluded__bad_match_""
select select ""excluded__expired_""
select select ""excluded__bad_match_""
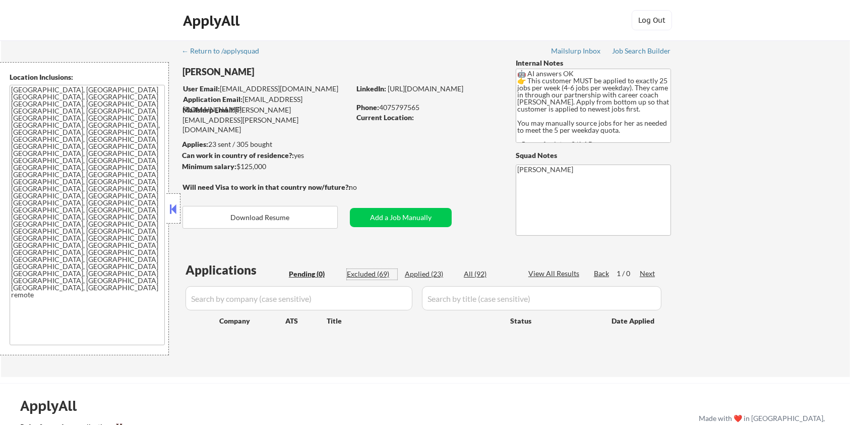
select select ""excluded__expired_""
select select ""excluded__bad_match_""
select select ""excluded__expired_""
select select ""excluded__other_""
select select ""excluded__bad_match_""
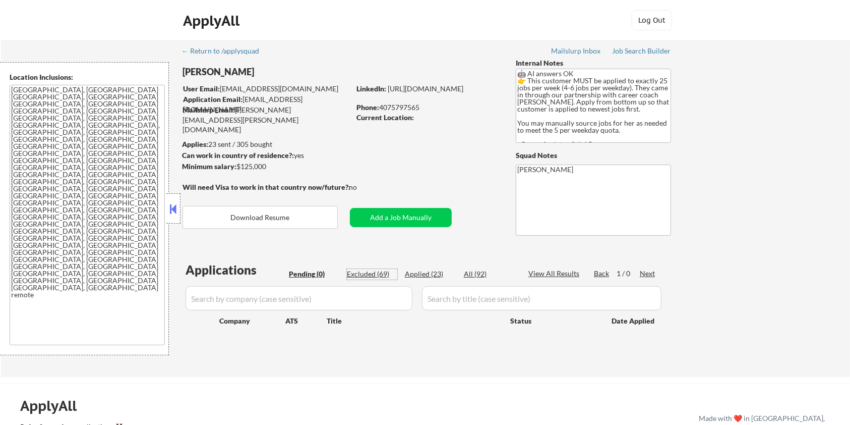
select select ""excluded__expired_""
select select ""excluded__bad_match_""
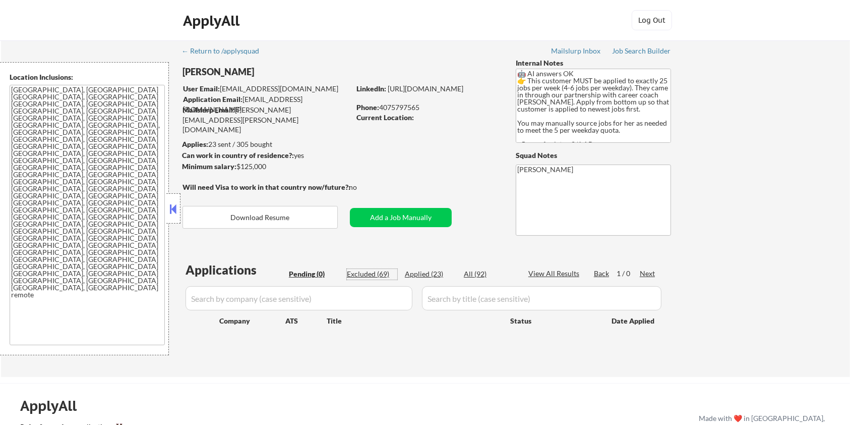
select select ""excluded__bad_match_""
select select ""excluded__expired_""
select select ""excluded__bad_match_""
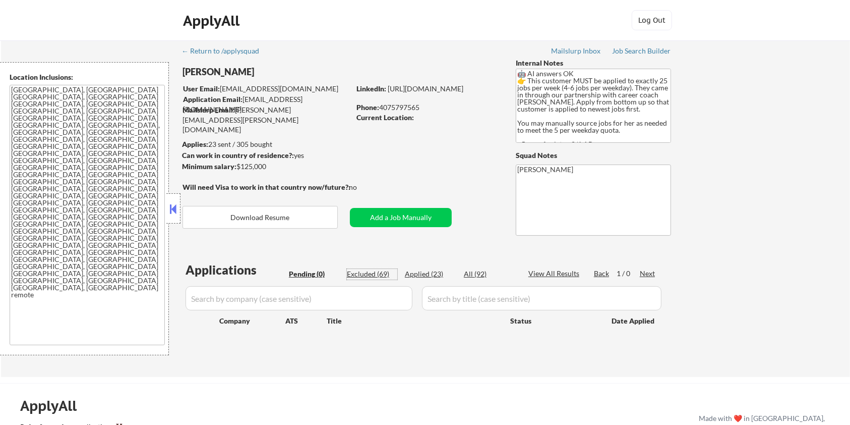
select select ""excluded__bad_match_""
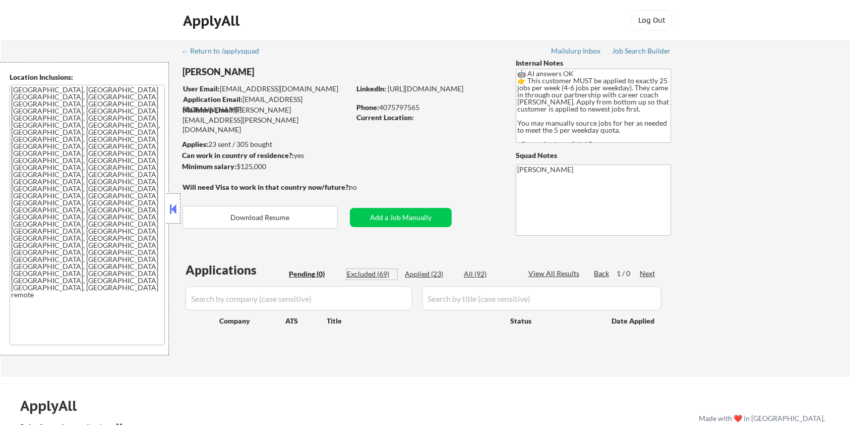
select select ""excluded__bad_match_""
select select ""excluded__expired_""
select select ""excluded__bad_match_""
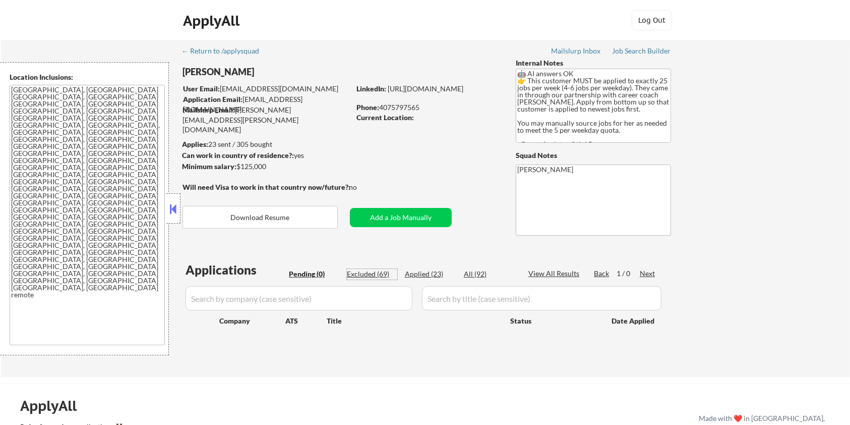
select select ""excluded__bad_match_""
select select ""excluded__expired_""
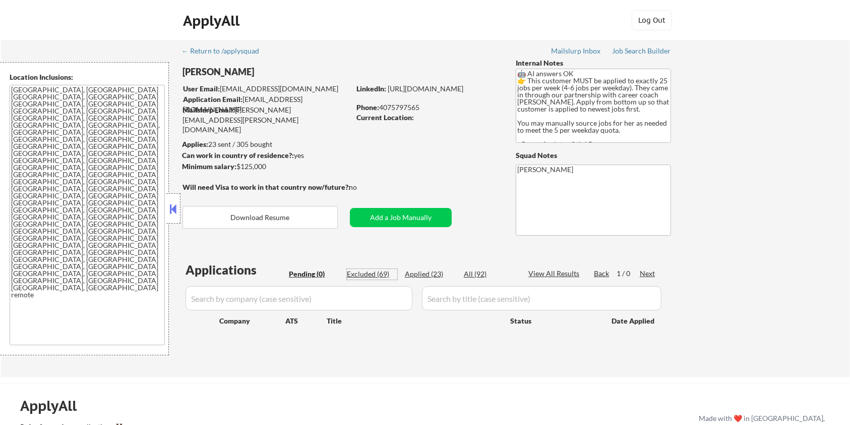
select select ""excluded__bad_match_""
select select ""excluded__expired_""
select select ""excluded__salary_""
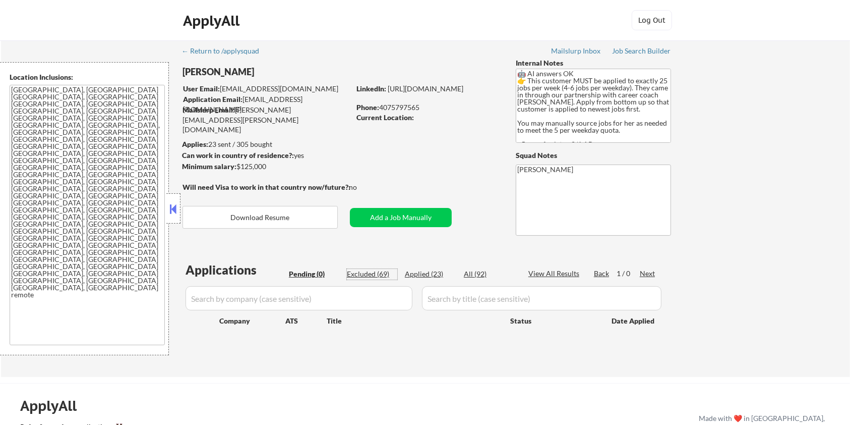
select select ""excluded__bad_match_""
select select ""excluded__expired_""
select select ""excluded__salary_""
select select ""excluded__bad_match_""
select select ""excluded__location_""
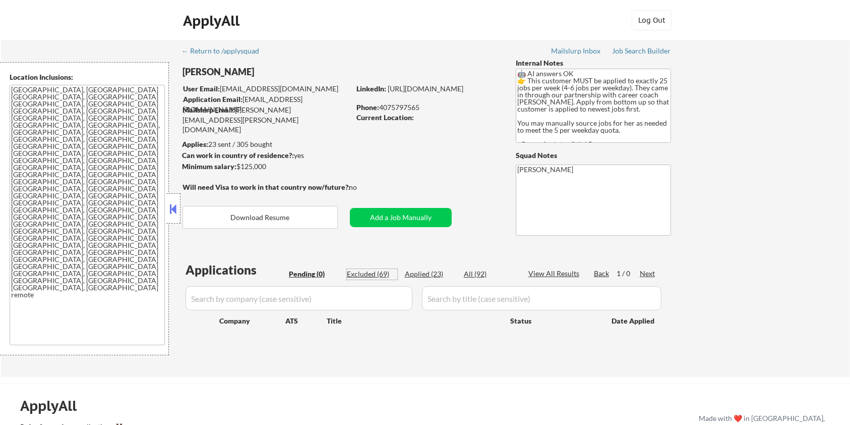
select select ""excluded__salary_""
select select ""excluded__bad_match_""
select select ""excluded__expired_""
select select ""excluded__bad_match_""
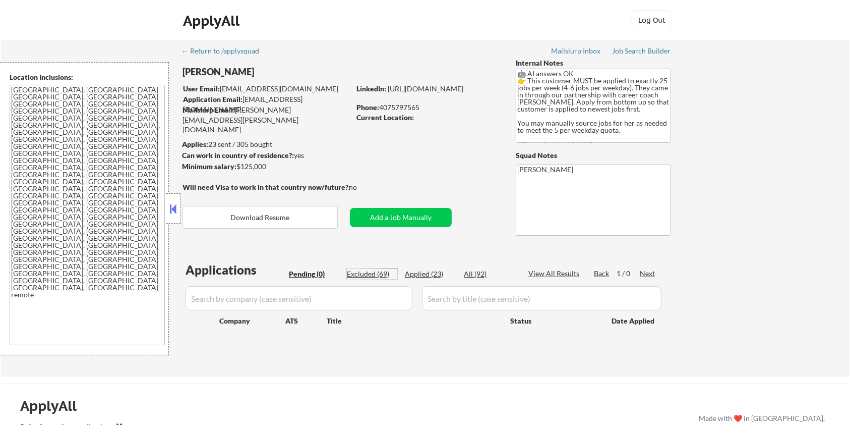
select select ""excluded__expired_""
select select ""excluded__bad_match_""
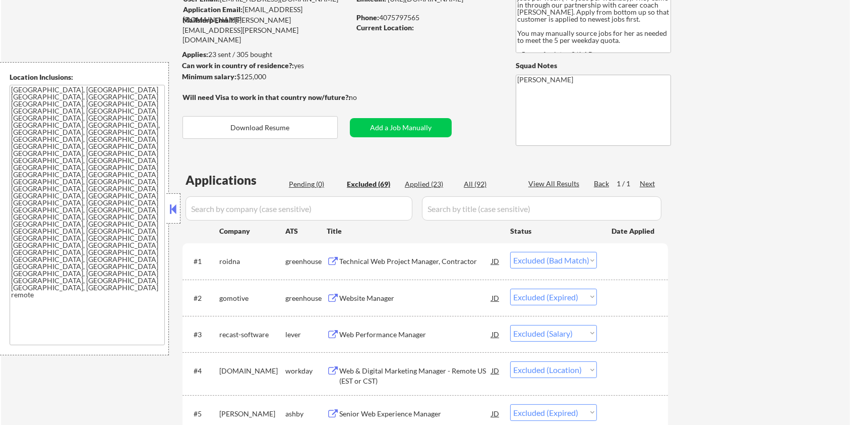
scroll to position [134, 0]
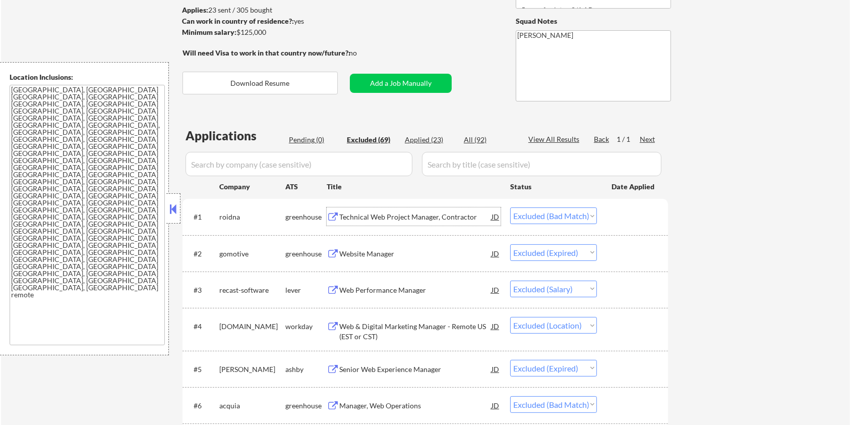
click at [364, 213] on div "Technical Web Project Manager, Contractor" at bounding box center [415, 217] width 152 height 10
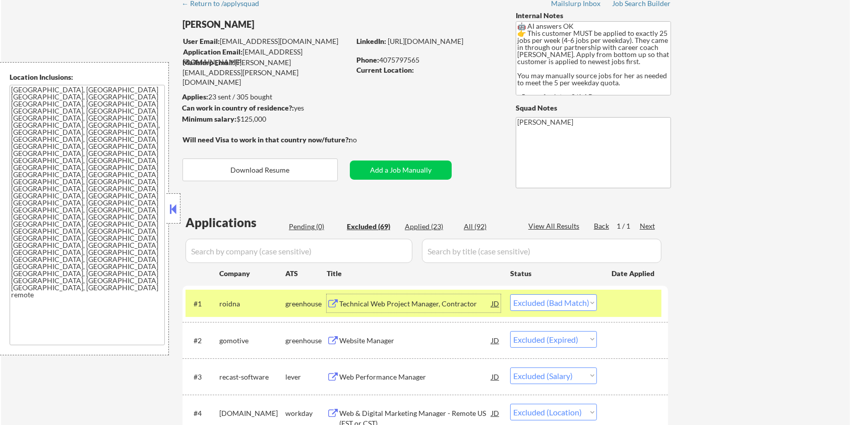
scroll to position [0, 0]
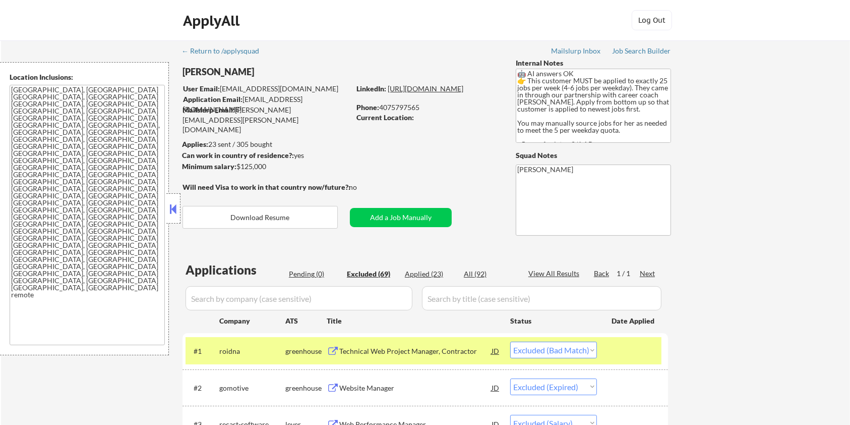
click at [396, 93] on link "[URL][DOMAIN_NAME]" at bounding box center [426, 88] width 76 height 9
click at [415, 351] on div "Technical Web Project Manager, Contractor" at bounding box center [415, 351] width 152 height 10
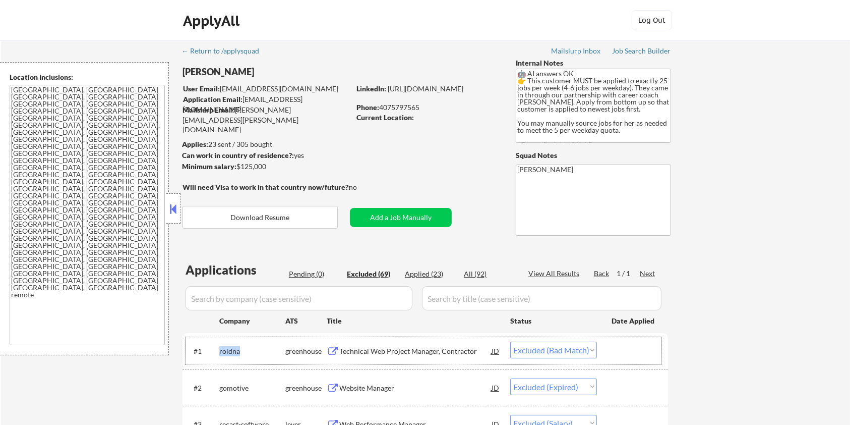
drag, startPoint x: 247, startPoint y: 346, endPoint x: 217, endPoint y: 347, distance: 29.3
click at [217, 347] on div "#1 roidna greenhouse Technical Web Project Manager, Contractor JD Choose an opt…" at bounding box center [424, 350] width 476 height 27
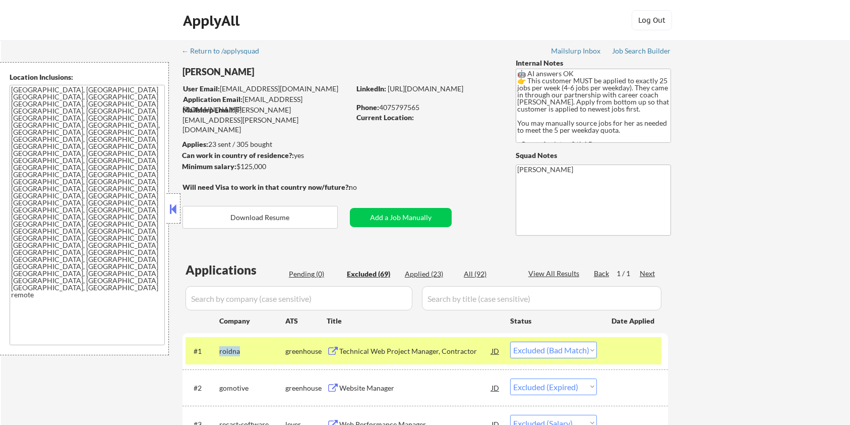
copy div "roidna"
click at [576, 353] on select "Choose an option... Pending Applied Excluded (Questions) Excluded (Expired) Exc…" at bounding box center [553, 349] width 87 height 17
click at [510, 341] on select "Choose an option... Pending Applied Excluded (Questions) Excluded (Expired) Exc…" at bounding box center [553, 349] width 87 height 17
select select ""excluded__expired_""
select select ""excluded__salary_""
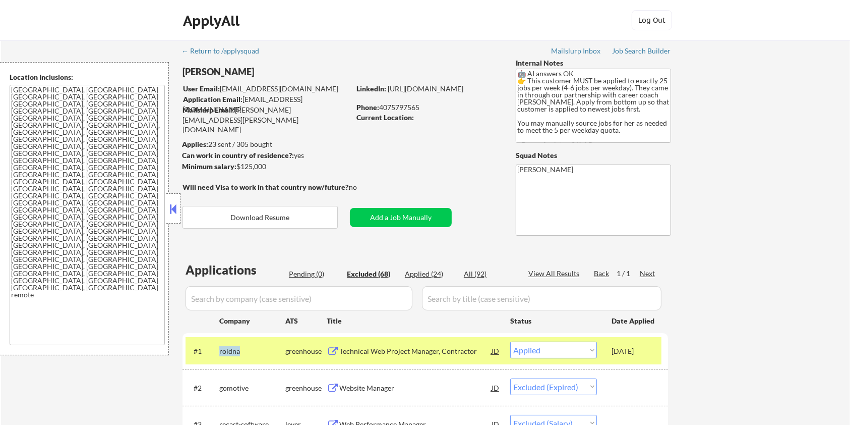
select select ""excluded__location_""
select select ""excluded__expired_""
select select ""excluded__bad_match_""
select select ""excluded__expired_""
select select ""excluded__bad_match_""
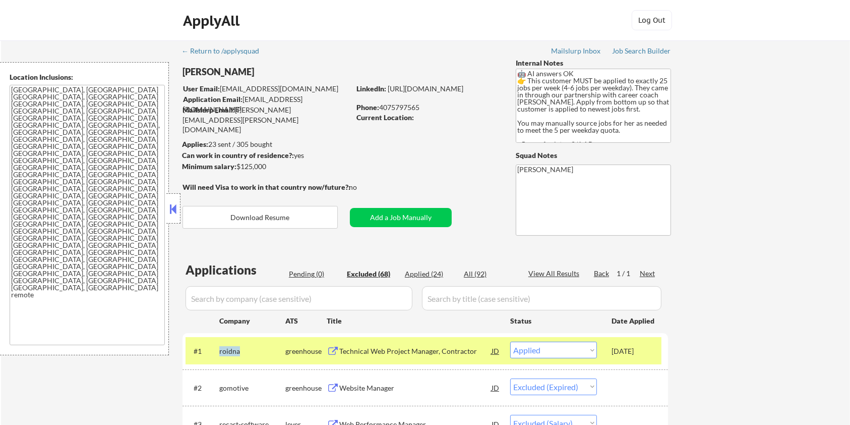
select select ""excluded__expired_""
select select ""excluded__salary_""
select select ""excluded__bad_match_""
select select ""excluded__salary_""
select select ""excluded__bad_match_""
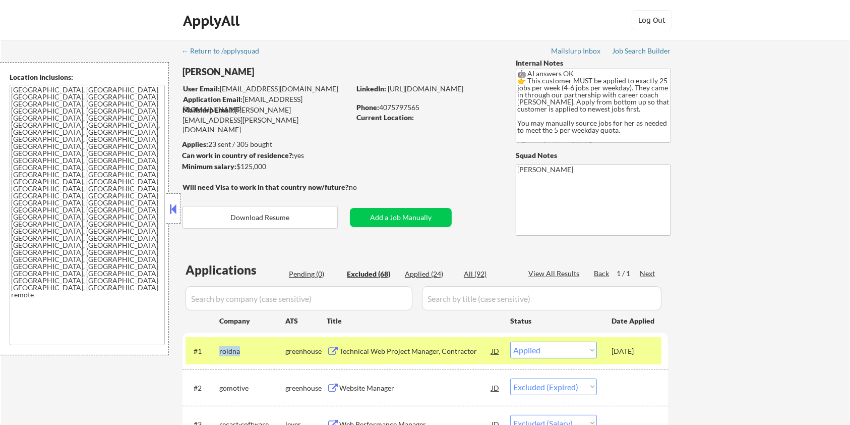
select select ""excluded__expired_""
select select ""excluded__bad_match_""
select select ""excluded__expired_""
select select ""excluded__bad_match_""
select select ""excluded__expired_""
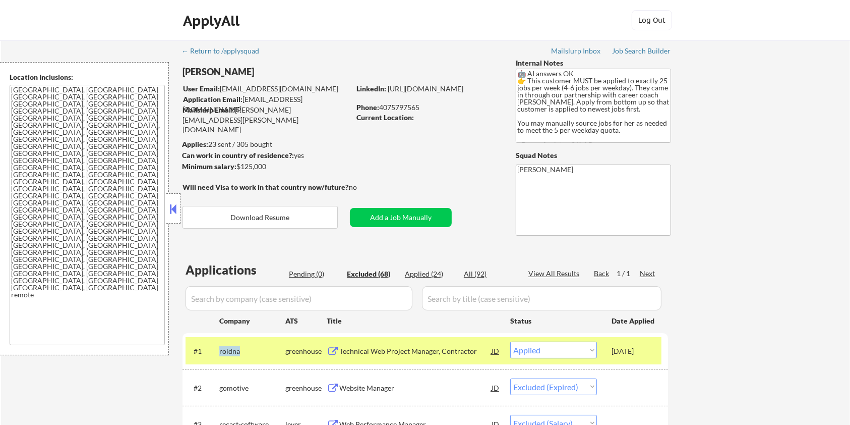
select select ""excluded__other_""
select select ""excluded__bad_match_""
select select ""excluded__expired_""
select select ""excluded__bad_match_""
select select ""excluded__expired_""
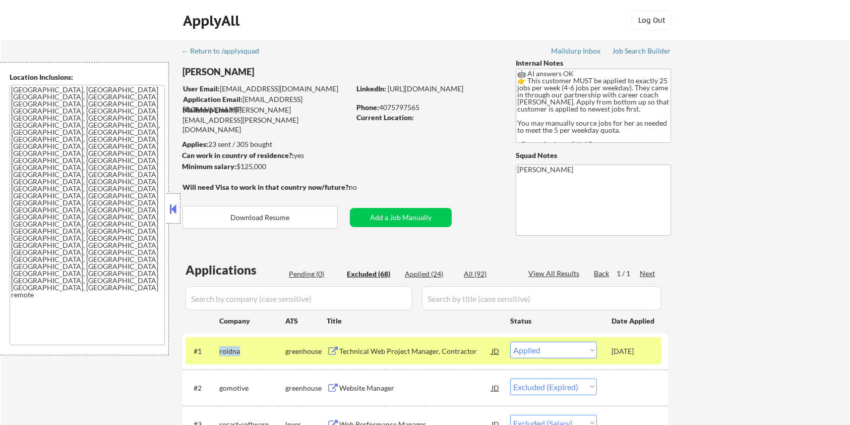
select select ""excluded__bad_match_""
select select ""excluded__expired_""
select select ""excluded__bad_match_""
select select ""excluded__expired_""
select select ""excluded__bad_match_""
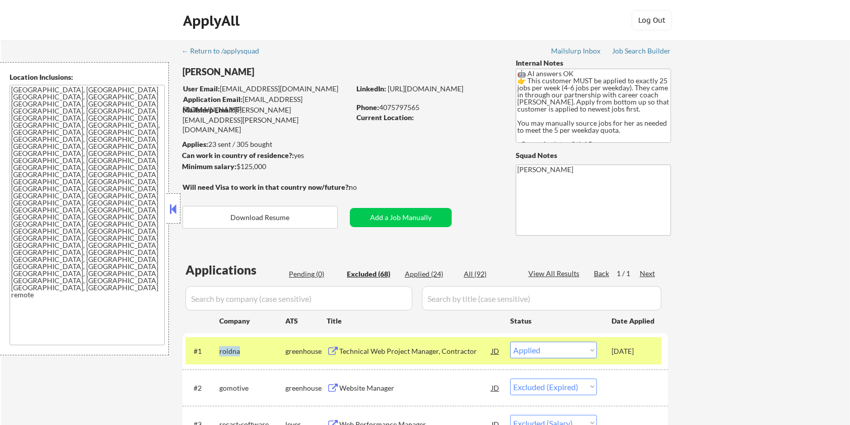
select select ""excluded__expired_""
select select ""excluded__salary_""
select select ""excluded__bad_match_""
select select ""excluded__expired_""
select select ""excluded__salary_""
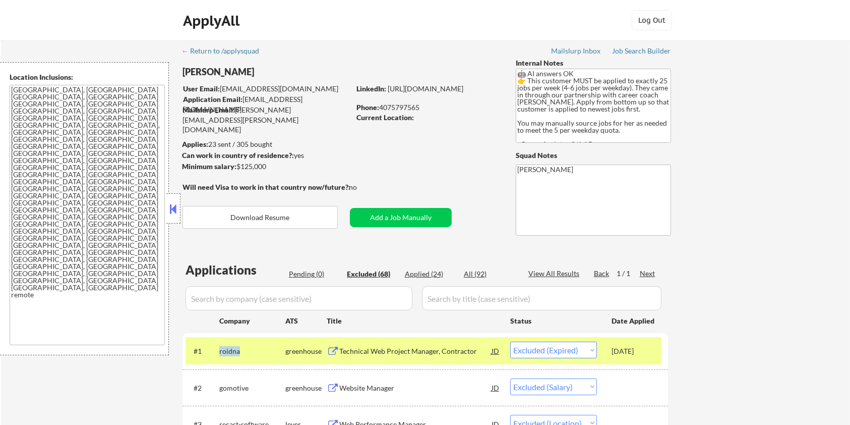
select select ""excluded__bad_match_""
select select ""excluded__location_""
select select ""excluded__salary_""
select select ""excluded__bad_match_""
select select ""excluded__expired_""
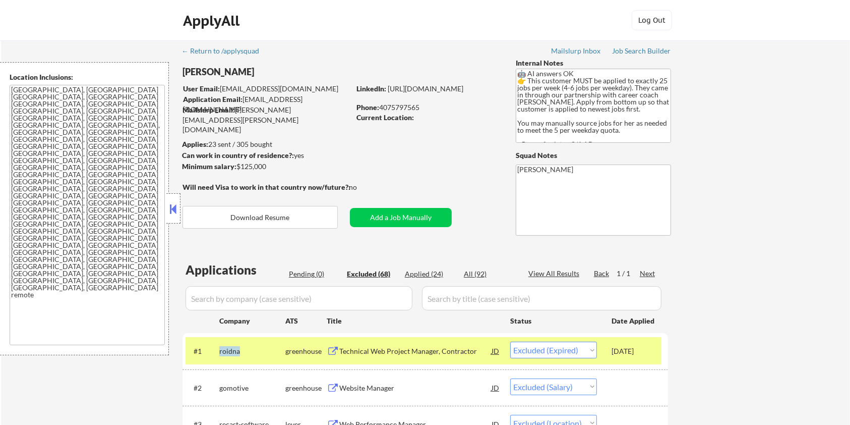
select select ""excluded__bad_match_""
select select ""excluded__expired_""
select select ""excluded__bad_match_""
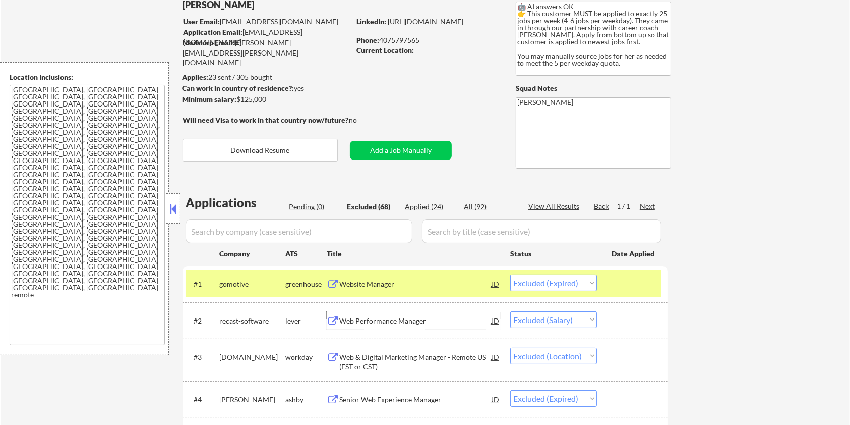
click at [383, 317] on div "Web Performance Manager" at bounding box center [415, 321] width 152 height 10
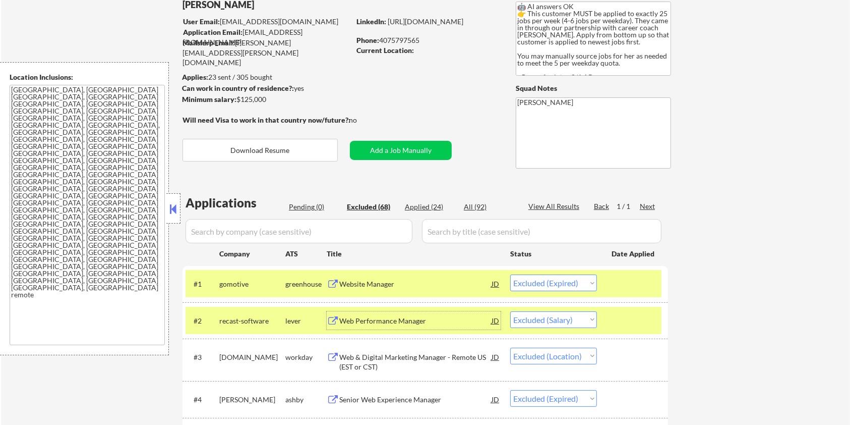
click at [628, 280] on div at bounding box center [634, 283] width 44 height 18
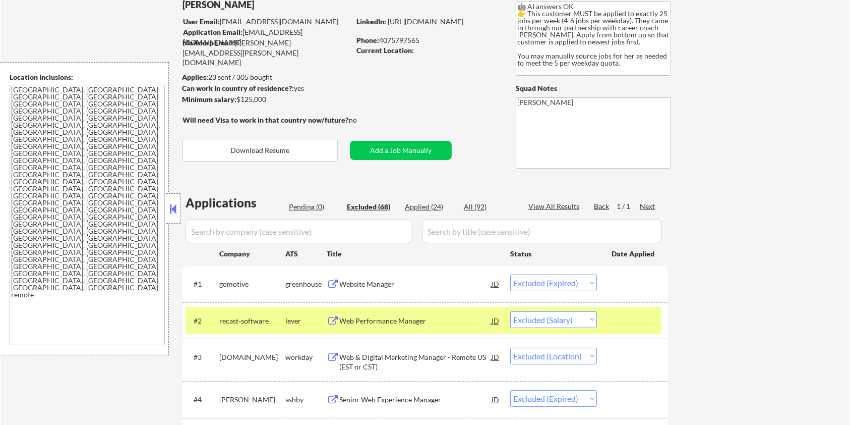
click at [617, 323] on div at bounding box center [634, 320] width 44 height 18
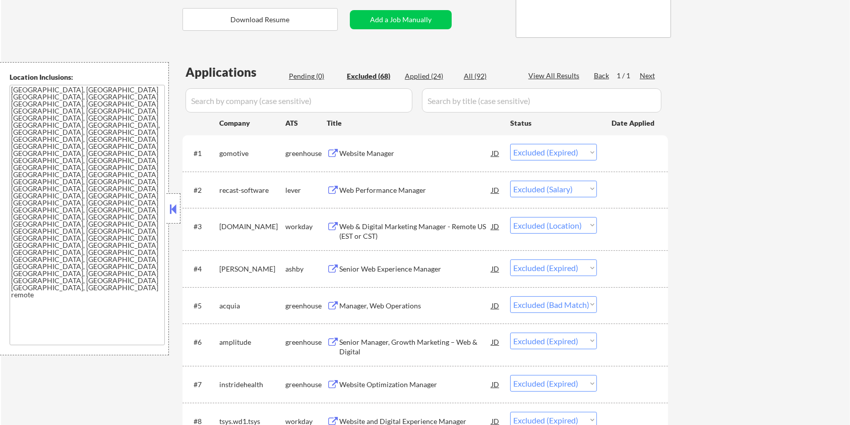
scroll to position [202, 0]
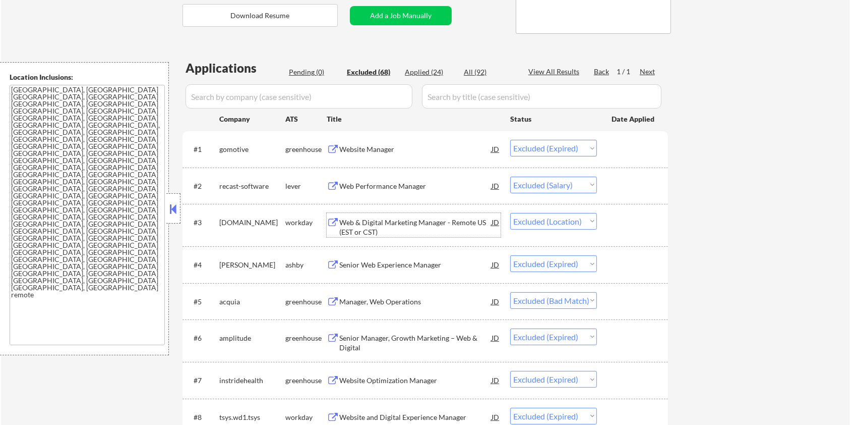
click at [387, 223] on div "Web & Digital Marketing Manager - Remote US (EST or CST)" at bounding box center [415, 227] width 152 height 20
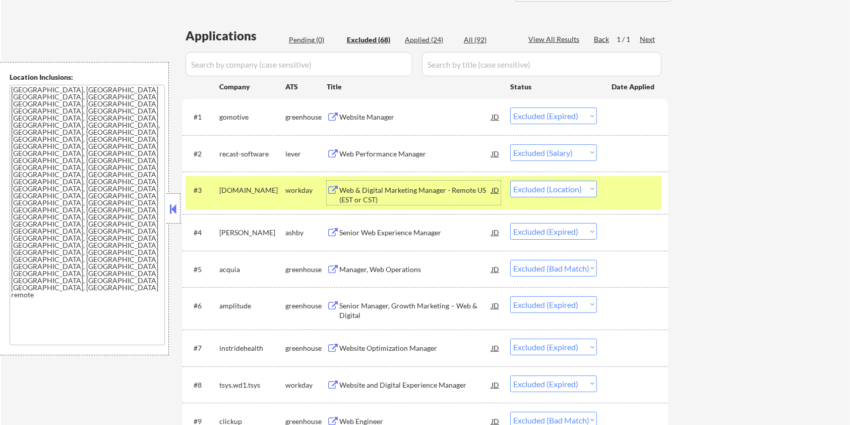
scroll to position [269, 0]
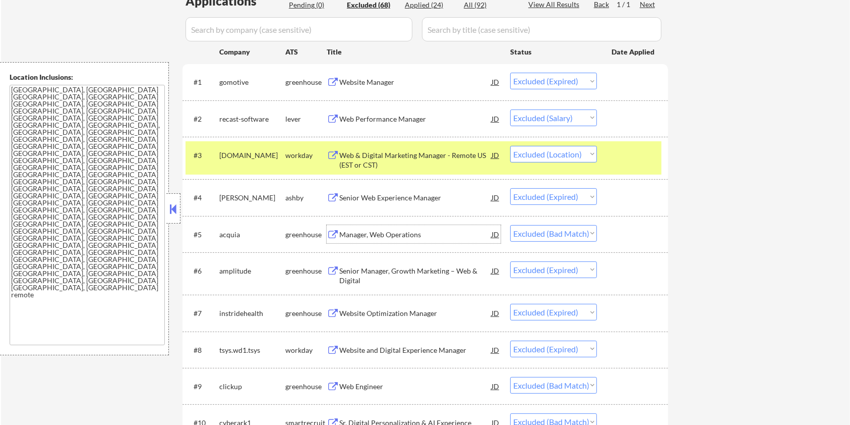
click at [376, 235] on div "Manager, Web Operations" at bounding box center [415, 234] width 152 height 10
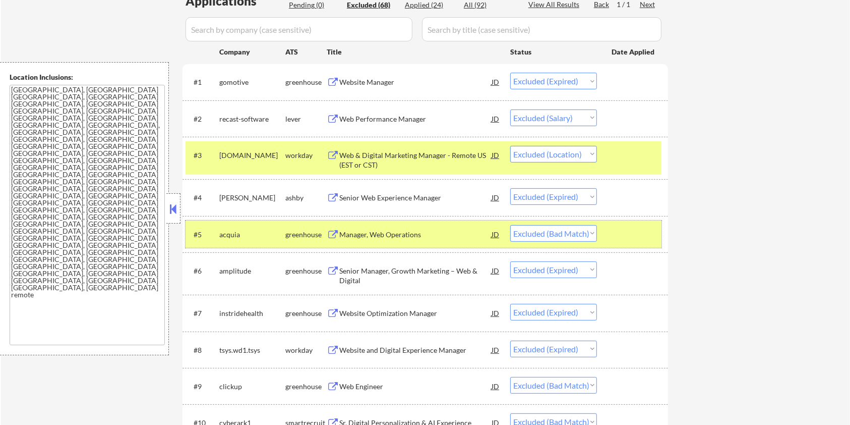
click at [661, 226] on div "#5 acquia greenhouse Manager, Web Operations JD Choose an option... Pending App…" at bounding box center [424, 233] width 476 height 27
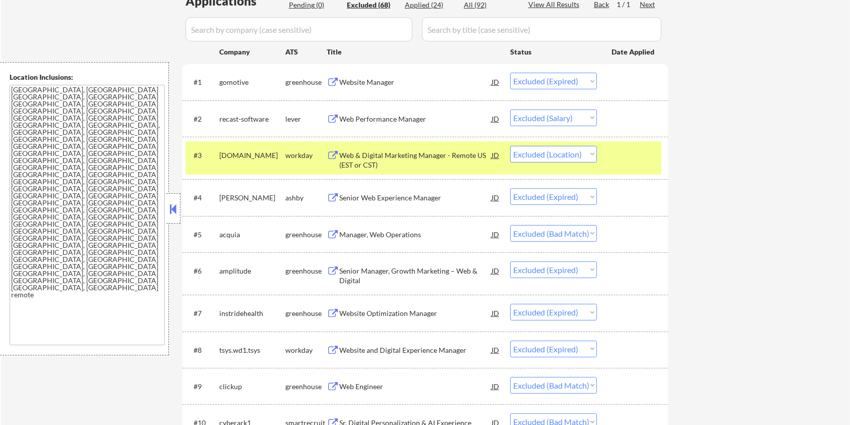
click at [636, 156] on div at bounding box center [634, 155] width 44 height 18
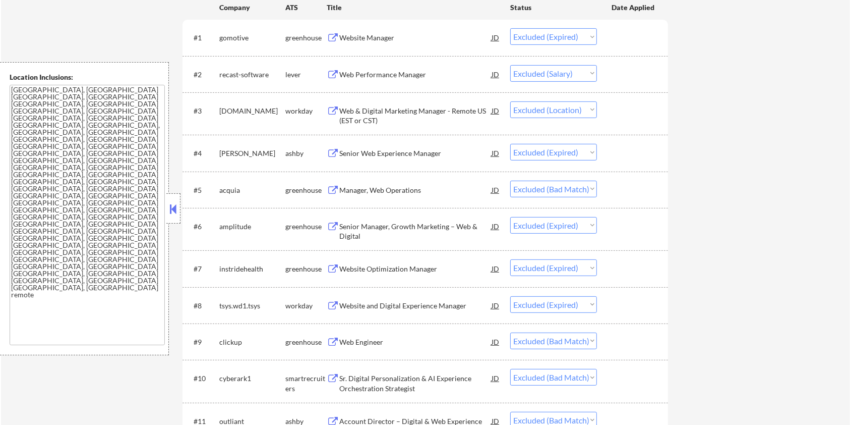
scroll to position [336, 0]
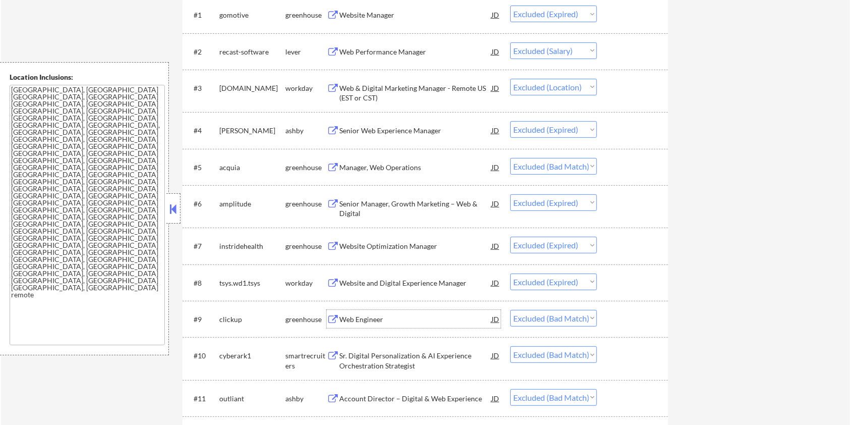
click at [392, 314] on div "Web Engineer" at bounding box center [415, 319] width 152 height 10
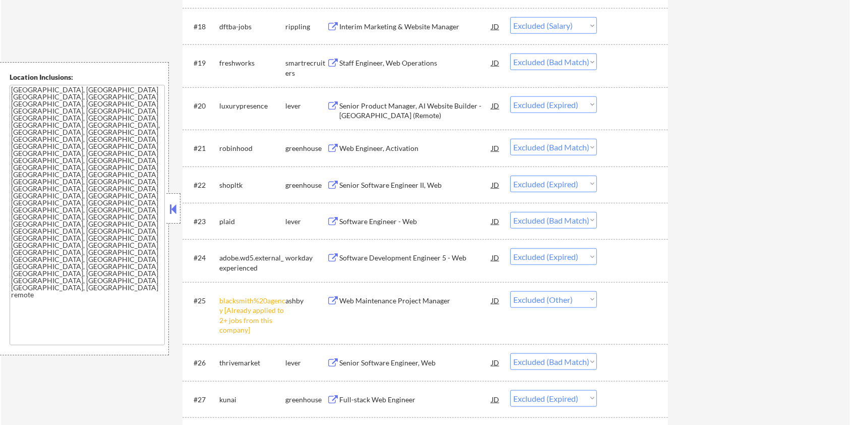
scroll to position [1076, 0]
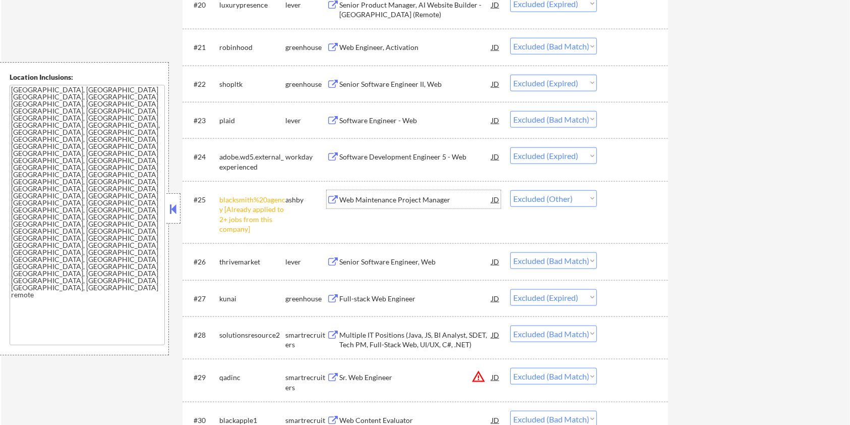
click at [399, 201] on div "Web Maintenance Project Manager" at bounding box center [415, 200] width 152 height 10
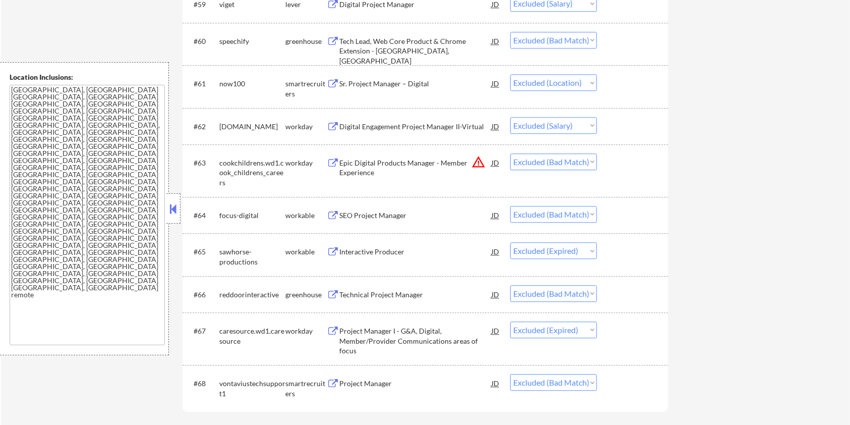
scroll to position [2622, 0]
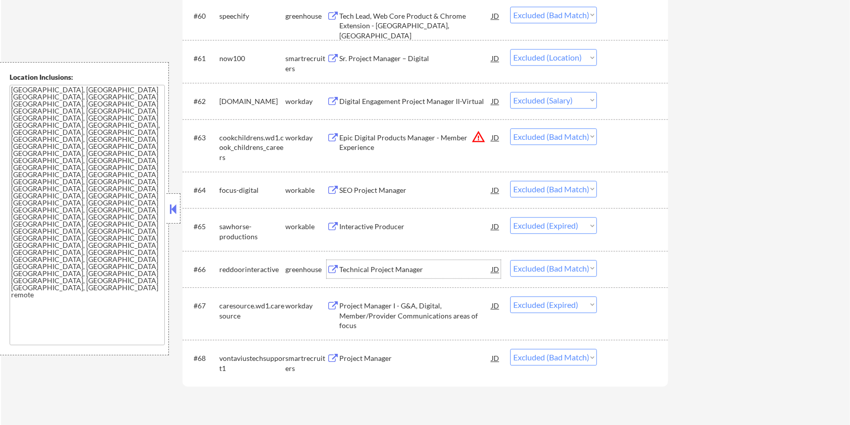
click at [417, 268] on div "Technical Project Manager" at bounding box center [415, 269] width 152 height 10
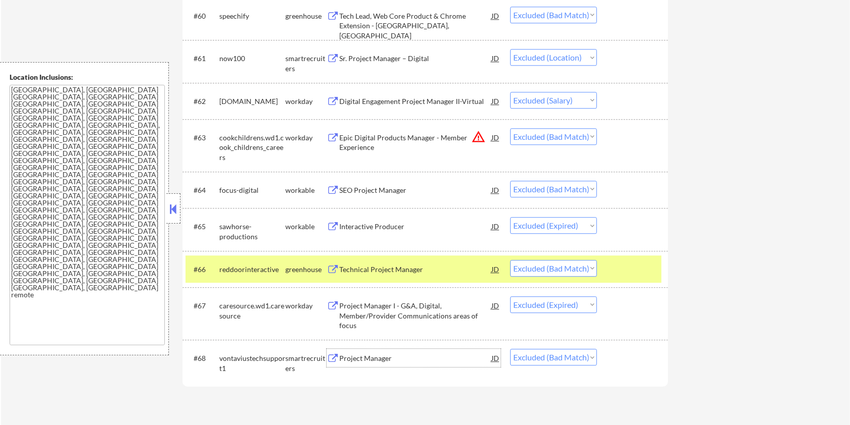
click at [384, 361] on div "Project Manager" at bounding box center [415, 358] width 152 height 10
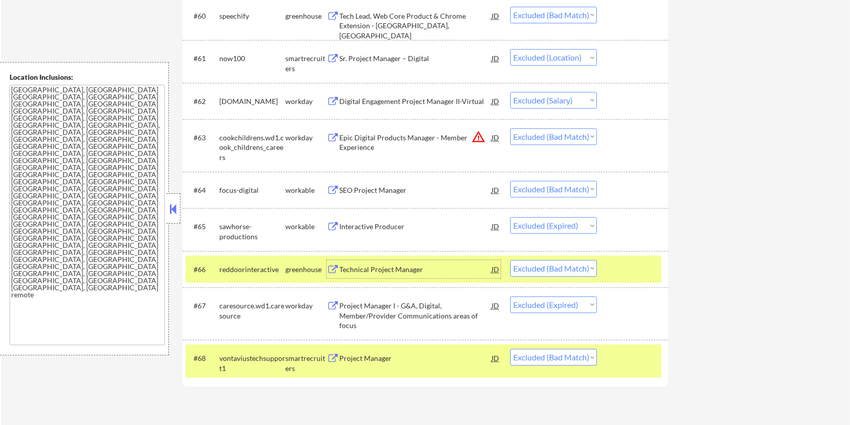
click at [388, 266] on div "Technical Project Manager" at bounding box center [415, 269] width 152 height 10
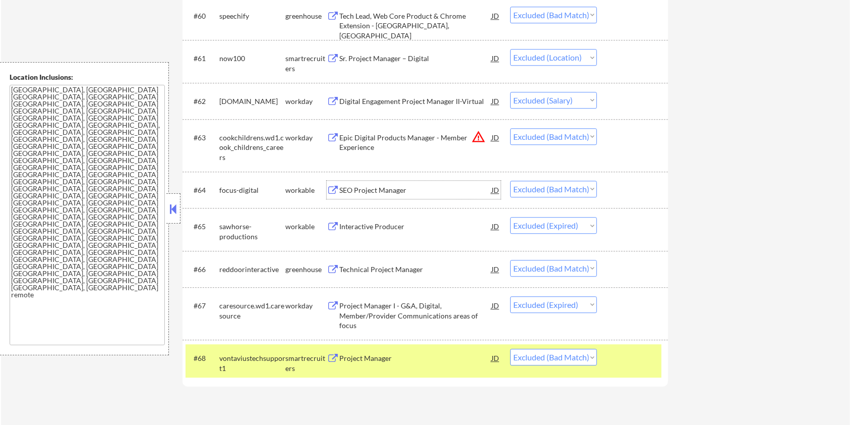
click at [401, 187] on div "SEO Project Manager" at bounding box center [415, 190] width 152 height 10
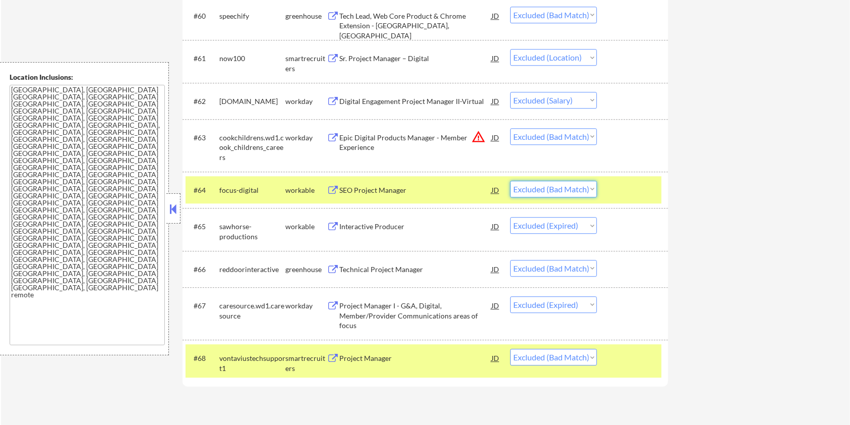
click at [593, 186] on select "Choose an option... Pending Applied Excluded (Questions) Excluded (Expired) Exc…" at bounding box center [553, 189] width 87 height 17
select select ""excluded__salary_""
click at [510, 181] on select "Choose an option... Pending Applied Excluded (Questions) Excluded (Expired) Exc…" at bounding box center [553, 189] width 87 height 17
click at [415, 134] on div "Epic Digital Products Manager - Member Experience" at bounding box center [415, 143] width 152 height 20
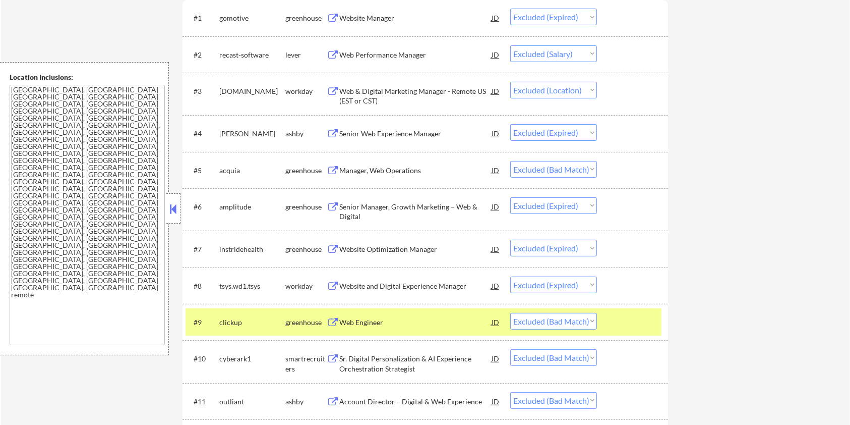
scroll to position [134, 0]
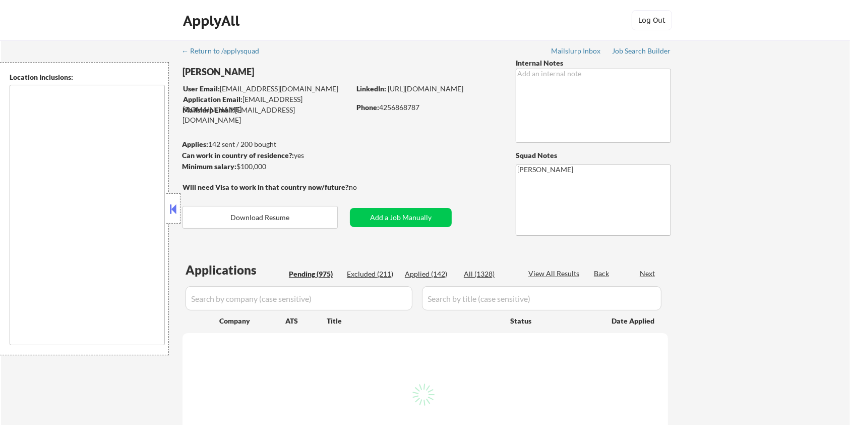
type textarea "[GEOGRAPHIC_DATA], [GEOGRAPHIC_DATA] [GEOGRAPHIC_DATA], [GEOGRAPHIC_DATA] [GEOG…"
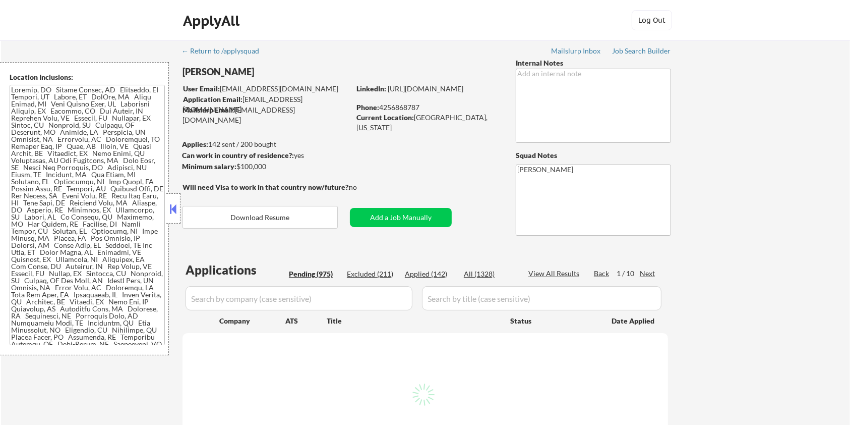
select select ""pending""
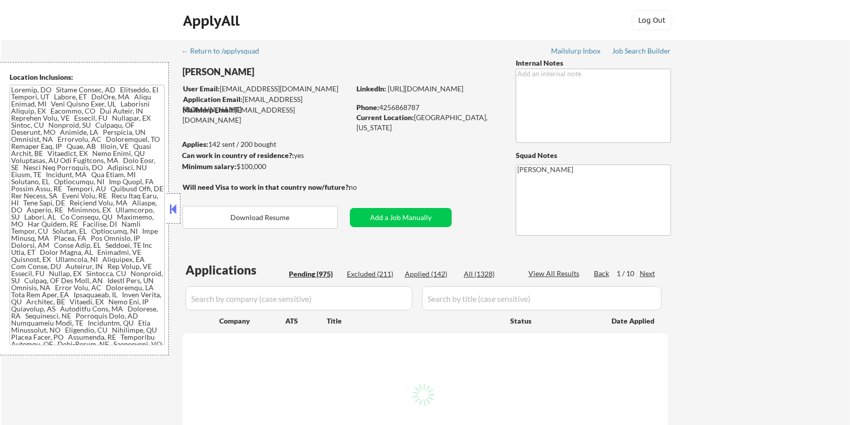
select select ""pending""
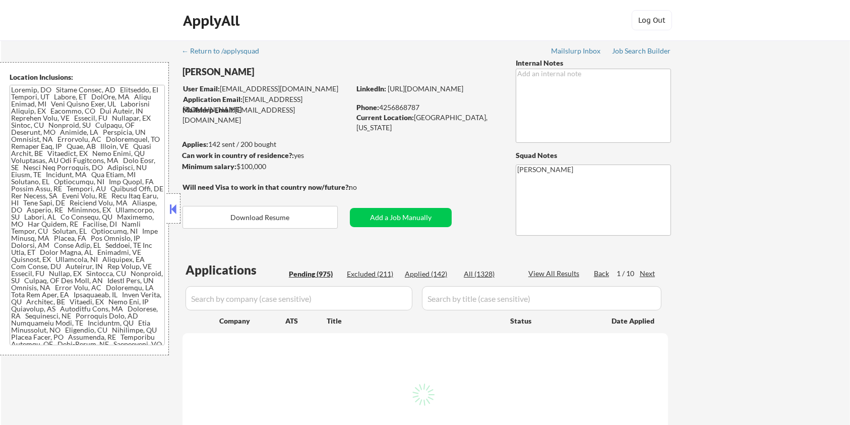
select select ""pending""
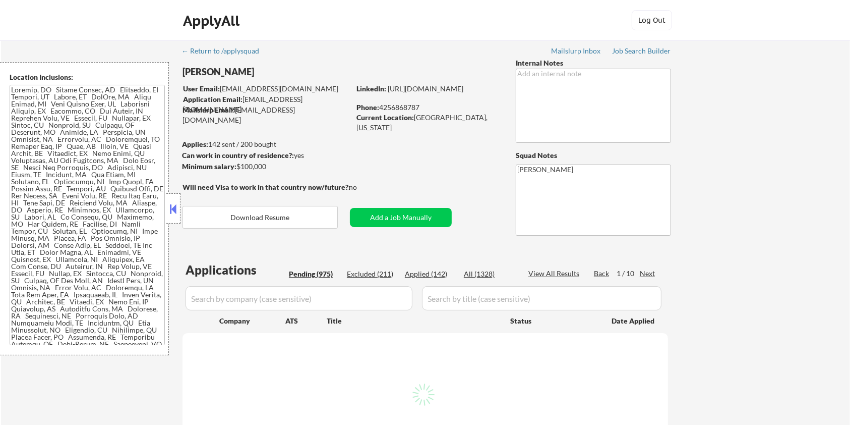
select select ""pending""
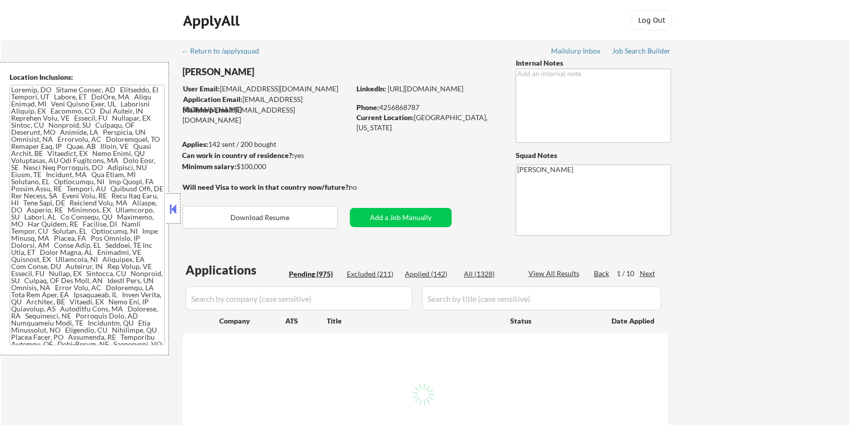
select select ""pending""
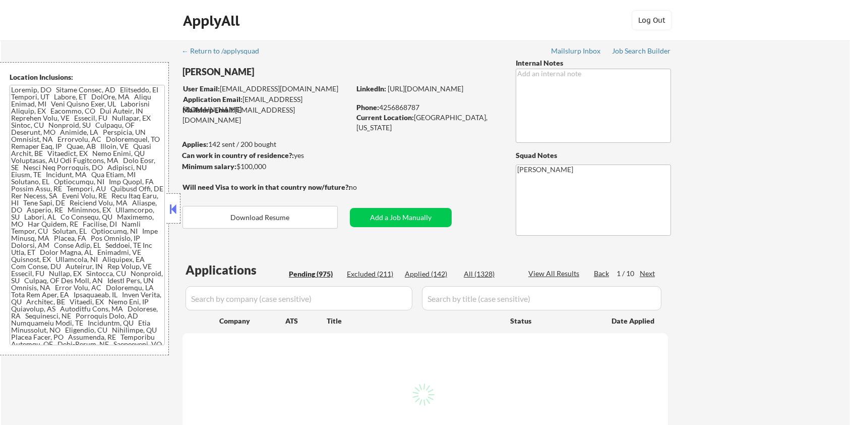
select select ""pending""
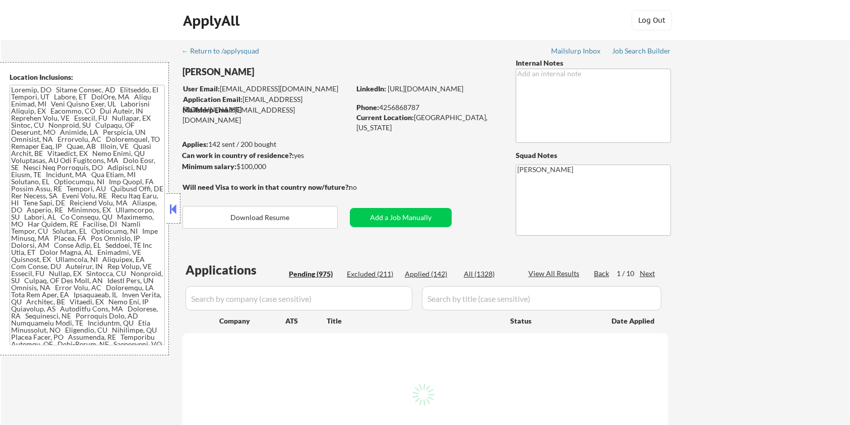
select select ""pending""
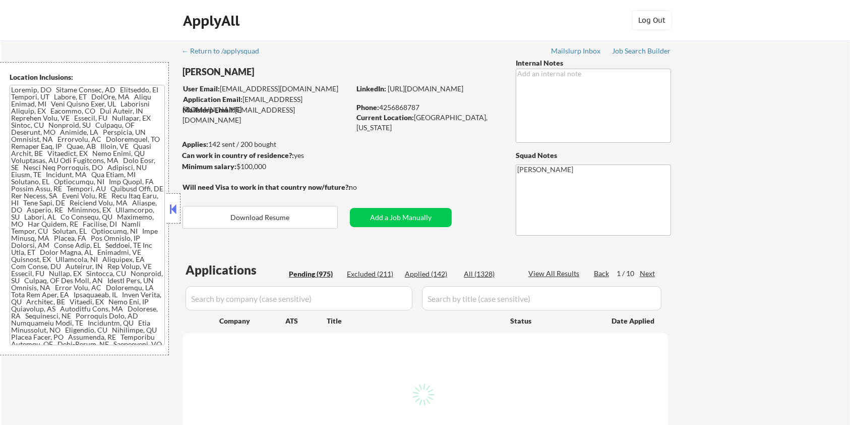
select select ""pending""
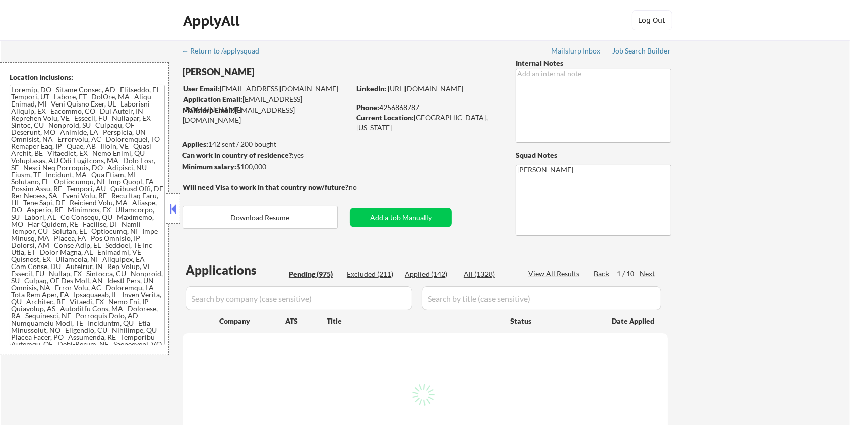
select select ""pending""
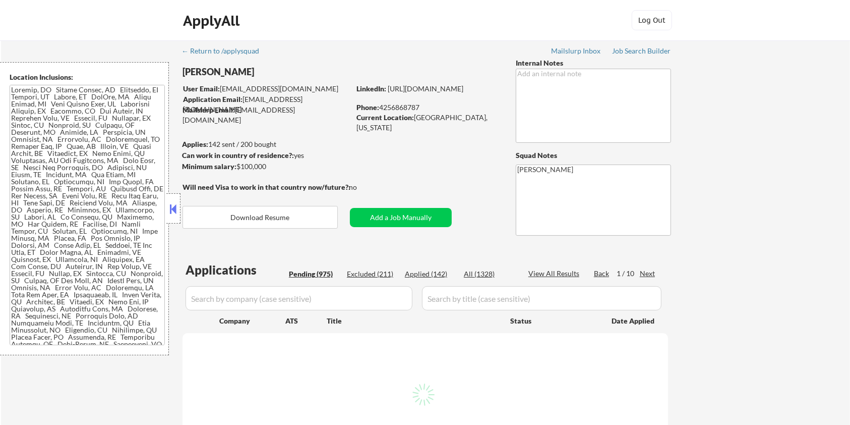
select select ""pending""
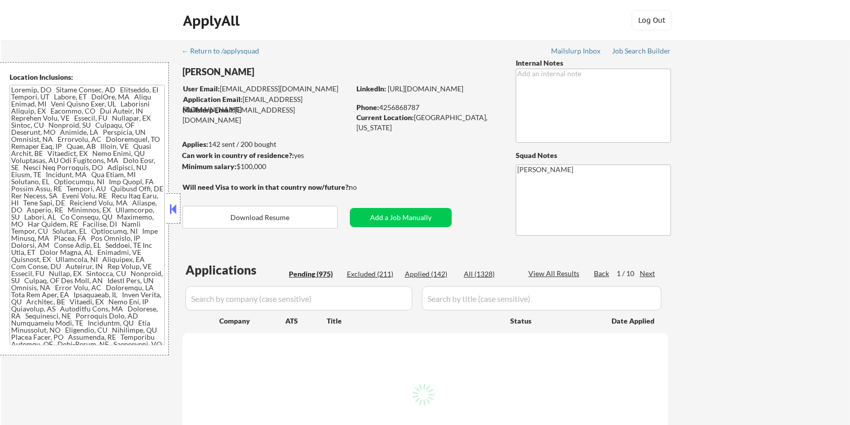
select select ""pending""
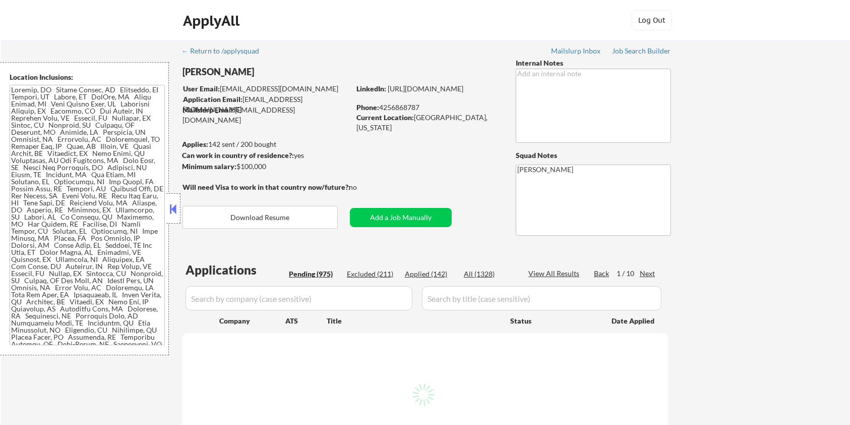
select select ""pending""
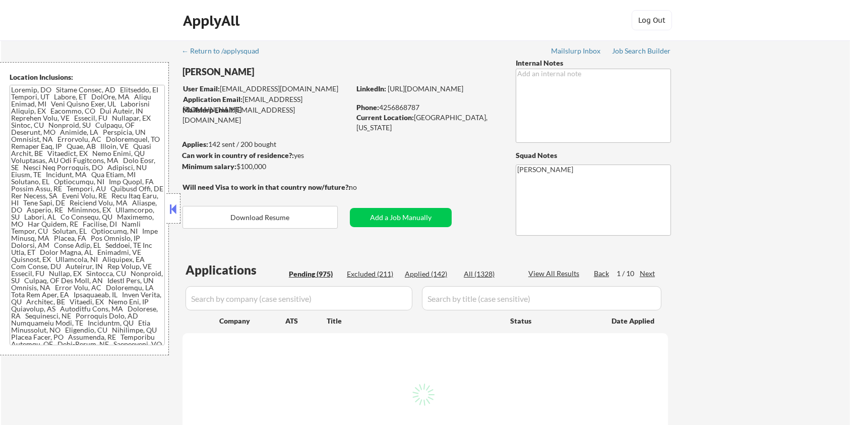
select select ""pending""
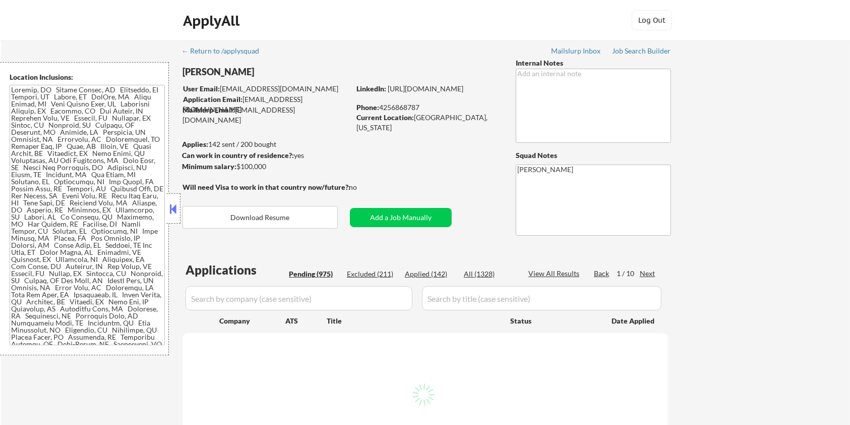
select select ""pending""
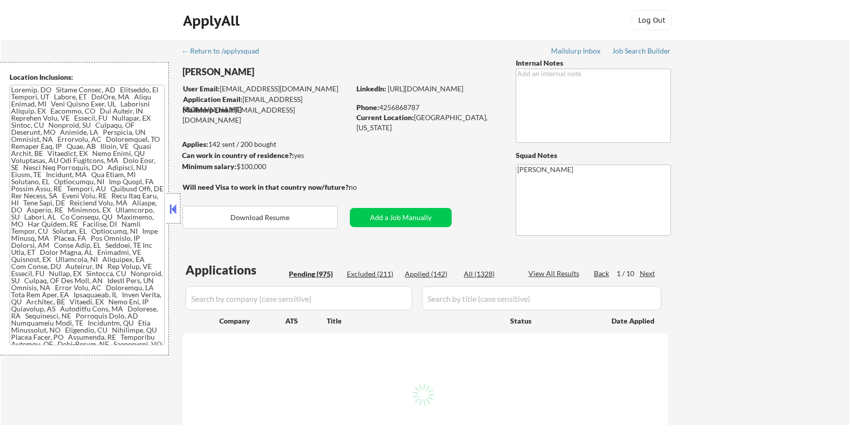
select select ""pending""
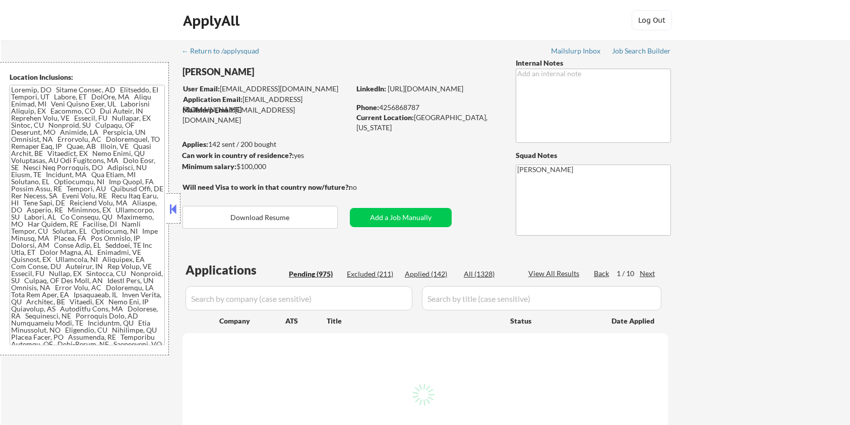
select select ""pending""
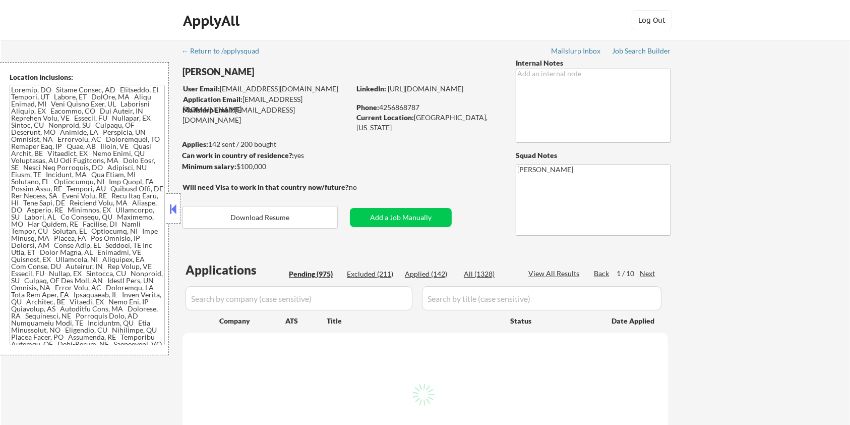
select select ""pending""
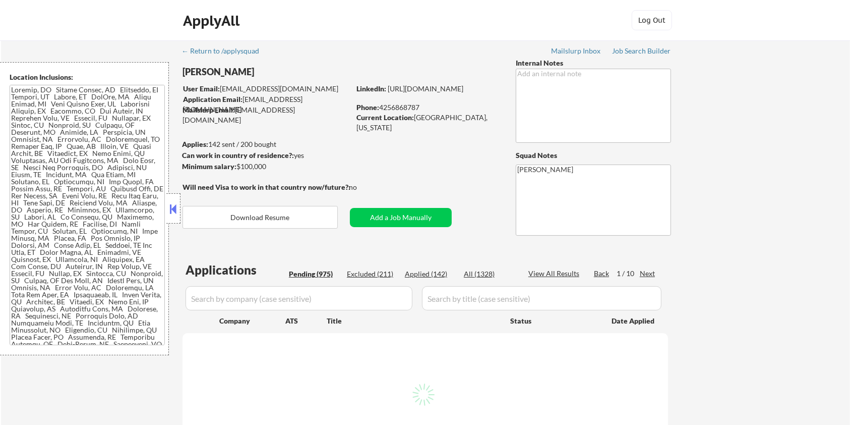
select select ""pending""
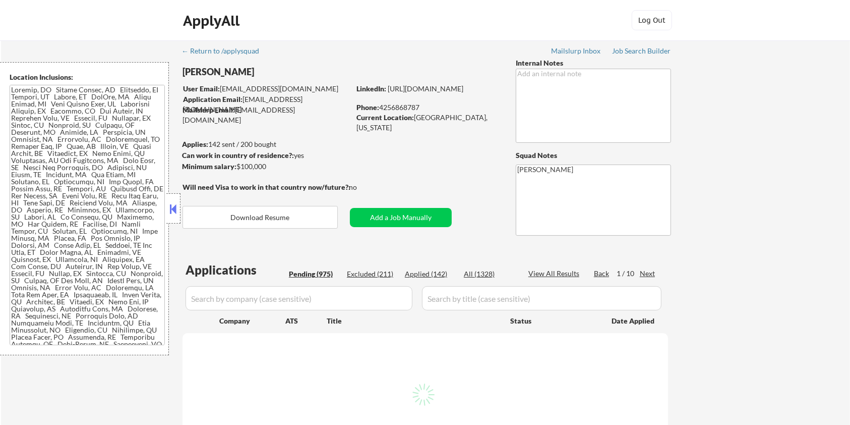
select select ""pending""
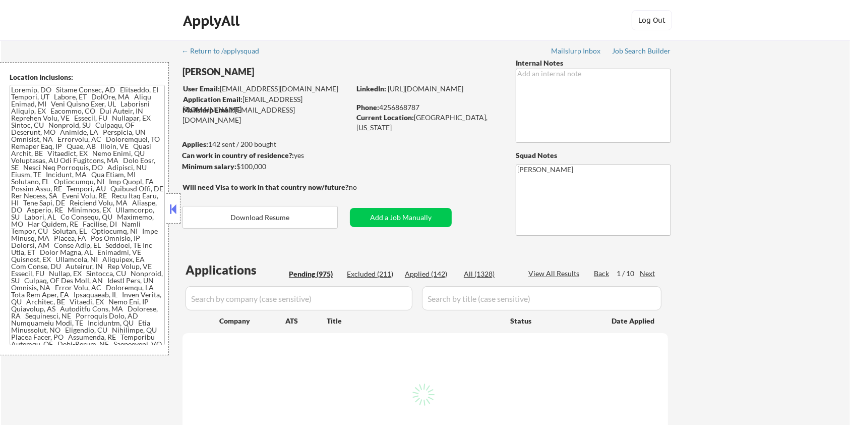
select select ""pending""
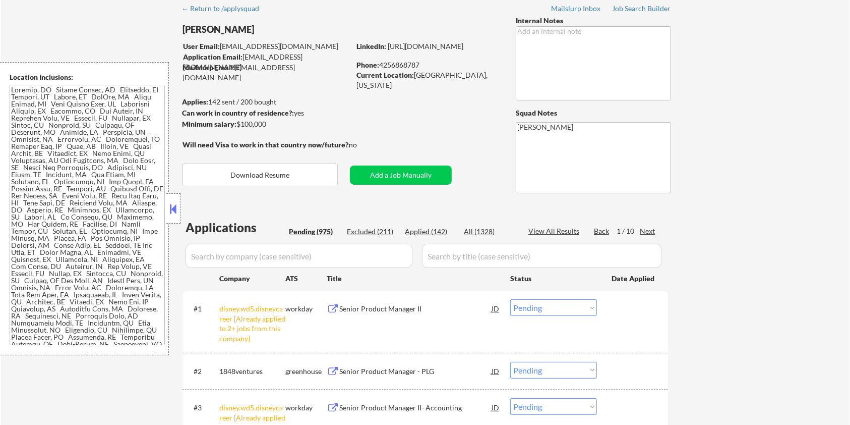
scroll to position [67, 0]
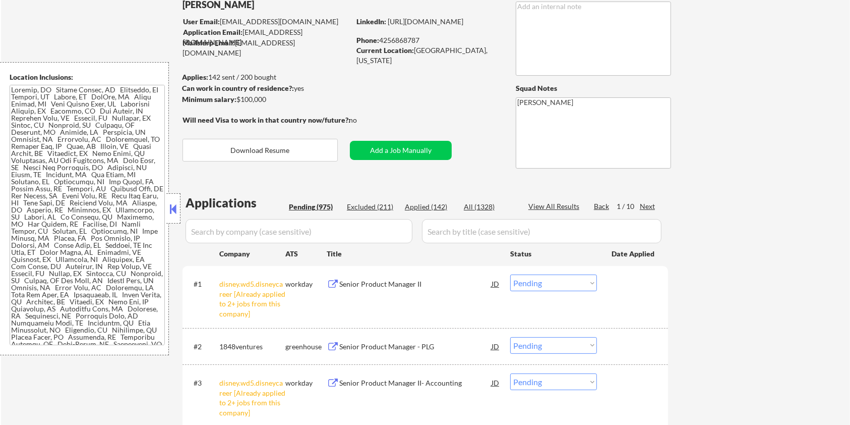
click at [566, 284] on select "Choose an option... Pending Applied Excluded (Questions) Excluded (Expired) Exc…" at bounding box center [553, 282] width 87 height 17
click at [510, 274] on select "Choose an option... Pending Applied Excluded (Questions) Excluded (Expired) Exc…" at bounding box center [553, 282] width 87 height 17
select select ""pending""
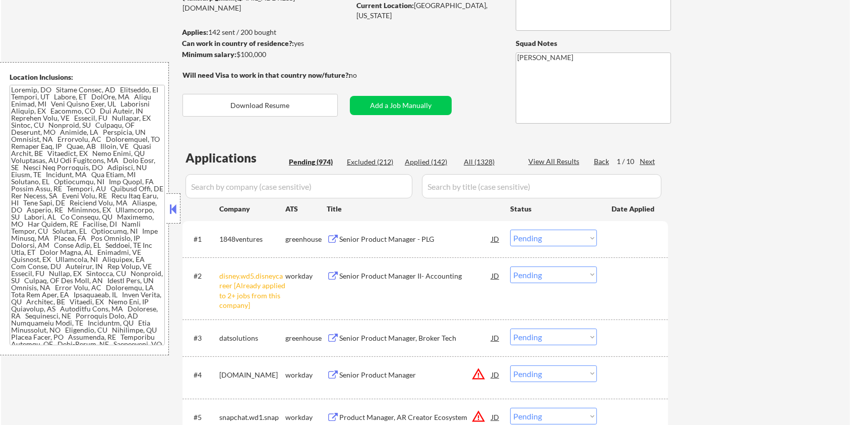
scroll to position [134, 0]
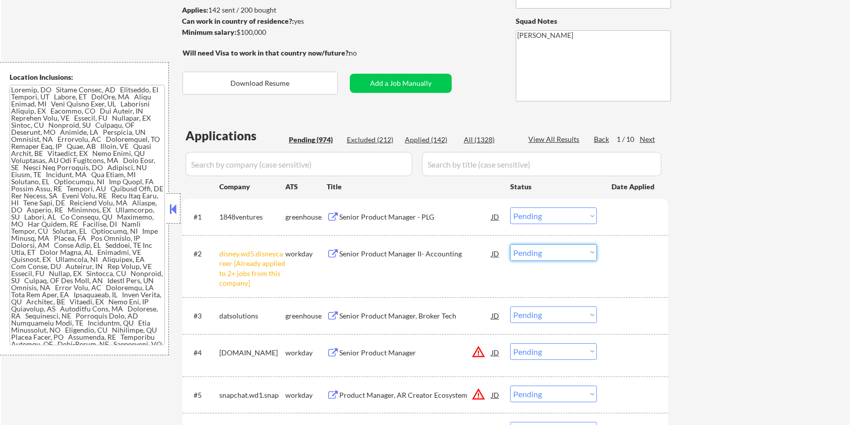
click at [555, 255] on select "Choose an option... Pending Applied Excluded (Questions) Excluded (Expired) Exc…" at bounding box center [553, 252] width 87 height 17
click at [510, 244] on select "Choose an option... Pending Applied Excluded (Questions) Excluded (Expired) Exc…" at bounding box center [553, 252] width 87 height 17
select select ""pending""
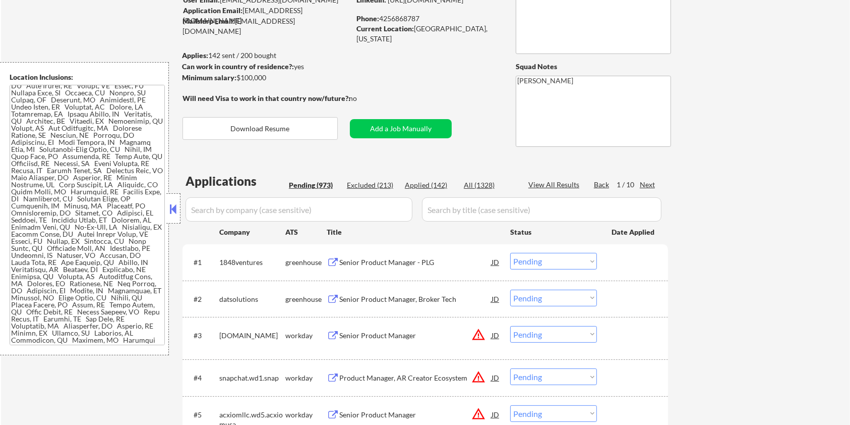
scroll to position [67, 0]
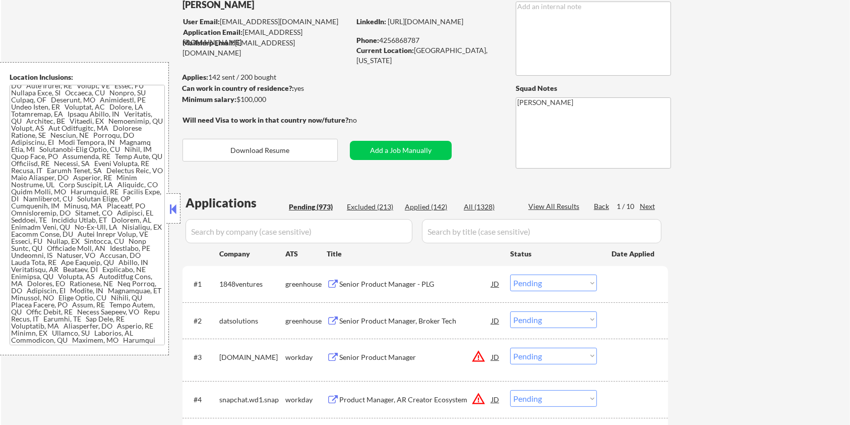
click at [279, 232] on input "input" at bounding box center [299, 231] width 227 height 24
click at [293, 223] on input "input" at bounding box center [299, 231] width 227 height 24
click at [646, 206] on div "Next" at bounding box center [648, 206] width 16 height 10
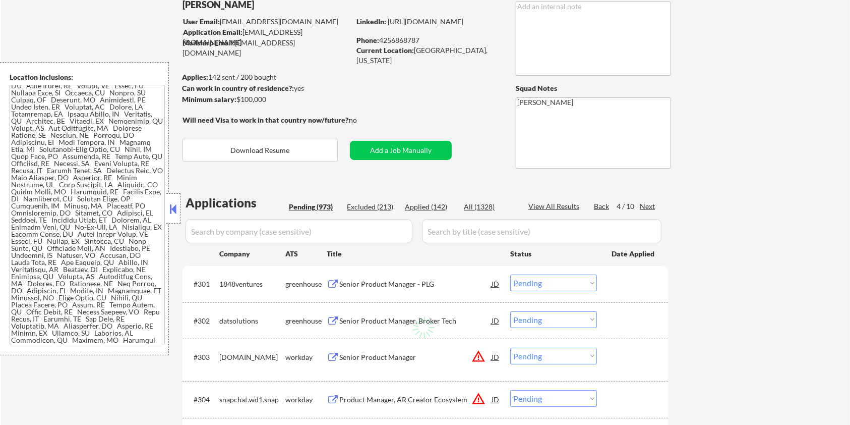
click at [646, 206] on div "Next" at bounding box center [648, 206] width 16 height 10
click at [296, 150] on button "Download Resume" at bounding box center [260, 150] width 155 height 23
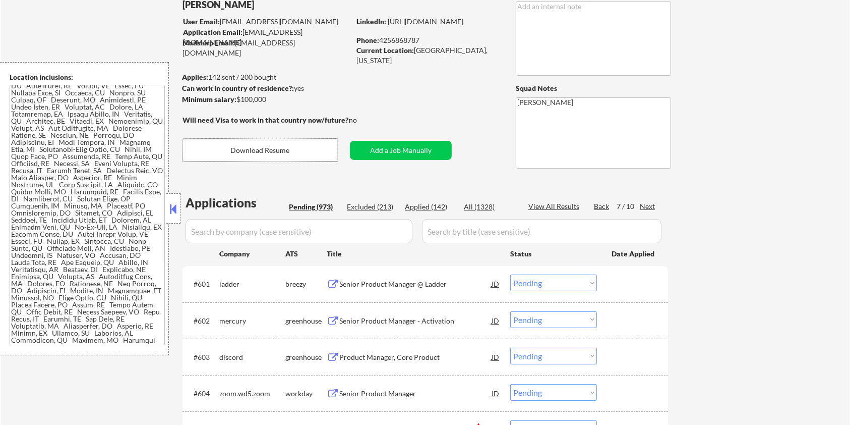
click at [388, 281] on div "Senior Product Manager @ Ladder" at bounding box center [415, 284] width 152 height 10
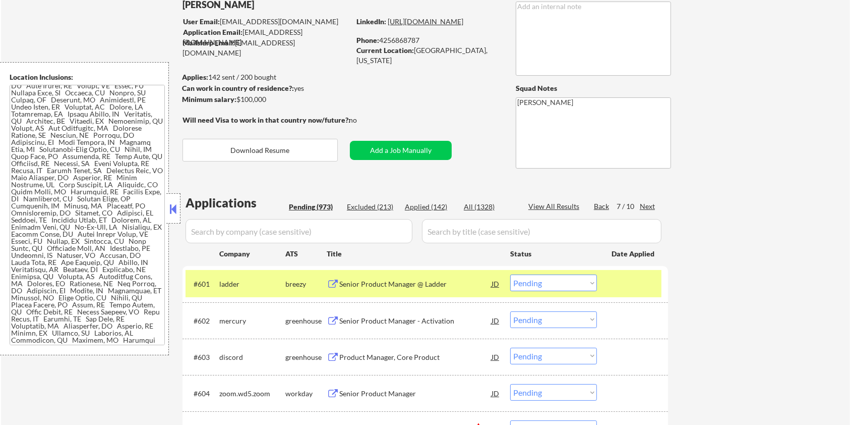
click at [412, 26] on link "[URL][DOMAIN_NAME]" at bounding box center [426, 21] width 76 height 9
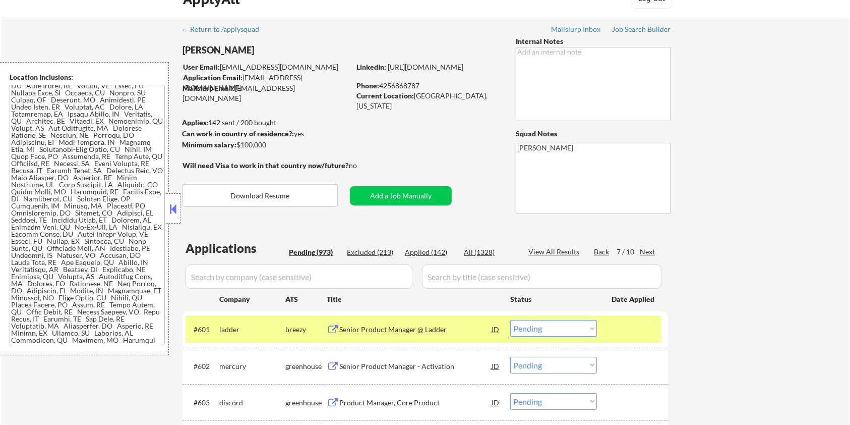
scroll to position [0, 0]
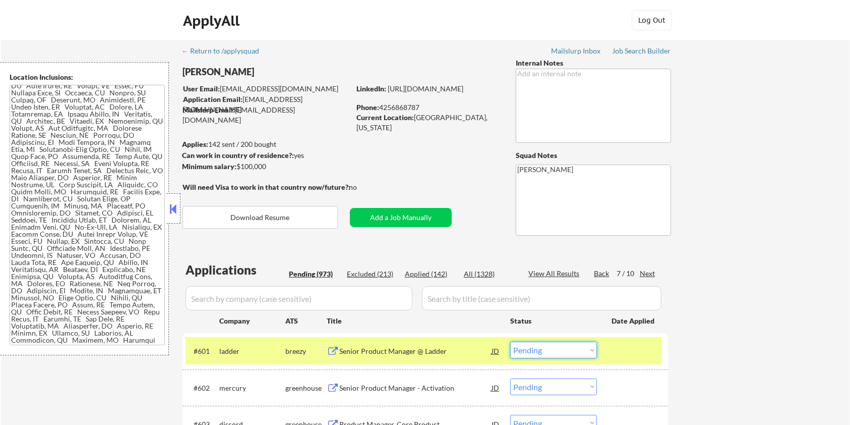
click at [557, 345] on select "Choose an option... Pending Applied Excluded (Questions) Excluded (Expired) Exc…" at bounding box center [553, 349] width 87 height 17
click at [510, 341] on select "Choose an option... Pending Applied Excluded (Questions) Excluded (Expired) Exc…" at bounding box center [553, 349] width 87 height 17
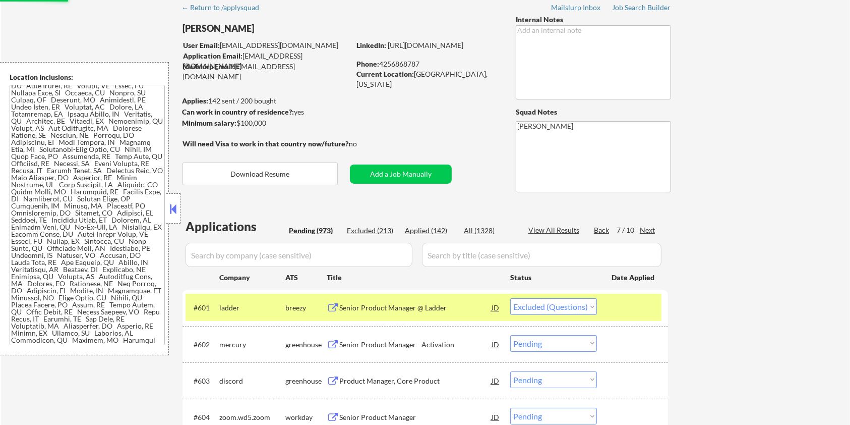
scroll to position [134, 0]
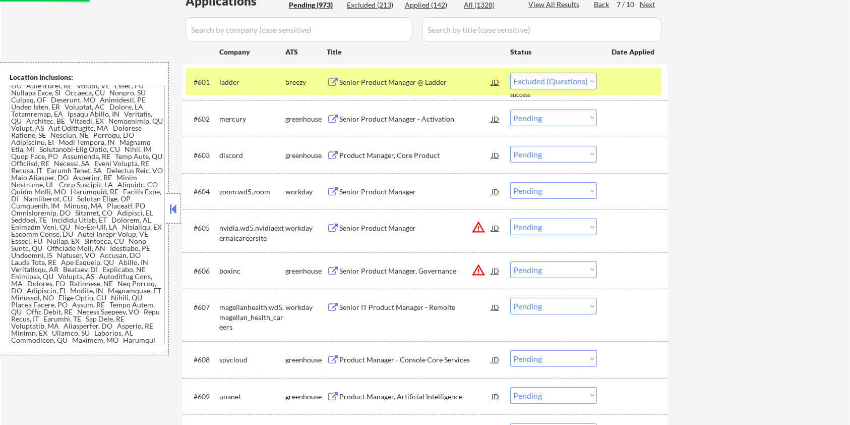
select select ""pending""
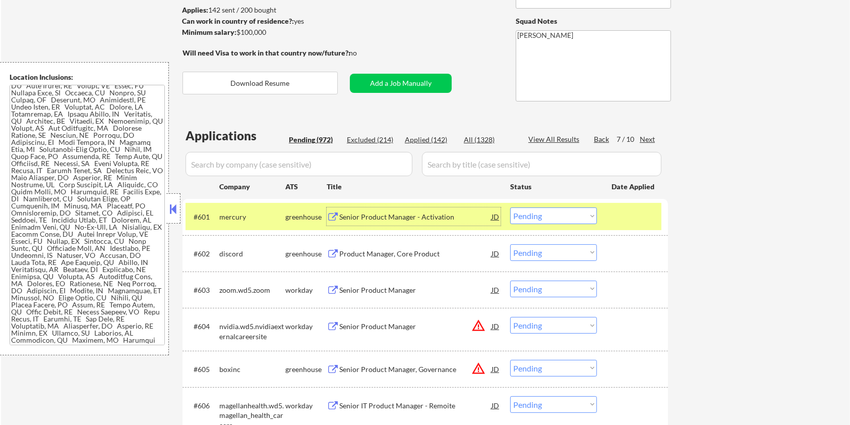
click at [385, 212] on div "Senior Product Manager - Activation" at bounding box center [415, 217] width 152 height 10
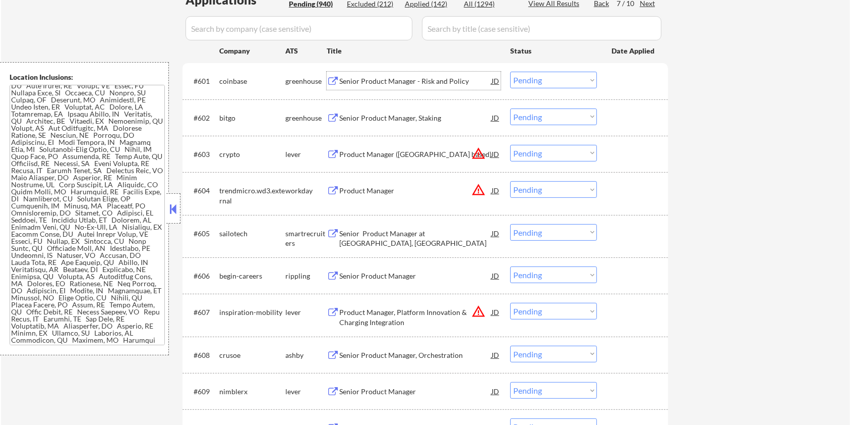
scroll to position [269, 0]
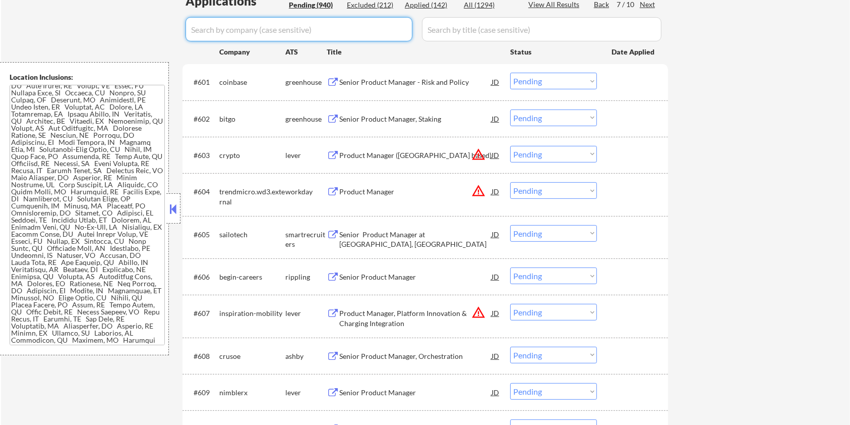
click at [310, 27] on input "input" at bounding box center [299, 29] width 227 height 24
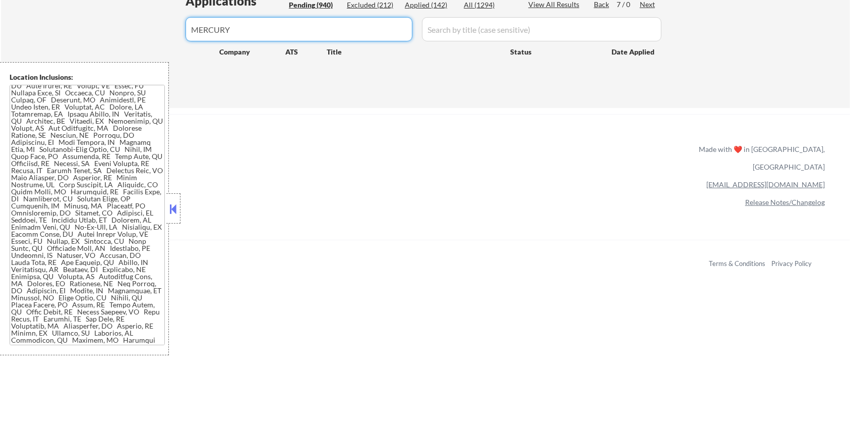
click at [442, 29] on input "input" at bounding box center [542, 29] width 240 height 24
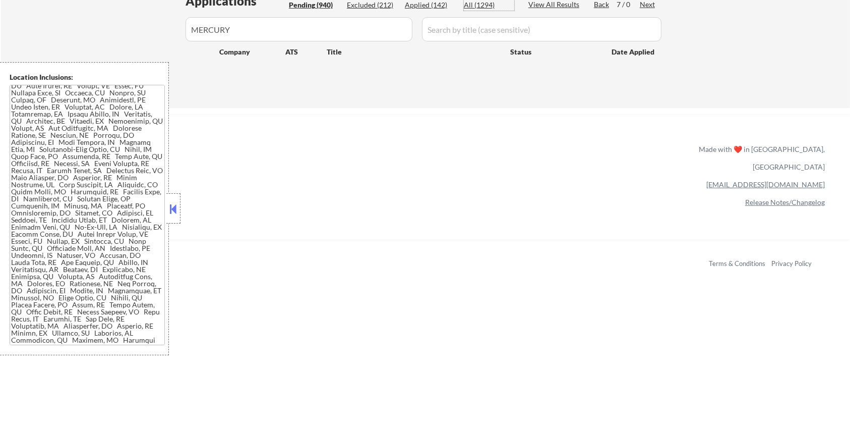
click at [474, 10] on div "All (1294)" at bounding box center [489, 5] width 50 height 11
click at [465, 10] on div "All (1294)" at bounding box center [489, 5] width 50 height 11
click at [472, 3] on div "All (1294)" at bounding box center [489, 5] width 50 height 10
click at [455, 22] on input "input" at bounding box center [542, 29] width 240 height 24
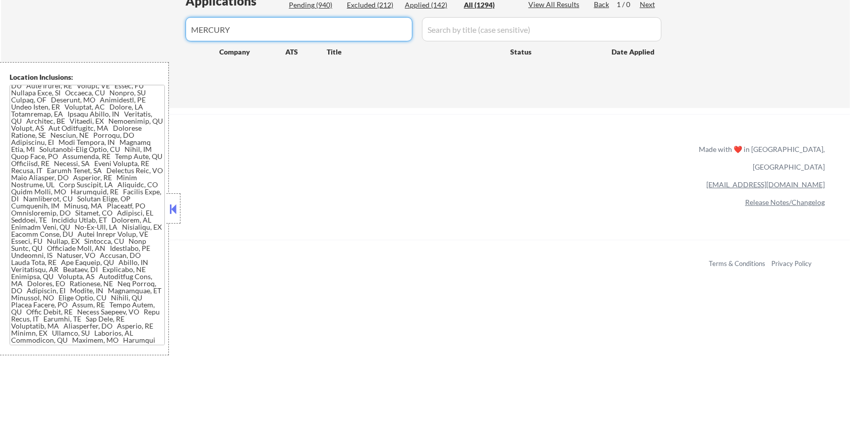
click at [319, 22] on input "input" at bounding box center [299, 29] width 227 height 24
type input "M"
select select ""applied""
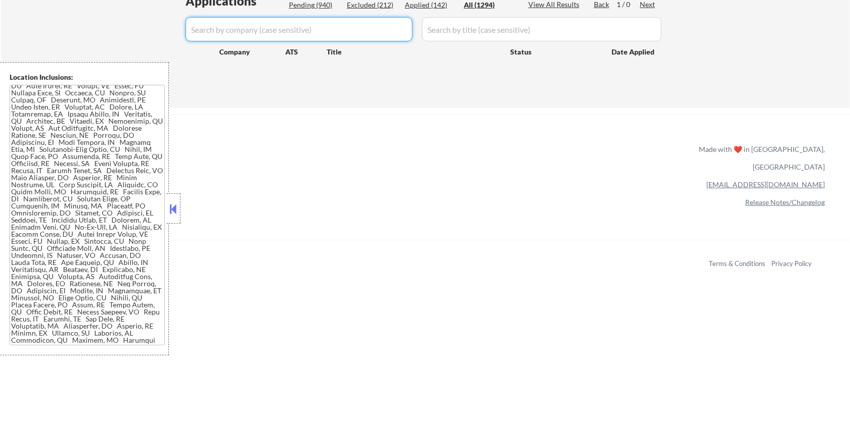
select select ""applied""
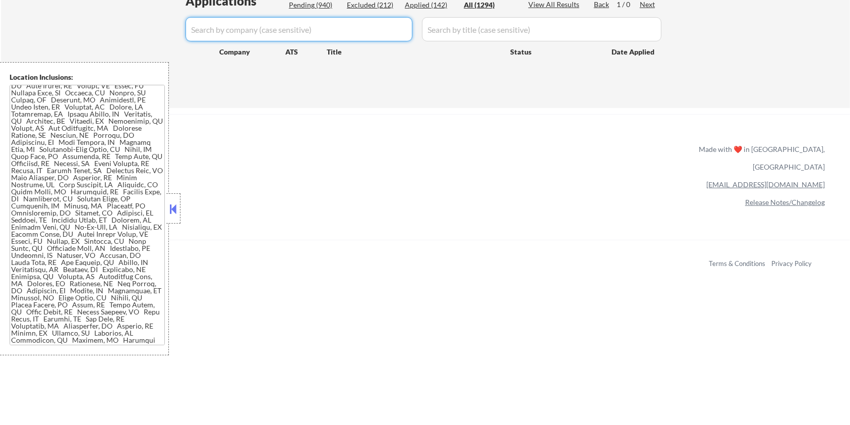
select select ""applied""
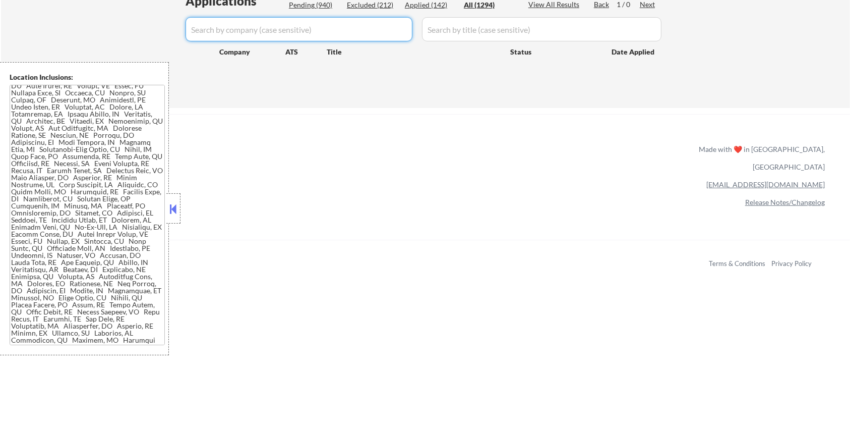
select select ""applied""
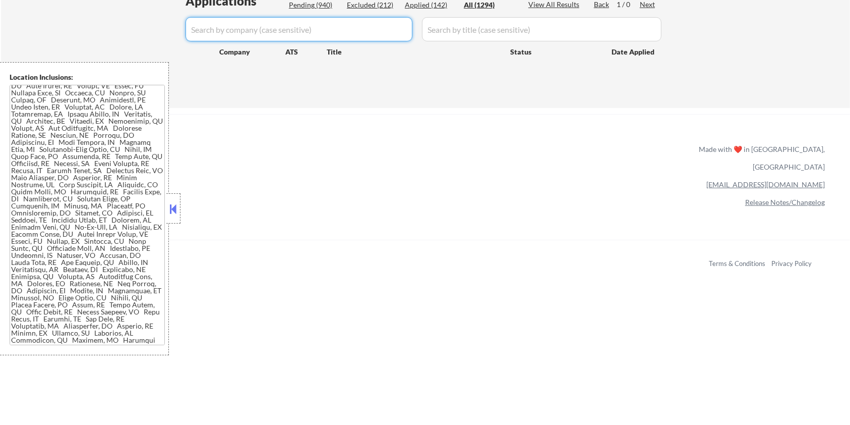
select select ""applied""
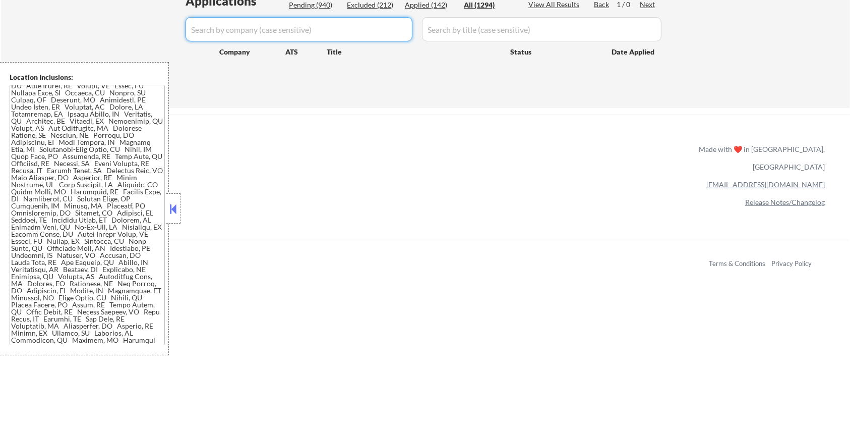
select select ""applied""
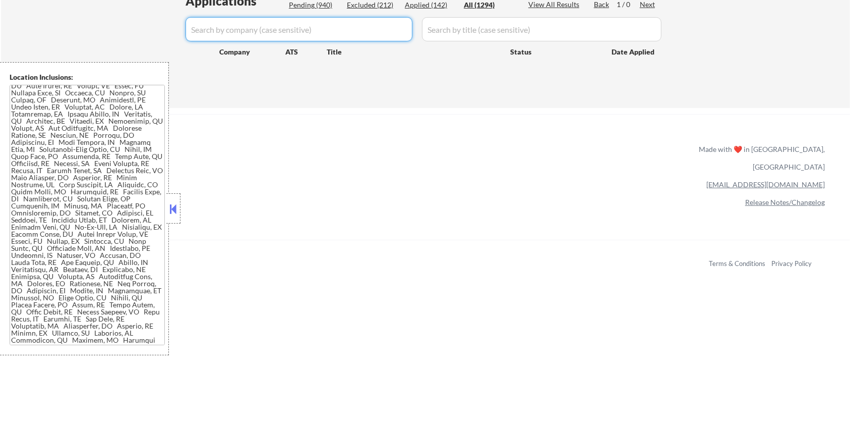
select select ""applied""
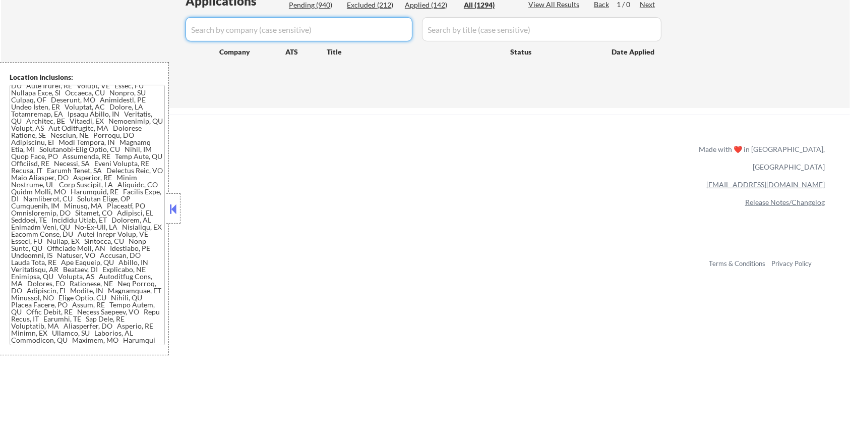
select select ""applied""
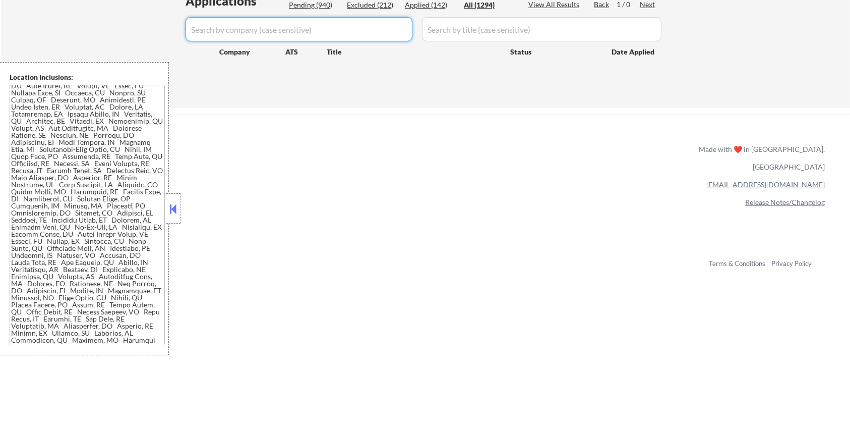
select select ""applied""
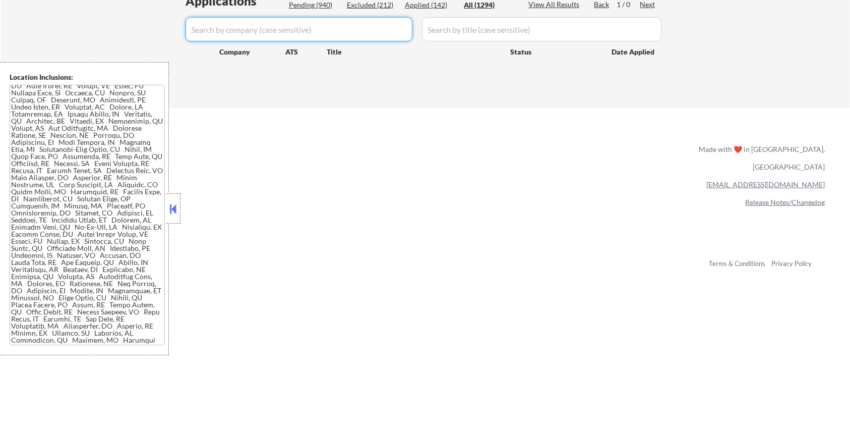
select select ""applied""
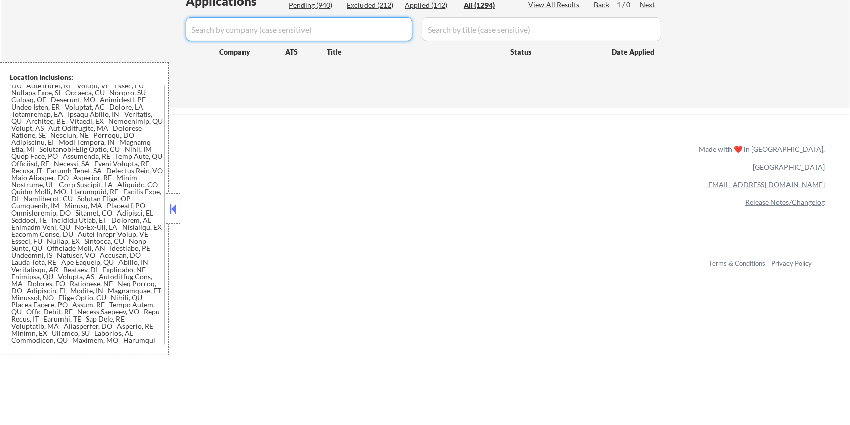
select select ""applied""
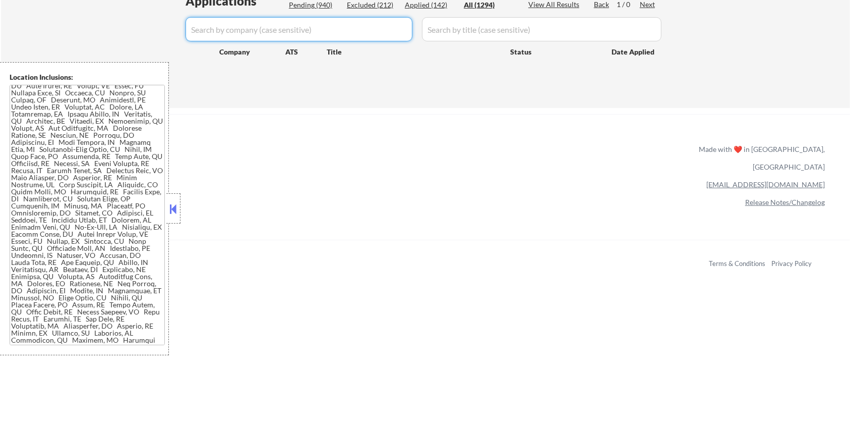
select select ""applied""
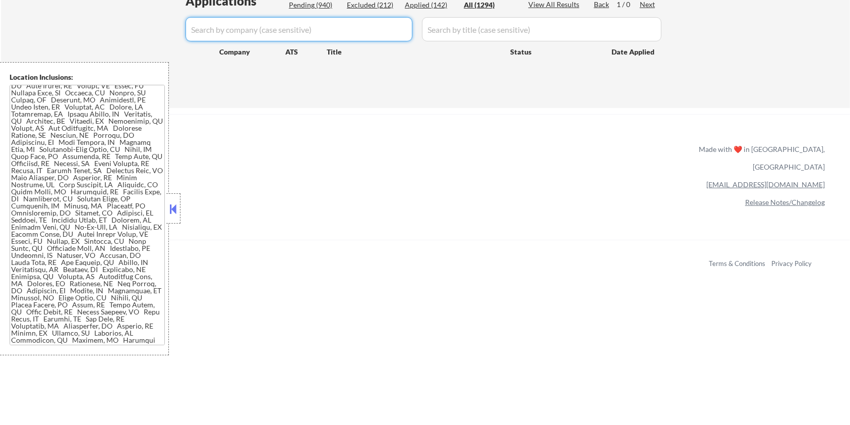
select select ""applied""
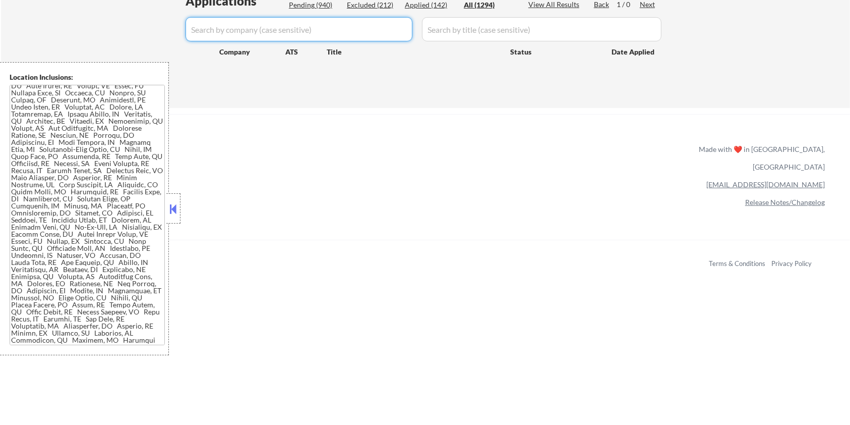
select select ""applied""
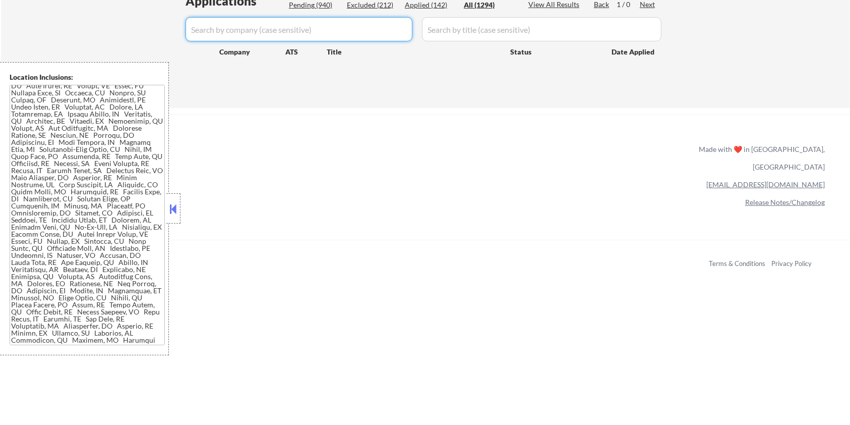
select select ""applied""
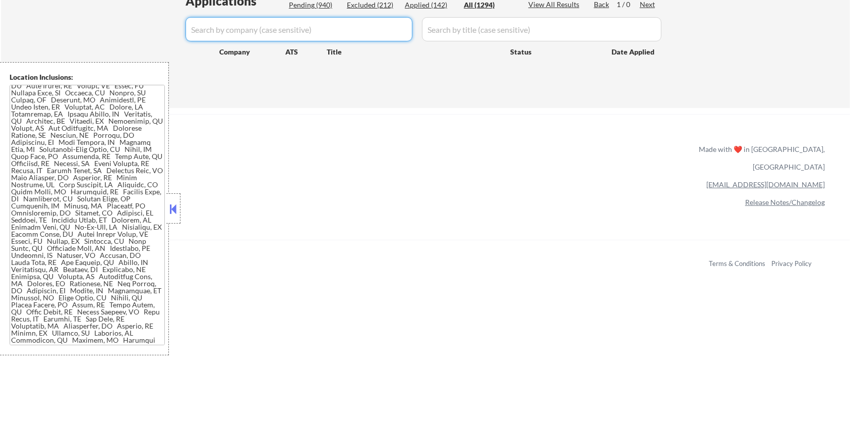
select select ""applied""
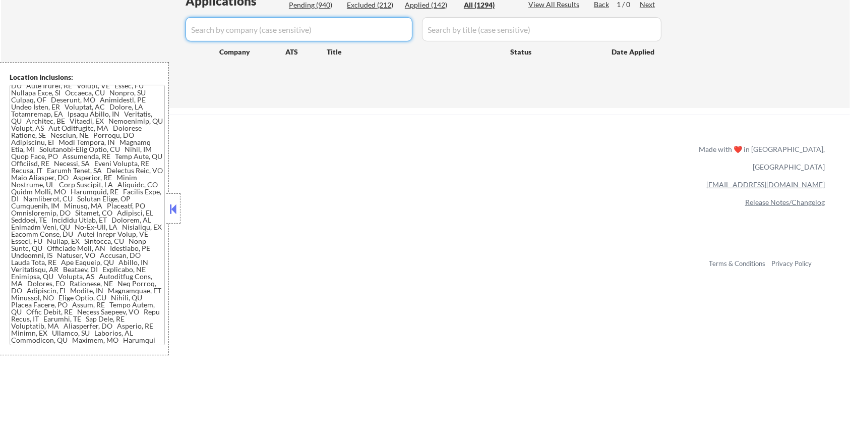
select select ""applied""
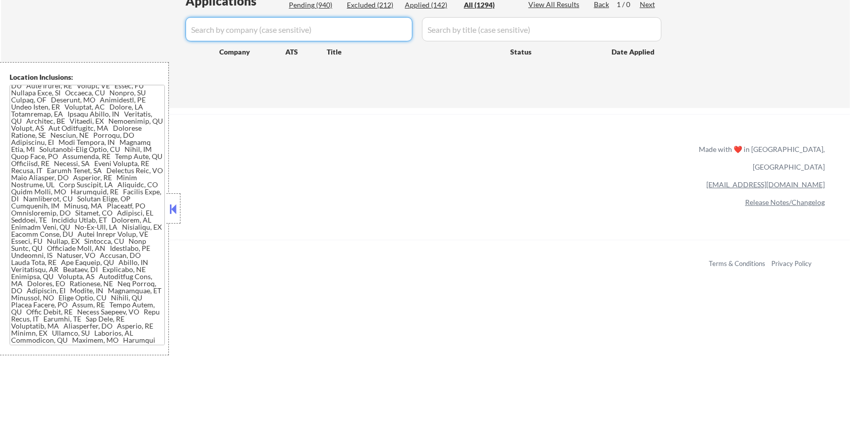
select select ""applied""
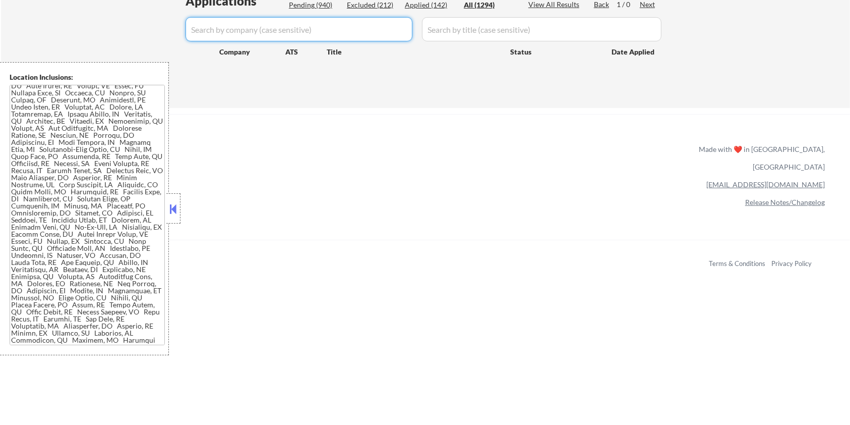
select select ""applied""
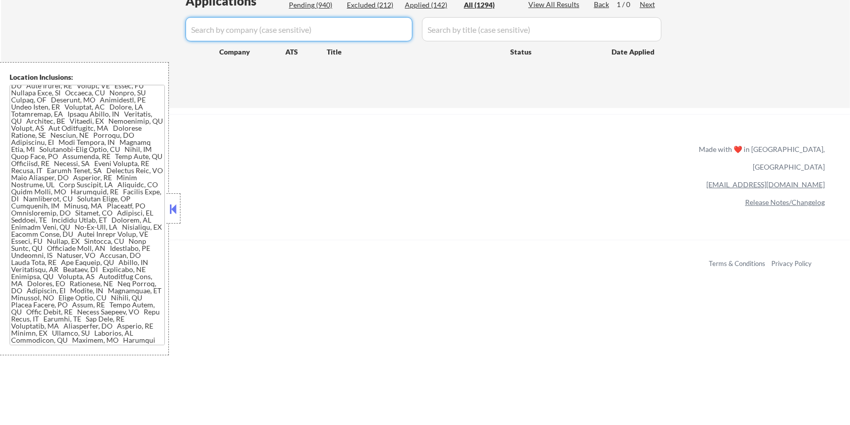
select select ""applied""
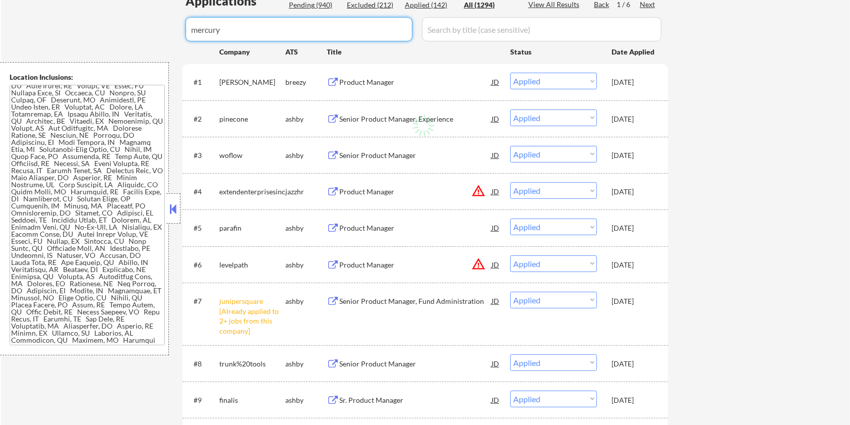
click at [448, 33] on input "input" at bounding box center [542, 29] width 240 height 24
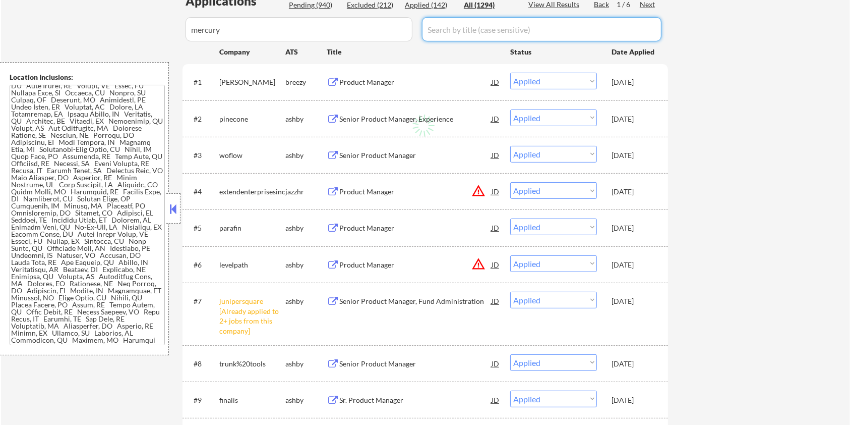
click at [475, 6] on div "All (1294)" at bounding box center [489, 5] width 50 height 10
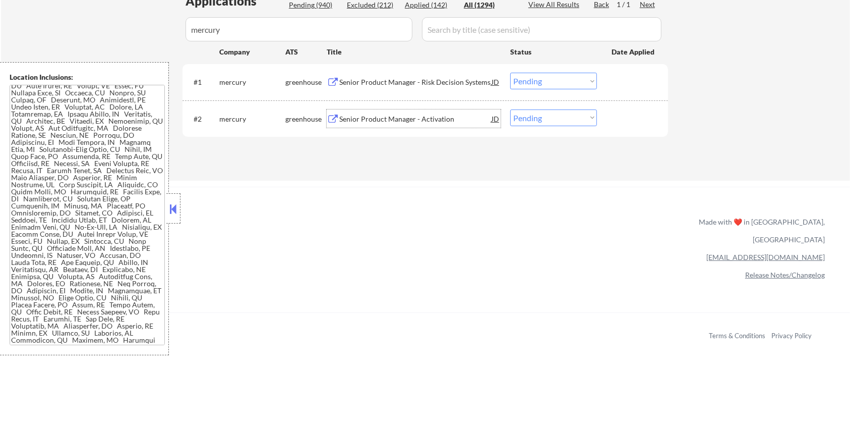
click at [372, 117] on div "Senior Product Manager - Activation" at bounding box center [415, 119] width 152 height 10
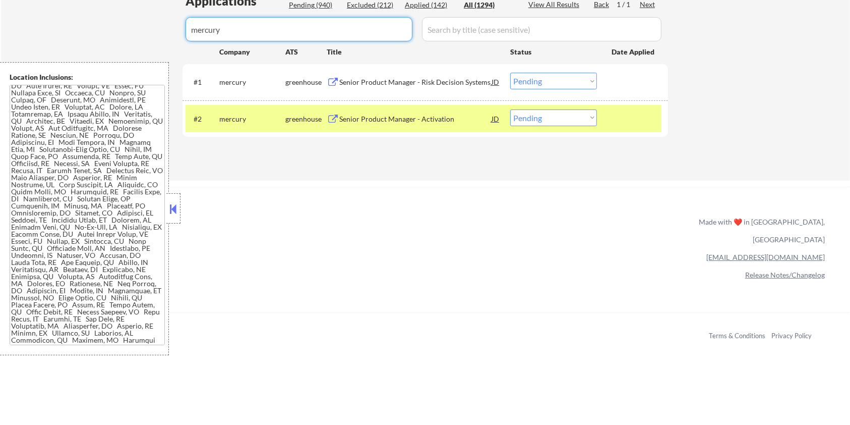
drag, startPoint x: 371, startPoint y: 30, endPoint x: 207, endPoint y: 42, distance: 164.8
click at [207, 41] on div "Applications Pending (940) Excluded (212) Applied (142) All (1294) View All Res…" at bounding box center [426, 76] width 486 height 169
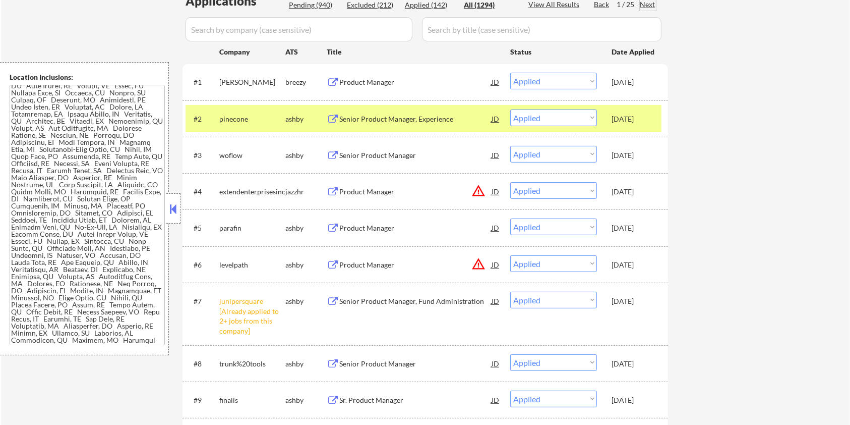
click at [643, 3] on div "Next" at bounding box center [648, 4] width 16 height 10
click at [320, 4] on div "Pending (940)" at bounding box center [314, 5] width 50 height 10
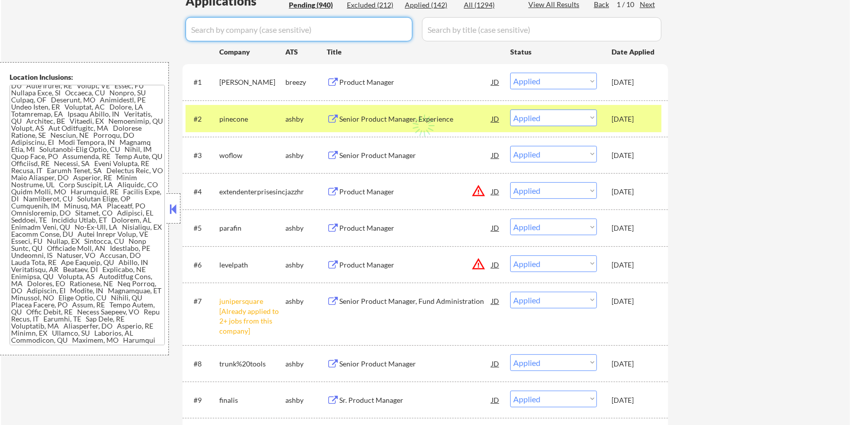
click at [327, 28] on input "input" at bounding box center [299, 29] width 227 height 24
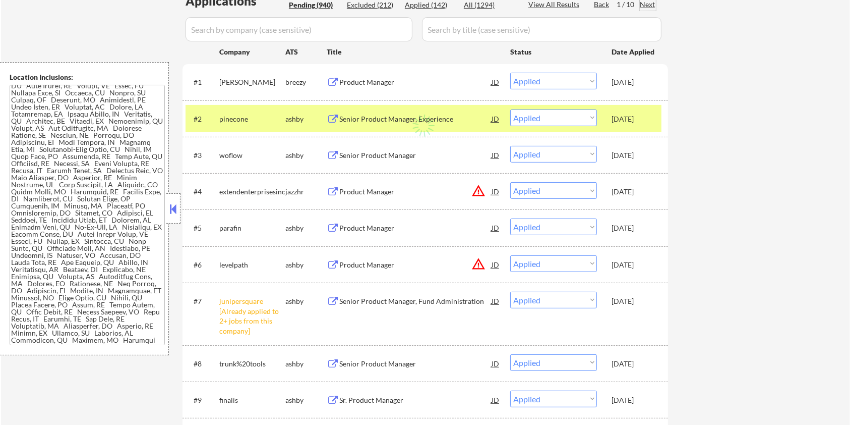
click at [645, 3] on div "Next" at bounding box center [648, 4] width 16 height 10
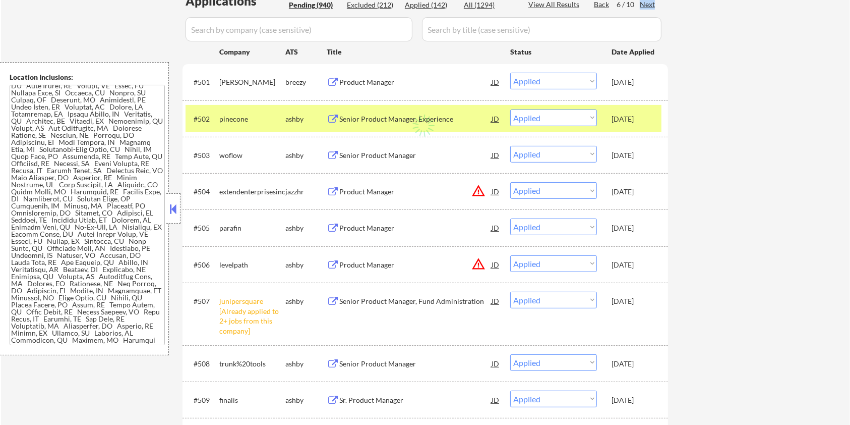
click at [645, 3] on div "Next" at bounding box center [648, 4] width 16 height 10
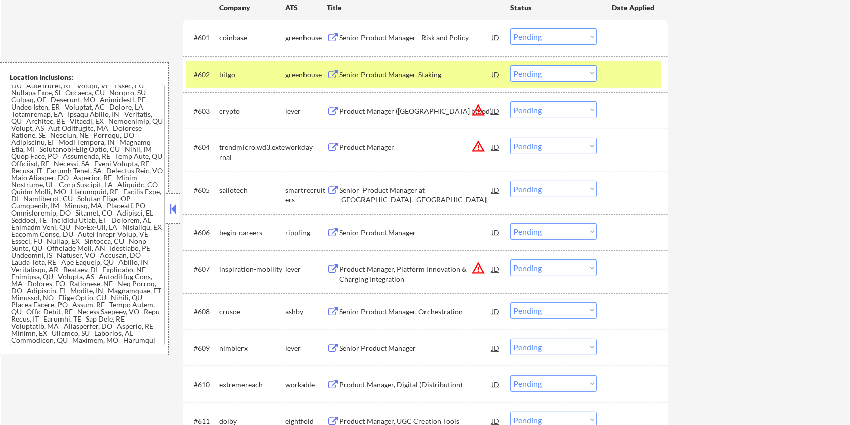
scroll to position [336, 0]
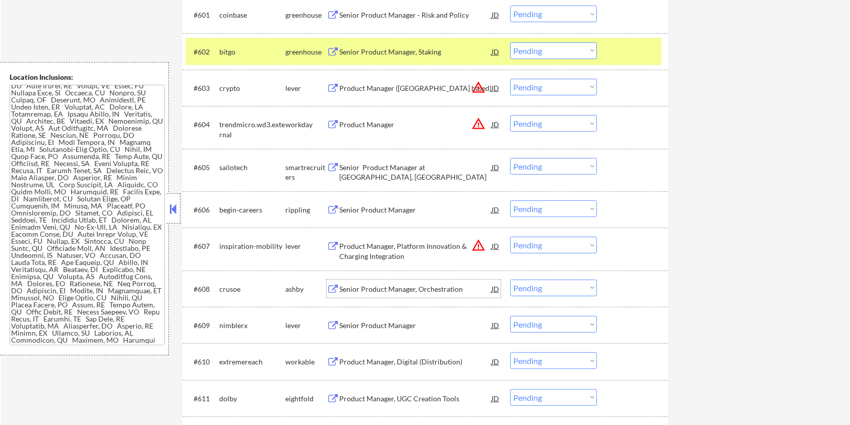
click at [407, 285] on div "Senior Product Manager, Orchestration" at bounding box center [415, 289] width 152 height 10
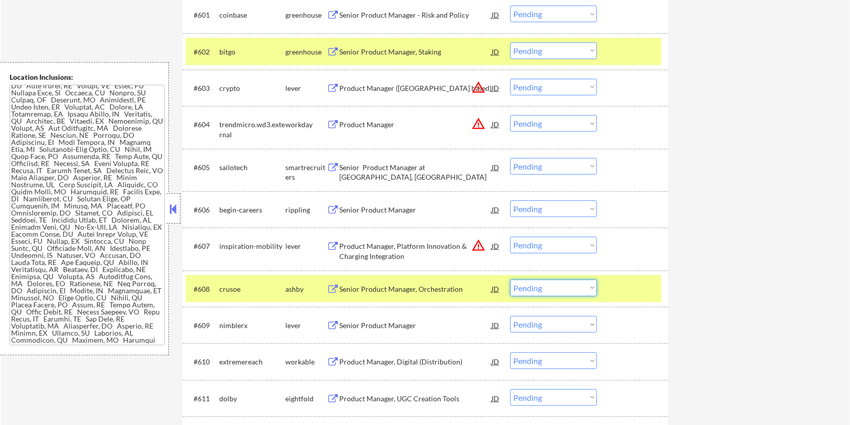
click at [554, 293] on select "Choose an option... Pending Applied Excluded (Questions) Excluded (Expired) Exc…" at bounding box center [553, 287] width 87 height 17
click at [510, 279] on select "Choose an option... Pending Applied Excluded (Questions) Excluded (Expired) Exc…" at bounding box center [553, 287] width 87 height 17
click at [617, 42] on div at bounding box center [634, 51] width 44 height 18
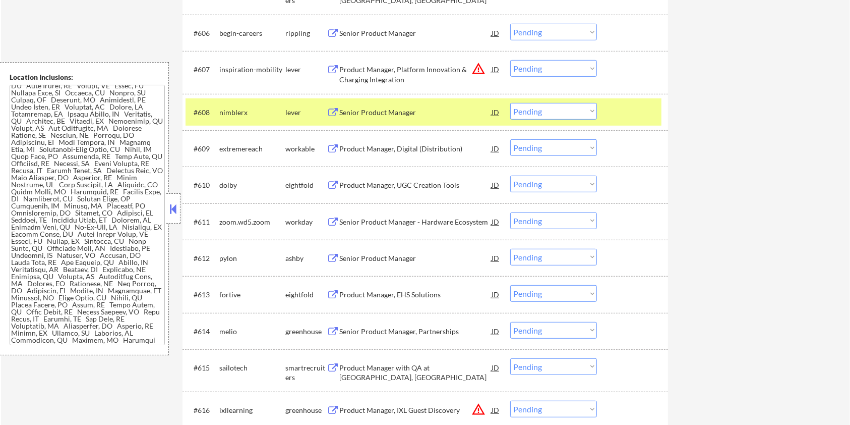
scroll to position [538, 0]
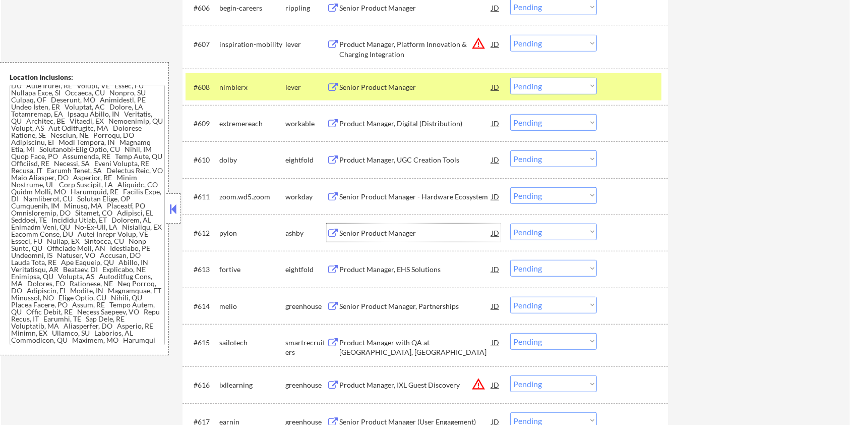
click at [417, 233] on div "Senior Product Manager" at bounding box center [415, 233] width 152 height 10
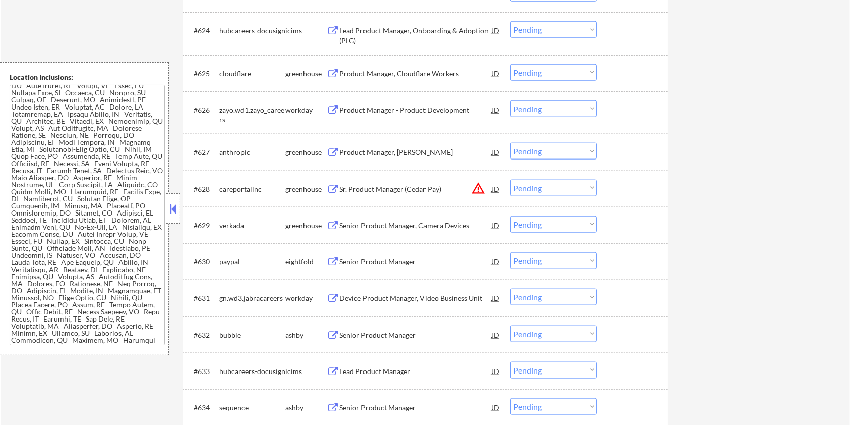
scroll to position [1210, 0]
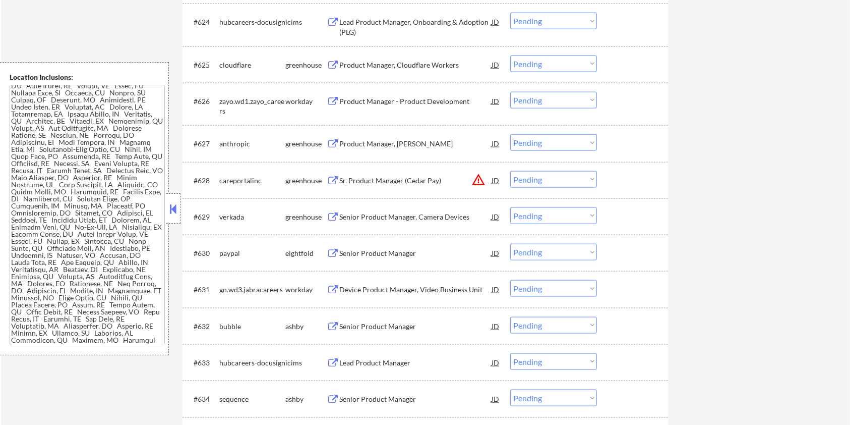
click at [407, 324] on div "Senior Product Manager" at bounding box center [415, 326] width 152 height 10
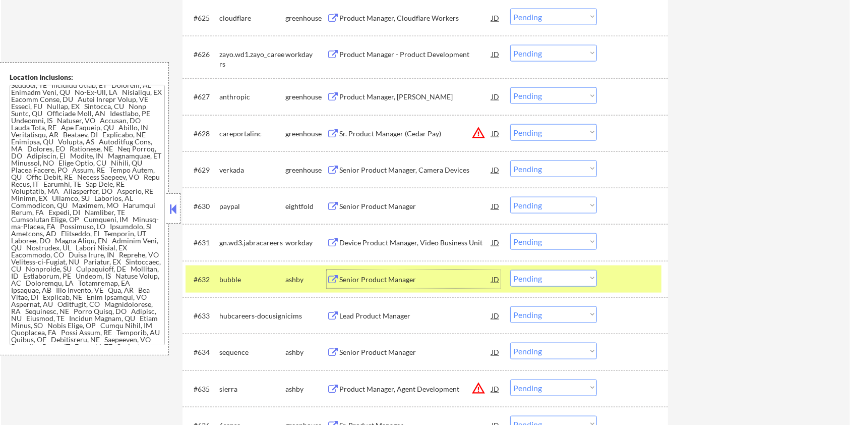
scroll to position [1344, 0]
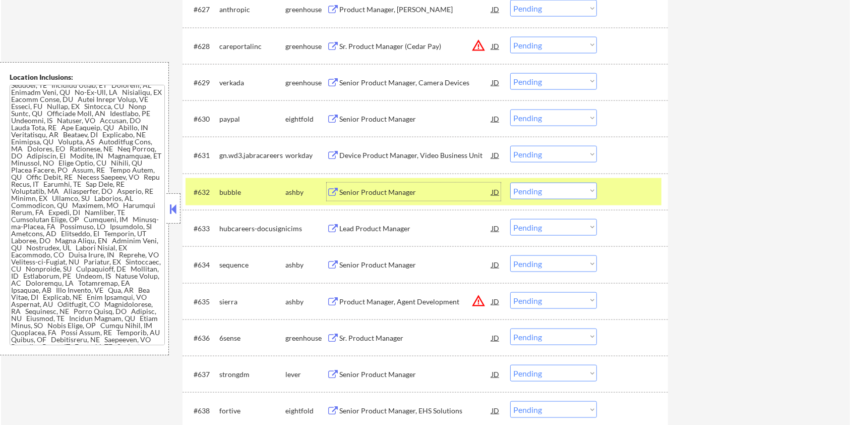
click at [397, 265] on div "Senior Product Manager" at bounding box center [415, 265] width 152 height 10
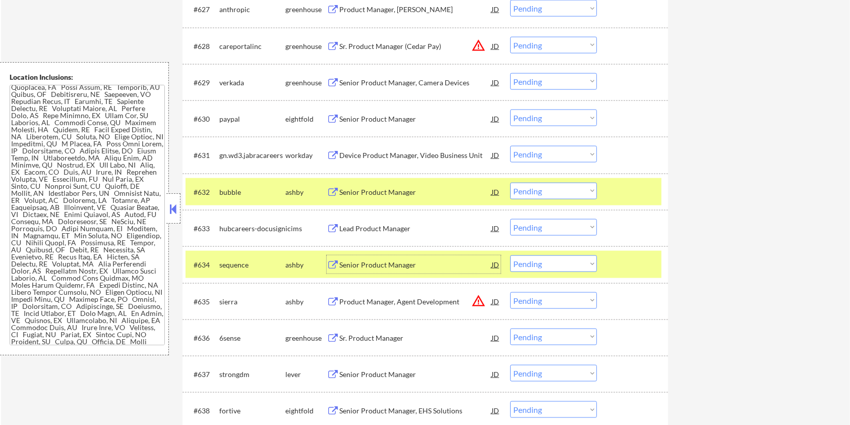
scroll to position [739, 0]
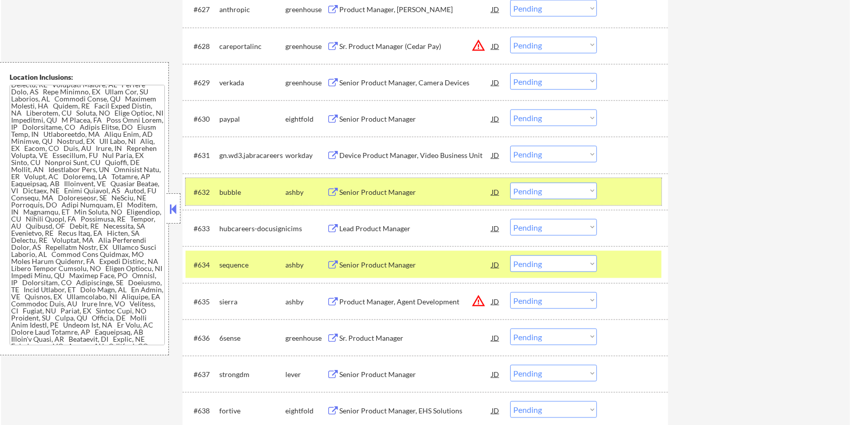
click at [652, 186] on div at bounding box center [634, 192] width 44 height 18
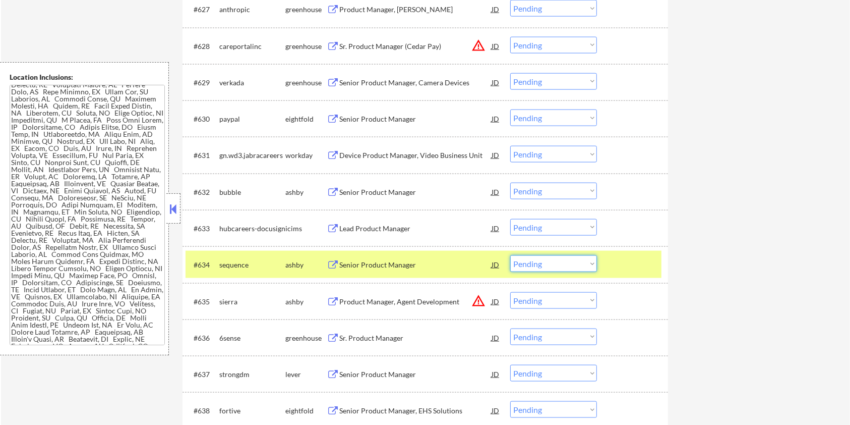
click at [581, 262] on select "Choose an option... Pending Applied Excluded (Questions) Excluded (Expired) Exc…" at bounding box center [553, 263] width 87 height 17
click at [510, 255] on select "Choose an option... Pending Applied Excluded (Questions) Excluded (Expired) Exc…" at bounding box center [553, 263] width 87 height 17
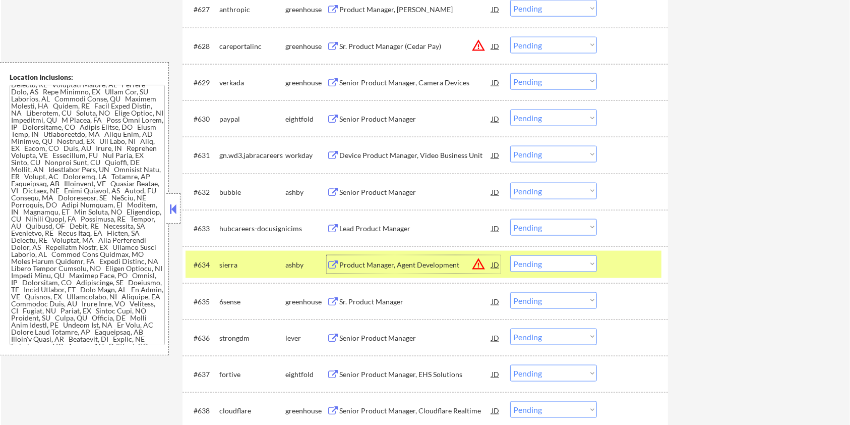
click at [366, 264] on div "Product Manager, Agent Development" at bounding box center [415, 265] width 152 height 10
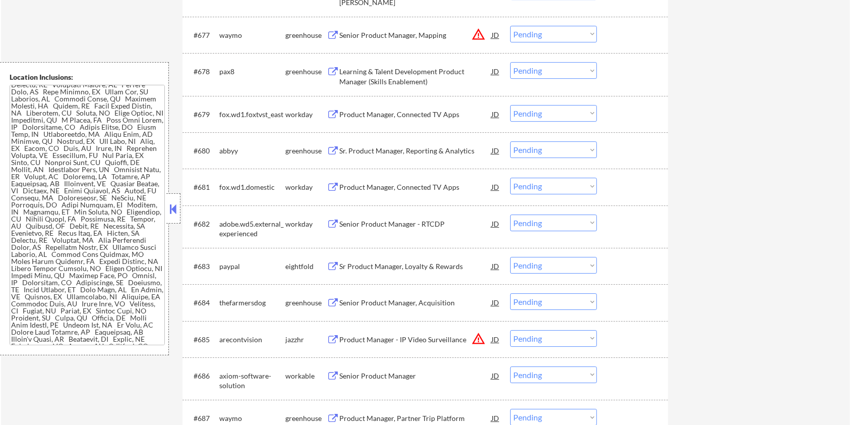
scroll to position [3429, 0]
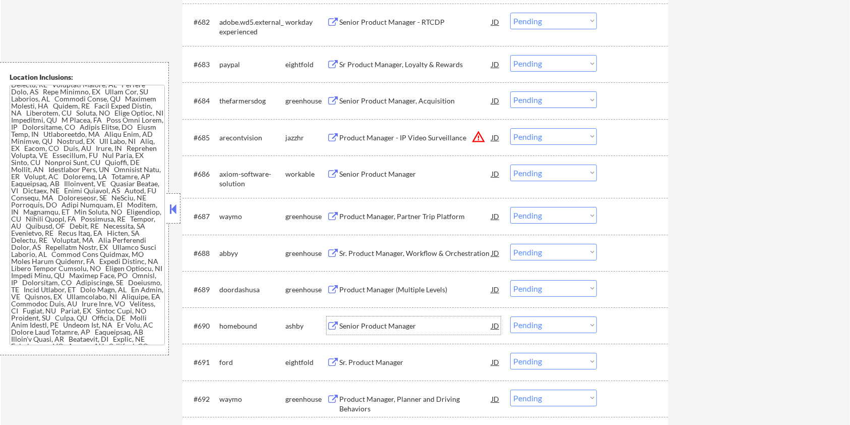
click at [365, 324] on div "Senior Product Manager" at bounding box center [415, 326] width 152 height 10
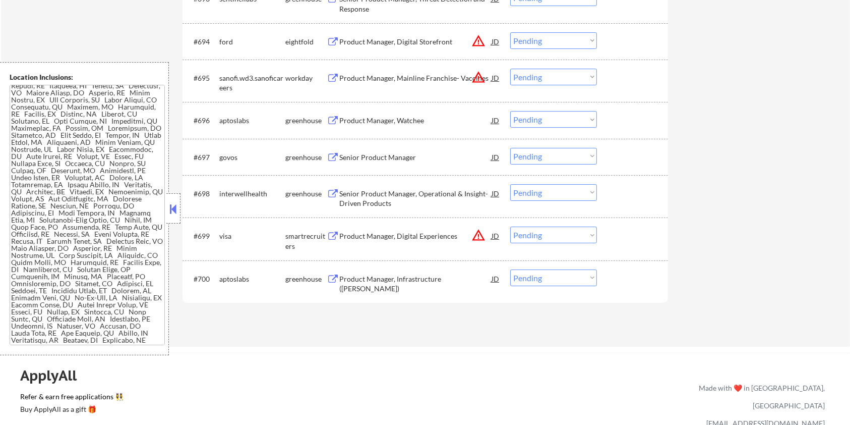
scroll to position [3865, 0]
drag, startPoint x: 251, startPoint y: 276, endPoint x: 218, endPoint y: 276, distance: 32.8
click at [218, 276] on div "#700 aptoslabs greenhouse Product Manager, Infrastructure ([PERSON_NAME]) JD wa…" at bounding box center [424, 278] width 476 height 27
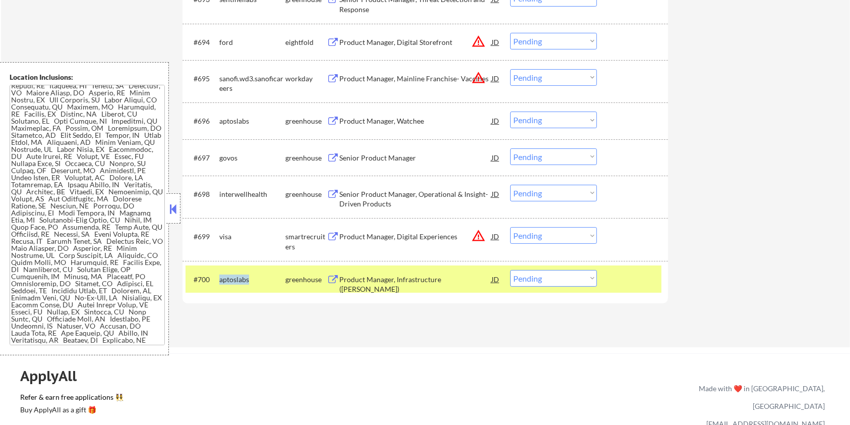
copy div "aptoslabs"
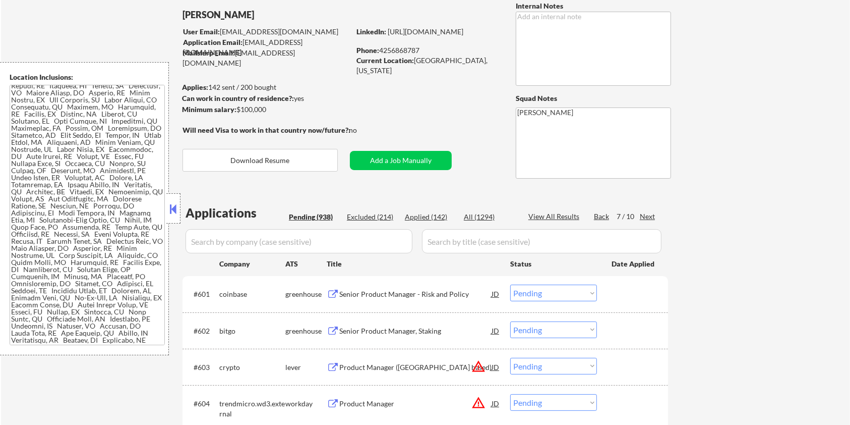
scroll to position [32, 0]
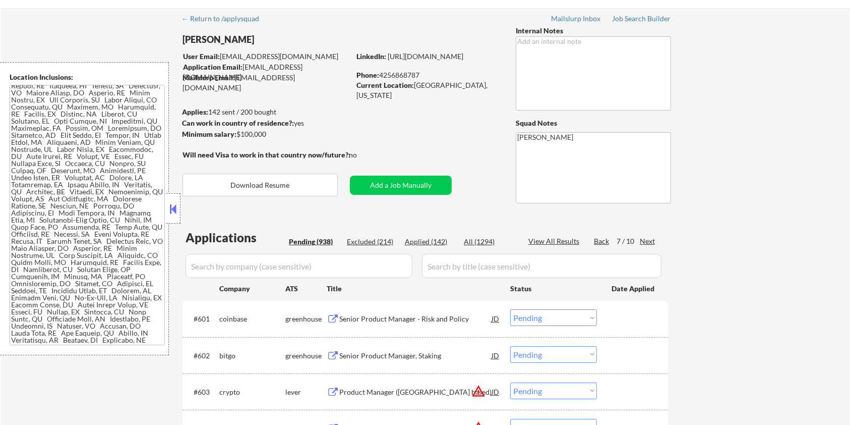
click at [322, 264] on input "input" at bounding box center [299, 266] width 227 height 24
paste input "aptoslabs"
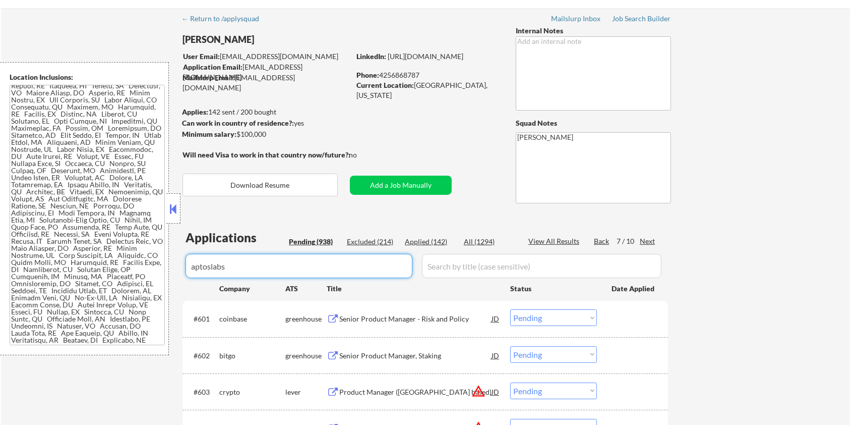
click at [466, 270] on input "input" at bounding box center [542, 266] width 240 height 24
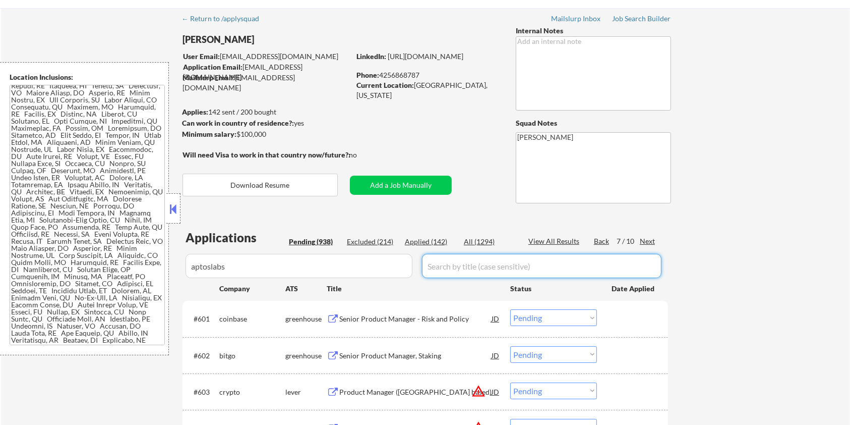
click at [476, 239] on div "All (1294)" at bounding box center [489, 241] width 50 height 10
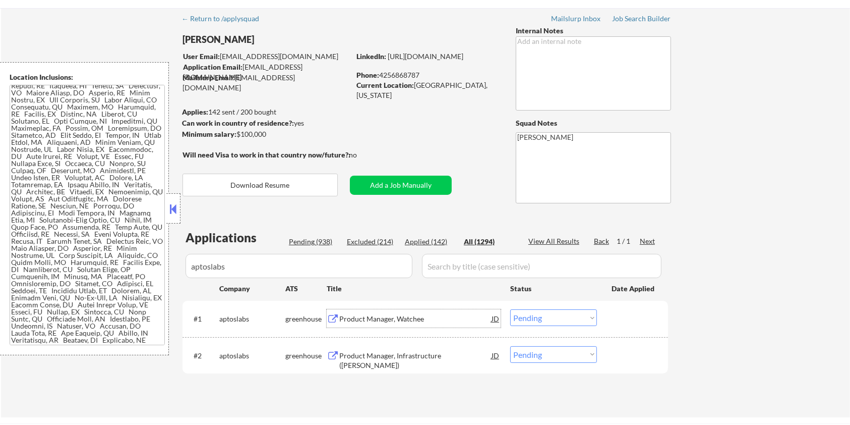
click at [396, 315] on div "Product Manager, Watchee" at bounding box center [415, 319] width 152 height 10
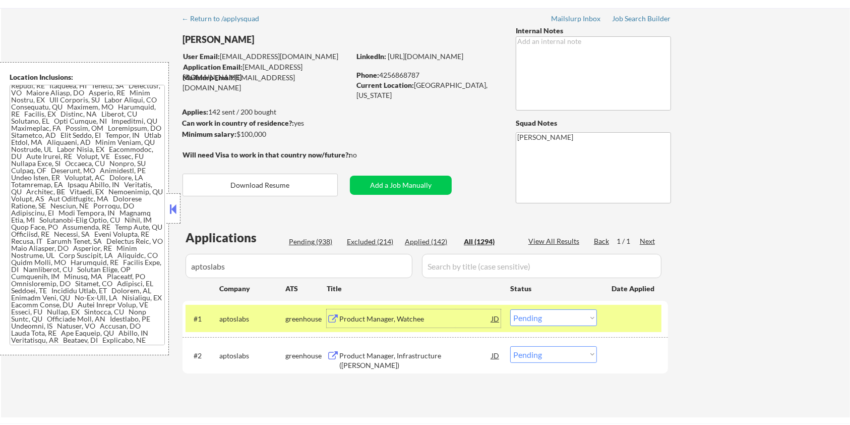
click at [551, 311] on select "Choose an option... Pending Applied Excluded (Questions) Excluded (Expired) Exc…" at bounding box center [553, 317] width 87 height 17
click at [510, 309] on select "Choose an option... Pending Applied Excluded (Questions) Excluded (Expired) Exc…" at bounding box center [553, 317] width 87 height 17
click at [420, 356] on div "Product Manager, Infrastructure ([PERSON_NAME])" at bounding box center [415, 360] width 152 height 20
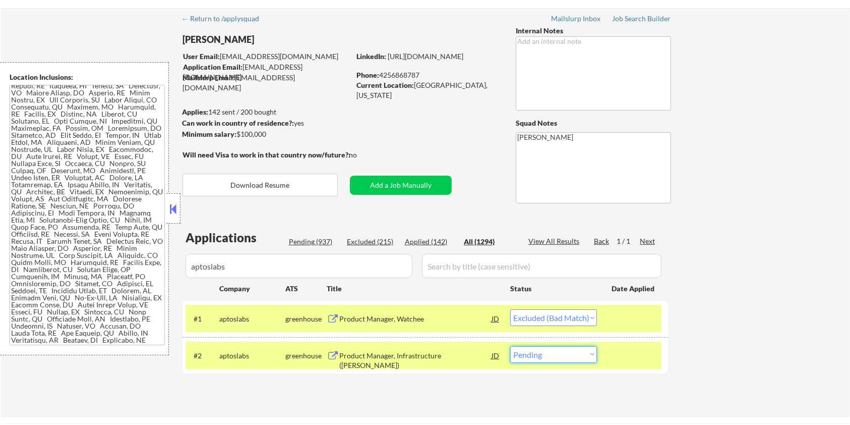
click at [569, 353] on select "Choose an option... Pending Applied Excluded (Questions) Excluded (Expired) Exc…" at bounding box center [553, 354] width 87 height 17
click at [510, 346] on select "Choose an option... Pending Applied Excluded (Questions) Excluded (Expired) Exc…" at bounding box center [553, 354] width 87 height 17
drag, startPoint x: 362, startPoint y: 269, endPoint x: 96, endPoint y: 257, distance: 266.0
click at [96, 256] on body "← Return to /applysquad Mailslurp Inbox Job Search Builder [PERSON_NAME] User E…" at bounding box center [425, 180] width 850 height 425
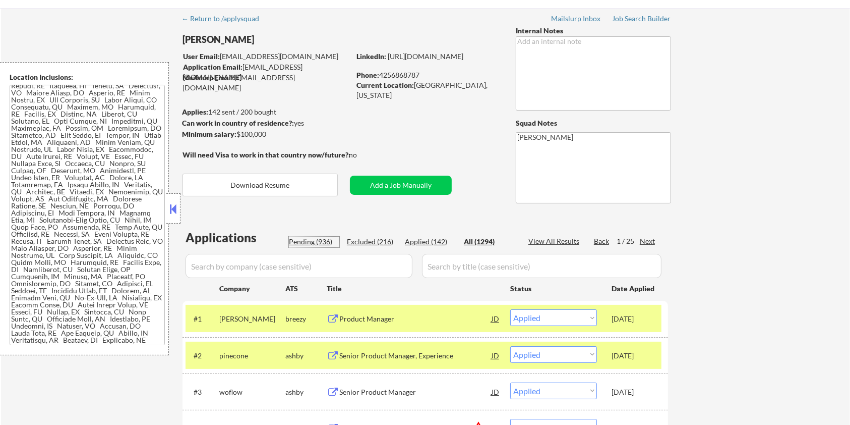
click at [319, 241] on div "Pending (936)" at bounding box center [314, 241] width 50 height 10
click at [414, 318] on div "Senior Product Manager - PLG" at bounding box center [415, 319] width 152 height 10
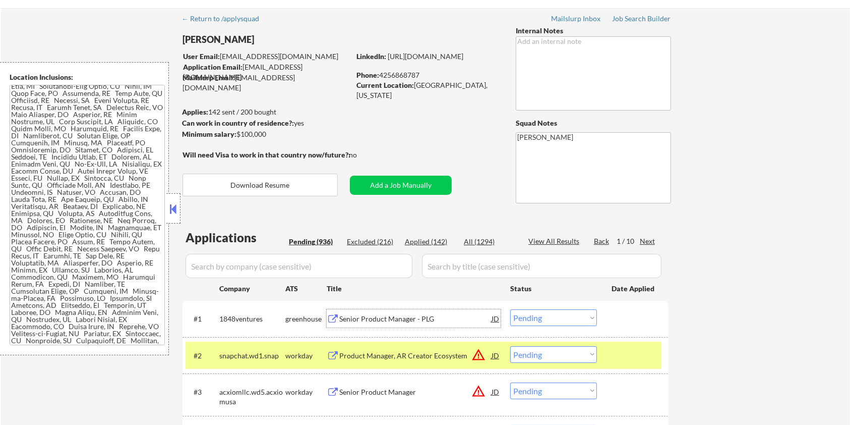
scroll to position [399, 0]
click at [575, 316] on select "Choose an option... Pending Applied Excluded (Questions) Excluded (Expired) Exc…" at bounding box center [553, 317] width 87 height 17
click at [510, 309] on select "Choose an option... Pending Applied Excluded (Questions) Excluded (Expired) Exc…" at bounding box center [553, 317] width 87 height 17
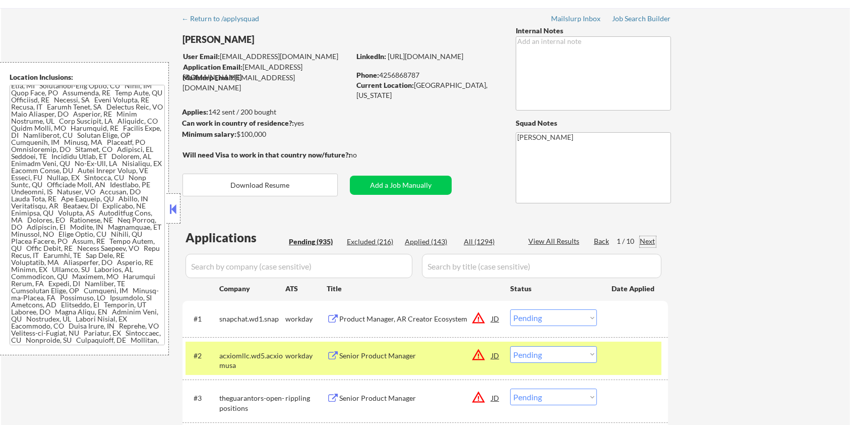
click at [649, 240] on div "Next" at bounding box center [648, 241] width 16 height 10
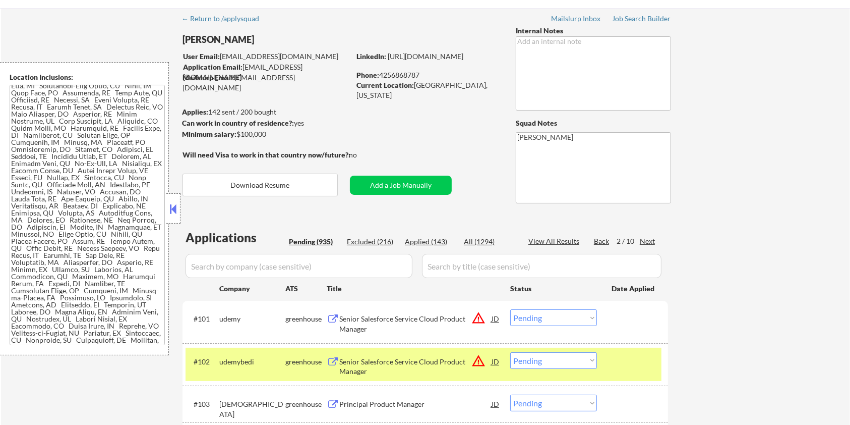
click at [649, 240] on div "Next" at bounding box center [648, 241] width 16 height 10
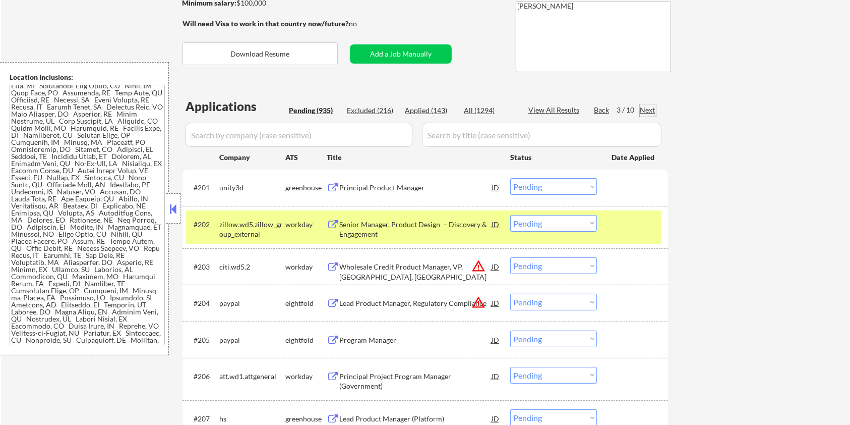
scroll to position [167, 0]
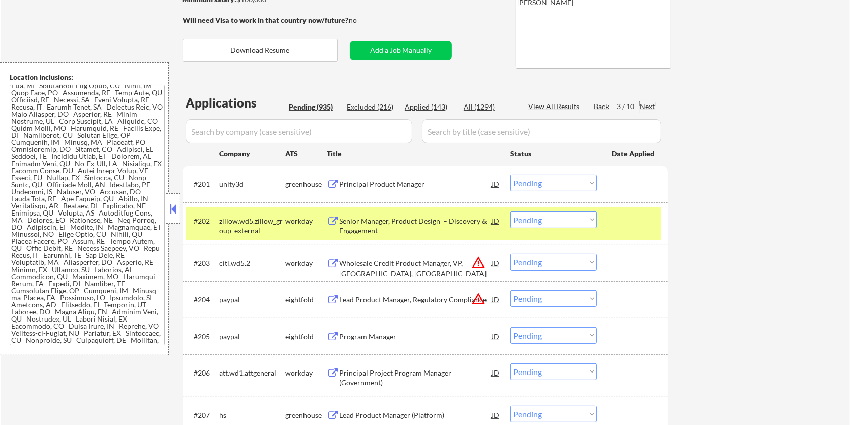
click at [648, 104] on div "Next" at bounding box center [648, 106] width 16 height 10
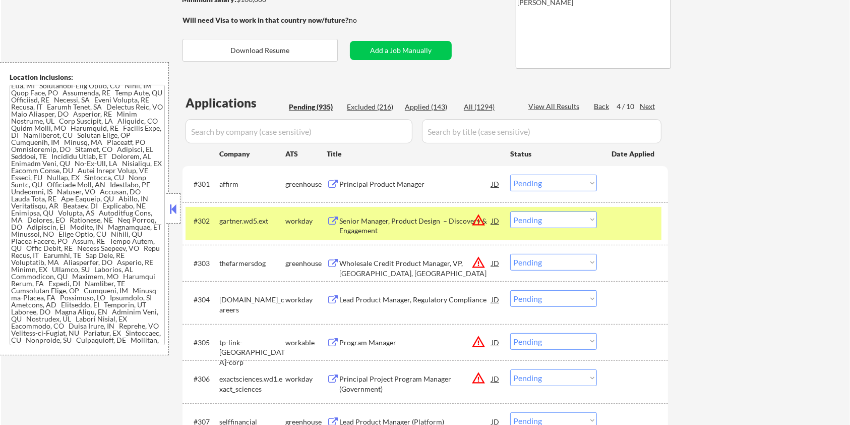
click at [648, 104] on div "Next" at bounding box center [648, 106] width 16 height 10
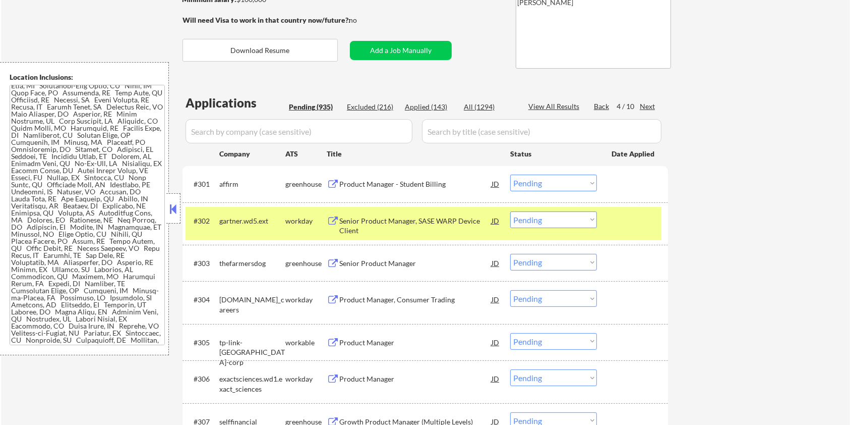
click at [648, 104] on div "Next" at bounding box center [648, 106] width 16 height 10
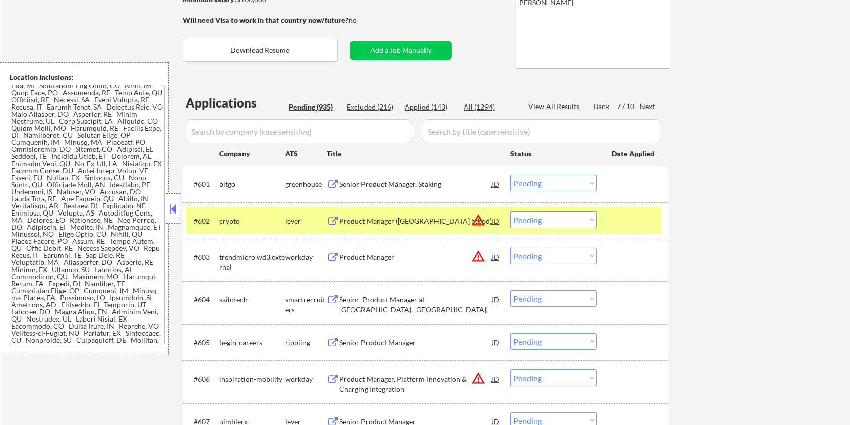
click at [648, 104] on div "Next" at bounding box center [648, 106] width 16 height 10
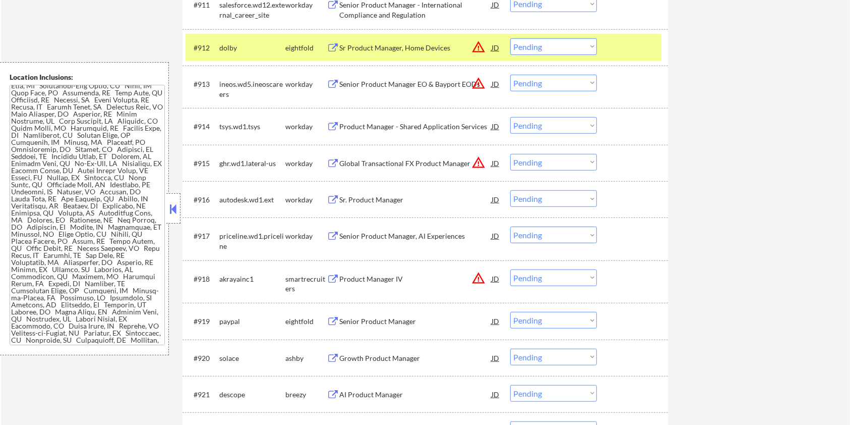
scroll to position [772, 0]
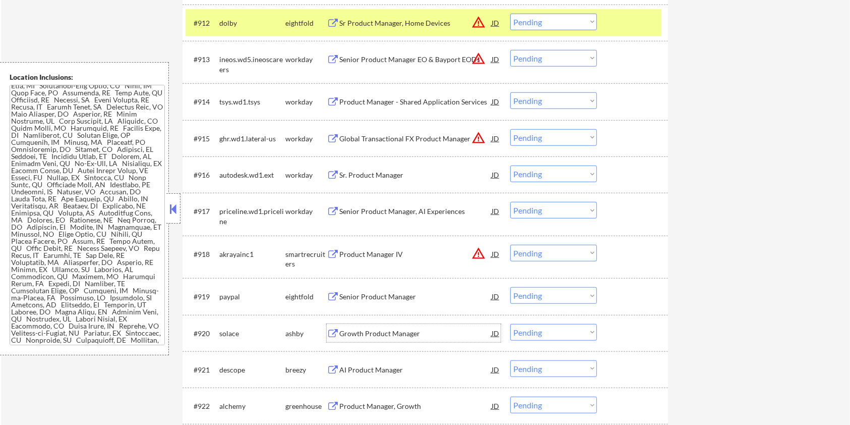
click at [367, 328] on div "Growth Product Manager" at bounding box center [415, 333] width 152 height 10
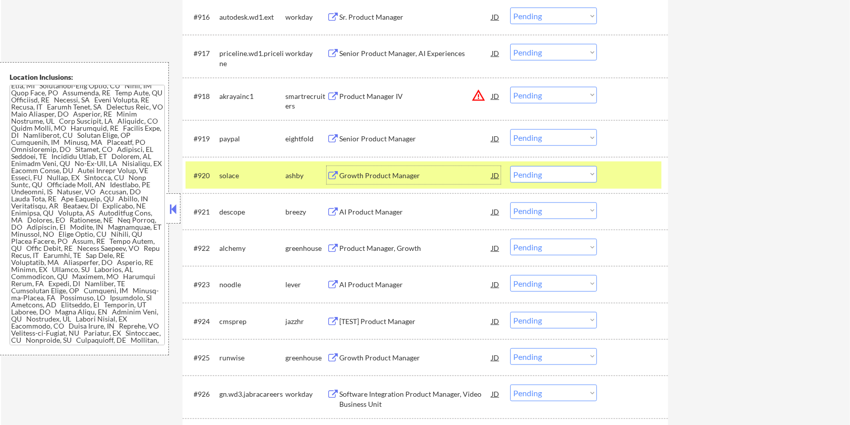
scroll to position [974, 0]
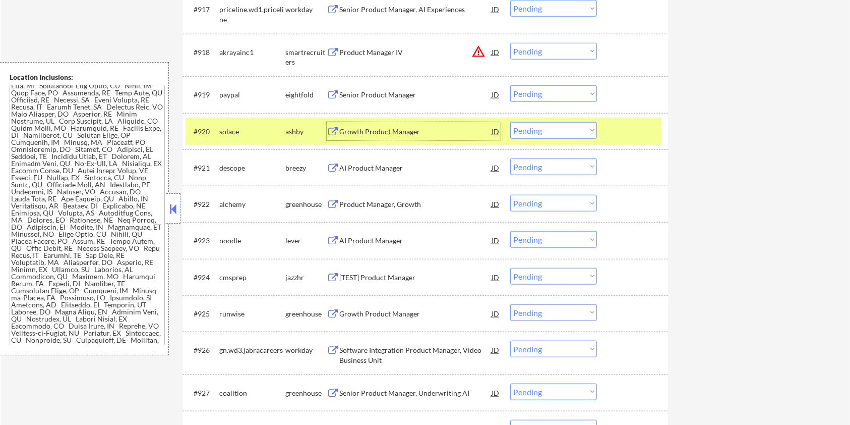
click at [371, 167] on div "AI Product Manager" at bounding box center [415, 168] width 152 height 10
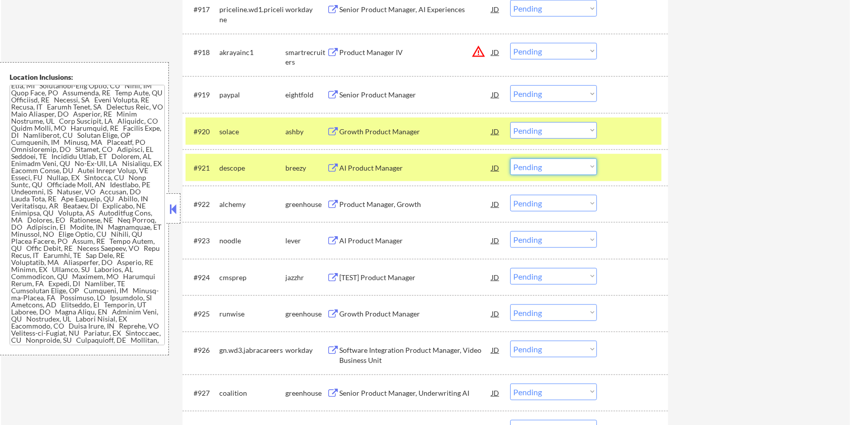
click at [553, 171] on select "Choose an option... Pending Applied Excluded (Questions) Excluded (Expired) Exc…" at bounding box center [553, 166] width 87 height 17
click at [510, 158] on select "Choose an option... Pending Applied Excluded (Questions) Excluded (Expired) Exc…" at bounding box center [553, 166] width 87 height 17
click at [557, 134] on select "Choose an option... Pending Applied Excluded (Questions) Excluded (Expired) Exc…" at bounding box center [553, 130] width 87 height 17
click at [510, 122] on select "Choose an option... Pending Applied Excluded (Questions) Excluded (Expired) Exc…" at bounding box center [553, 130] width 87 height 17
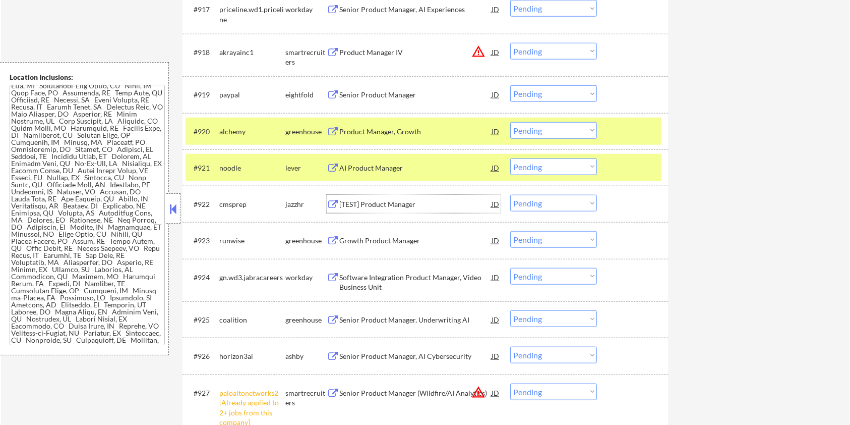
click at [405, 206] on div "[TEST] Product Manager" at bounding box center [415, 204] width 152 height 10
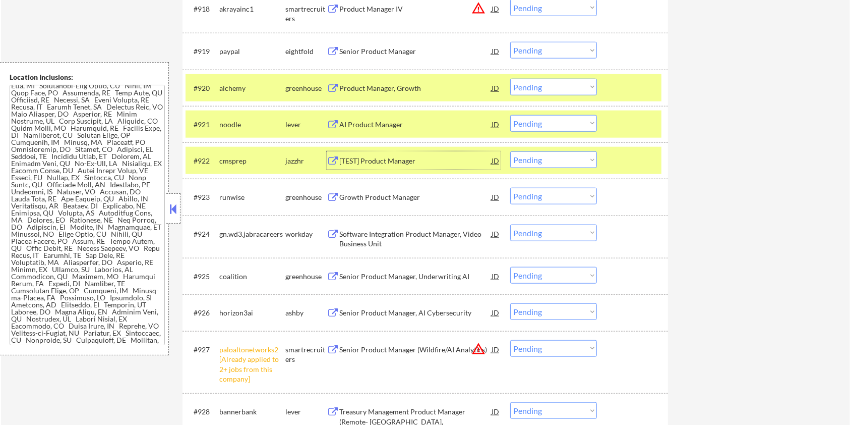
scroll to position [1041, 0]
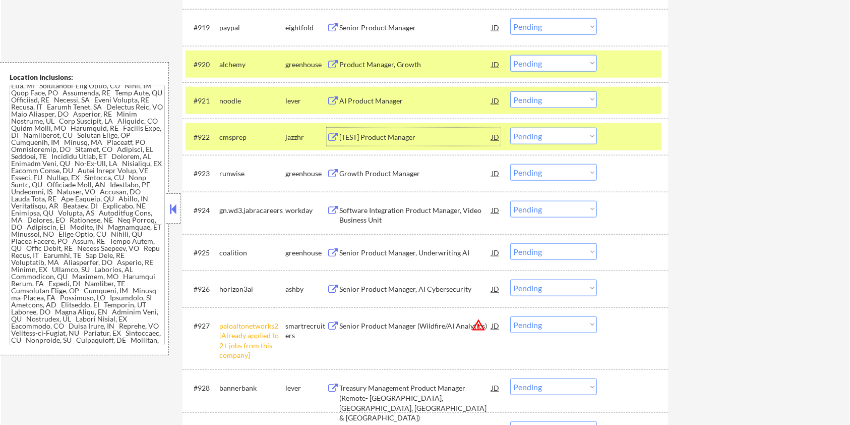
click at [433, 288] on div "Senior Product Manager, AI Cybersecurity" at bounding box center [415, 289] width 152 height 10
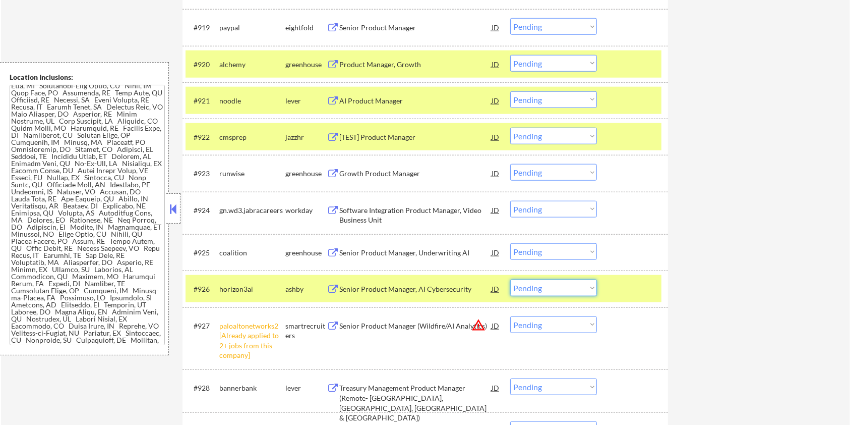
click at [551, 287] on select "Choose an option... Pending Applied Excluded (Questions) Excluded (Expired) Exc…" at bounding box center [553, 287] width 87 height 17
click at [510, 279] on select "Choose an option... Pending Applied Excluded (Questions) Excluded (Expired) Exc…" at bounding box center [553, 287] width 87 height 17
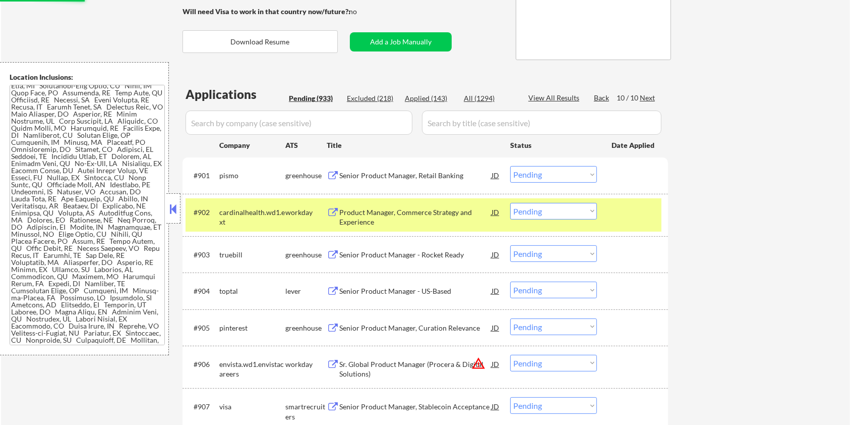
scroll to position [36, 0]
